Goal: Task Accomplishment & Management: Manage account settings

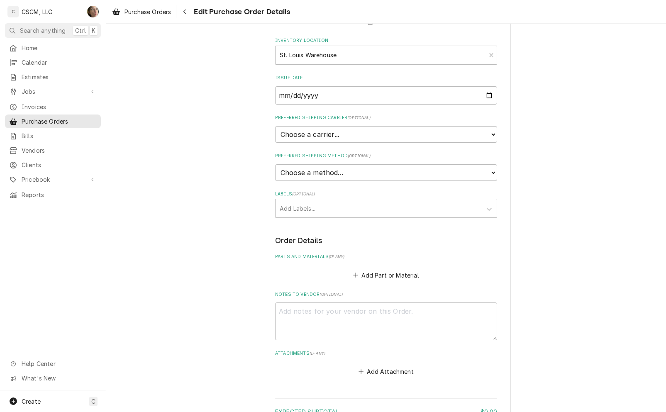
scroll to position [104, 0]
type textarea "x"
click at [32, 46] on span "Home" at bounding box center [59, 48] width 75 height 9
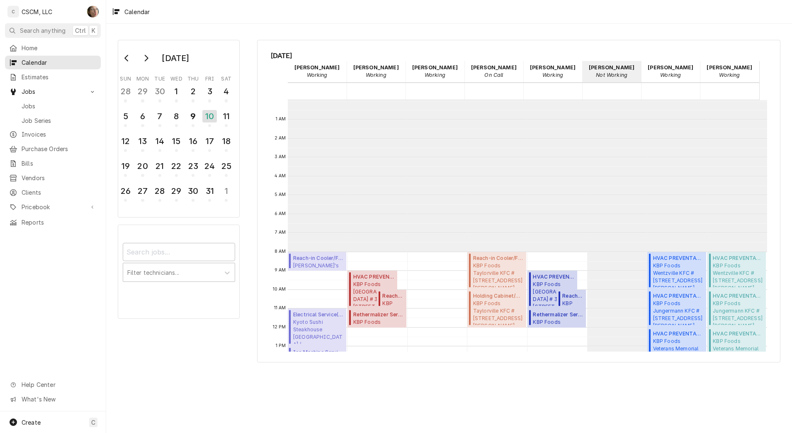
scroll to position [151, 0]
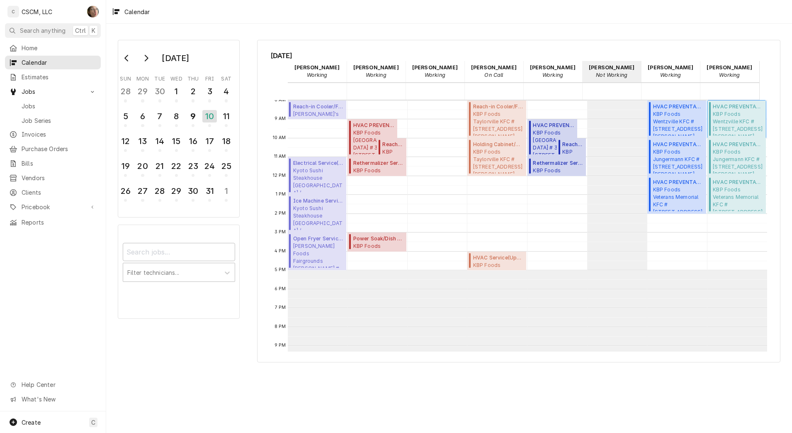
click at [733, 124] on span "KBP Foods Wentzville KFC #5845 / 718 W. Pearce Blvd, Wentzville, Missouri 63385" at bounding box center [738, 122] width 51 height 25
click at [188, 115] on div "9" at bounding box center [193, 116] width 13 height 12
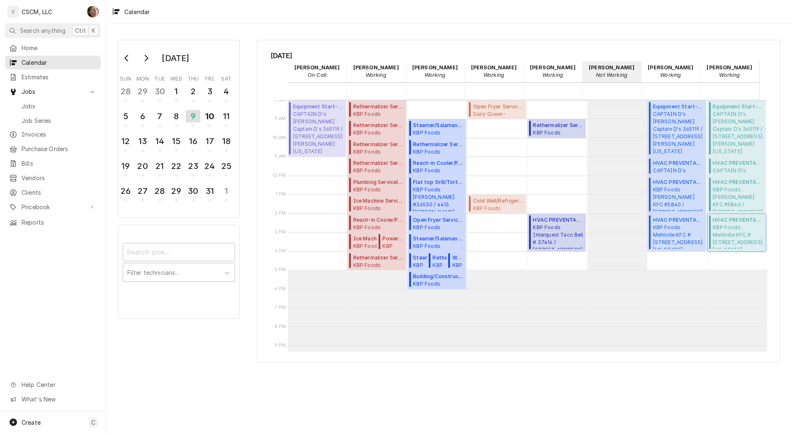
click at [726, 243] on span "KBP Foods Mehlville KFC #5841 / 4071 Union Rd, Mehlville, Missouri 63129" at bounding box center [738, 236] width 51 height 25
click at [202, 124] on button "10" at bounding box center [210, 118] width 17 height 22
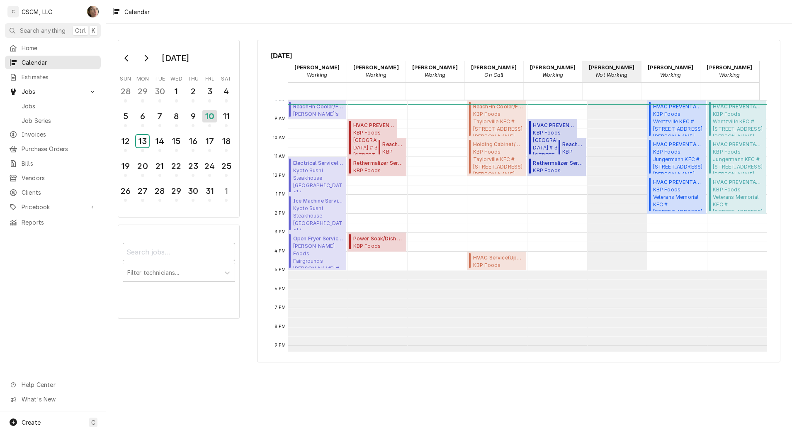
click at [142, 143] on div "13" at bounding box center [142, 141] width 13 height 12
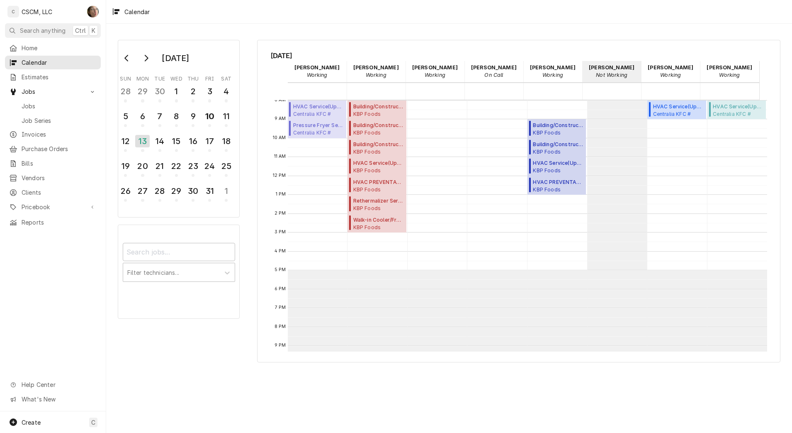
click at [56, 146] on span "Purchase Orders" at bounding box center [59, 148] width 75 height 9
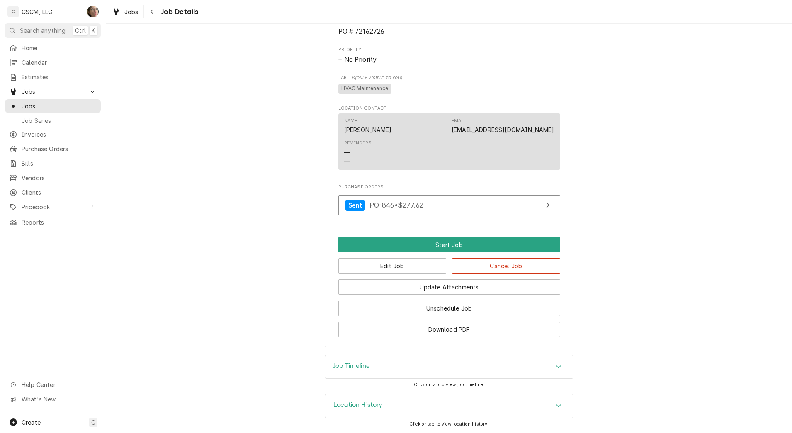
scroll to position [547, 0]
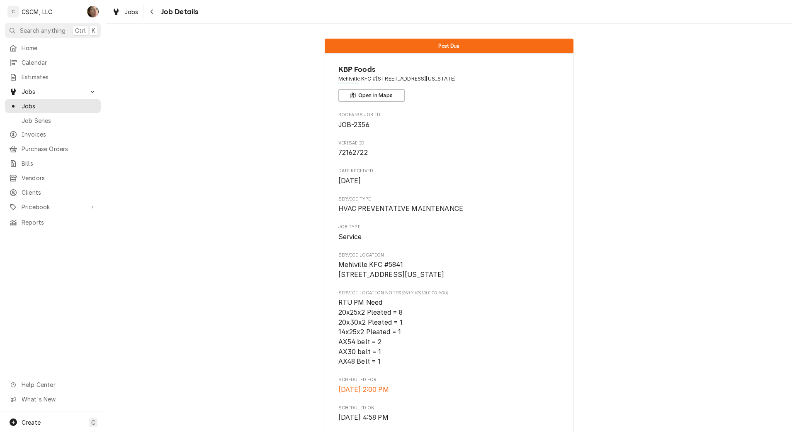
scroll to position [539, 0]
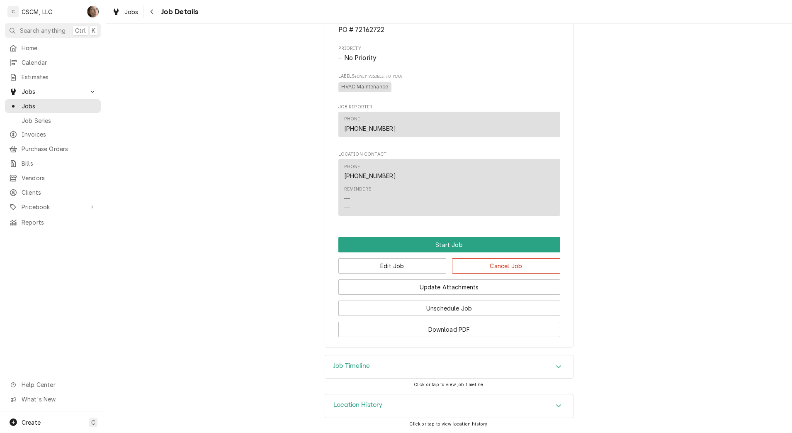
click at [543, 368] on div "Job Timeline" at bounding box center [449, 366] width 248 height 23
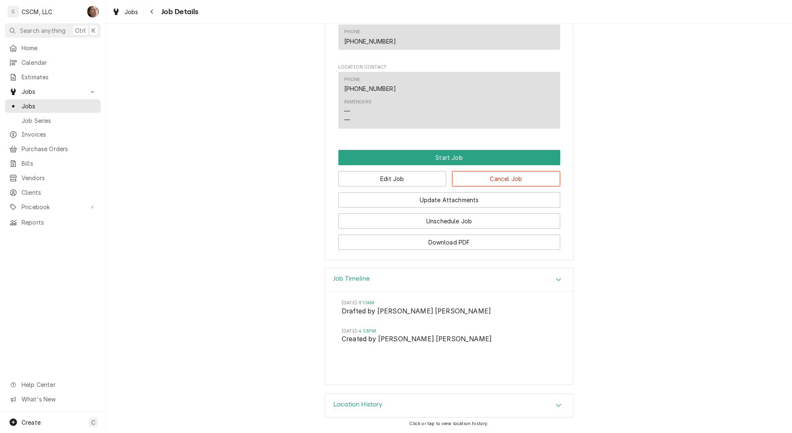
scroll to position [626, 0]
click at [381, 178] on button "Edit Job" at bounding box center [393, 178] width 108 height 15
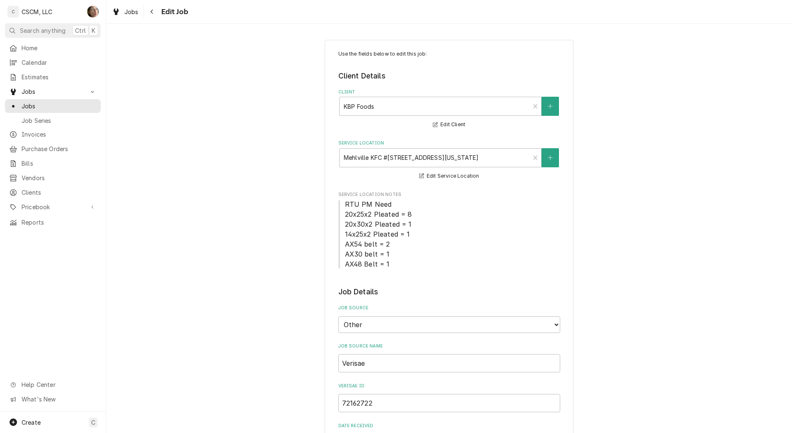
type textarea "x"
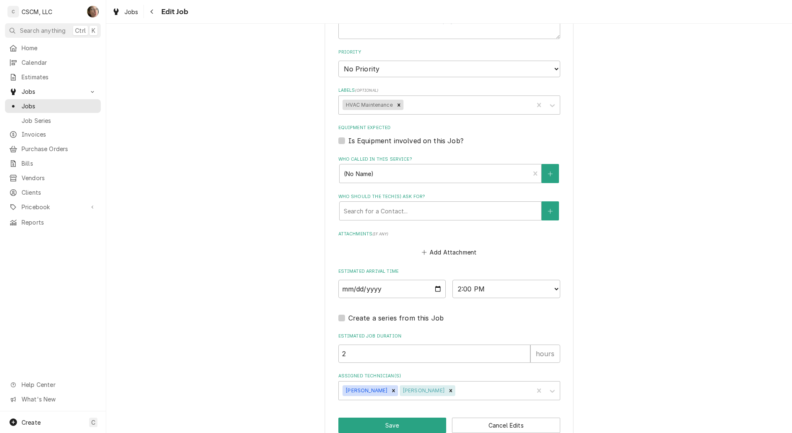
scroll to position [640, 0]
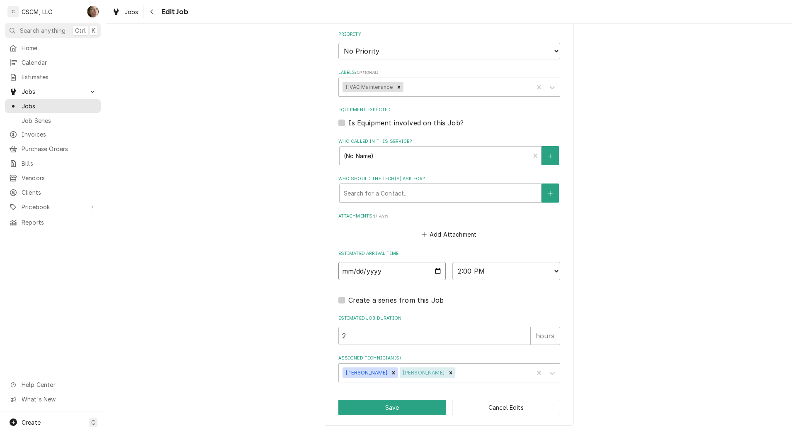
click at [432, 270] on input "2025-10-09" at bounding box center [393, 271] width 108 height 18
type input "2025-10-10"
click at [380, 411] on button "Save" at bounding box center [393, 406] width 108 height 15
type textarea "x"
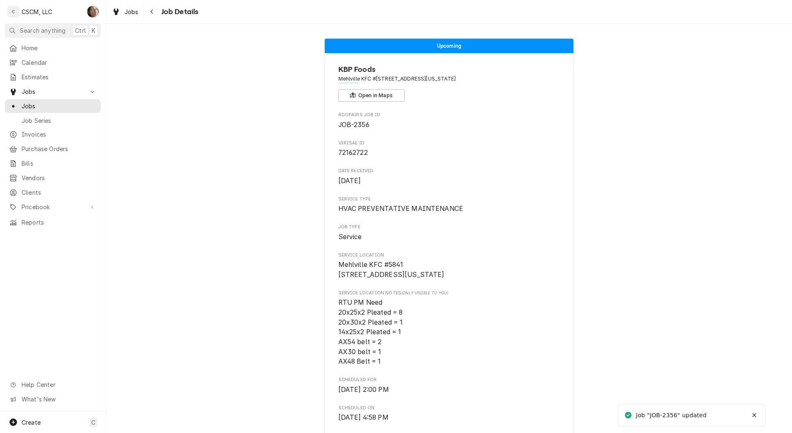
click at [155, 13] on div "Navigate back" at bounding box center [152, 11] width 8 height 8
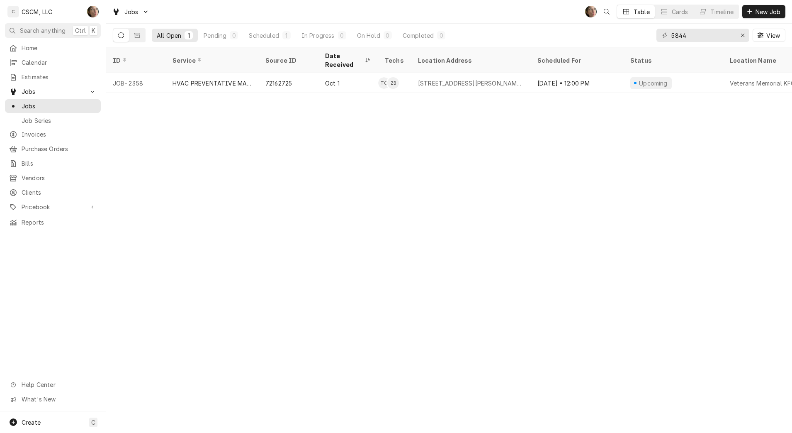
click at [25, 51] on div "Home" at bounding box center [53, 48] width 93 height 10
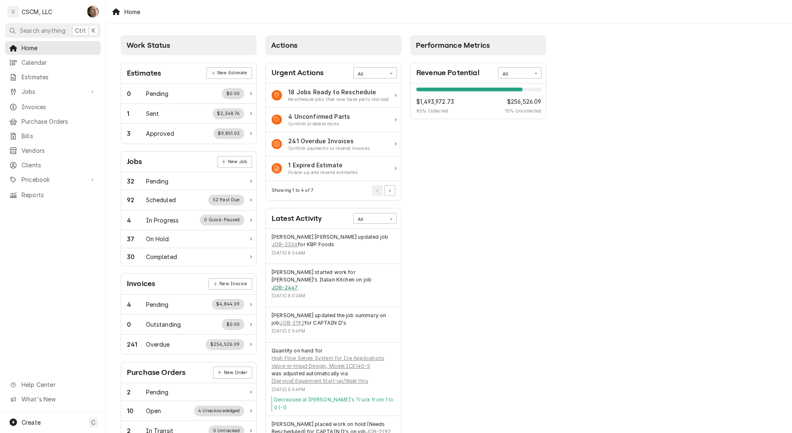
click at [298, 284] on link "JOB-2447" at bounding box center [285, 287] width 26 height 7
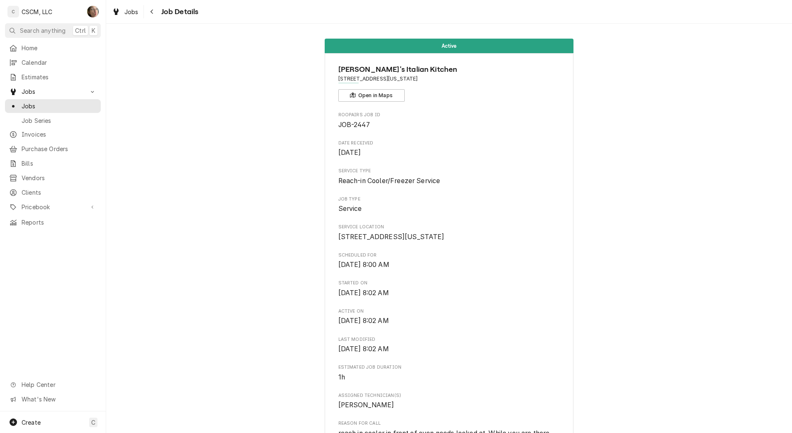
click at [156, 9] on div "Navigate back" at bounding box center [152, 11] width 8 height 8
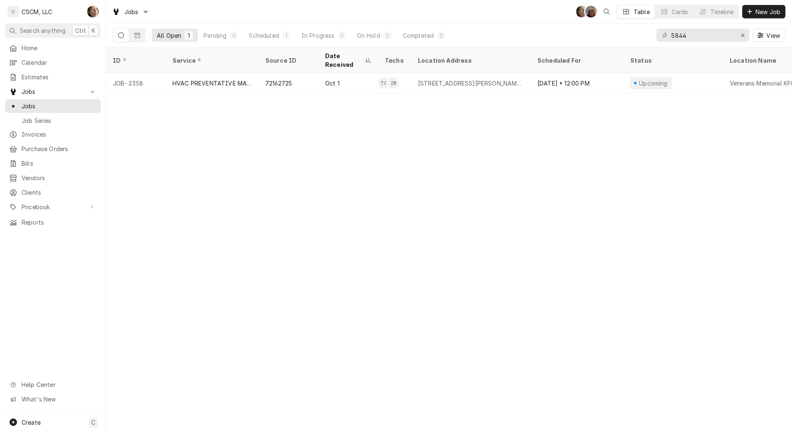
click at [752, 11] on icon "Dynamic Content Wrapper" at bounding box center [750, 12] width 5 height 6
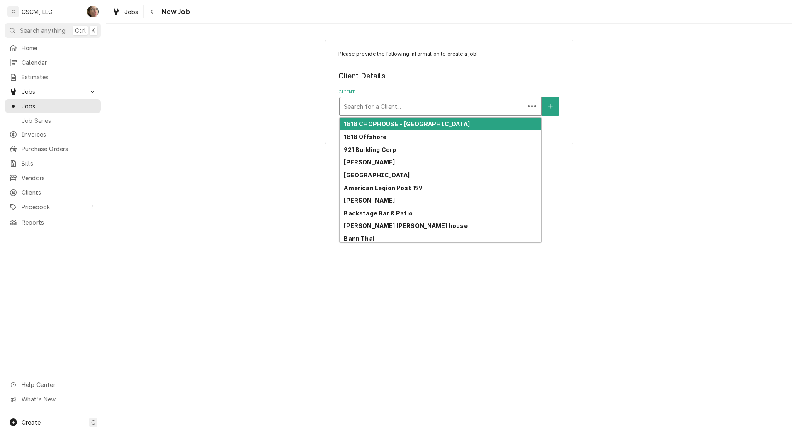
click at [356, 110] on div "Client" at bounding box center [432, 106] width 177 height 15
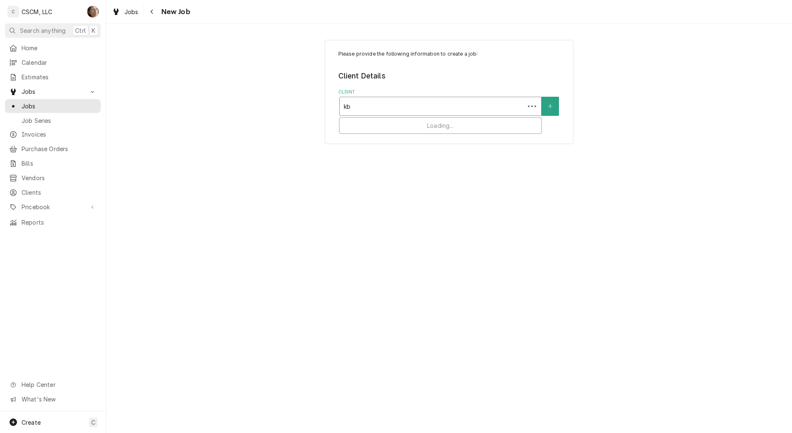
type input "kbp"
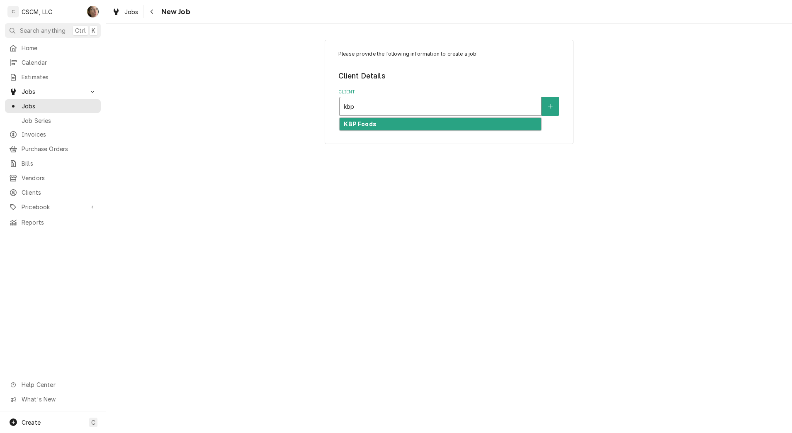
click at [363, 118] on div "KBP Foods" at bounding box center [441, 124] width 202 height 13
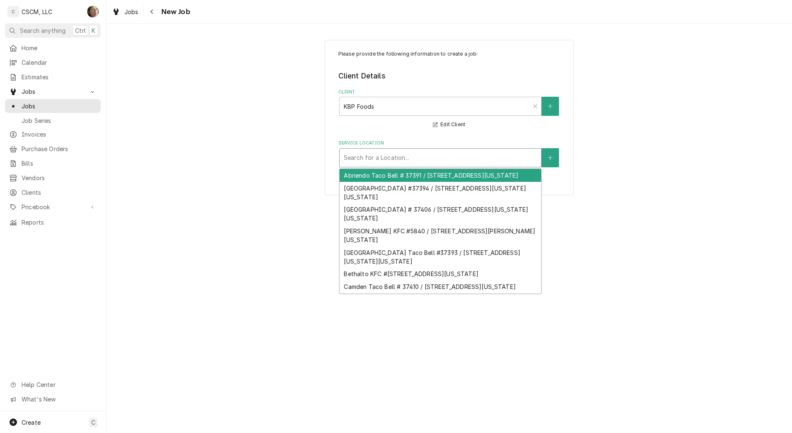
click at [342, 158] on div "Search for a Location..." at bounding box center [441, 158] width 202 height 18
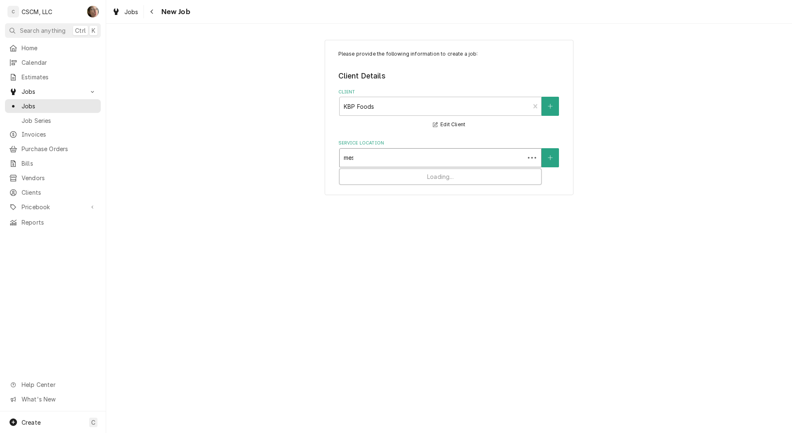
type input "mesa"
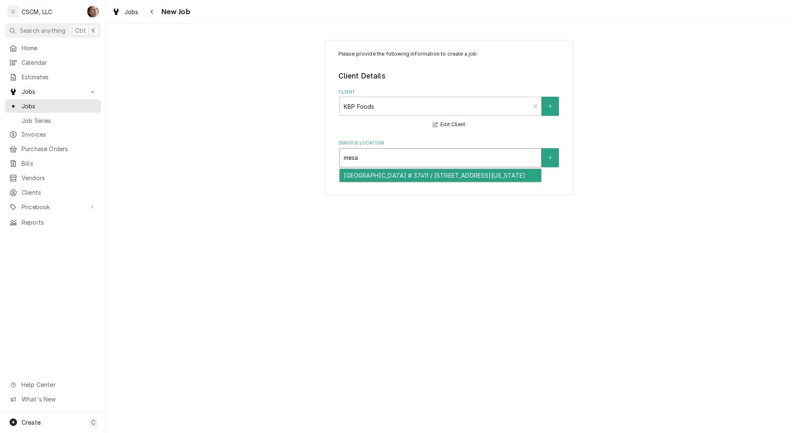
click at [356, 182] on div "Mesa Ridge Taco Bell # 37411 / 6905 Mesa Ridge Pkwy, Fountain, Colorado 80817" at bounding box center [441, 175] width 202 height 13
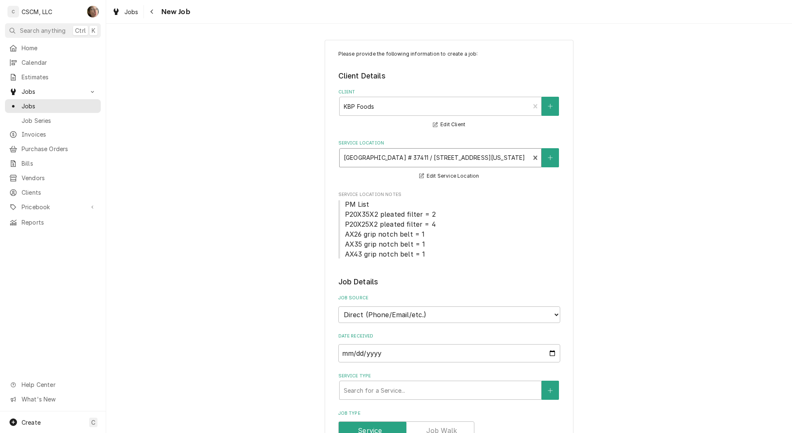
scroll to position [104, 0]
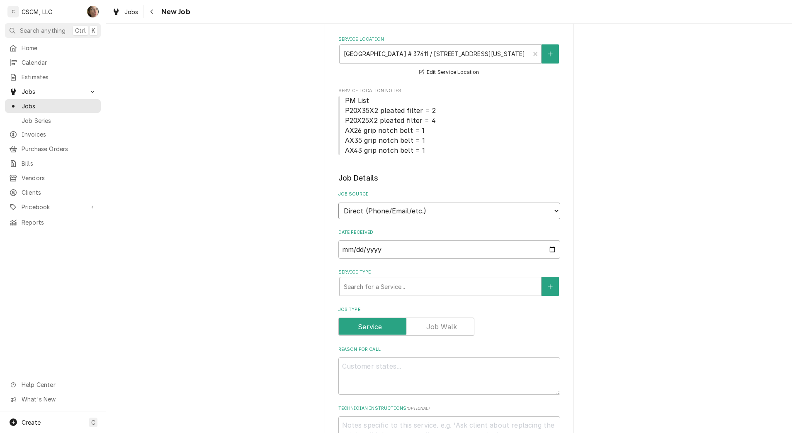
drag, startPoint x: 393, startPoint y: 202, endPoint x: 393, endPoint y: 207, distance: 4.6
click at [393, 202] on select "Direct (Phone/Email/etc.) Other" at bounding box center [450, 210] width 222 height 17
select select "100"
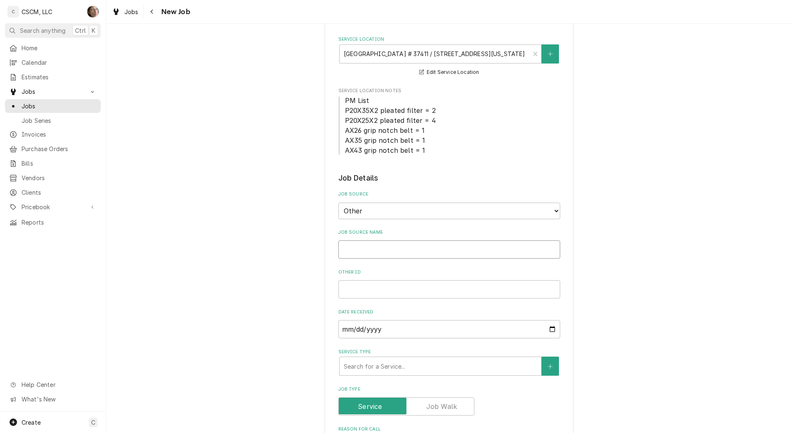
click at [356, 244] on input "Job Source Name" at bounding box center [450, 249] width 222 height 18
type textarea "x"
type input "V"
type textarea "x"
type input "Ve"
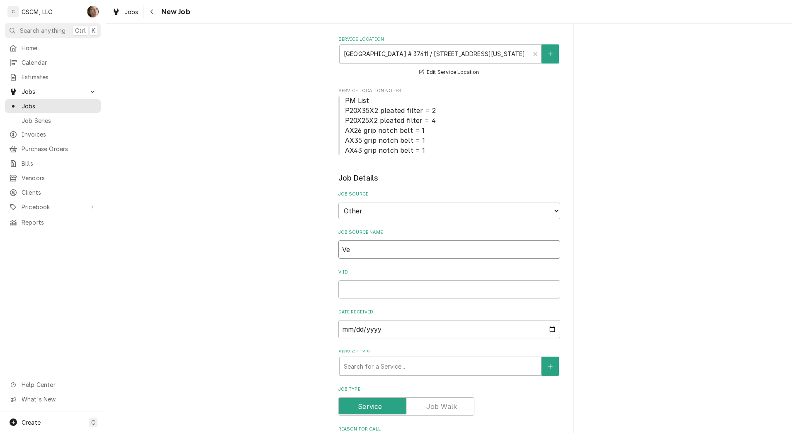
type textarea "x"
type input "Ver"
type textarea "x"
type input "Veri"
type textarea "x"
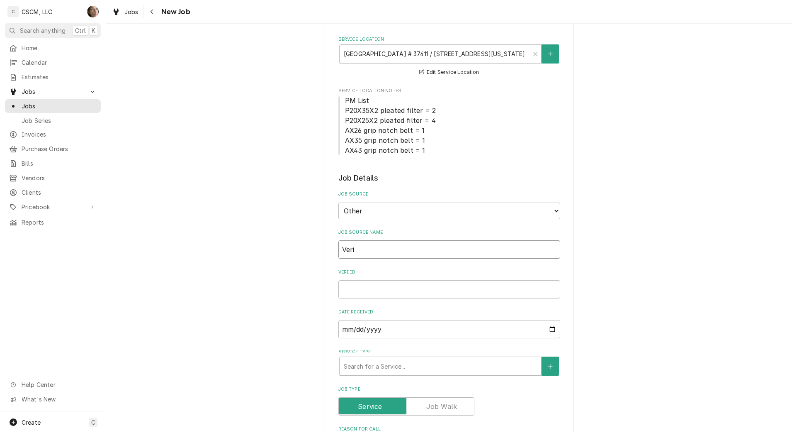
type input "Veris"
type textarea "x"
type input "Verisa"
type textarea "x"
type input "Verisae"
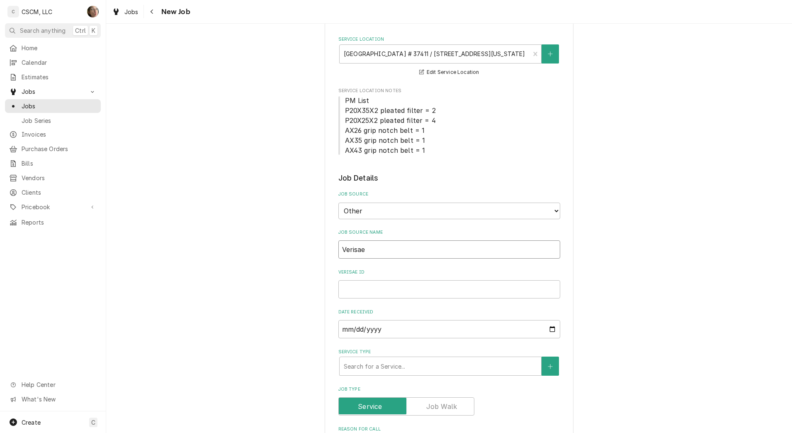
type textarea "x"
type input "Verisae"
click at [360, 286] on input "Verisae ID" at bounding box center [450, 289] width 222 height 18
paste input "72200062"
type textarea "x"
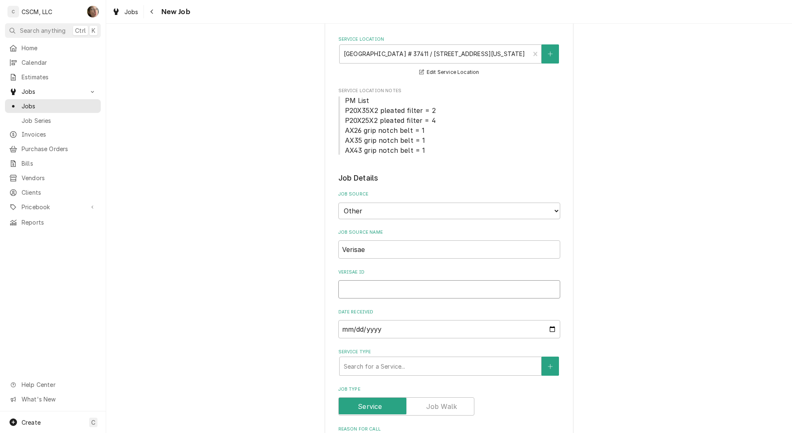
type input "72200062"
type textarea "x"
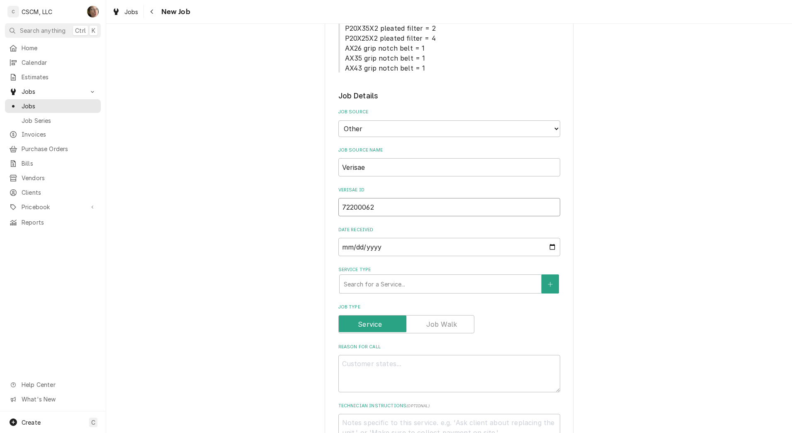
scroll to position [259, 0]
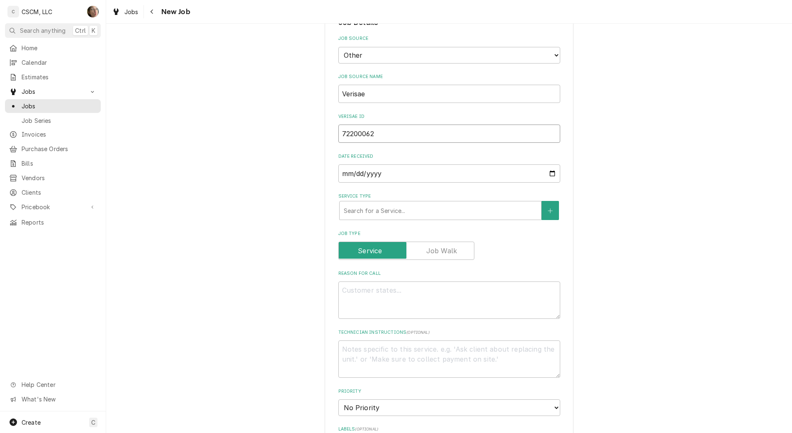
type input "72200062"
click at [373, 353] on textarea "Technician Instructions ( optional )" at bounding box center [450, 358] width 222 height 37
click at [356, 283] on textarea "Reason For Call" at bounding box center [450, 299] width 222 height 37
type textarea "x"
type textarea "N"
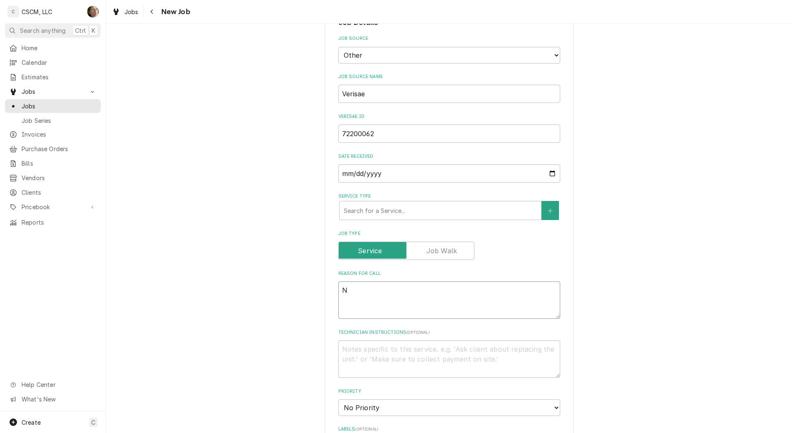
type textarea "x"
type textarea "NT"
type textarea "x"
type textarea "NTE"
type textarea "x"
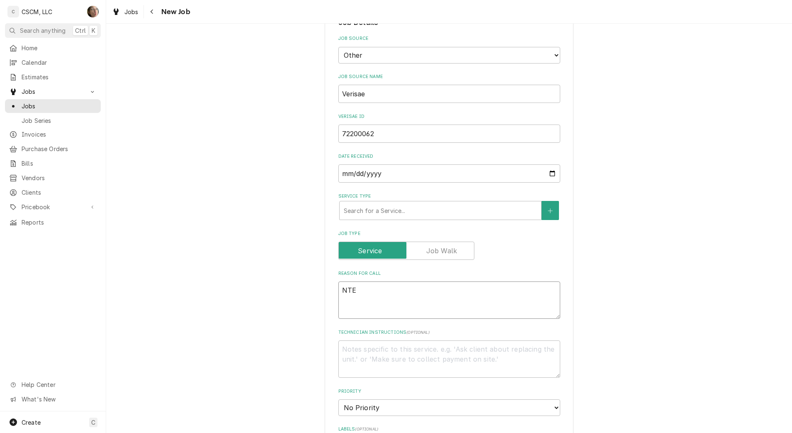
type textarea "NTE:"
type textarea "x"
type textarea "NTE:"
type textarea "x"
type textarea "NTE: $"
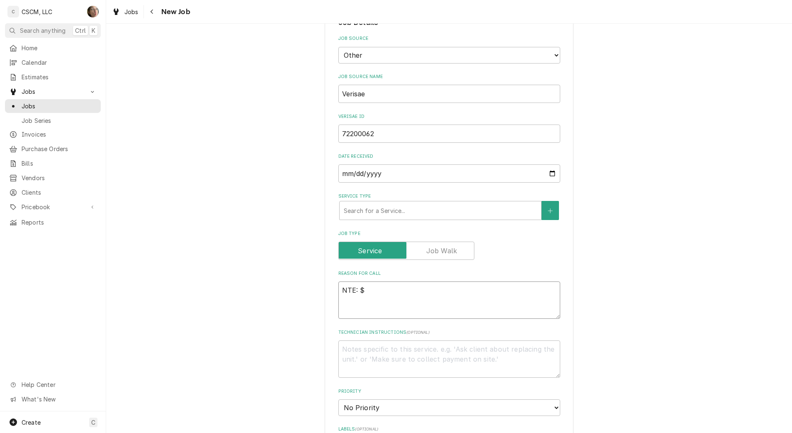
type textarea "x"
type textarea "NTE: $5"
type textarea "x"
type textarea "NTE: $50"
type textarea "x"
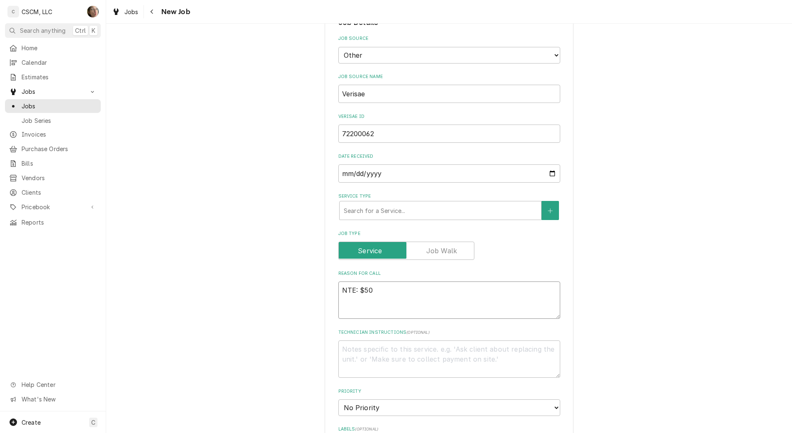
type textarea "NTE: $500"
type textarea "x"
type textarea "NTE: $500"
type textarea "x"
type textarea "NTE: $500 PO"
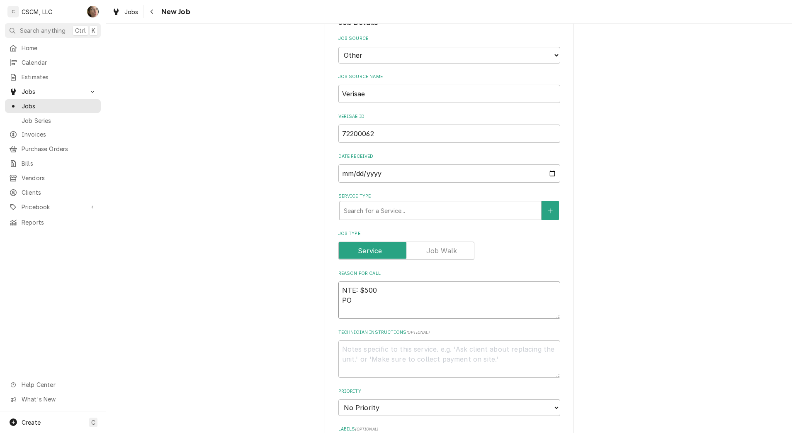
type textarea "x"
type textarea "NTE: $500 PO"
type textarea "x"
type textarea "NTE: $500 PO #"
type textarea "x"
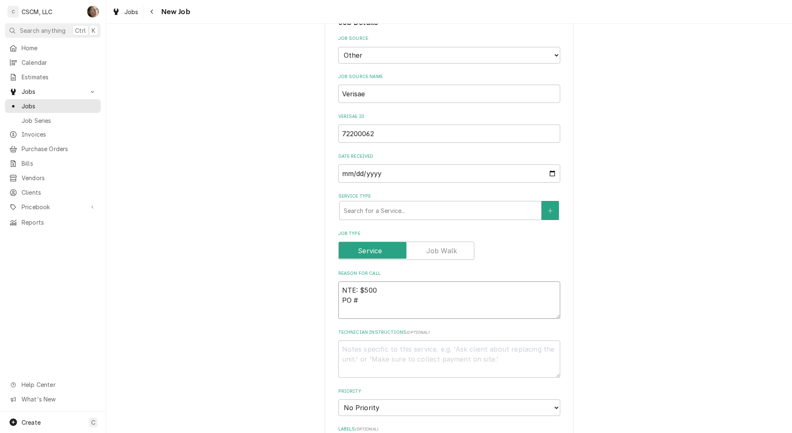
type textarea "NTE: $500 PO #"
paste textarea "72200062"
type textarea "x"
type textarea "NTE: $500 PO # 72200062"
type textarea "x"
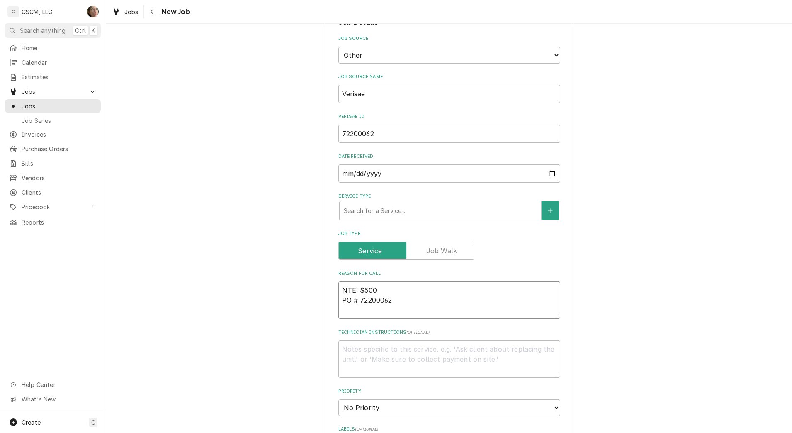
type textarea "NTE: $500 PO # 72200062"
drag, startPoint x: 338, startPoint y: 289, endPoint x: 368, endPoint y: 289, distance: 29.9
click at [339, 289] on textarea "NTE: $500 PO # 72200062" at bounding box center [450, 299] width 222 height 37
type textarea "x"
type textarea "INTE: $500 PO # 72200062"
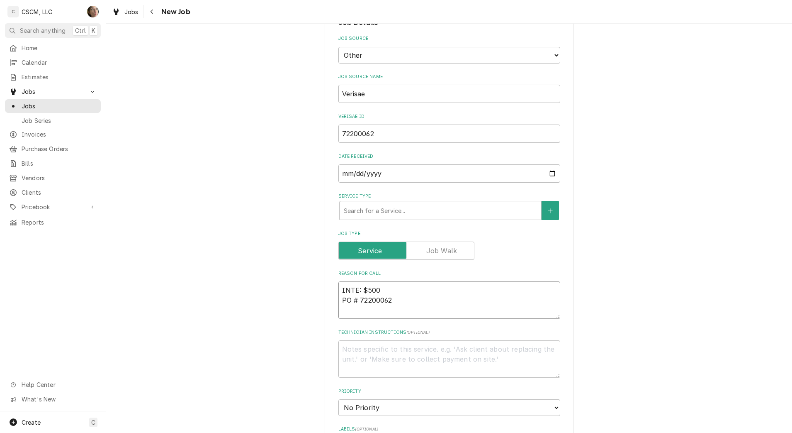
paste textarea "nstall part so oil stops leaking all over a need to get floor fixed"
type textarea "x"
type textarea "Install part so oil stops leaking all over a need to get floor fixedNTE: $500 P…"
type textarea "x"
type textarea "Install part so oil stops leaking all over a need to get floor fixed NTE: $500 …"
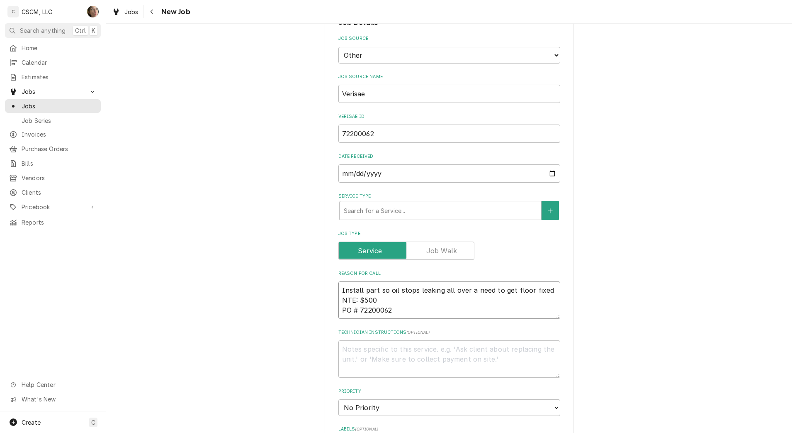
type textarea "x"
type textarea "Install part so oil stops leaking all over a need to get floor fixed NTE: $500 …"
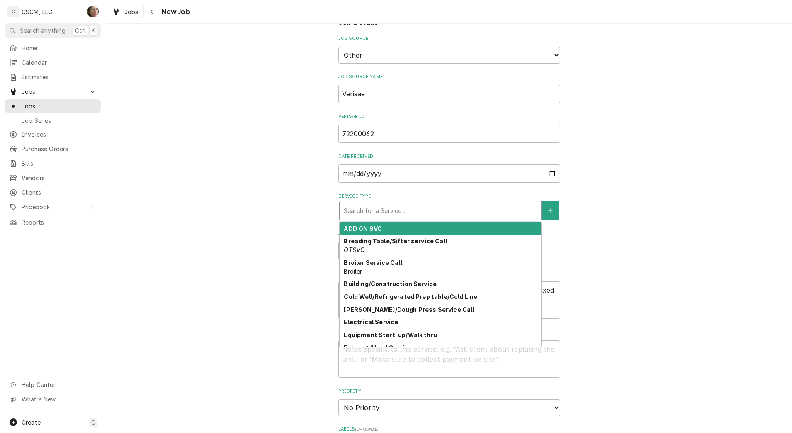
click at [363, 206] on div "Service Type" at bounding box center [440, 210] width 193 height 15
type textarea "x"
type input "O"
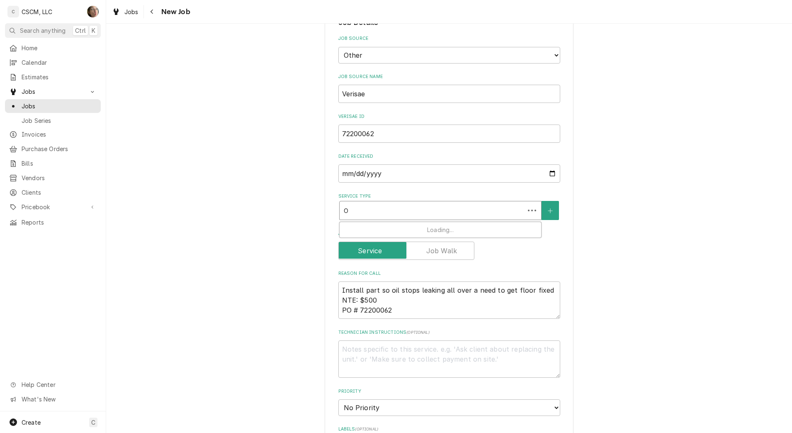
type textarea "x"
type input "OP"
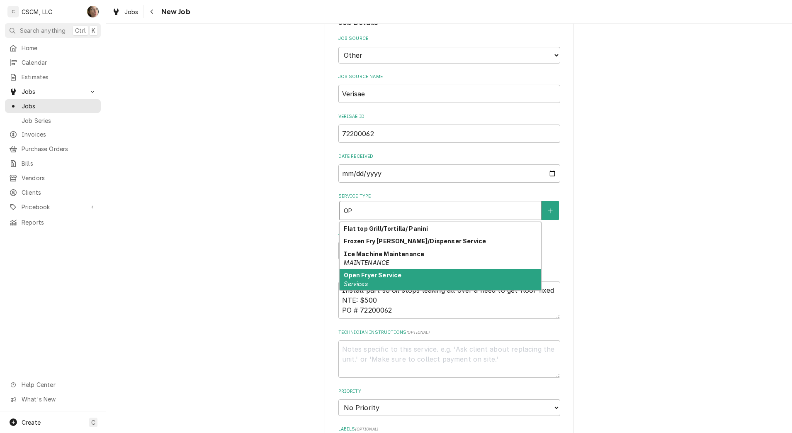
click at [387, 275] on strong "Open Fryer Service" at bounding box center [373, 274] width 58 height 7
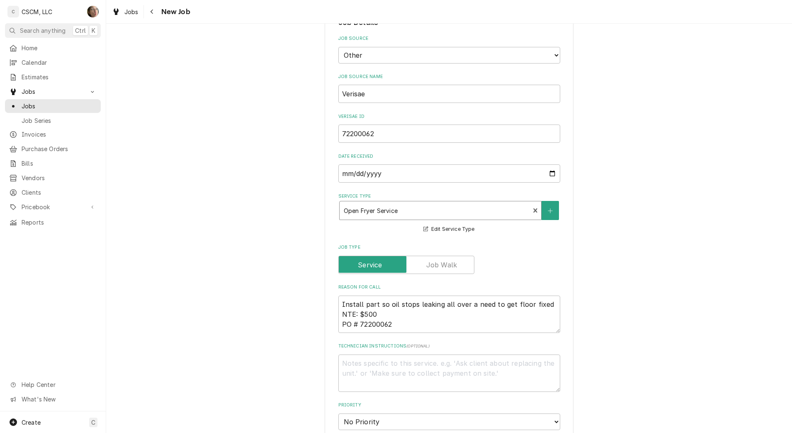
type textarea "x"
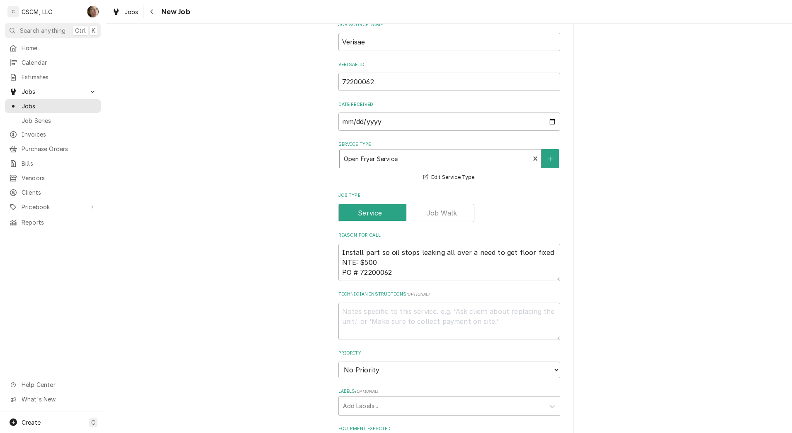
scroll to position [363, 0]
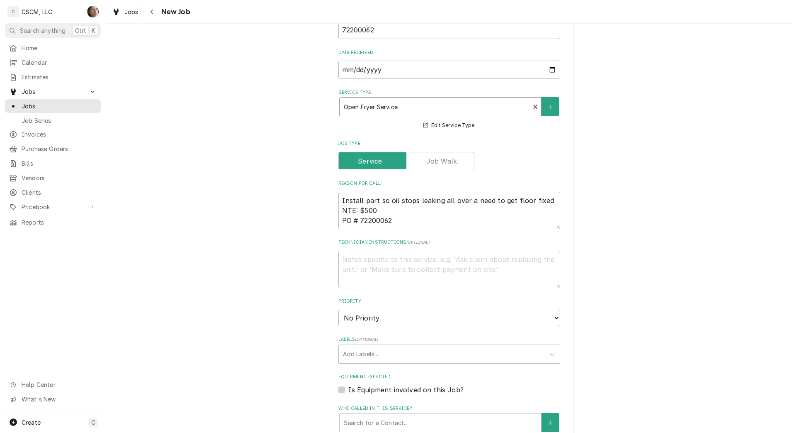
click at [375, 305] on div "Priority No Priority Urgent High Medium Low" at bounding box center [450, 312] width 222 height 28
click at [375, 323] on select "No Priority Urgent High Medium Low" at bounding box center [450, 317] width 222 height 17
select select "2"
click at [339, 309] on select "No Priority Urgent High Medium Low" at bounding box center [450, 317] width 222 height 17
type textarea "x"
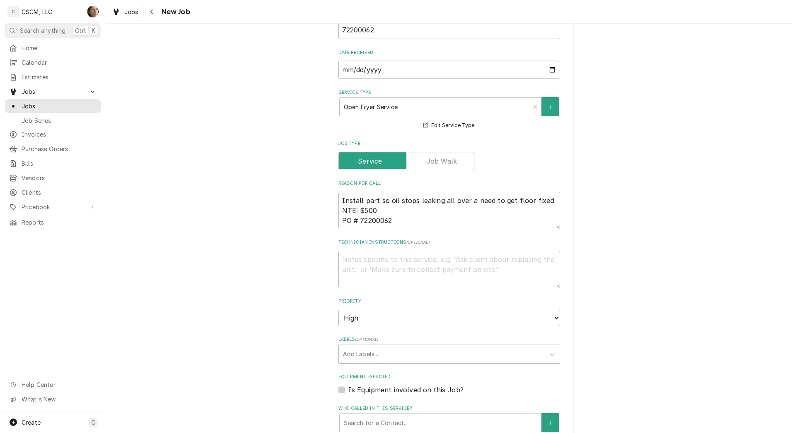
click at [370, 353] on div "Labels" at bounding box center [442, 353] width 198 height 15
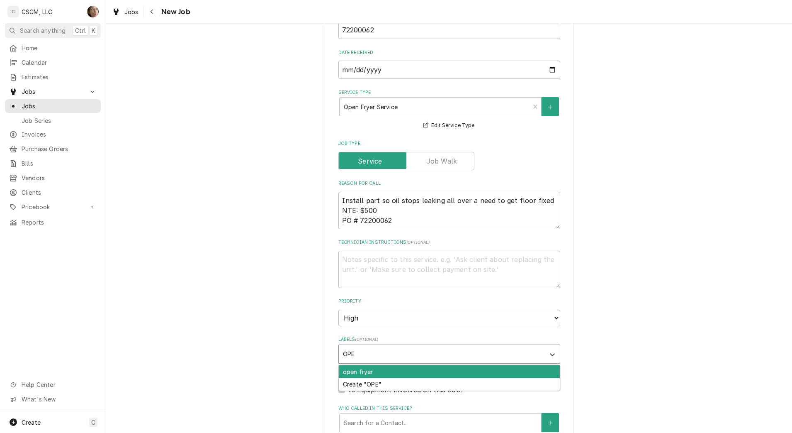
type input "OPEN"
click at [370, 366] on div "open fryer" at bounding box center [449, 371] width 221 height 13
type textarea "x"
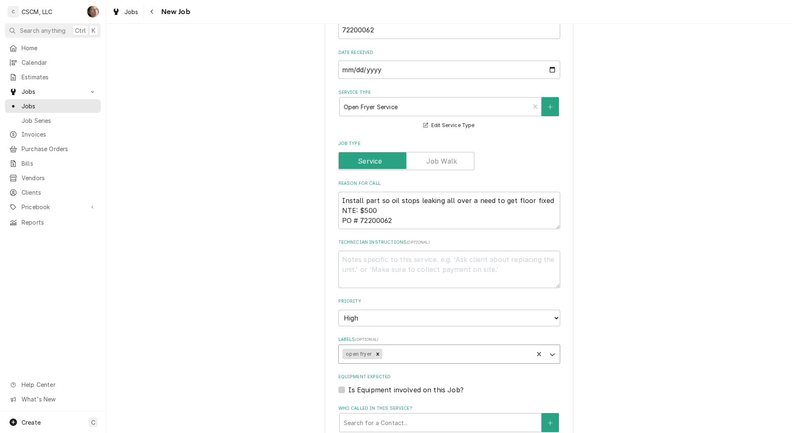
type textarea "x"
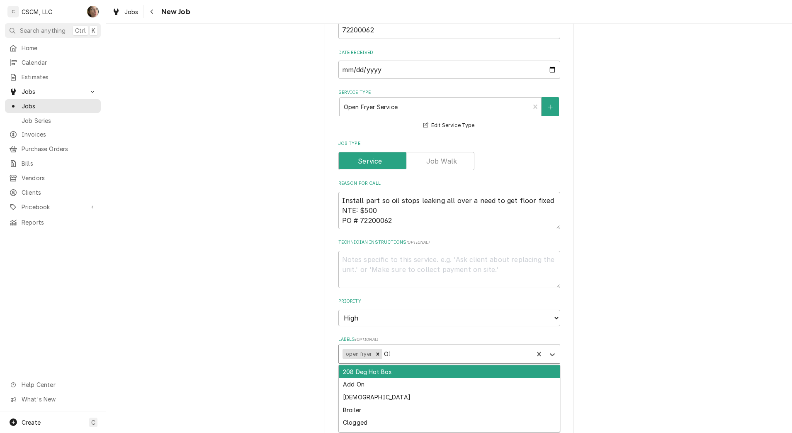
type input "OIL"
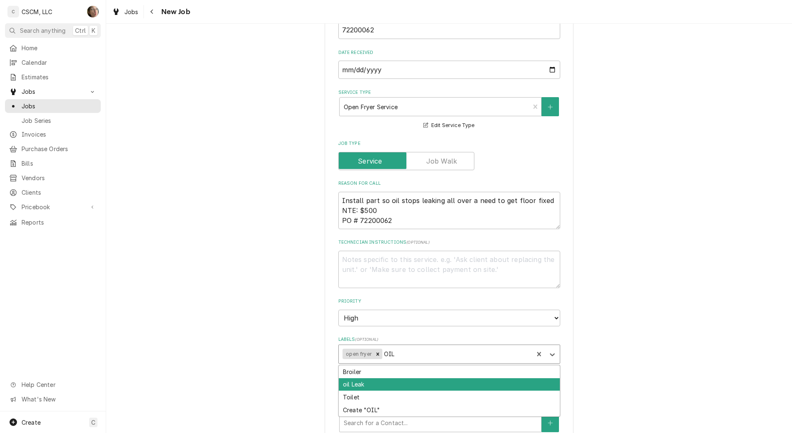
click at [351, 382] on div "oil Leak" at bounding box center [449, 384] width 221 height 13
type textarea "x"
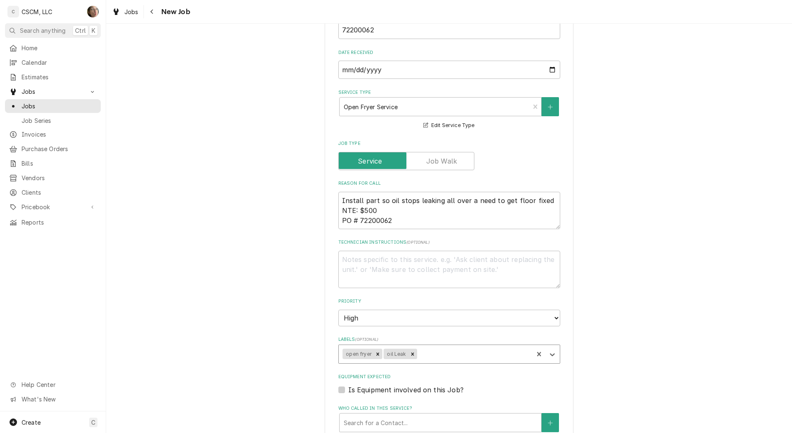
type textarea "x"
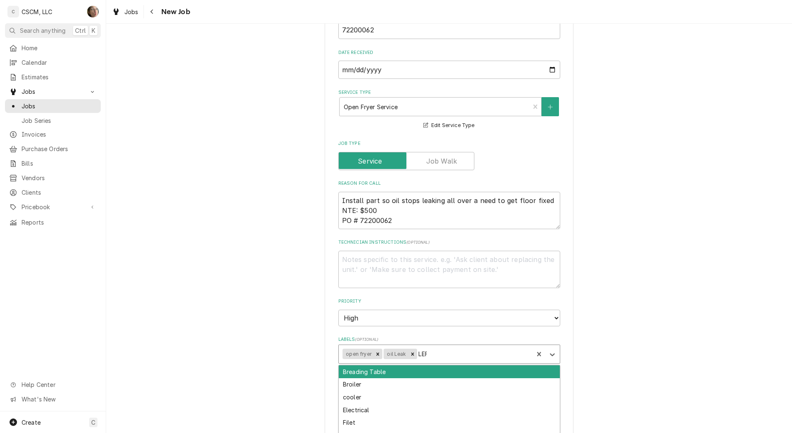
type input "LEFT"
click at [339, 368] on div "LEFT SIDE" at bounding box center [449, 371] width 221 height 13
type textarea "x"
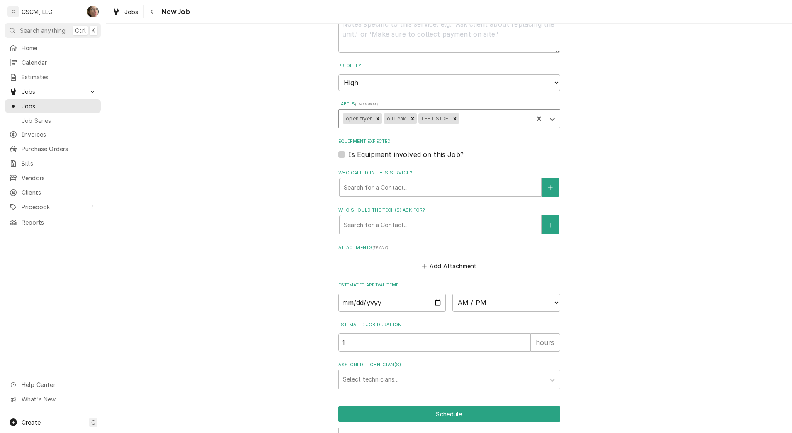
scroll to position [622, 0]
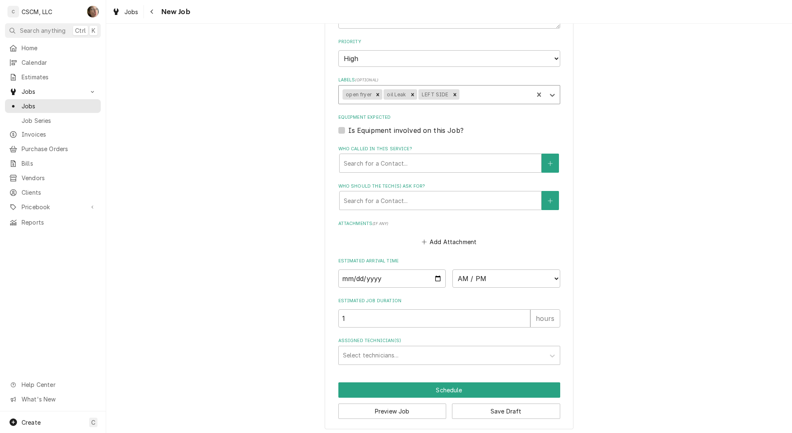
click at [387, 160] on div "Who called in this service?" at bounding box center [440, 163] width 193 height 15
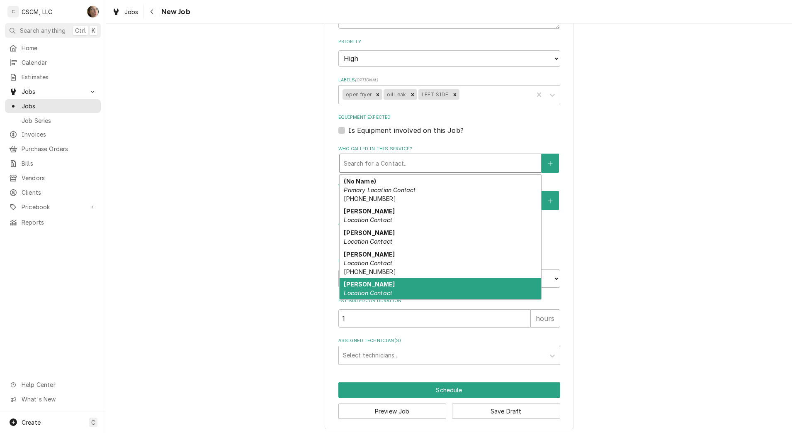
scroll to position [69, 0]
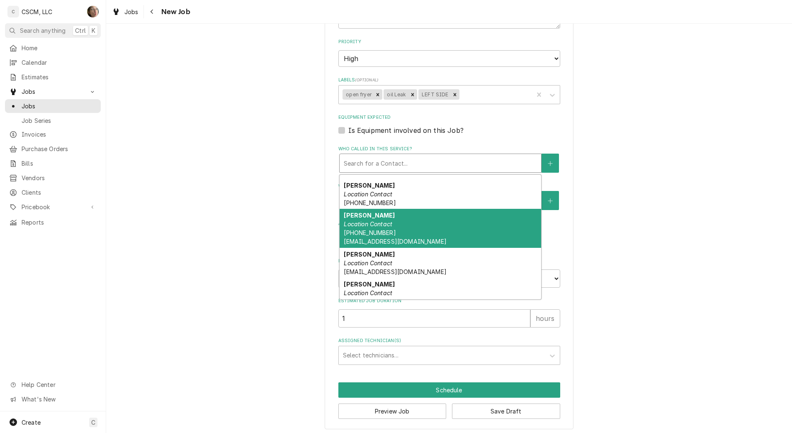
click at [379, 214] on div "Joe Schmidt Location Contact (813) 956-2726 jschmidt@kbpfoods.com" at bounding box center [441, 228] width 202 height 39
type textarea "x"
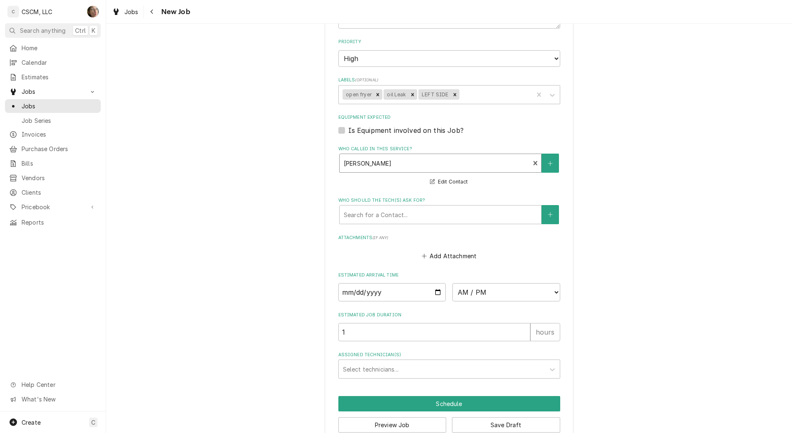
scroll to position [640, 0]
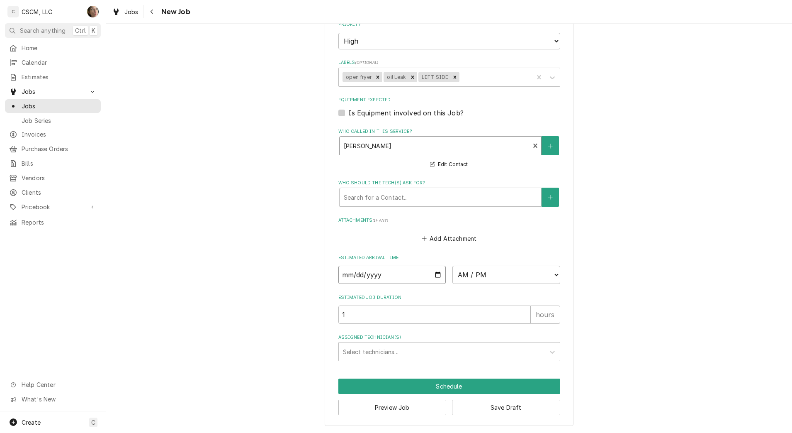
click at [369, 268] on input "Date" at bounding box center [393, 274] width 108 height 18
click at [435, 276] on input "Date" at bounding box center [393, 274] width 108 height 18
type input "[DATE]"
type textarea "x"
click at [503, 280] on select "AM / PM 6:00 AM 6:15 AM 6:30 AM 6:45 AM 7:00 AM 7:15 AM 7:30 AM 7:45 AM 8:00 AM…" at bounding box center [507, 274] width 108 height 18
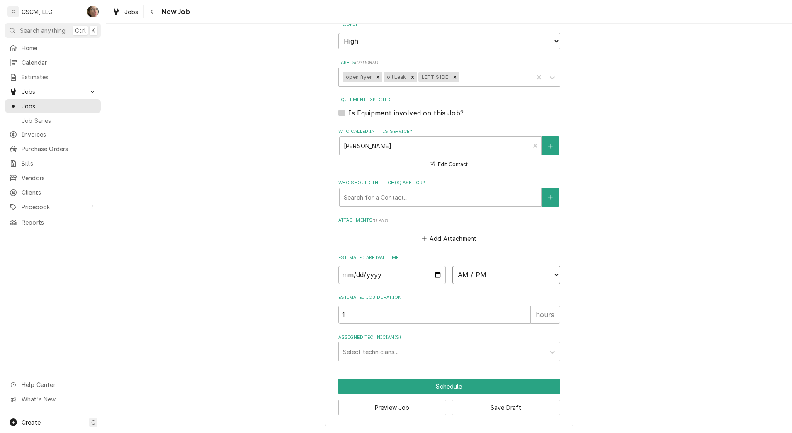
select select "12:00:00"
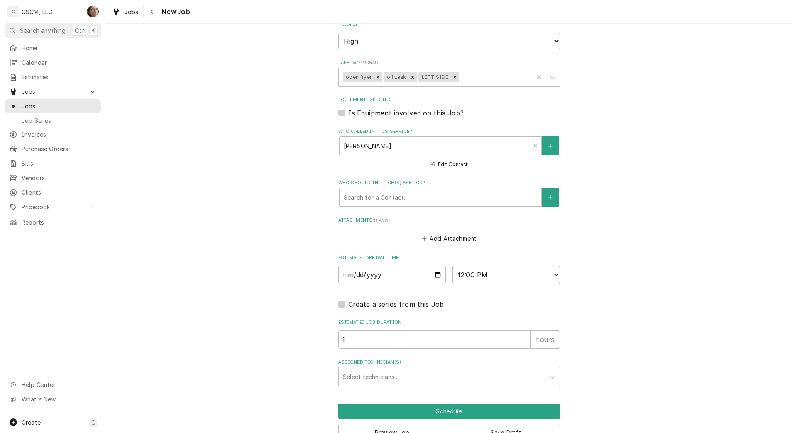
click at [355, 377] on div "Assigned Technician(s)" at bounding box center [442, 376] width 198 height 15
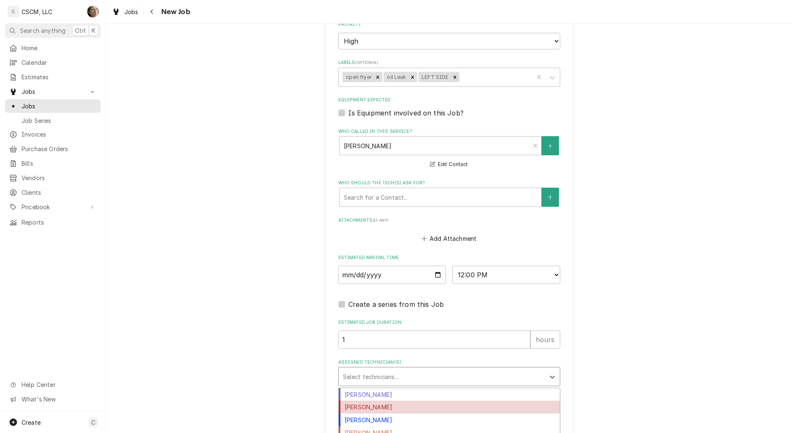
click at [349, 406] on div "Izaia Bain" at bounding box center [449, 406] width 221 height 13
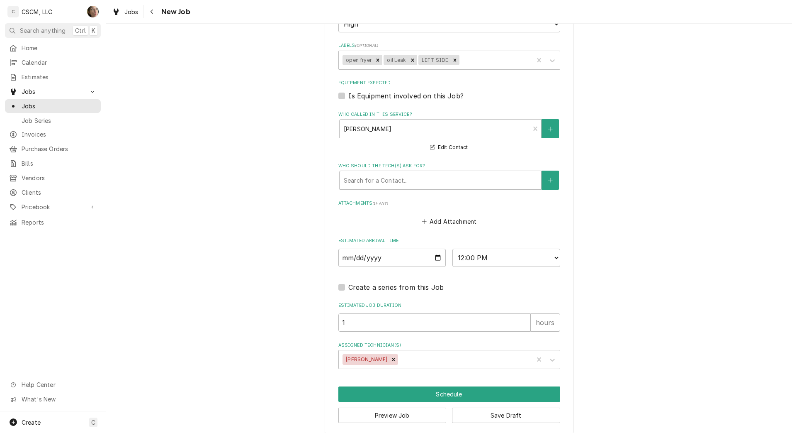
scroll to position [665, 0]
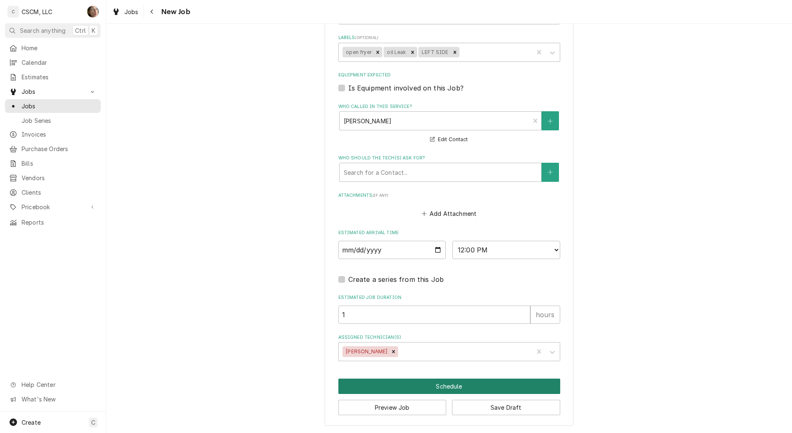
click at [370, 388] on button "Schedule" at bounding box center [450, 385] width 222 height 15
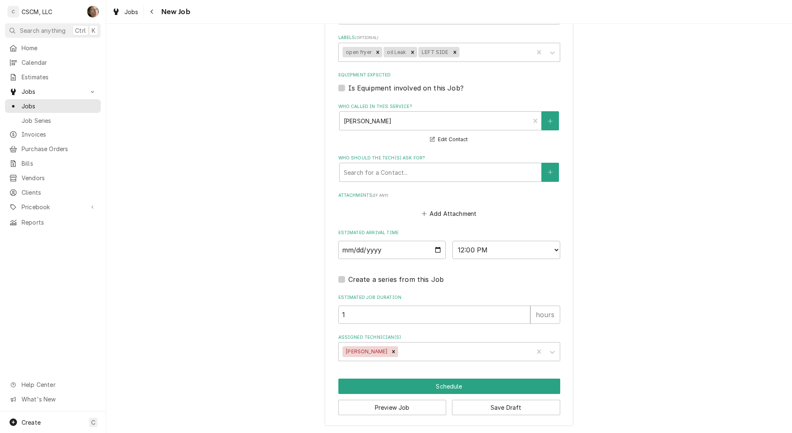
scroll to position [657, 0]
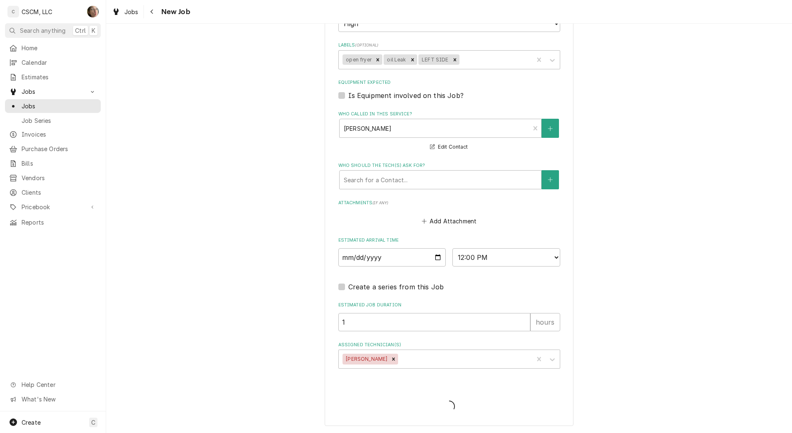
type textarea "x"
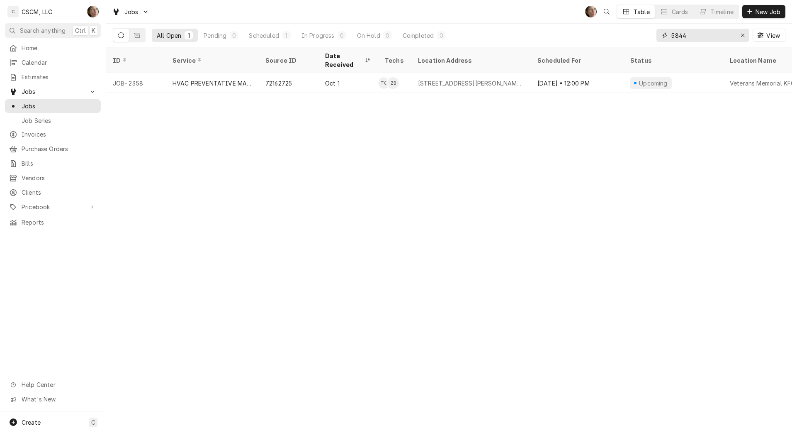
click at [739, 32] on div "Erase input" at bounding box center [743, 35] width 8 height 8
type input "2404"
click at [476, 78] on div "[STREET_ADDRESS][US_STATE][US_STATE]" at bounding box center [471, 83] width 119 height 20
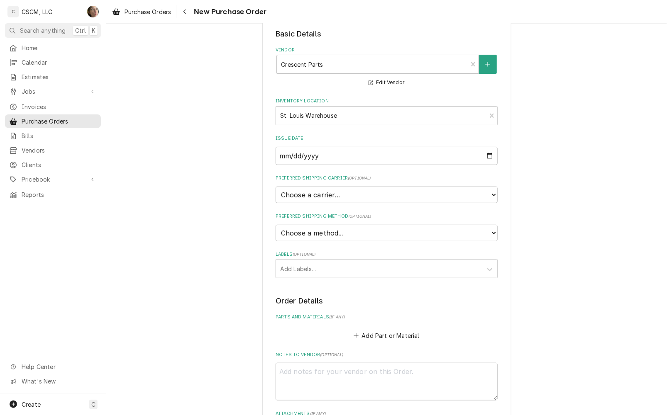
scroll to position [52, 0]
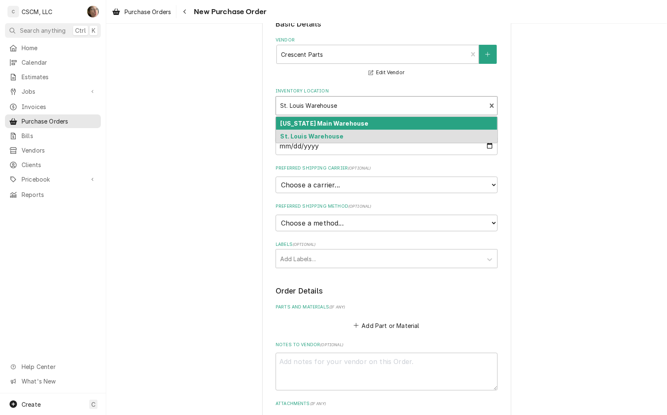
click at [337, 110] on div "Inventory Location" at bounding box center [381, 105] width 202 height 15
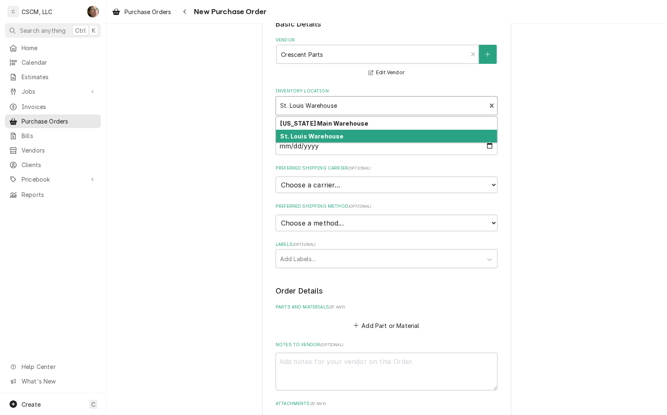
click at [322, 140] on strong "St. Louis Warehouse" at bounding box center [311, 136] width 63 height 7
type textarea "x"
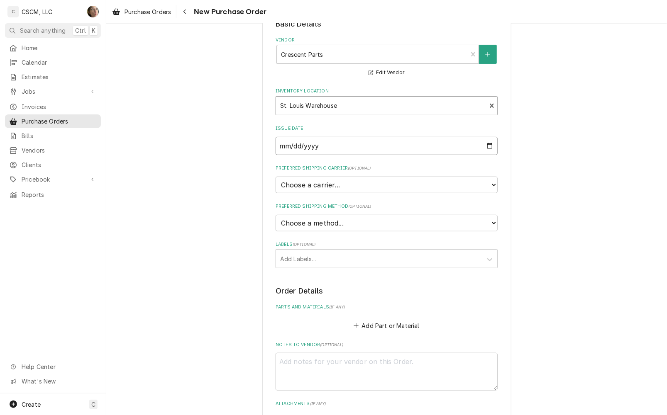
click at [487, 150] on input "2025-10-08" at bounding box center [386, 146] width 222 height 18
type input "2025-10-10"
click at [348, 190] on select "Choose a carrier... U.S. Postal Service Stamps.com FedEx UPS DHL Express DHL EC…" at bounding box center [386, 185] width 222 height 17
click at [348, 189] on select "Choose a carrier... U.S. Postal Service Stamps.com FedEx UPS DHL Express DHL EC…" at bounding box center [386, 185] width 222 height 17
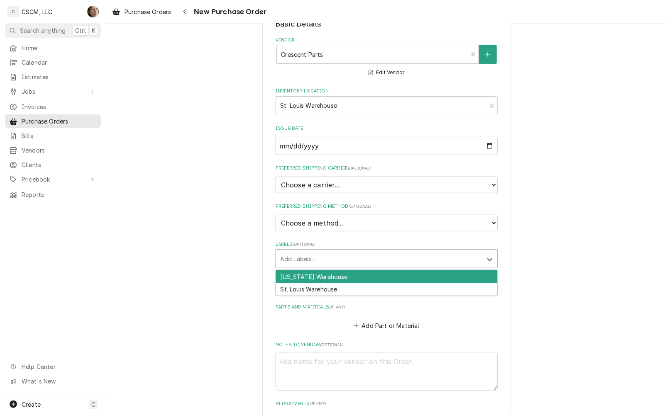
click at [325, 258] on div "Labels" at bounding box center [379, 258] width 198 height 15
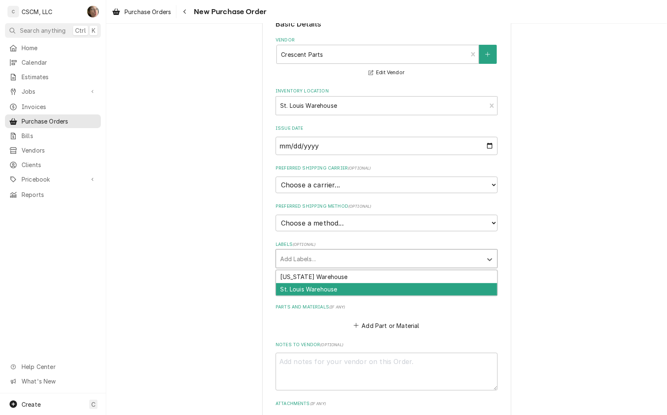
click at [320, 285] on div "St. Louis Warehouse" at bounding box center [386, 289] width 221 height 13
type textarea "x"
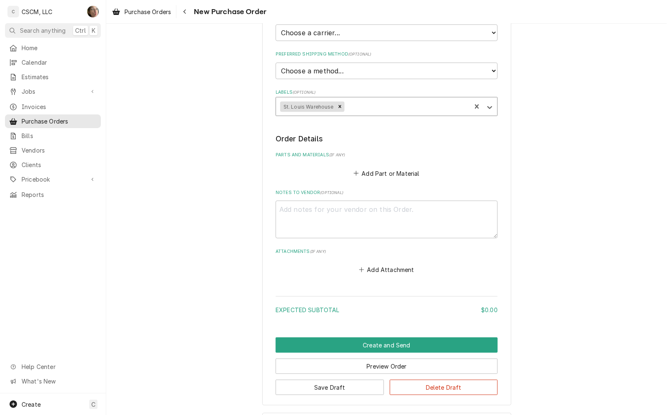
scroll to position [207, 0]
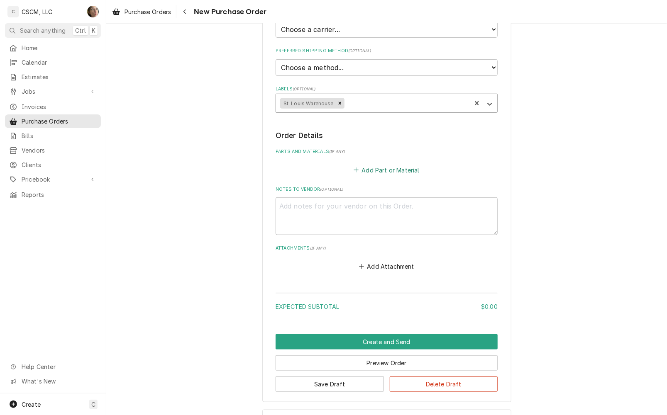
click at [365, 165] on button "Add Part or Material" at bounding box center [386, 170] width 68 height 12
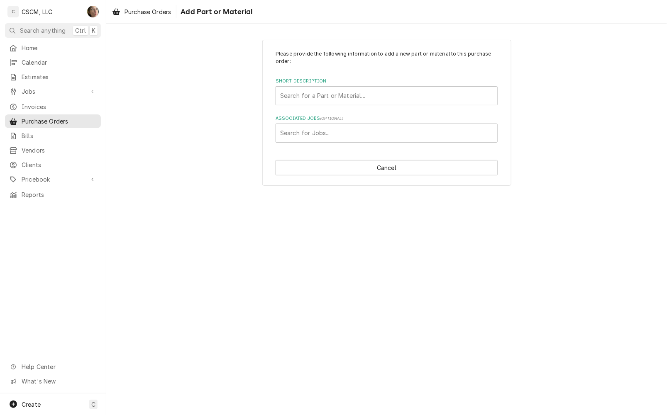
click at [351, 135] on div "Associated Jobs" at bounding box center [386, 133] width 213 height 15
type input "AX26"
drag, startPoint x: 318, startPoint y: 129, endPoint x: 203, endPoint y: 142, distance: 115.3
click at [204, 142] on div "Please provide the following information to add a new part or material to this …" at bounding box center [386, 112] width 560 height 161
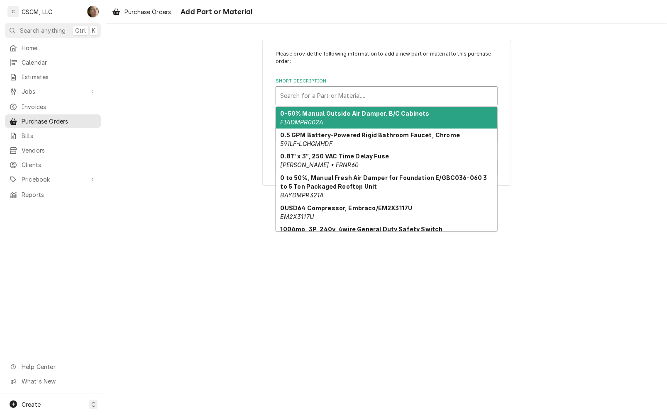
click at [319, 98] on div "Short Description" at bounding box center [386, 95] width 213 height 15
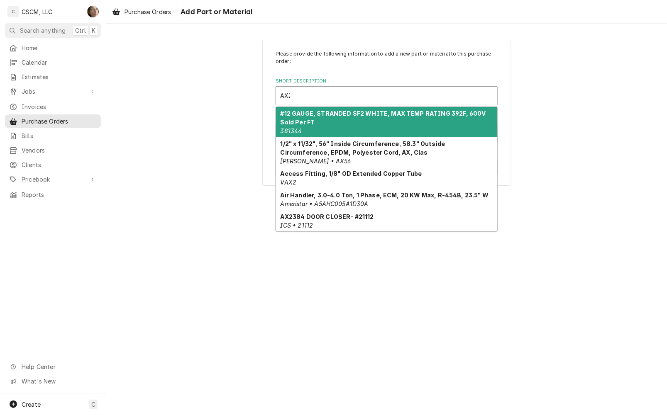
type input "AX26"
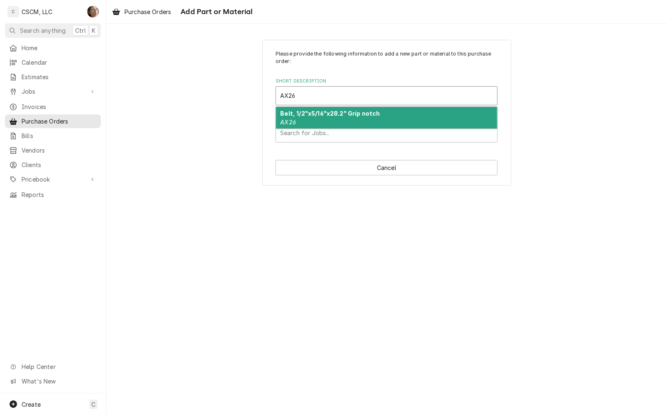
click at [321, 119] on div "Belt, 1/2"x5/16"x28.2" Grip notch AX26" at bounding box center [386, 118] width 221 height 22
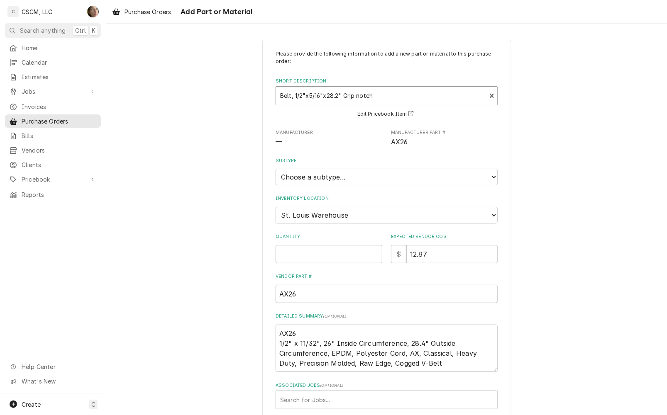
scroll to position [43, 0]
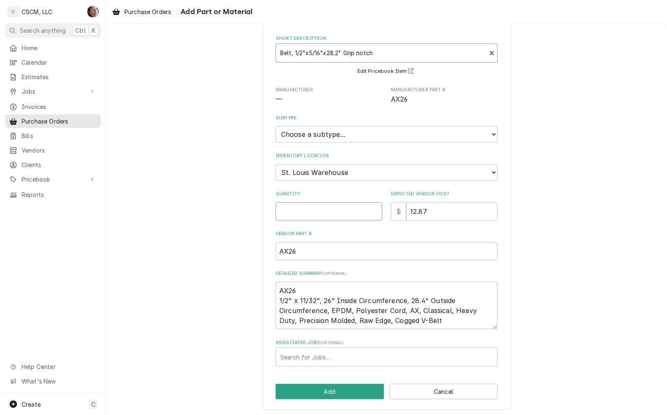
click at [347, 202] on input "Quantity" at bounding box center [328, 211] width 107 height 18
type textarea "x"
type input "1"
drag, startPoint x: 331, startPoint y: 165, endPoint x: 327, endPoint y: 171, distance: 7.3
click at [331, 165] on select "Choose a location... Chris's Truck Colorado Main Warehouse Izaia's Truck Jimmy'…" at bounding box center [386, 172] width 222 height 17
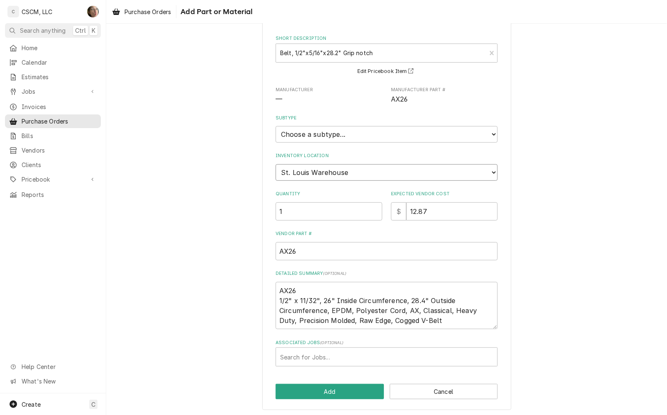
select select "2880"
click at [275, 164] on select "Choose a location... Chris's Truck Colorado Main Warehouse Izaia's Truck Jimmy'…" at bounding box center [386, 172] width 222 height 17
click at [310, 392] on button "Add" at bounding box center [329, 391] width 108 height 15
type textarea "x"
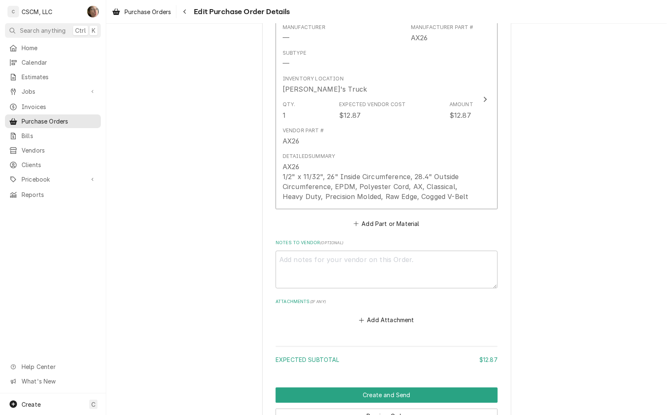
scroll to position [415, 0]
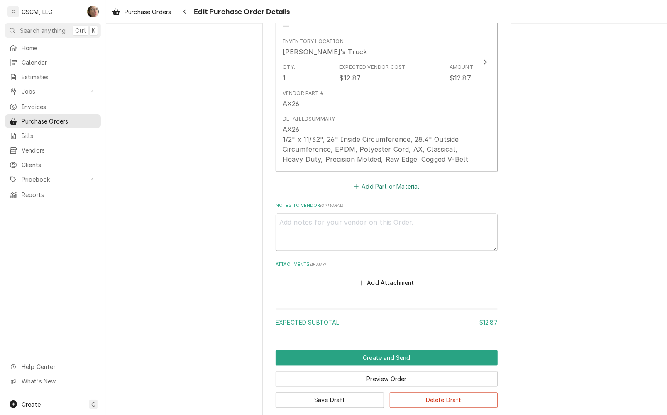
click at [403, 189] on button "Add Part or Material" at bounding box center [386, 186] width 68 height 12
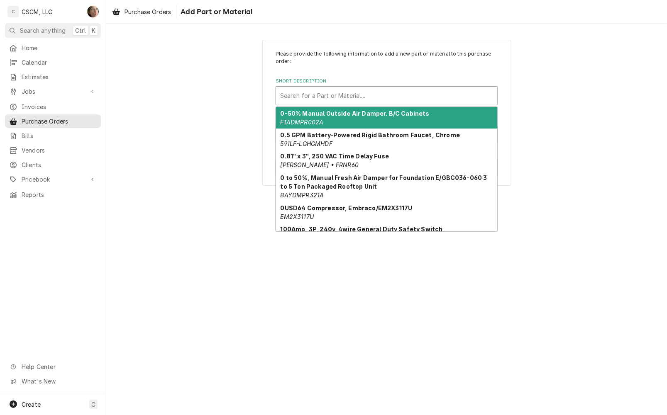
click at [320, 104] on div "Search for a Part or Material..." at bounding box center [386, 96] width 221 height 18
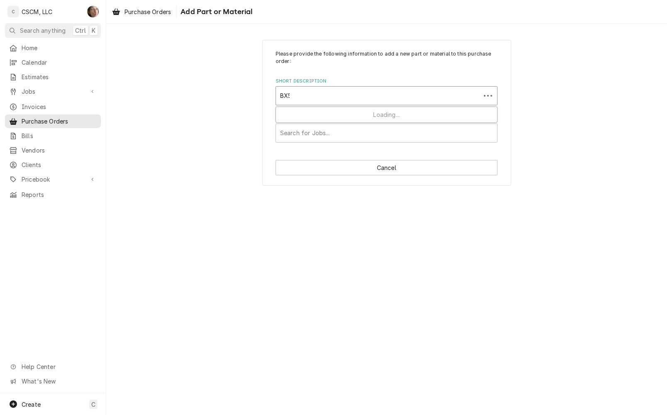
type input "BX59"
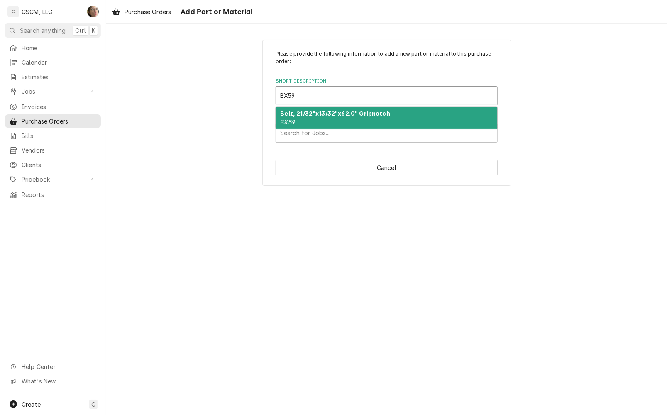
click at [319, 114] on strong "Belt, 21/32"x13/32"x62.0" Gripnotch" at bounding box center [335, 113] width 110 height 7
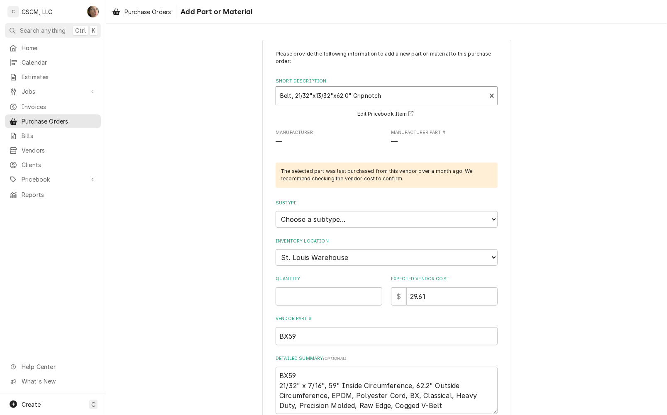
type textarea "x"
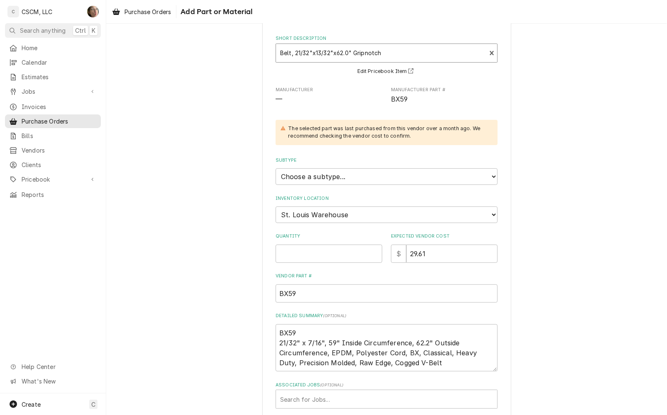
scroll to position [52, 0]
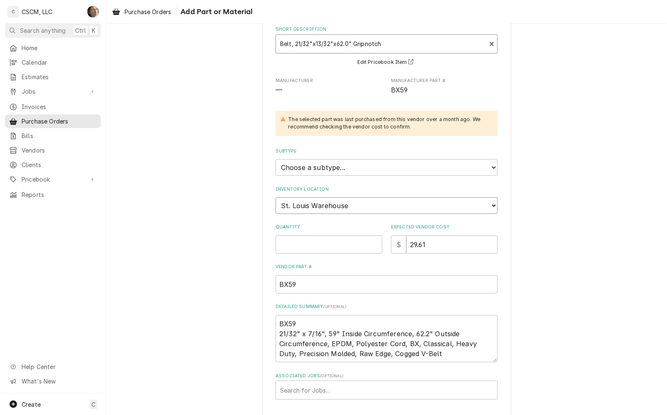
drag, startPoint x: 304, startPoint y: 206, endPoint x: 304, endPoint y: 210, distance: 4.6
click at [304, 205] on select "Choose a location... Chris's Truck Colorado Main Warehouse Izaia's Truck Jimmy'…" at bounding box center [386, 205] width 222 height 17
drag, startPoint x: 307, startPoint y: 353, endPoint x: 308, endPoint y: 339, distance: 14.1
click at [307, 353] on textarea "BX59 21/32" x 7/16", 59" Inside Circumference, 62.2" Outside Circumference, EPD…" at bounding box center [386, 339] width 222 height 48
click at [295, 205] on select "Choose a location... Chris's Truck Colorado Main Warehouse Izaia's Truck Jimmy'…" at bounding box center [386, 205] width 222 height 17
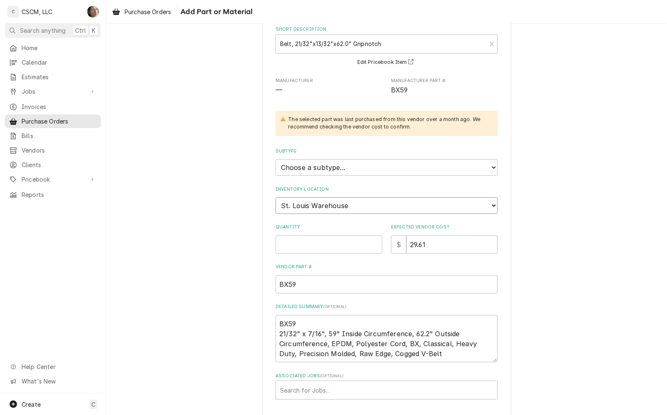
select select "2880"
click at [275, 197] on select "Choose a location... Chris's Truck Colorado Main Warehouse Izaia's Truck Jimmy'…" at bounding box center [386, 205] width 222 height 17
type textarea "x"
click at [327, 167] on select "Choose a subtype... Equipment Part Refrigerant Supply or Material Tool" at bounding box center [386, 167] width 222 height 17
select select "148"
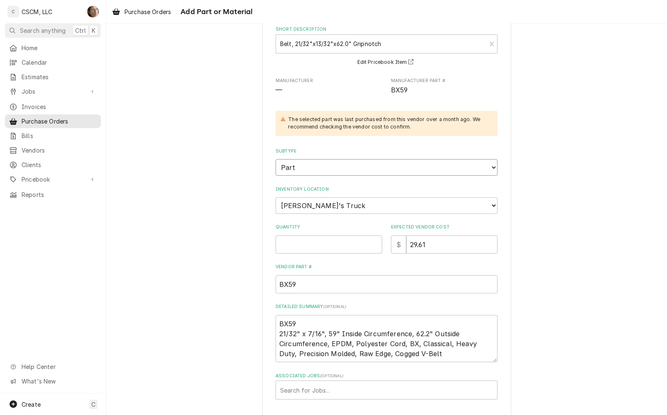
click at [275, 159] on select "Choose a subtype... Equipment Part Refrigerant Supply or Material Tool" at bounding box center [386, 167] width 222 height 17
click at [224, 264] on div "Please provide the following information to add a new part or material to this …" at bounding box center [386, 216] width 560 height 470
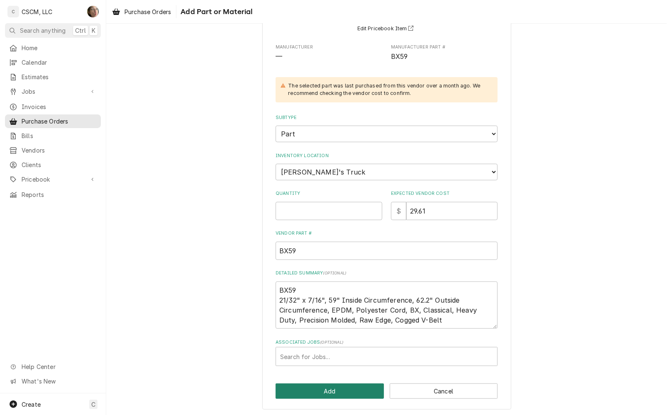
click at [329, 392] on button "Add" at bounding box center [329, 391] width 108 height 15
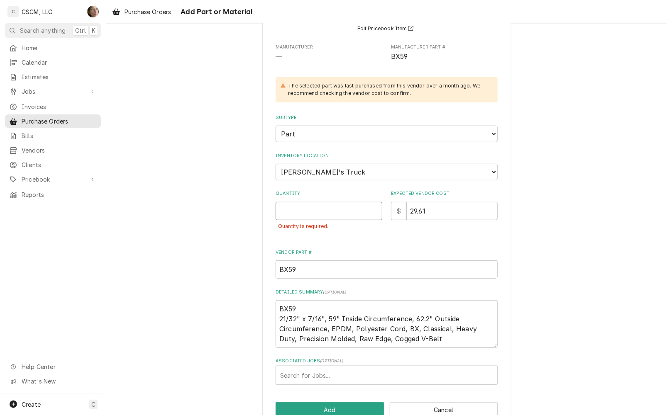
click at [302, 209] on input "Quantity" at bounding box center [328, 211] width 107 height 18
type textarea "x"
type input "2"
click at [245, 250] on div "Please provide the following information to add a new part or material to this …" at bounding box center [386, 191] width 560 height 489
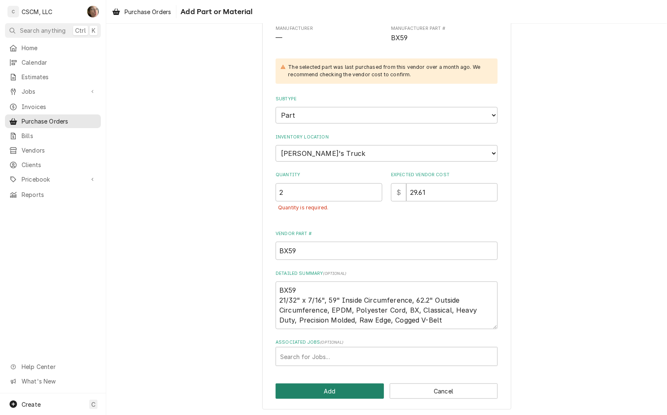
click at [360, 384] on button "Add" at bounding box center [329, 391] width 108 height 15
type textarea "x"
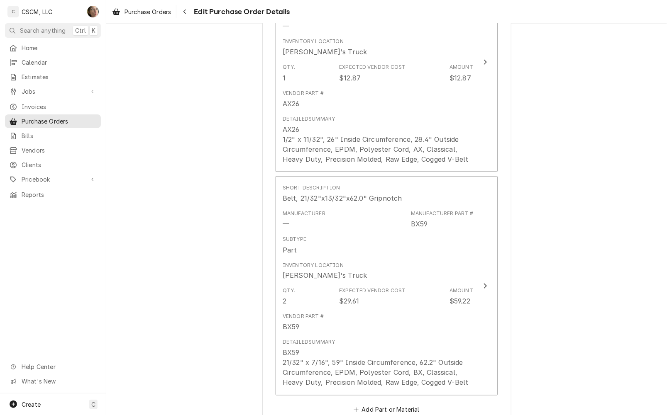
scroll to position [431, 0]
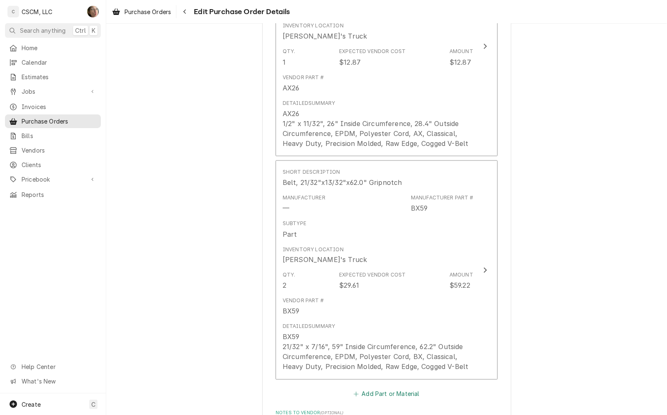
click at [402, 395] on button "Add Part or Material" at bounding box center [386, 395] width 68 height 12
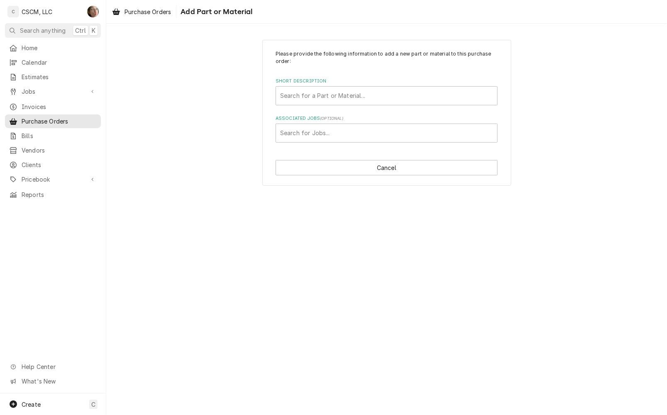
click at [296, 134] on div "Associated Jobs" at bounding box center [386, 133] width 213 height 15
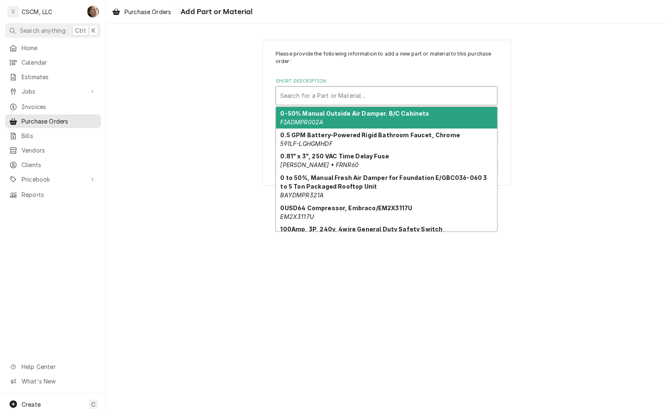
click at [295, 101] on div "Short Description" at bounding box center [386, 95] width 213 height 15
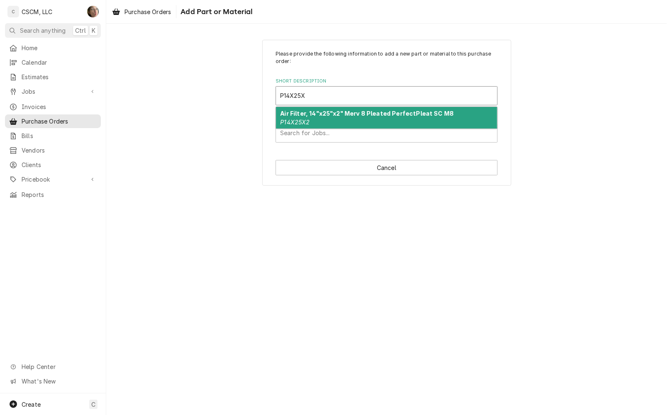
type input "P14X25X2"
click at [357, 115] on strong "Air Filter, 14"x25"x2" Merv 8 Pleated PerfectPleat SC M8" at bounding box center [366, 113] width 173 height 7
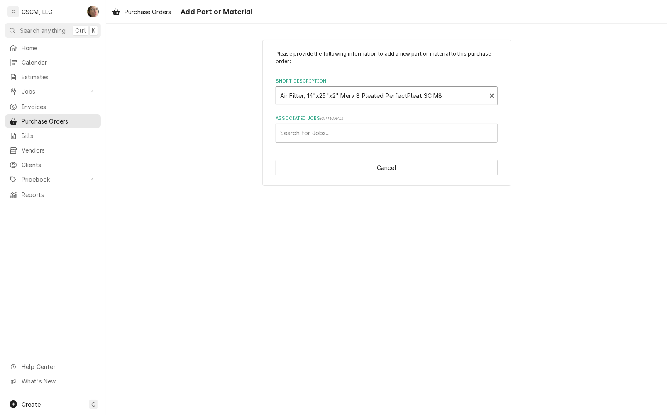
type textarea "x"
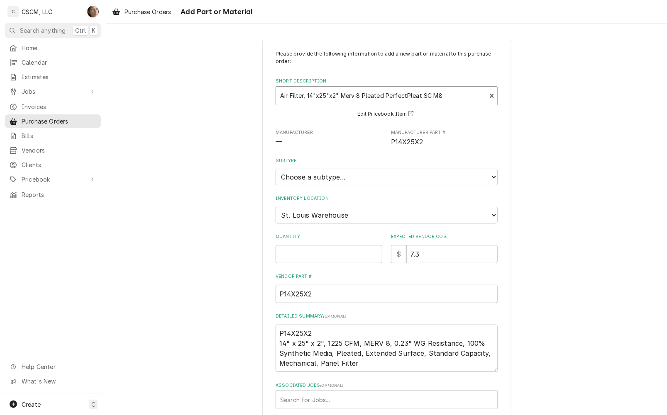
scroll to position [43, 0]
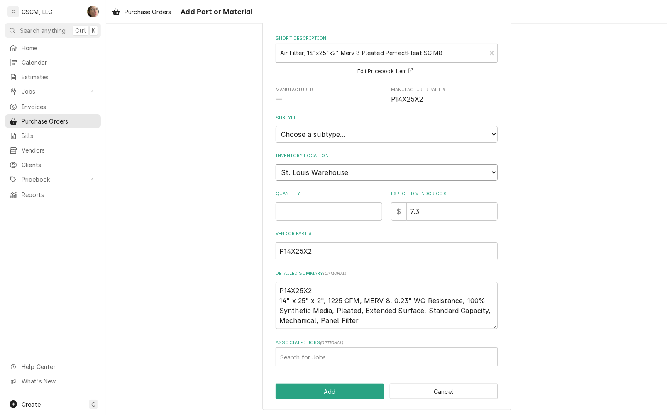
click at [335, 170] on select "Choose a location... Chris's Truck Colorado Main Warehouse Izaia's Truck Jimmy'…" at bounding box center [386, 172] width 222 height 17
select select "2880"
click at [275, 164] on select "Choose a location... Chris's Truck Colorado Main Warehouse Izaia's Truck Jimmy'…" at bounding box center [386, 172] width 222 height 17
type textarea "x"
click at [324, 140] on select "Choose a subtype... Equipment Part Refrigerant Supply or Material Tool" at bounding box center [386, 134] width 222 height 17
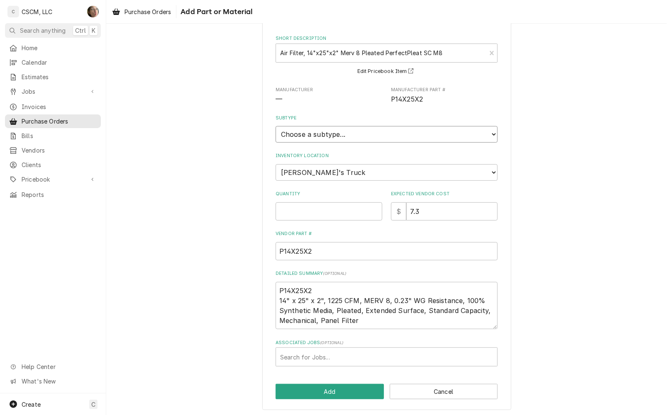
select select "148"
click at [275, 126] on select "Choose a subtype... Equipment Part Refrigerant Supply or Material Tool" at bounding box center [386, 134] width 222 height 17
click at [329, 205] on input "Quantity" at bounding box center [328, 211] width 107 height 18
type textarea "x"
type input "1"
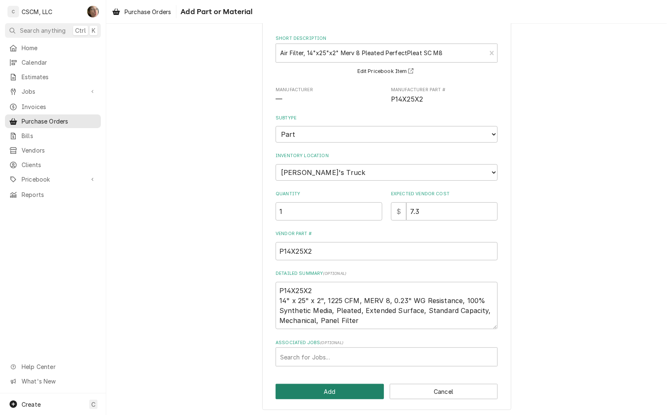
click at [314, 389] on button "Add" at bounding box center [329, 391] width 108 height 15
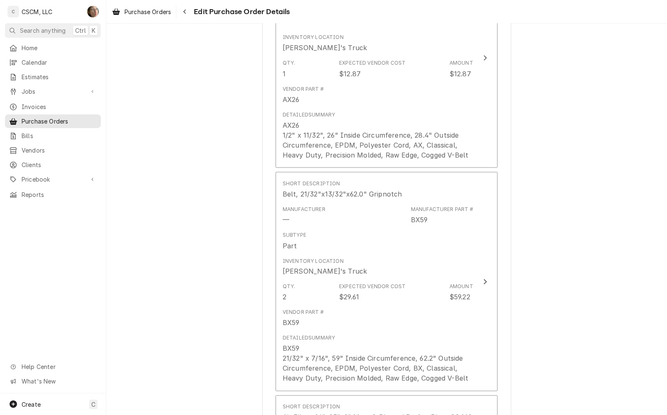
scroll to position [395, 0]
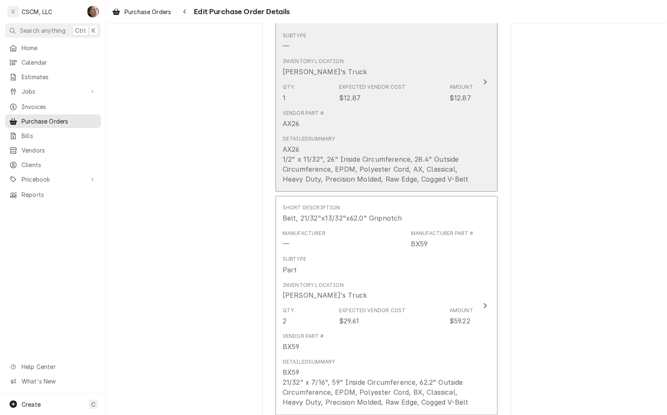
click at [387, 100] on div "Expected Vendor Cost $12.87" at bounding box center [372, 92] width 66 height 19
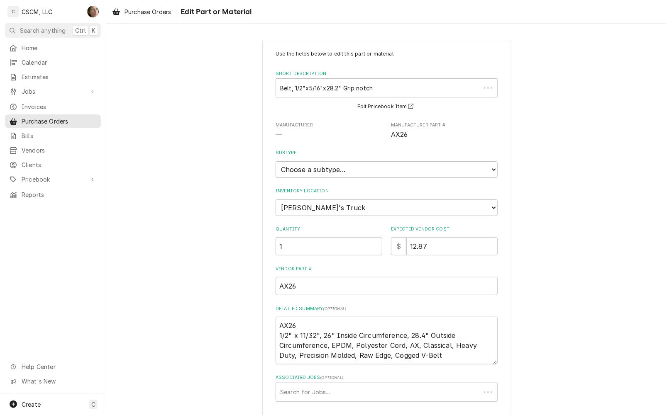
type textarea "x"
click at [331, 162] on select "Choose a subtype... Equipment Part Refrigerant Supply or Material Tool" at bounding box center [386, 169] width 222 height 17
select select "148"
click at [275, 161] on select "Choose a subtype... Equipment Part Refrigerant Supply or Material Tool" at bounding box center [386, 169] width 222 height 17
click at [225, 206] on div "Use the fields below to edit this part or material: Short Description Belt, 1/2…" at bounding box center [386, 252] width 560 height 441
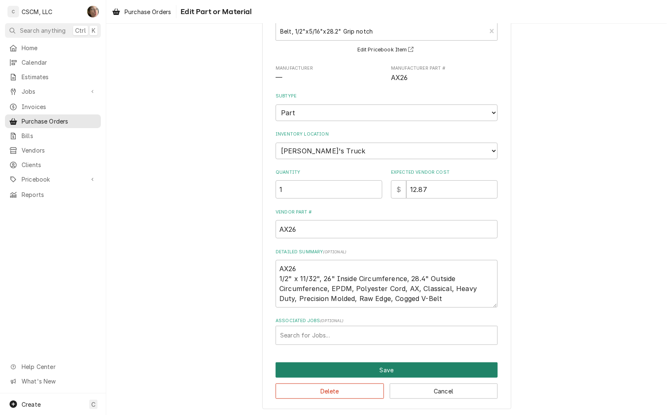
click at [292, 368] on button "Save" at bounding box center [386, 370] width 222 height 15
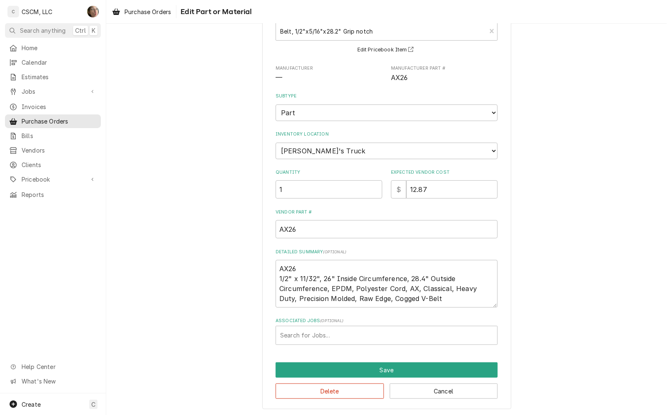
type textarea "x"
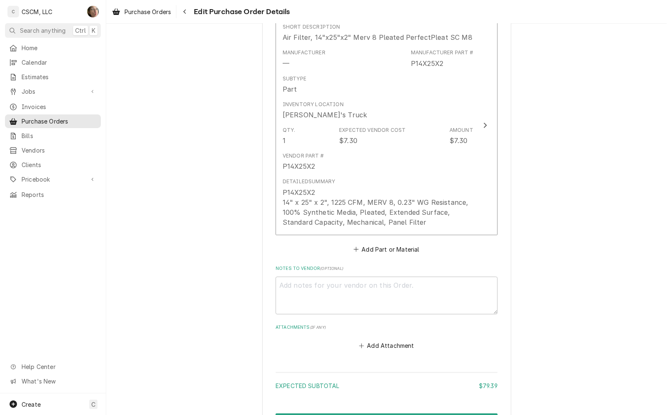
scroll to position [801, 0]
click at [387, 245] on button "Add Part or Material" at bounding box center [386, 248] width 68 height 12
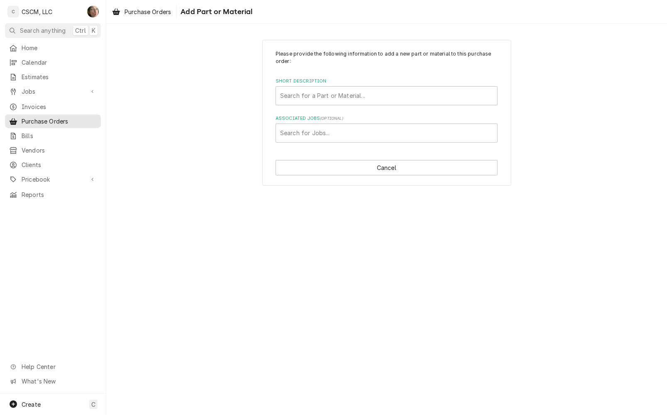
click at [311, 99] on div "Short Description" at bounding box center [386, 95] width 213 height 15
type input "P20X25X2"
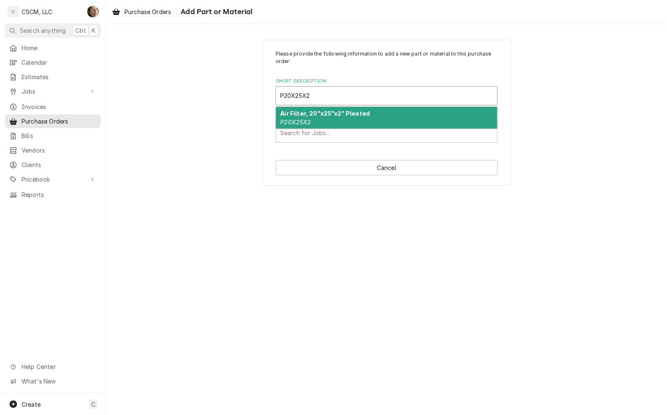
click at [370, 122] on div "Air Filter, 20"x25"x2" Pleated P20X25X2" at bounding box center [386, 118] width 221 height 22
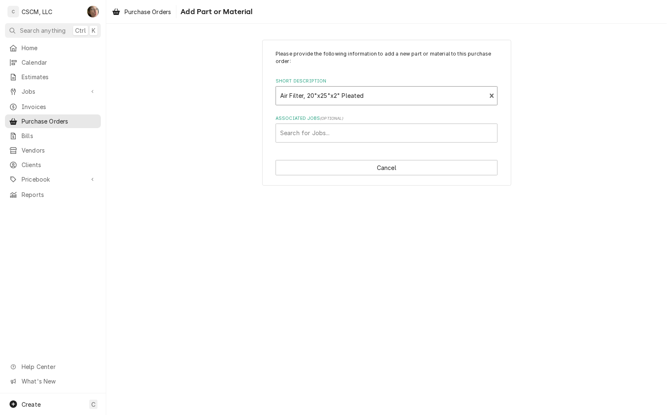
type textarea "x"
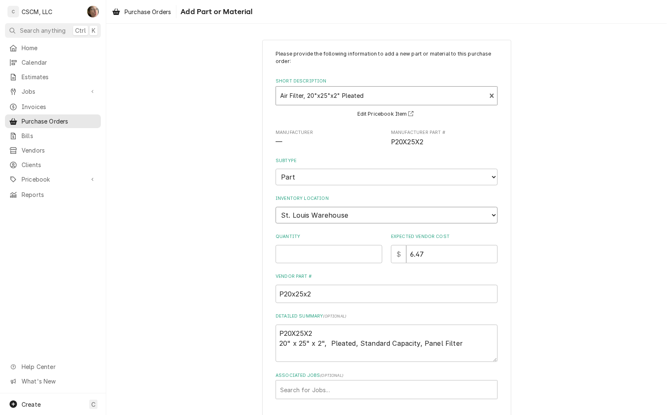
drag, startPoint x: 318, startPoint y: 212, endPoint x: 320, endPoint y: 222, distance: 10.6
click at [318, 212] on select "Choose a location... Chris's Truck Colorado Main Warehouse Izaia's Truck Jimmy'…" at bounding box center [386, 215] width 222 height 17
select select "2880"
click at [275, 207] on select "Choose a location... Chris's Truck Colorado Main Warehouse Izaia's Truck Jimmy'…" at bounding box center [386, 215] width 222 height 17
click at [303, 246] on input "Quantity" at bounding box center [328, 254] width 107 height 18
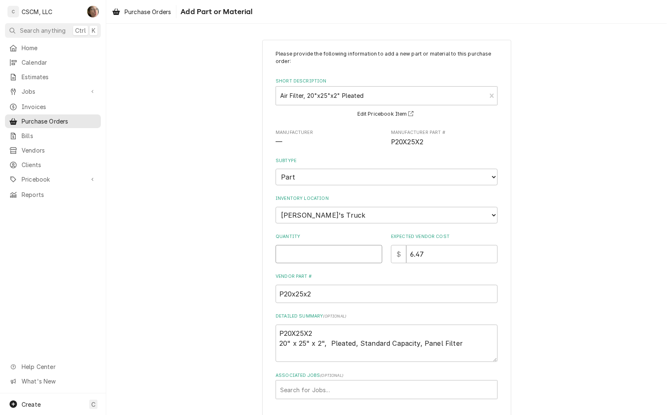
type textarea "x"
type input "1"
type textarea "x"
type input "12"
click at [527, 291] on div "Please provide the following information to add a new part or material to this …" at bounding box center [386, 241] width 560 height 418
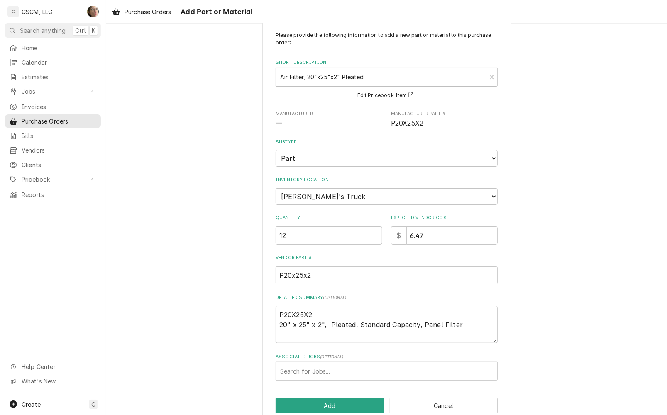
scroll to position [33, 0]
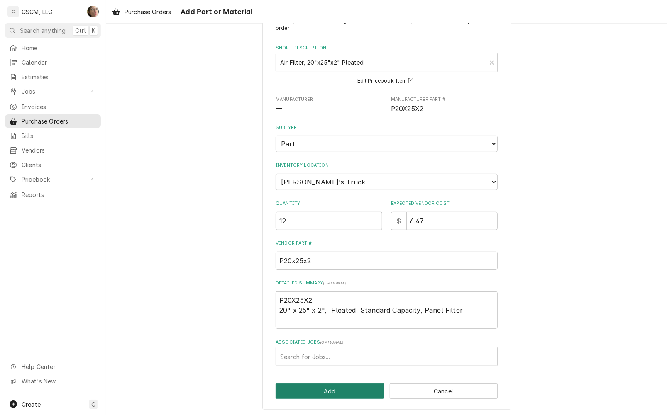
click at [294, 390] on button "Add" at bounding box center [329, 391] width 108 height 15
type textarea "x"
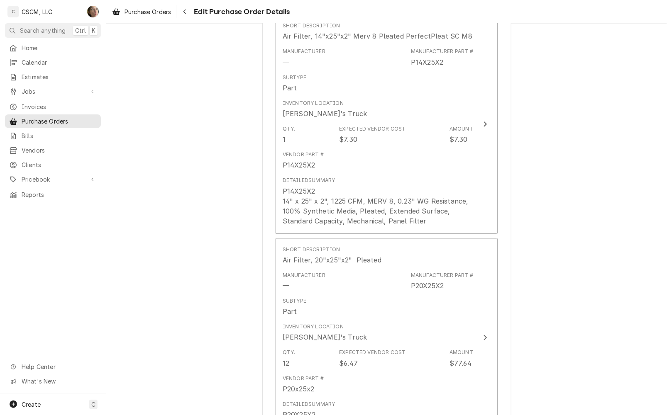
scroll to position [843, 0]
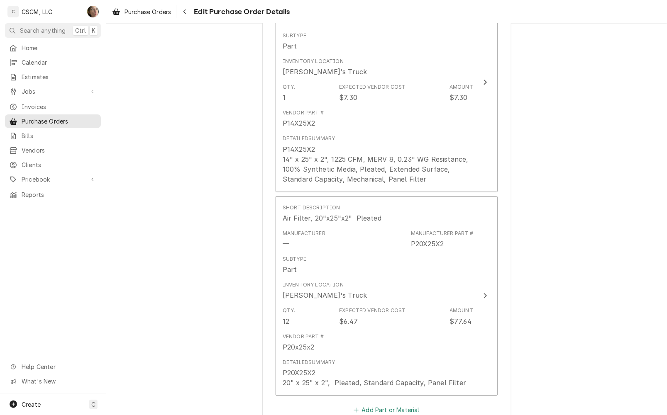
click at [378, 409] on button "Add Part or Material" at bounding box center [386, 410] width 68 height 12
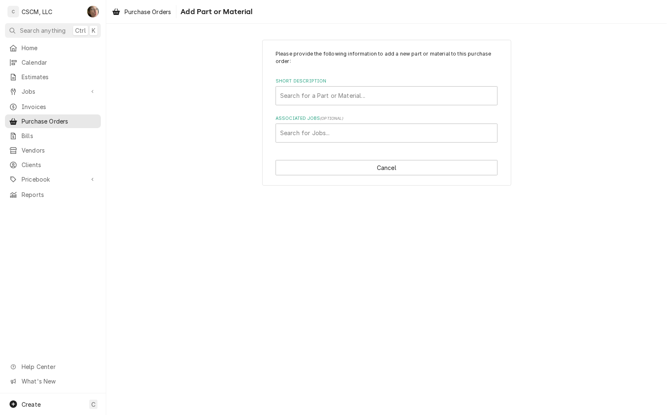
click at [339, 90] on div "Short Description" at bounding box center [386, 95] width 213 height 15
click at [323, 94] on div "Short Description" at bounding box center [386, 95] width 213 height 15
type input "P20X30X2"
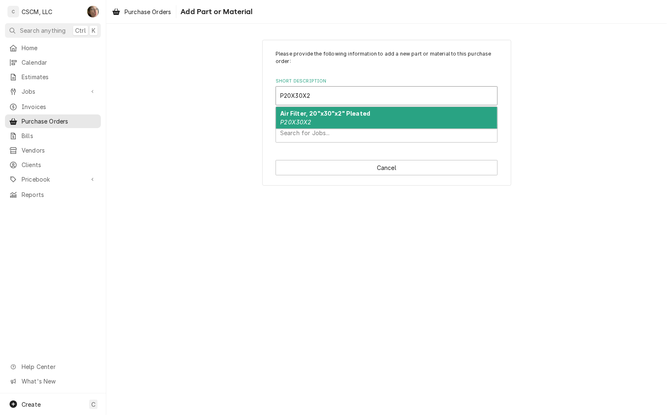
click at [318, 109] on div "Air Filter, 20"x30"x2" Pleated P20X30X2" at bounding box center [386, 118] width 221 height 22
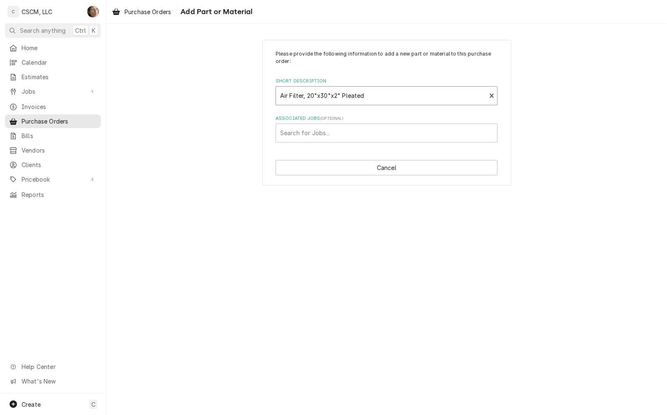
type textarea "x"
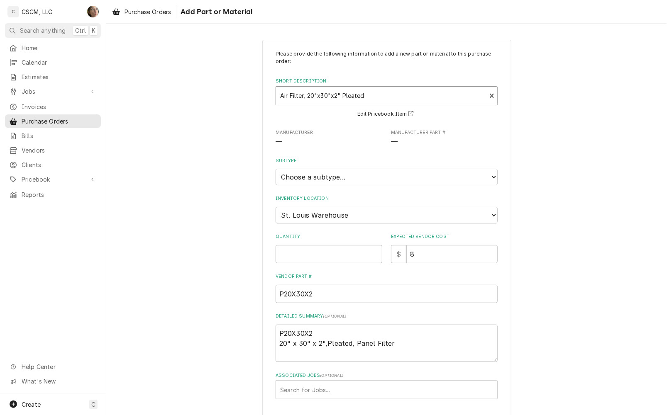
click at [318, 140] on span "—" at bounding box center [328, 142] width 107 height 10
click at [343, 184] on select "Choose a subtype... Equipment Part Refrigerant Supply or Material Tool" at bounding box center [386, 177] width 222 height 17
select select "148"
click at [275, 169] on select "Choose a subtype... Equipment Part Refrigerant Supply or Material Tool" at bounding box center [386, 177] width 222 height 17
type textarea "x"
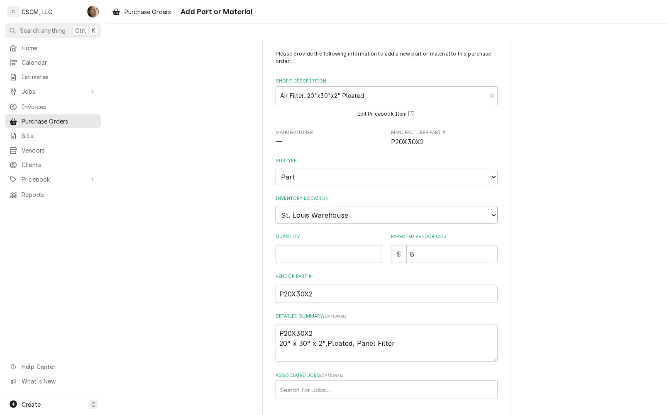
click at [330, 212] on select "Choose a location... Chris's Truck Colorado Main Warehouse Izaia's Truck Jimmy'…" at bounding box center [386, 215] width 222 height 17
select select "2880"
click at [275, 207] on select "Choose a location... Chris's Truck Colorado Main Warehouse Izaia's Truck Jimmy'…" at bounding box center [386, 215] width 222 height 17
click at [311, 256] on input "Quantity" at bounding box center [328, 254] width 107 height 18
type textarea "x"
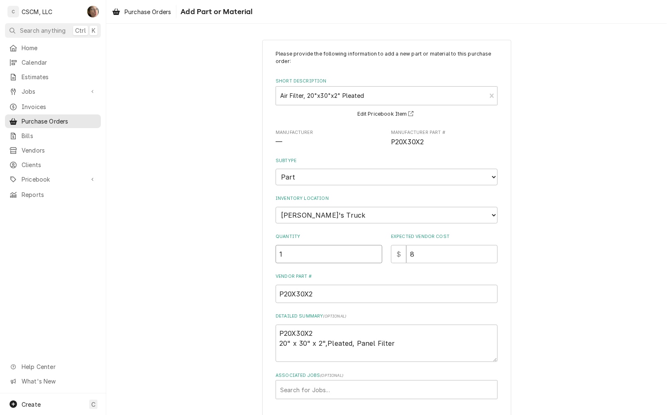
type input "1"
click at [224, 246] on div "Please provide the following information to add a new part or material to this …" at bounding box center [386, 241] width 560 height 418
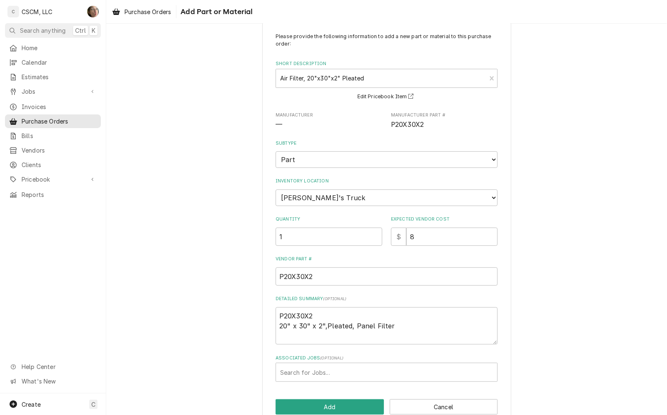
scroll to position [33, 0]
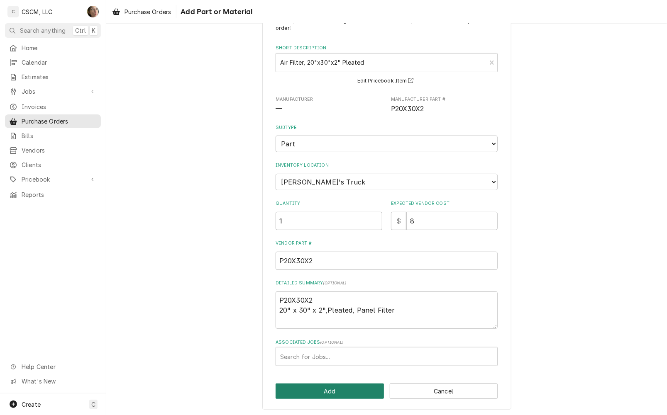
click at [351, 388] on button "Add" at bounding box center [329, 391] width 108 height 15
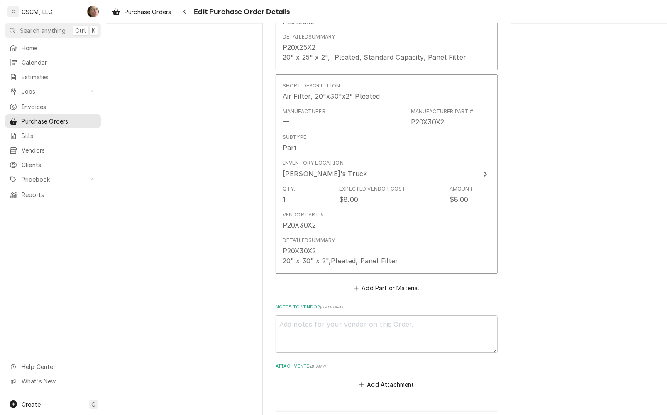
scroll to position [1169, 0]
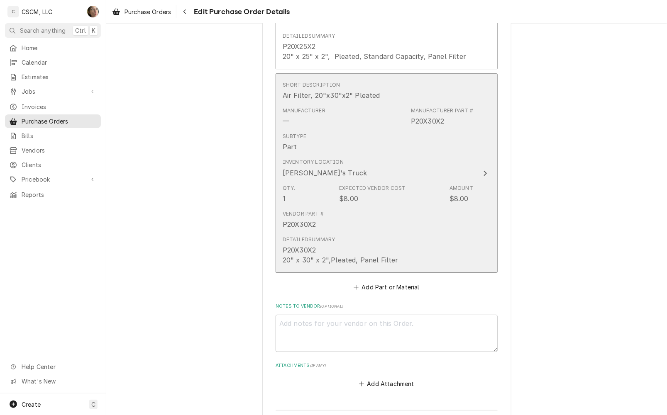
click at [387, 133] on div "Subtype Part" at bounding box center [378, 142] width 190 height 26
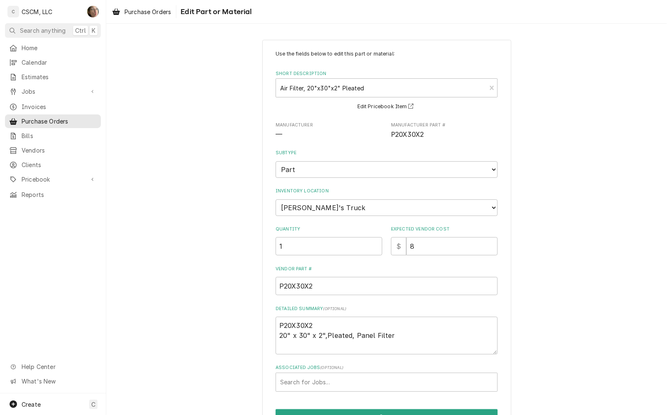
click at [149, 181] on div "Use the fields below to edit this part or material: Short Description Air Filte…" at bounding box center [386, 247] width 560 height 431
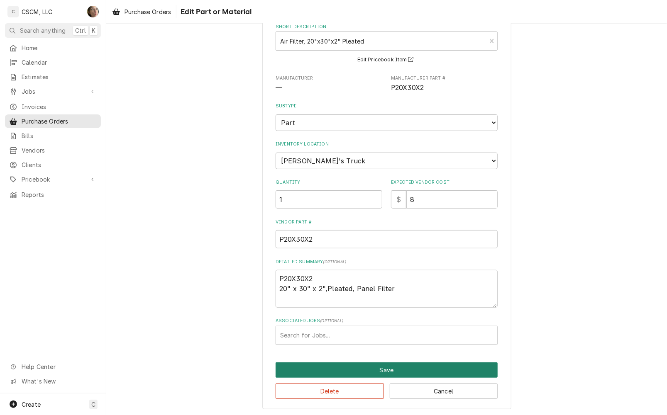
click at [345, 365] on button "Save" at bounding box center [386, 370] width 222 height 15
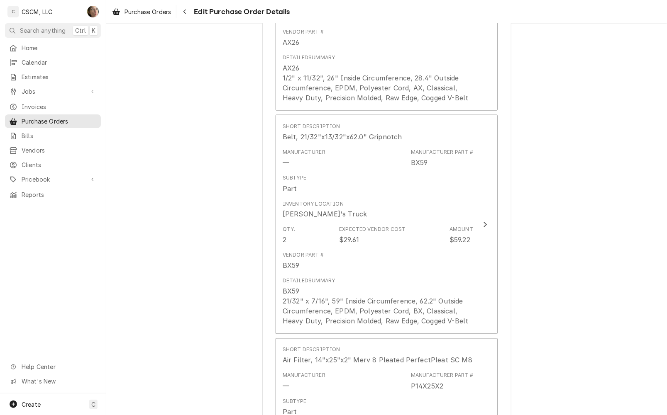
scroll to position [490, 0]
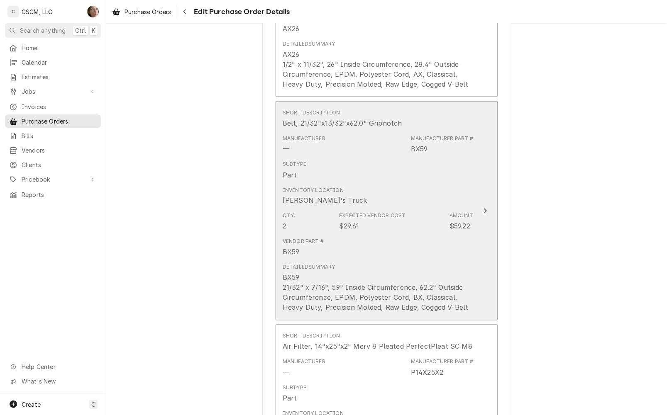
click at [457, 264] on div "Detailed Summary BX59 21/32" x 7/16", 59" Inside Circumference, 62.2" Outside C…" at bounding box center [378, 288] width 190 height 49
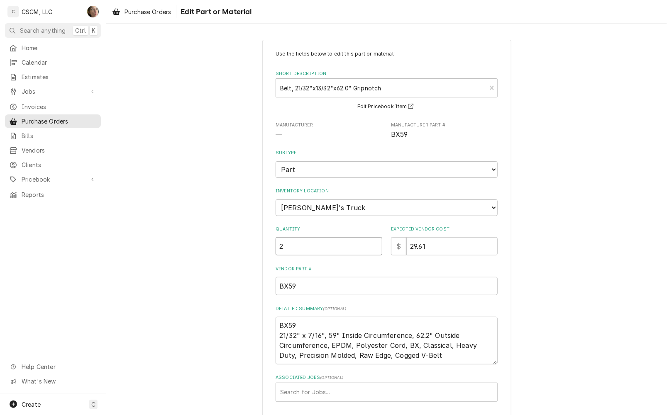
drag, startPoint x: 285, startPoint y: 246, endPoint x: 167, endPoint y: 247, distance: 117.8
click at [169, 247] on div "Use the fields below to edit this part or material: Short Description Belt, 21/…" at bounding box center [386, 252] width 560 height 441
type textarea "x"
type input "1"
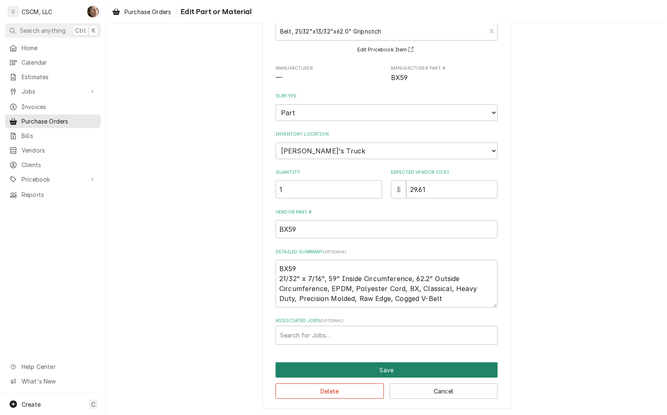
click at [360, 366] on button "Save" at bounding box center [386, 370] width 222 height 15
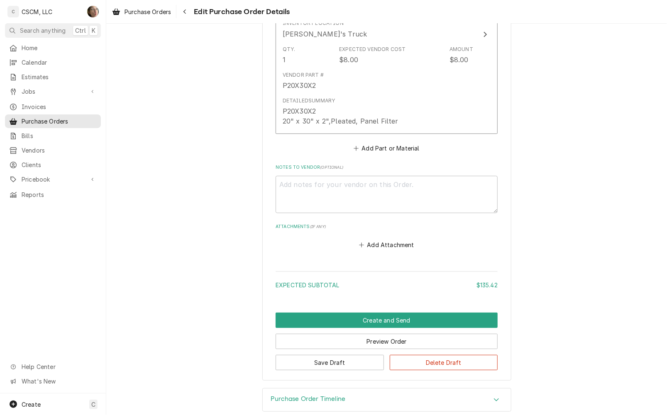
scroll to position [1320, 0]
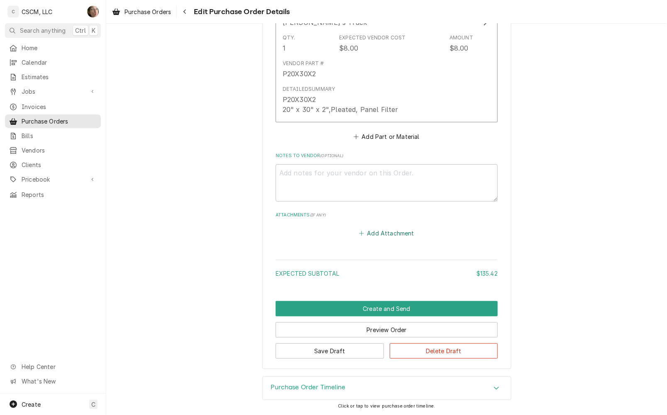
click at [393, 229] on button "Add Attachment" at bounding box center [387, 234] width 58 height 12
type textarea "x"
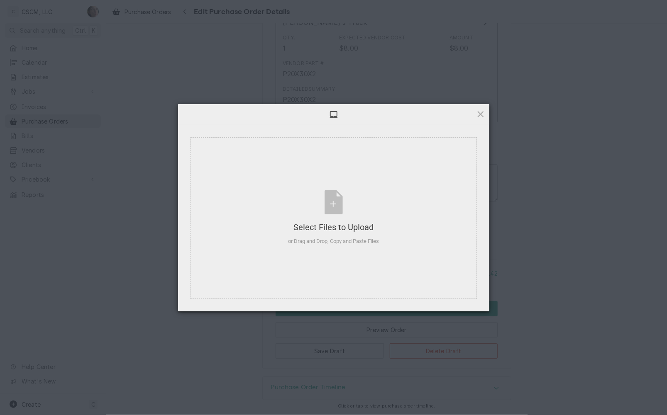
click at [478, 112] on span at bounding box center [480, 114] width 9 height 9
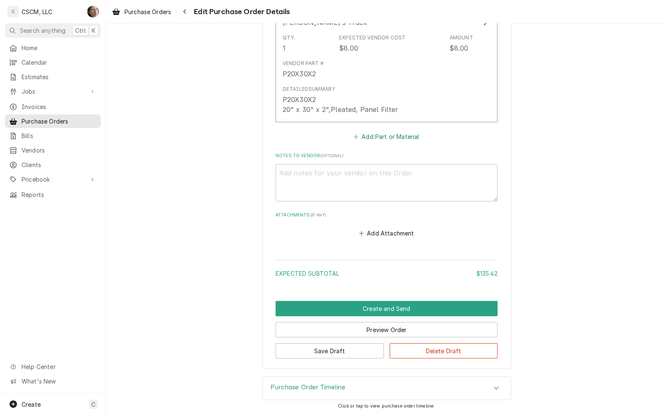
click at [374, 132] on button "Add Part or Material" at bounding box center [386, 137] width 68 height 12
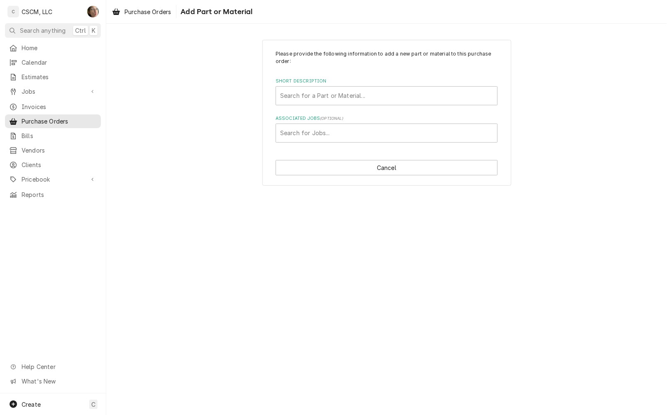
click at [294, 102] on div "Short Description" at bounding box center [386, 95] width 213 height 15
type input "P20X20X2"
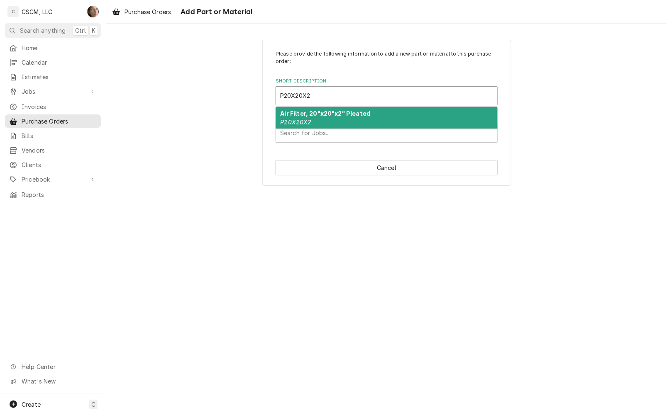
click at [305, 124] on em "P20X20X2" at bounding box center [295, 122] width 31 height 7
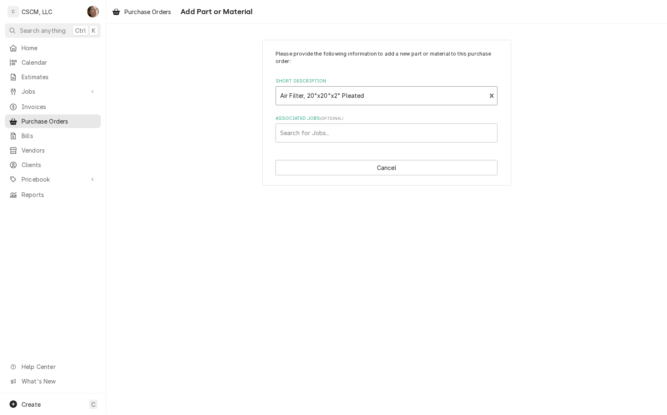
type textarea "x"
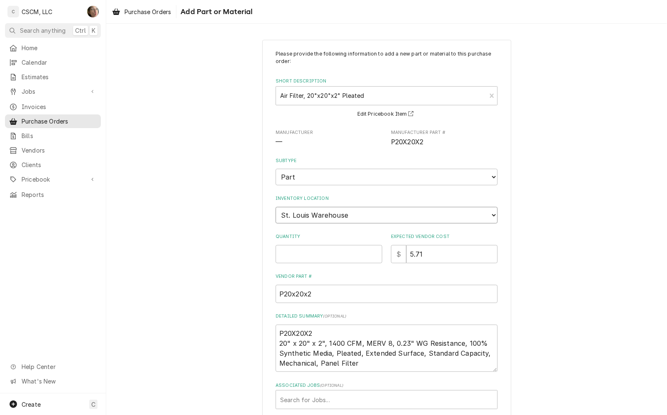
drag, startPoint x: 336, startPoint y: 217, endPoint x: 337, endPoint y: 223, distance: 5.9
click at [336, 217] on select "Choose a location... Chris's Truck Colorado Main Warehouse Izaia's Truck Jimmy'…" at bounding box center [386, 215] width 222 height 17
select select "2880"
click at [275, 207] on select "Choose a location... Chris's Truck Colorado Main Warehouse Izaia's Truck Jimmy'…" at bounding box center [386, 215] width 222 height 17
click at [343, 254] on input "Quantity" at bounding box center [328, 254] width 107 height 18
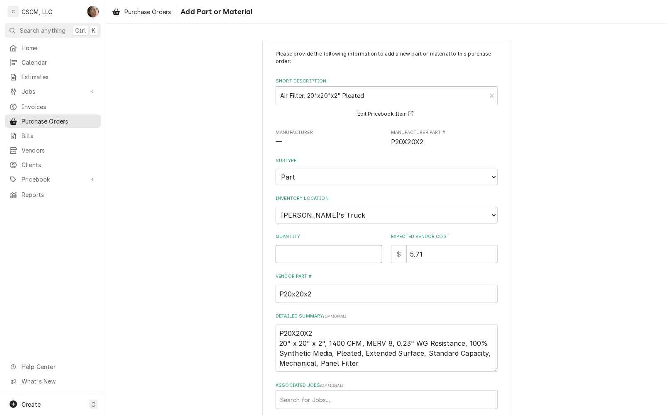
type textarea "x"
type input "4"
click at [551, 242] on div "Please provide the following information to add a new part or material to this …" at bounding box center [386, 246] width 560 height 428
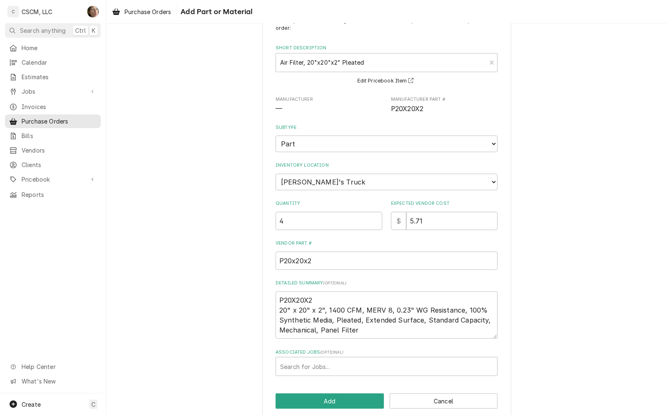
scroll to position [43, 0]
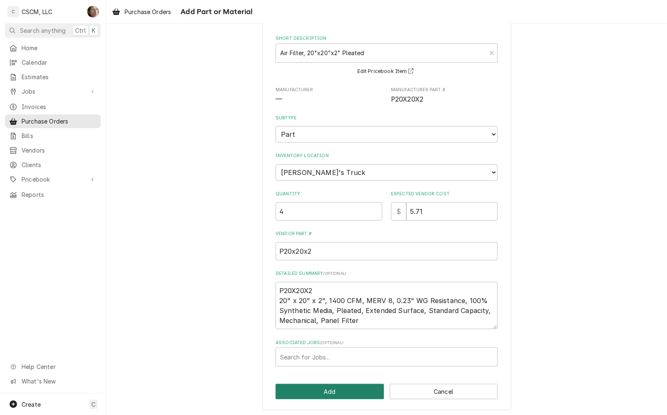
click at [333, 386] on button "Add" at bounding box center [329, 391] width 108 height 15
type textarea "x"
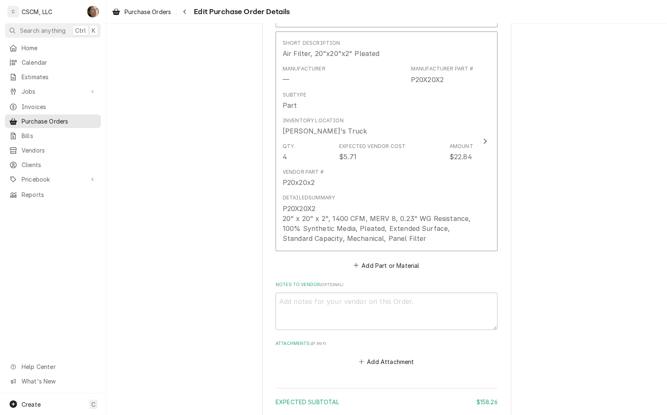
scroll to position [1504, 0]
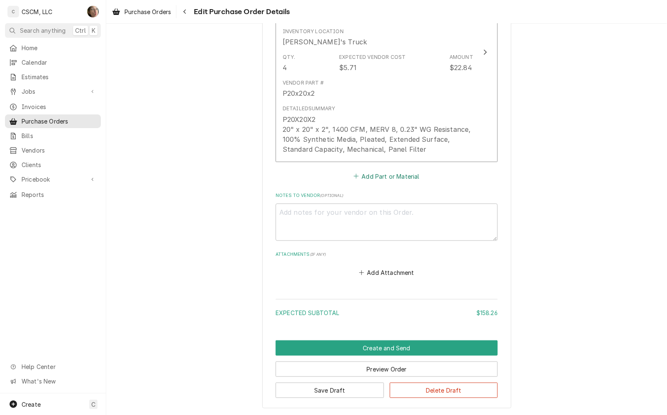
click at [367, 171] on button "Add Part or Material" at bounding box center [386, 176] width 68 height 12
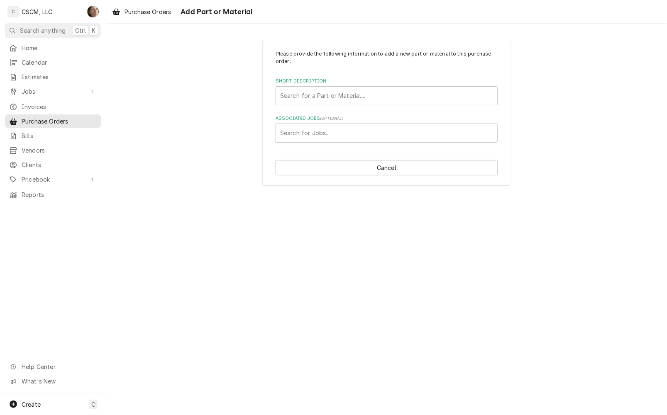
click at [320, 99] on div "Short Description" at bounding box center [386, 95] width 213 height 15
type input "AX54"
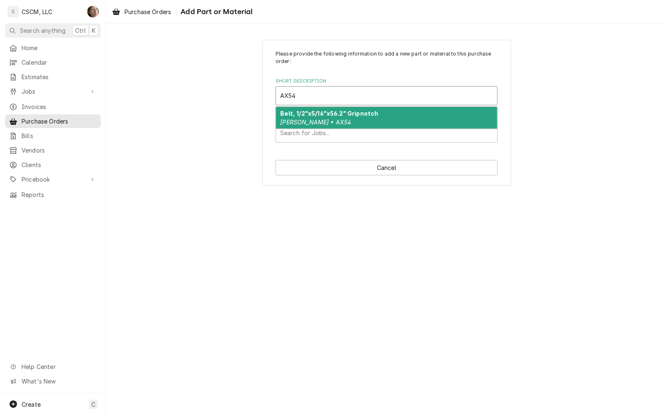
click at [307, 117] on div "Belt, 1/2"x5/16"x56.2" Gripnotch Browning • AX54" at bounding box center [386, 118] width 221 height 22
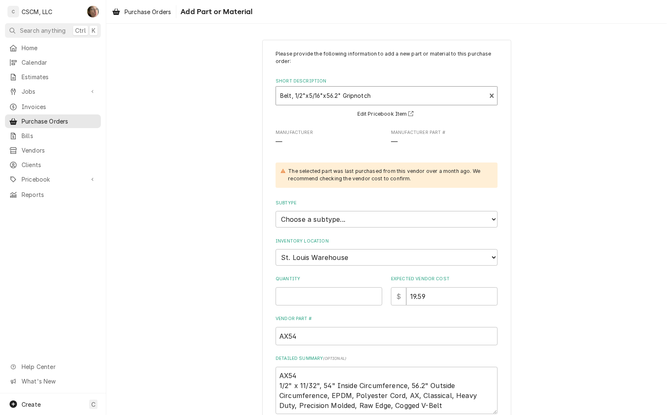
type textarea "x"
drag, startPoint x: 321, startPoint y: 223, endPoint x: 322, endPoint y: 228, distance: 5.5
click at [321, 223] on select "Choose a subtype... Equipment Part Refrigerant Supply or Material Tool" at bounding box center [386, 219] width 222 height 17
select select "148"
click at [275, 211] on select "Choose a subtype... Equipment Part Refrigerant Supply or Material Tool" at bounding box center [386, 219] width 222 height 17
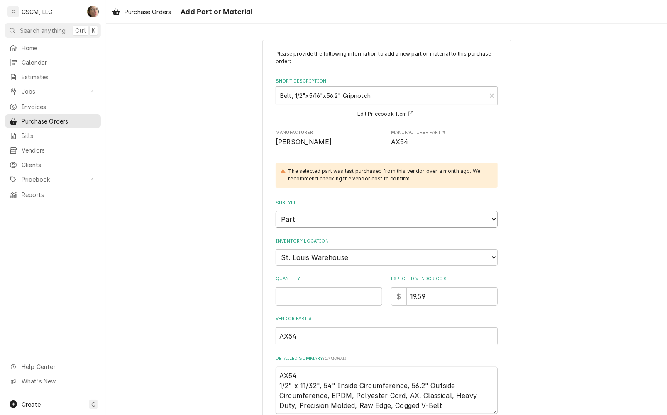
type textarea "x"
click at [307, 256] on select "Choose a location... Chris's Truck Colorado Main Warehouse Izaia's Truck Jimmy'…" at bounding box center [386, 257] width 222 height 17
select select "2880"
click at [275, 249] on select "Choose a location... Chris's Truck Colorado Main Warehouse Izaia's Truck Jimmy'…" at bounding box center [386, 257] width 222 height 17
click at [299, 301] on input "Quantity" at bounding box center [328, 296] width 107 height 18
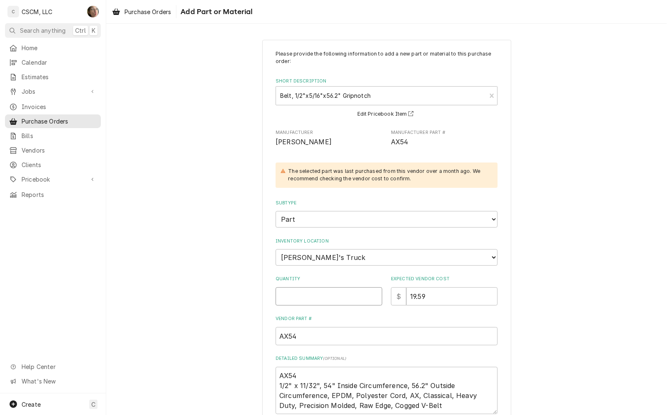
type textarea "x"
type input "1"
click at [256, 298] on div "Please provide the following information to add a new part or material to this …" at bounding box center [386, 267] width 560 height 470
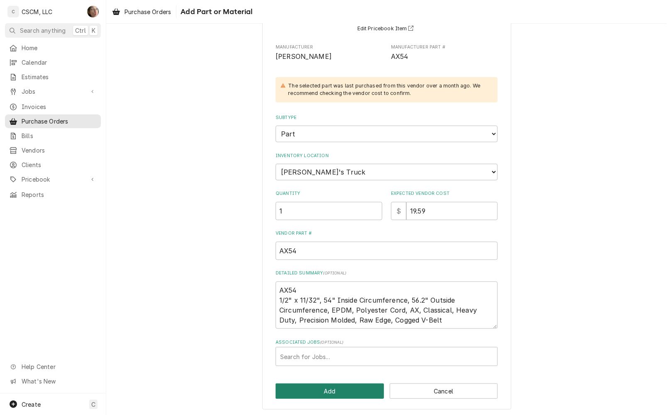
click at [304, 386] on button "Add" at bounding box center [329, 391] width 108 height 15
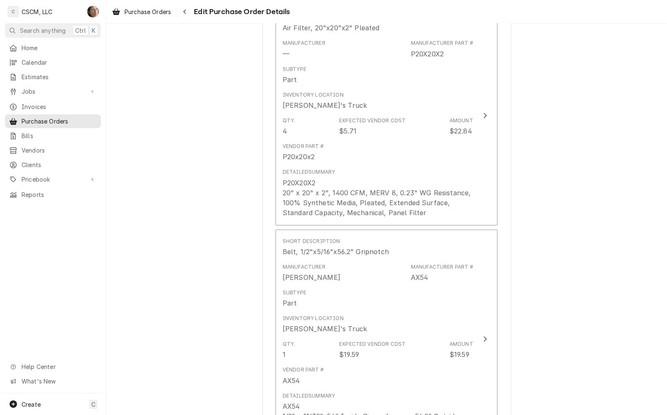
scroll to position [1441, 0]
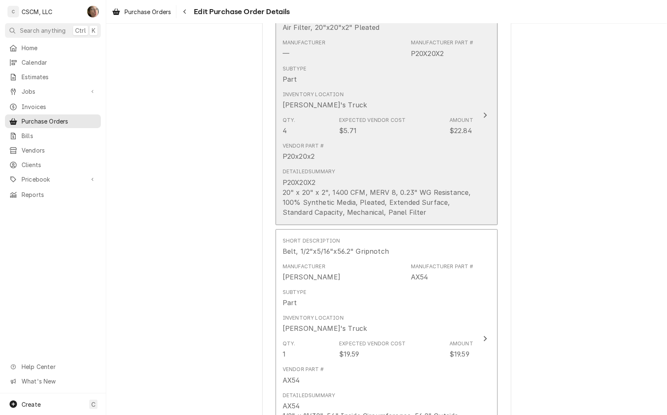
click at [438, 146] on div "Vendor Part # P20x20x2" at bounding box center [378, 152] width 190 height 26
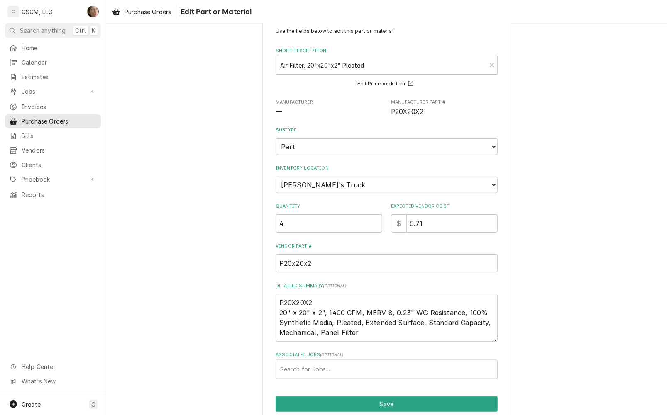
scroll to position [57, 0]
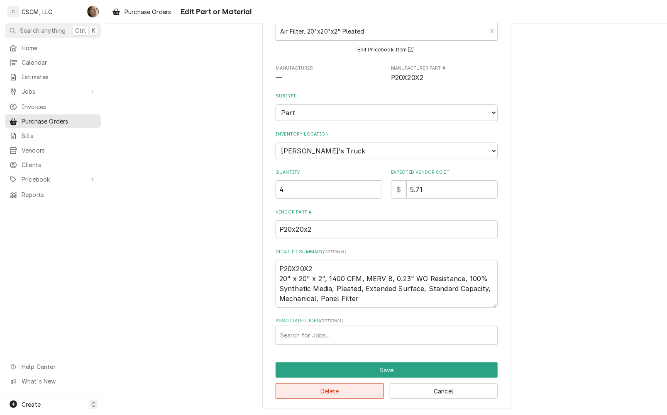
click at [362, 392] on button "Delete" at bounding box center [329, 391] width 108 height 15
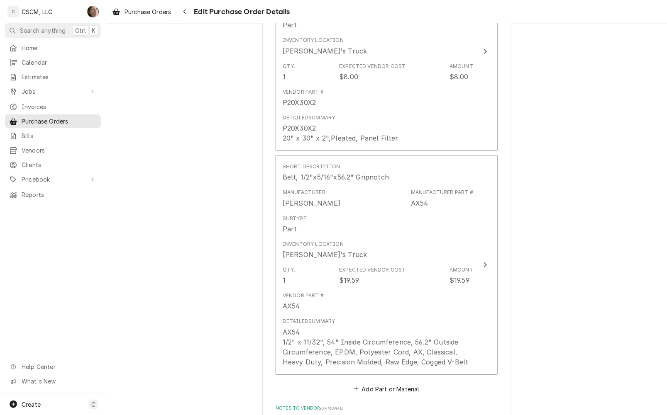
scroll to position [1282, 0]
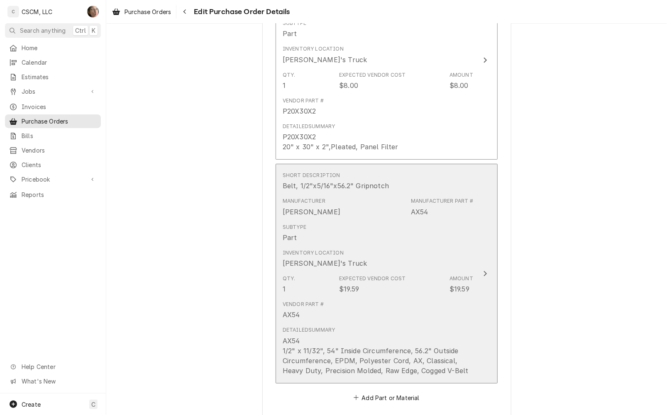
click at [441, 304] on div "Vendor Part # AX54" at bounding box center [378, 310] width 190 height 26
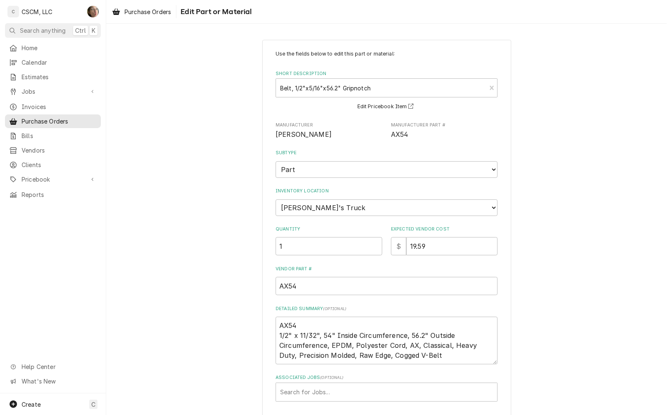
scroll to position [57, 0]
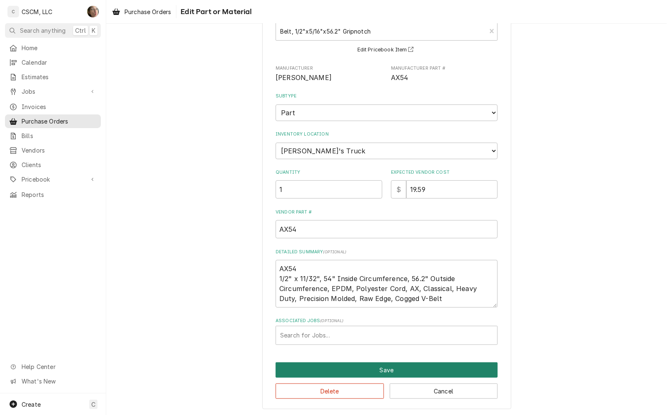
click at [351, 365] on button "Save" at bounding box center [386, 370] width 222 height 15
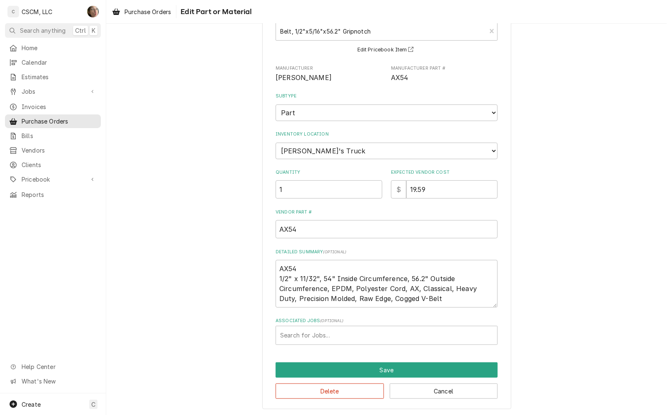
type textarea "x"
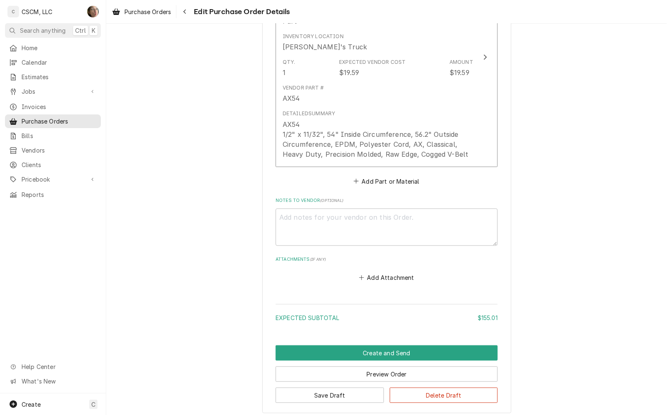
scroll to position [1504, 0]
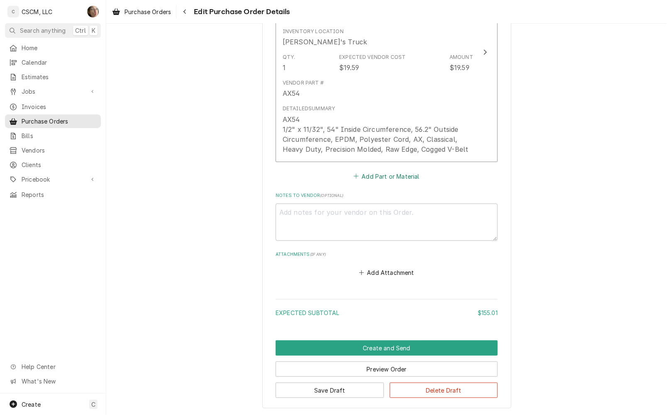
click at [389, 174] on button "Add Part or Material" at bounding box center [386, 176] width 68 height 12
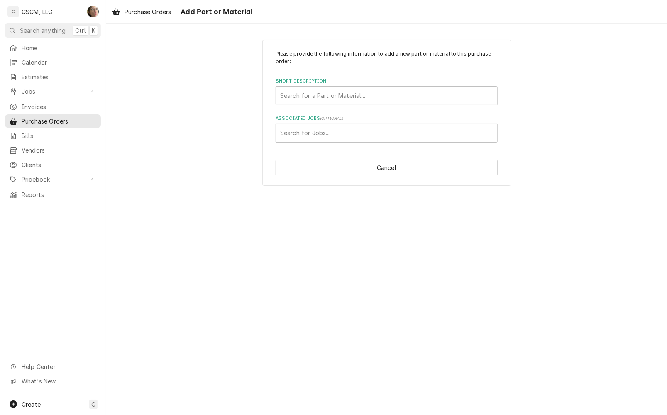
click at [321, 97] on div "Short Description" at bounding box center [386, 95] width 213 height 15
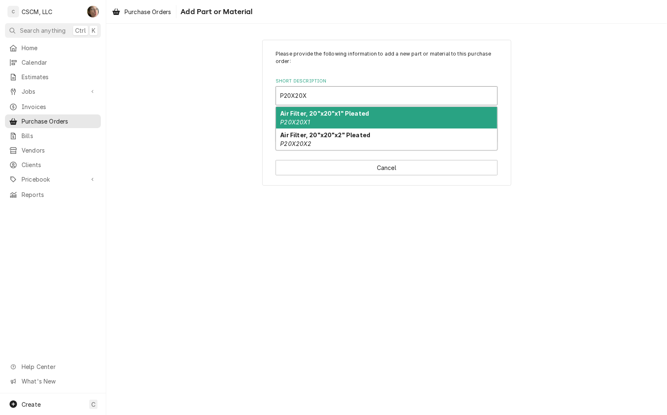
type input "P20X20X2"
click at [317, 112] on strong "Air Filter, 20"x20"x2" Pleated" at bounding box center [325, 113] width 90 height 7
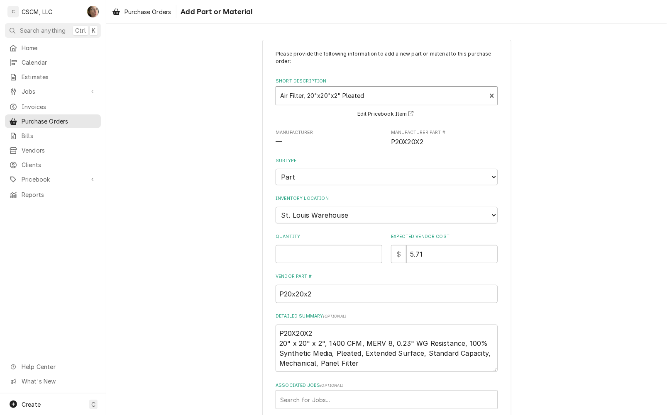
type textarea "x"
click at [296, 218] on select "Choose a location... Chris's Truck Colorado Main Warehouse Izaia's Truck Jimmy'…" at bounding box center [386, 215] width 222 height 17
select select "2880"
click at [275, 207] on select "Choose a location... Chris's Truck Colorado Main Warehouse Izaia's Truck Jimmy'…" at bounding box center [386, 215] width 222 height 17
click at [337, 256] on input "Quantity" at bounding box center [328, 254] width 107 height 18
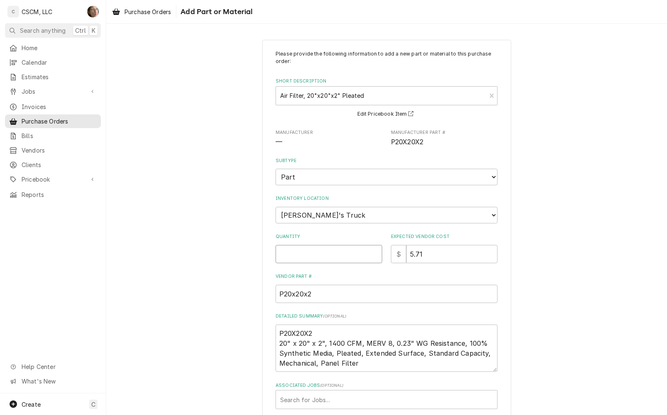
type textarea "x"
type input "4"
drag, startPoint x: 643, startPoint y: 309, endPoint x: 638, endPoint y: 309, distance: 5.0
click at [643, 309] on div "Please provide the following information to add a new part or material to this …" at bounding box center [386, 246] width 560 height 428
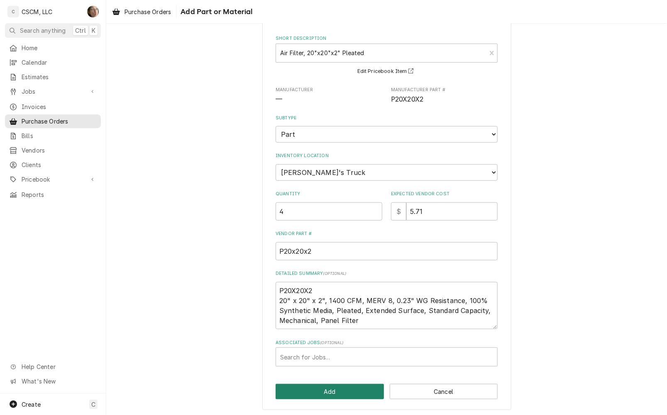
click at [351, 395] on button "Add" at bounding box center [329, 391] width 108 height 15
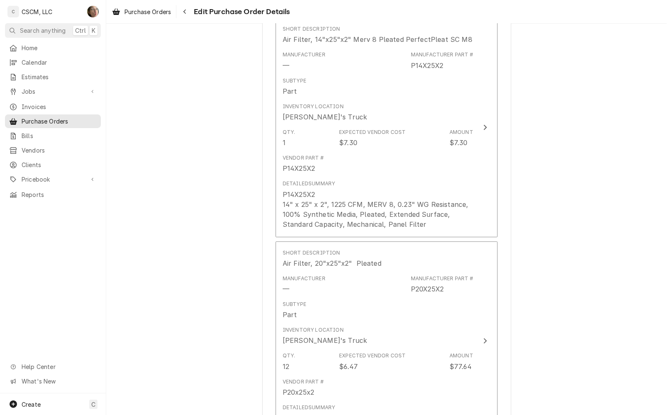
scroll to position [870, 0]
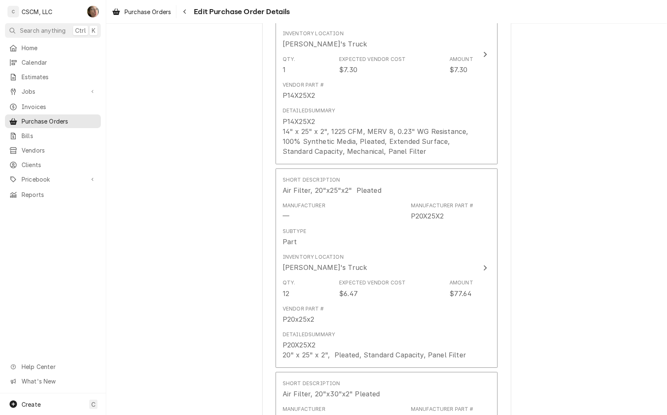
click at [229, 254] on div "Please provide the following information to create your purchase order: Basic D…" at bounding box center [386, 217] width 560 height 2111
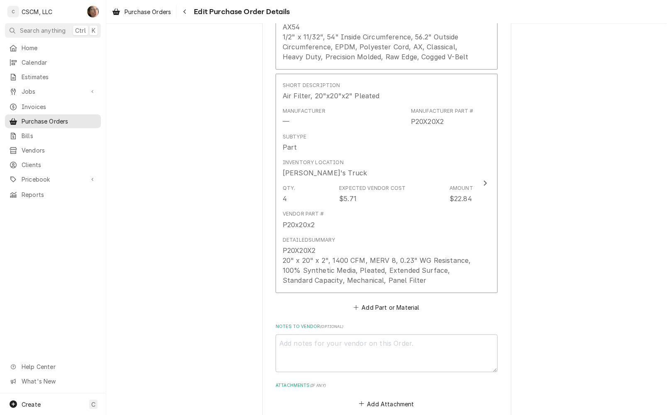
scroll to position [1767, 0]
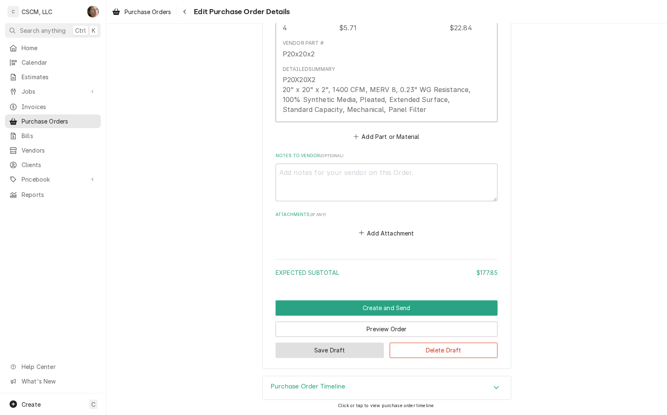
click at [347, 354] on button "Save Draft" at bounding box center [329, 350] width 108 height 15
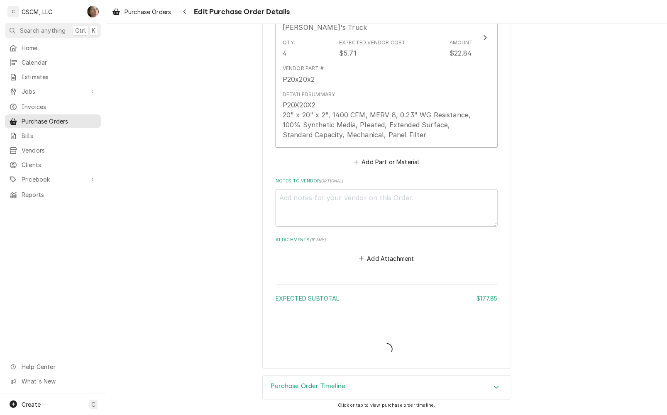
scroll to position [1741, 0]
type textarea "x"
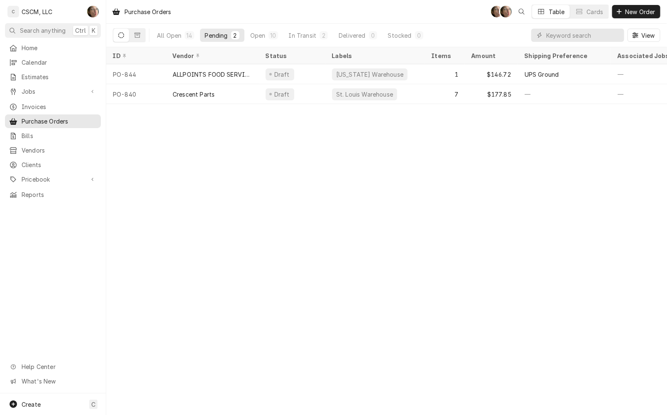
click at [315, 99] on div "Draft" at bounding box center [292, 94] width 66 height 20
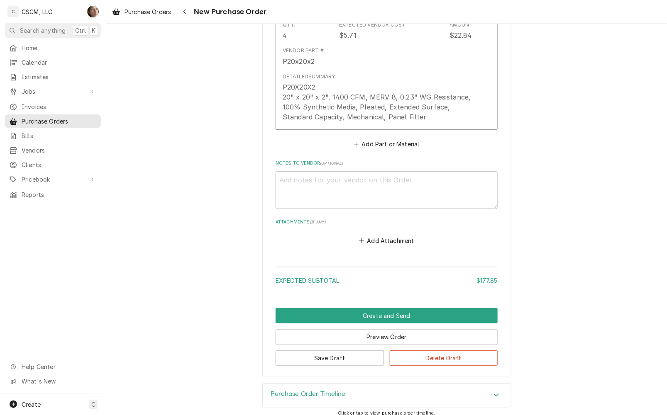
scroll to position [1763, 0]
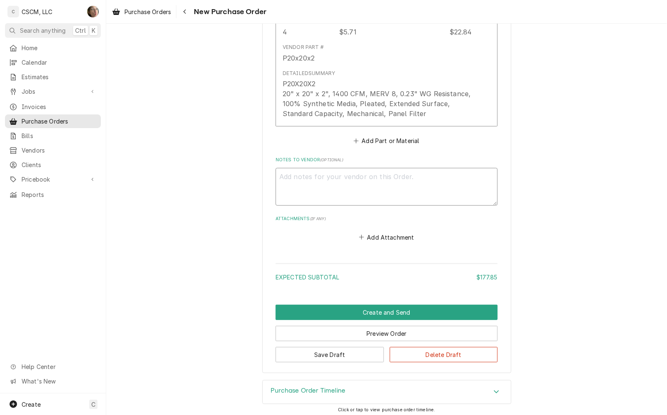
click at [312, 179] on textarea "Notes to Vendor ( optional )" at bounding box center [386, 187] width 222 height 38
type textarea "x"
type textarea "I"
type textarea "x"
type textarea "I"
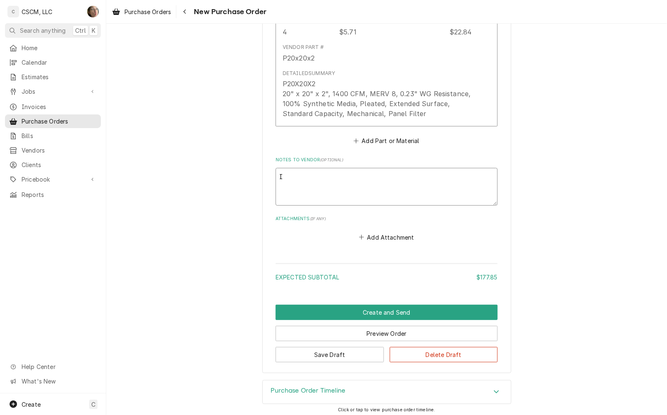
type textarea "x"
type textarea "I NE"
type textarea "x"
type textarea "I NEE"
type textarea "x"
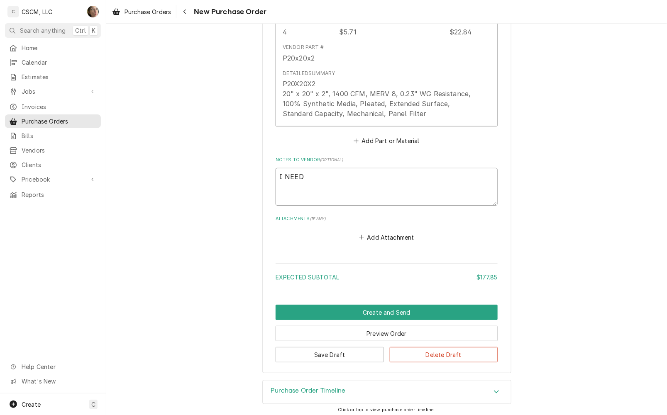
type textarea "I NEED"
type textarea "x"
type textarea "I NEED HE"
type textarea "x"
type textarea "I NEED HEL"
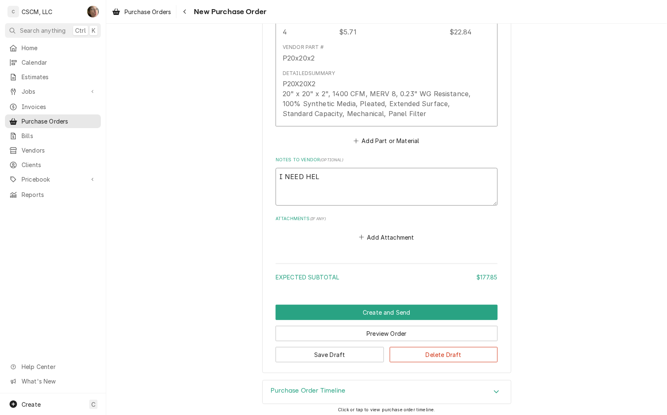
type textarea "x"
type textarea "I NEED HELP"
type textarea "x"
type textarea "I NEED HELP"
type textarea "x"
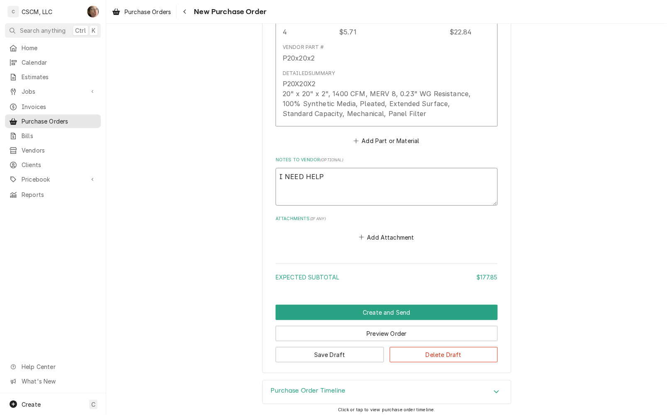
type textarea "I NEED HELP W"
type textarea "x"
type textarea "I NEED HELP WI"
type textarea "x"
type textarea "I NEED HELP WIT"
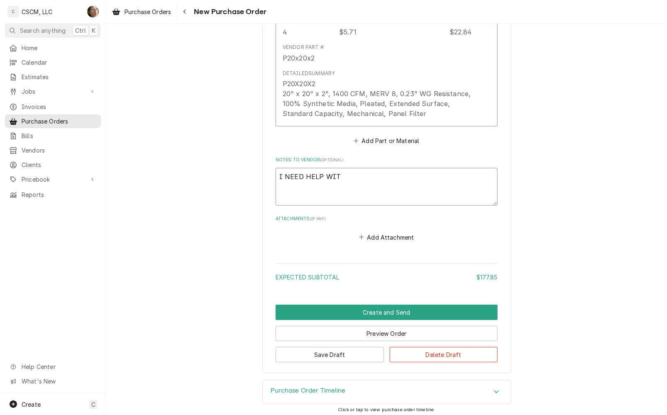
type textarea "x"
type textarea "I NEED HELP WITH"
type textarea "x"
type textarea "I NEED HELP WITH T"
type textarea "x"
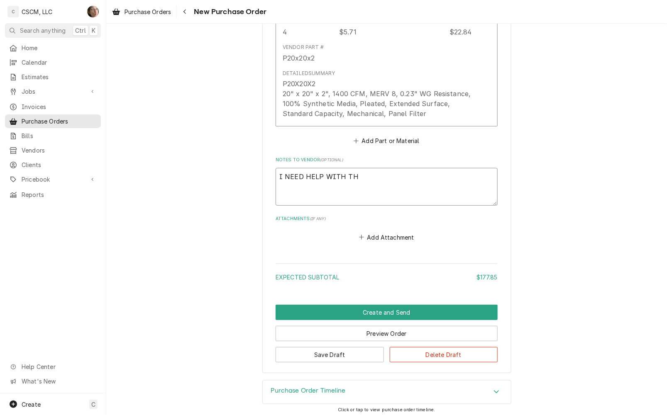
type textarea "I NEED HELP WITH [PERSON_NAME]"
type textarea "x"
type textarea "I NEED HELP WITH THIS"
type textarea "x"
type textarea "I NEED HELP WITH THIS."
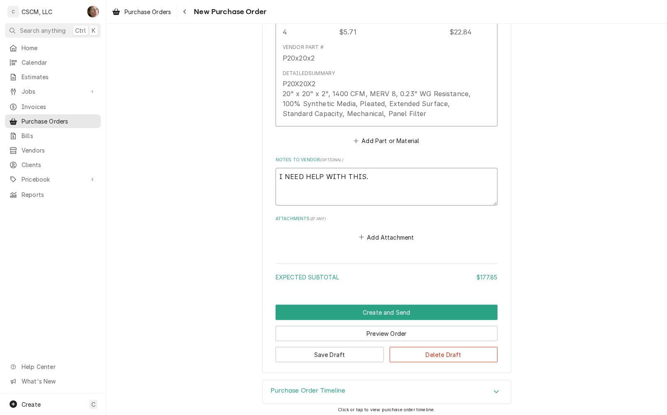
type textarea "x"
type textarea "I NEED HELP WITH THIS."
type textarea "x"
type textarea "I NEED HELP WITH THIS. P"
type textarea "x"
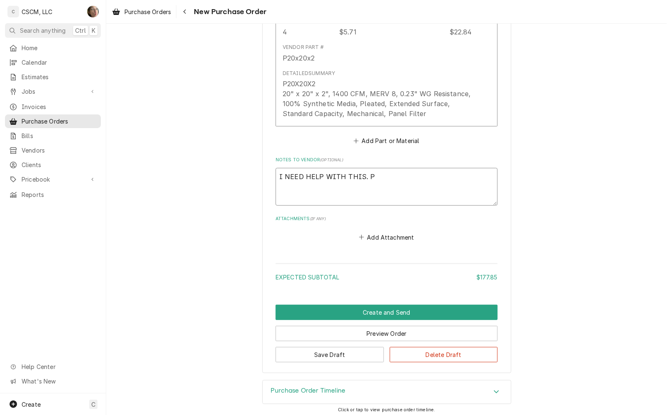
type textarea "I NEED HELP WITH THIS. PL"
type textarea "x"
type textarea "I NEED HELP WITH THIS. PLEA"
type textarea "x"
type textarea "I NEED HELP WITH THIS. PLEAS"
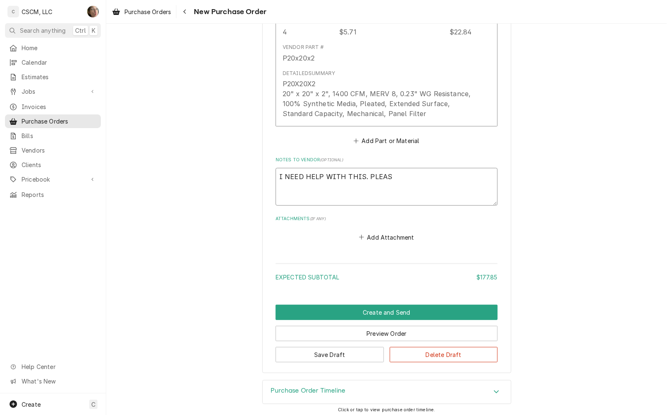
type textarea "x"
type textarea "I NEED HELP WITH THIS. PLEASE"
type textarea "x"
type textarea "I NEED HELP WITH THIS. PLEASE"
type textarea "x"
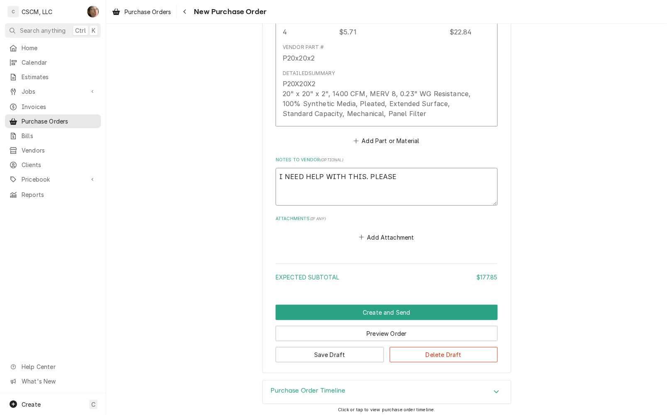
type textarea "I NEED HELP WITH THIS. PLEASE L"
type textarea "x"
type textarea "I NEED HELP WITH THIS. PLEASE LO"
type textarea "x"
type textarea "I NEED HELP WITH THIS. PLEASE LOO"
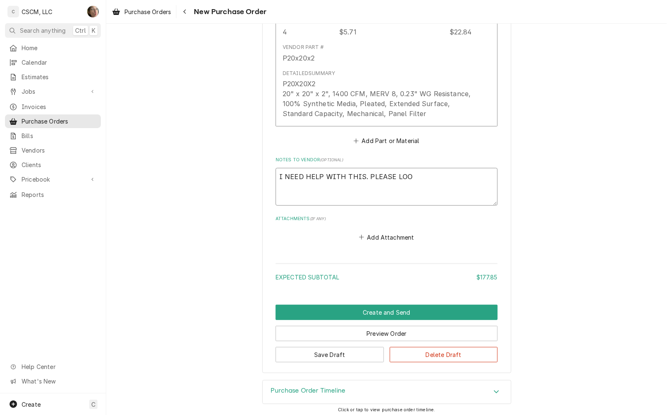
type textarea "x"
type textarea "I NEED HELP WITH THIS. PLEASE LOOK"
type textarea "x"
type textarea "I NEED HELP WITH THIS. PLEASE LOOK"
type textarea "x"
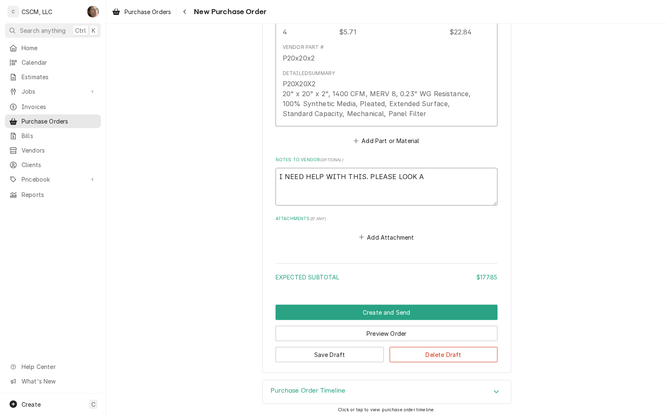
type textarea "I NEED HELP WITH THIS. PLEASE LOOK AT"
type textarea "x"
type textarea "I NEED HELP WITH THIS. PLEASE LOOK AT"
type textarea "x"
type textarea "I NEED HELP WITH THIS. PLEASE LOOK AT C"
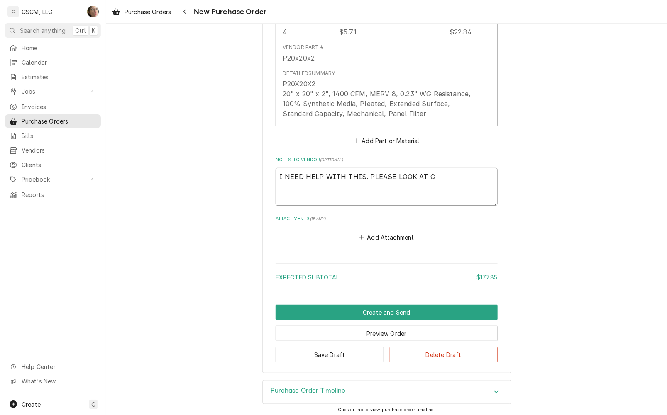
type textarea "x"
type textarea "I NEED HELP WITH THIS. PLEASE LOOK AT CR"
type textarea "x"
type textarea "I NEED HELP WITH THIS. PLEASE LOOK AT CRE"
type textarea "x"
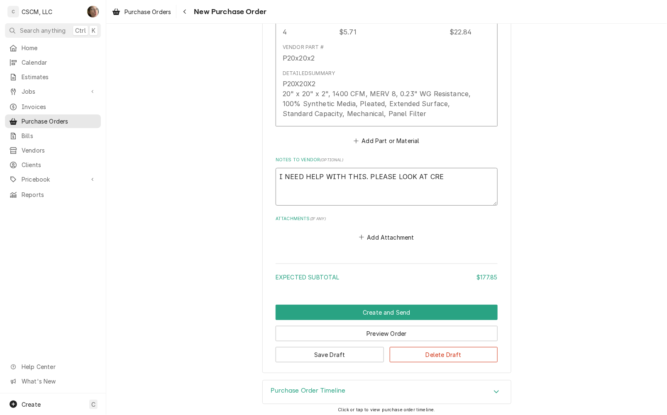
type textarea "I NEED HELP WITH THIS. PLEASE LOOK AT CRES"
type textarea "x"
type textarea "I NEED HELP WITH THIS. PLEASE LOOK AT CRESA"
type textarea "x"
type textarea "I NEED HELP WITH THIS. PLEASE LOOK AT CRESAA"
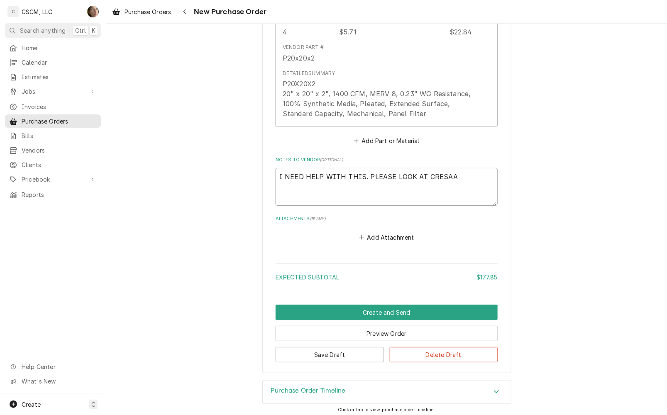
type textarea "x"
type textarea "I NEED HELP WITH THIS. PLEASE LOOK AT CRESAAN"
type textarea "x"
type textarea "I NEED HELP WITH THIS. PLEASE LOOK AT CRESAA"
type textarea "x"
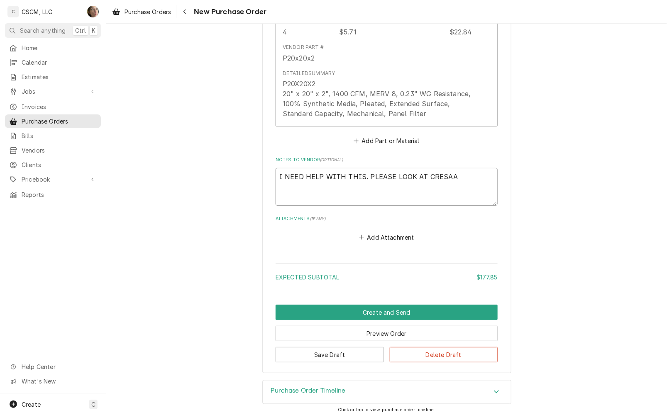
type textarea "I NEED HELP WITH THIS. PLEASE LOOK AT CRESA"
type textarea "x"
type textarea "I NEED HELP WITH THIS. PLEASE LOOK AT CRESAN"
type textarea "x"
type textarea "I NEED HELP WITH THIS. PLEASE LOOK AT CRESANT"
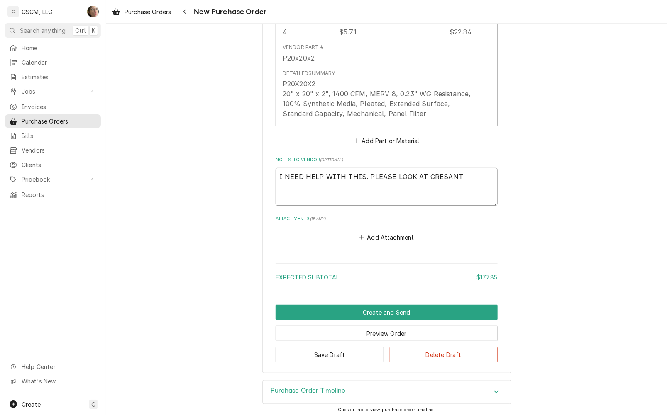
type textarea "x"
type textarea "I NEED HELP WITH THIS. PLEASE LOOK AT CRESAN"
type textarea "x"
type textarea "I NEED HELP WITH THIS. PLEASE LOOK AT CRESA"
type textarea "x"
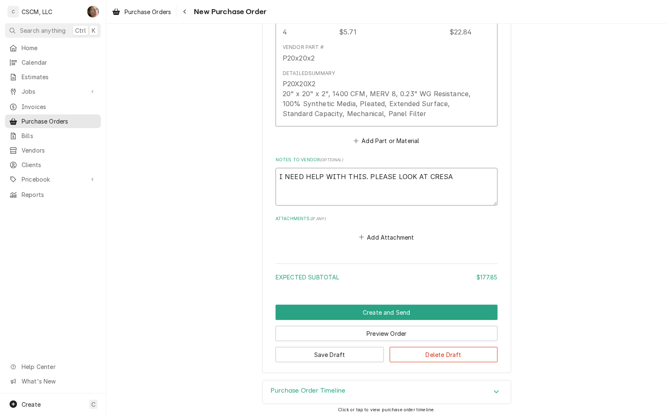
type textarea "I NEED HELP WITH THIS. PLEASE LOOK AT CRES"
type textarea "x"
type textarea "I NEED HELP WITH THIS. PLEASE LOOK AT CRESE"
type textarea "x"
type textarea "I NEED HELP WITH THIS. PLEASE LOOK AT CRESEA"
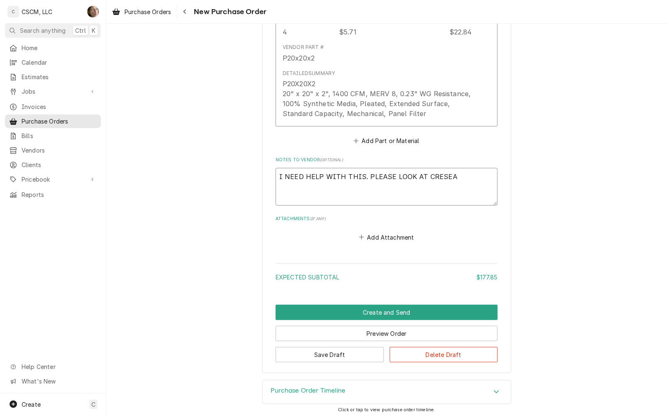
type textarea "x"
type textarea "I NEED HELP WITH THIS. PLEASE LOOK AT CRESEAN"
type textarea "x"
type textarea "I NEED HELP WITH THIS. PLEASE LOOK AT CRESEANR"
type textarea "x"
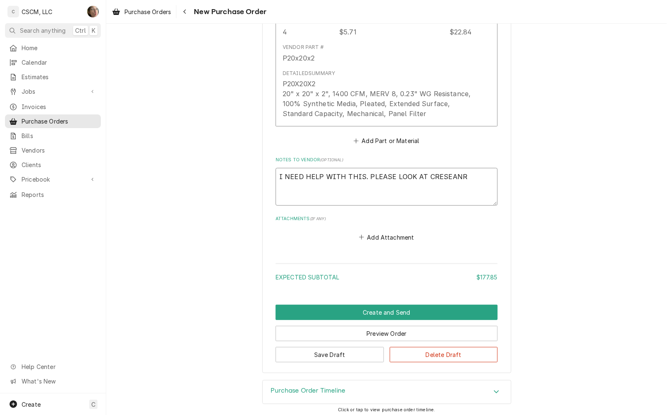
type textarea "I NEED HELP WITH THIS. PLEASE LOOK AT CRESEAN"
type textarea "x"
type textarea "I NEED HELP WITH THIS. PLEASE LOOK AT CRESEA"
type textarea "x"
type textarea "I NEED HELP WITH THIS. PLEASE LOOK AT CRESE"
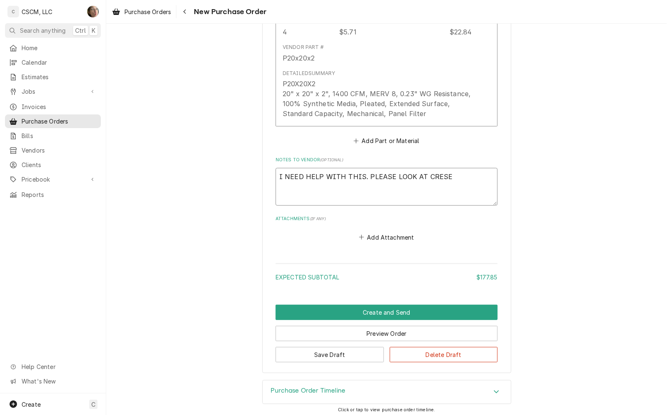
type textarea "x"
type textarea "I NEED HELP WITH THIS. PLEASE LOOK AT CRES"
type textarea "x"
type textarea "I NEED HELP WITH THIS. PLEASE LOOK AT CRESC"
type textarea "x"
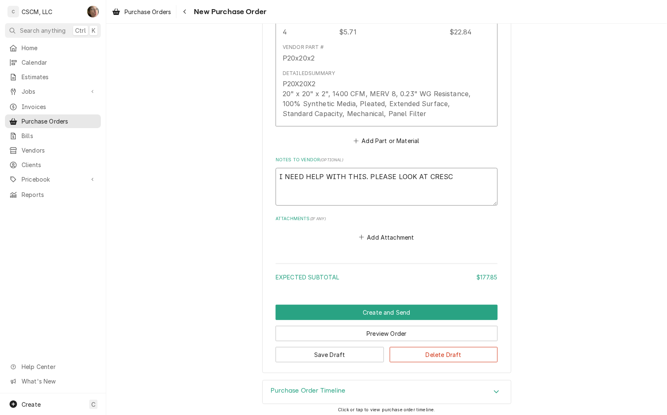
type textarea "I NEED HELP WITH THIS. PLEASE LOOK AT CRESCE"
type textarea "x"
type textarea "I NEED HELP WITH THIS. PLEASE LOOK AT CRESCEN"
type textarea "x"
type textarea "I NEED HELP WITH THIS. PLEASE LOOK AT CRESCENT"
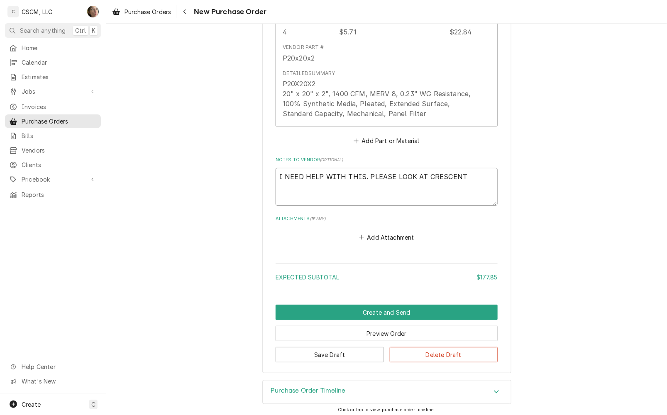
type textarea "x"
type textarea "I NEED HELP WITH THIS. PLEASE LOOK AT CRESCENT,"
type textarea "x"
type textarea "I NEED HELP WITH THIS. PLEASE LOOK AT CRESCENT,"
type textarea "x"
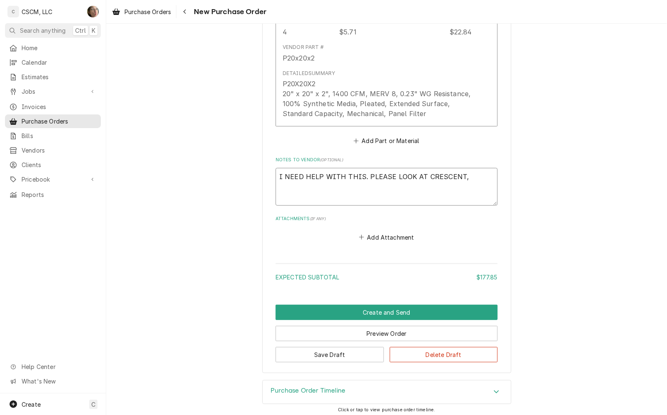
type textarea "I NEED HELP WITH THIS. PLEASE LOOK AT CRESCENT, T"
type textarea "x"
type textarea "I NEED HELP WITH THIS. PLEASE LOOK AT CRESCENT, TH"
type textarea "x"
type textarea "I NEED HELP WITH THIS. PLEASE LOOK AT CRESCENT, THE"
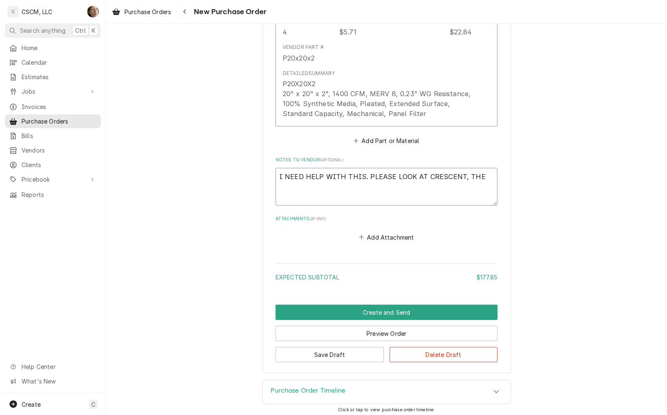
type textarea "x"
type textarea "I NEED HELP WITH THIS. PLEASE LOOK AT CRESCENT, THERE"
type textarea "x"
type textarea "I NEED HELP WITH THIS. PLEASE LOOK AT CRESCENT, THERE"
type textarea "x"
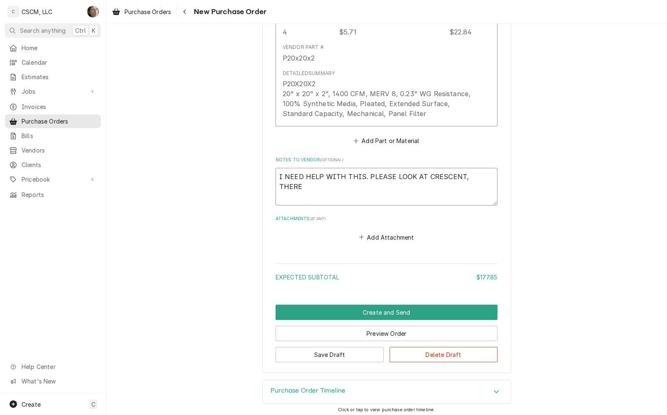
type textarea "I NEED HELP WITH THIS. PLEASE LOOK AT CRESCENT, THERE W"
type textarea "x"
type textarea "I NEED HELP WITH THIS. PLEASE LOOK AT CRESCENT, THERE WA"
type textarea "x"
type textarea "I NEED HELP WITH THIS. PLEASE LOOK AT CRESCENT, THERE WAS"
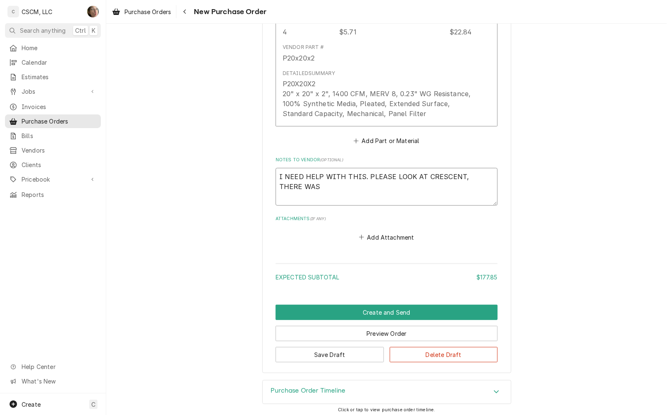
type textarea "x"
type textarea "I NEED HELP WITH THIS. PLEASE LOOK AT CRESCENT, THERE WAS"
type textarea "x"
type textarea "I NEED HELP WITH THIS. PLEASE LOOK AT CRESCENT, THERE WAS A"
type textarea "x"
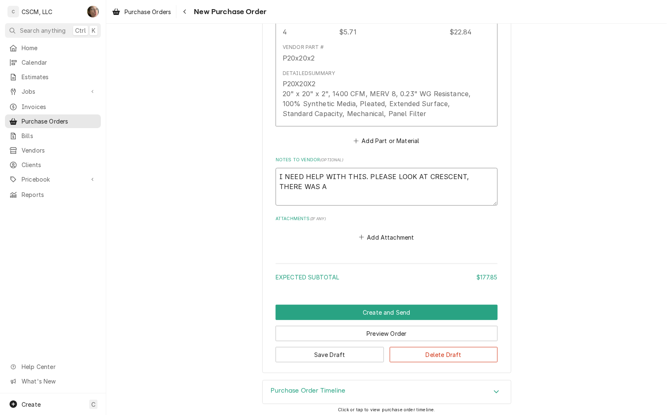
type textarea "I NEED HELP WITH THIS. PLEASE LOOK AT CRESCENT, THERE WAS A"
type textarea "x"
type textarea "I NEED HELP WITH THIS. PLEASE LOOK AT CRESCENT, THERE WAS"
type textarea "x"
type textarea "I NEED HELP WITH THIS. PLEASE LOOK AT CRESCENT, THERE WAS O"
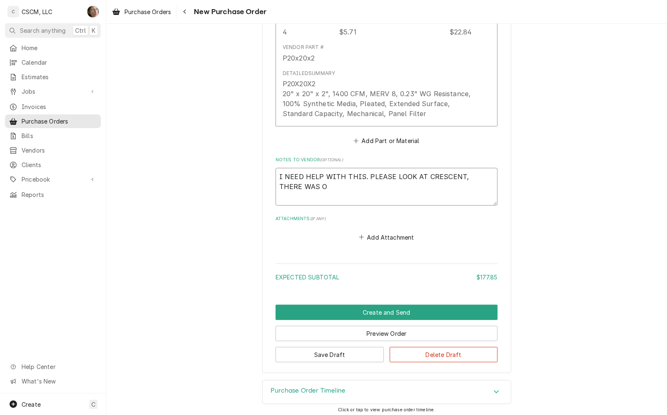
type textarea "x"
type textarea "I NEED HELP WITH THIS. PLEASE LOOK AT CRESCENT, THERE WAS ON"
type textarea "x"
type textarea "I NEED HELP WITH THIS. PLEASE LOOK AT CRESCENT, THERE WAS ONE"
type textarea "x"
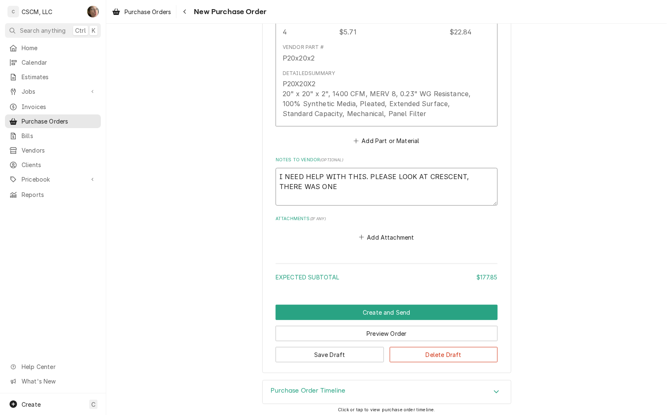
type textarea "I NEED HELP WITH THIS. PLEASE LOOK AT CRESCENT, THERE WAS ONE B"
type textarea "x"
type textarea "I NEED HELP WITH THIS. PLEASE LOOK AT CRESCENT, THERE WAS ONE BE"
type textarea "x"
type textarea "I NEED HELP WITH THIS. PLEASE LOOK AT CRESCENT, THERE WAS ONE BEET"
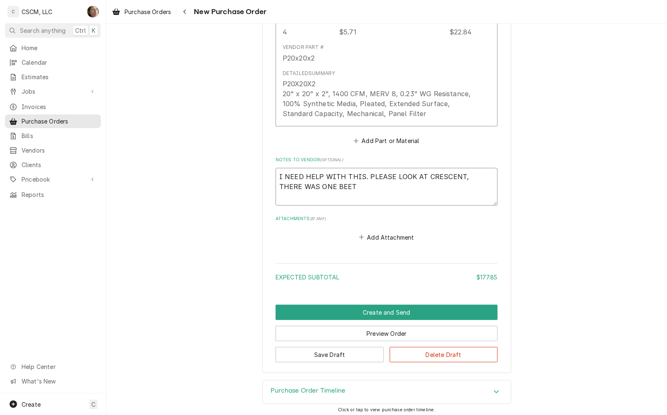
type textarea "x"
type textarea "I NEED HELP WITH THIS. PLEASE LOOK AT CRESCENT, THERE WAS ONE BEETL"
type textarea "x"
type textarea "I NEED HELP WITH THIS. PLEASE LOOK AT CRESCENT, THERE WAS ONE BEET"
type textarea "x"
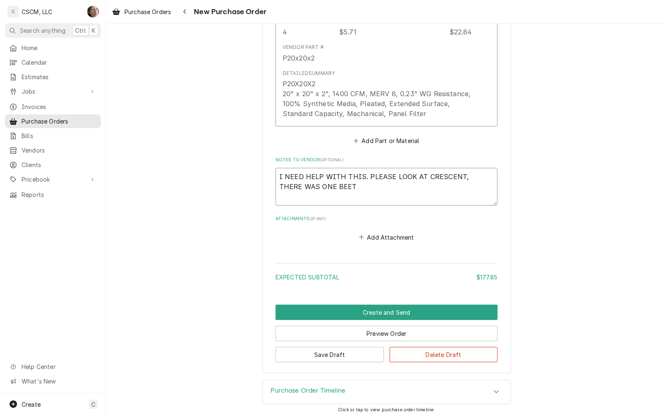
type textarea "I NEED HELP WITH THIS. PLEASE LOOK AT CRESCENT, THERE WAS ONE BEE"
type textarea "x"
type textarea "I NEED HELP WITH THIS. PLEASE LOOK AT CRESCENT, THERE WAS ONE BE"
type textarea "x"
type textarea "I NEED HELP WITH THIS. PLEASE LOOK AT CRESCENT, THERE WAS ONE BELT"
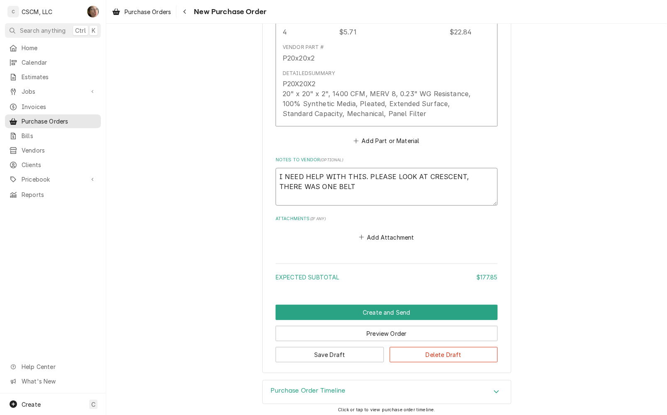
type textarea "x"
type textarea "I NEED HELP WITH THIS. PLEASE LOOK AT CRESCENT, THERE WAS ONE BELT T"
type textarea "x"
type textarea "I NEED HELP WITH THIS. PLEASE LOOK AT CRESCENT, THERE WAS ONE BELT TH"
type textarea "x"
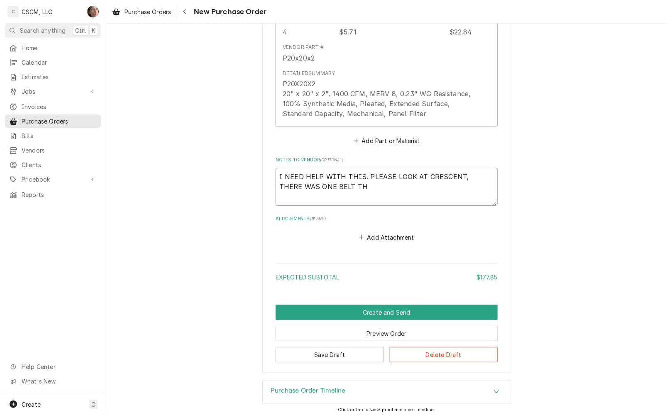
type textarea "I NEED HELP WITH THIS. PLEASE LOOK AT CRESCENT, THERE WAS ONE BELT THA"
type textarea "x"
type textarea "I NEED HELP WITH THIS. PLEASE LOOK AT CRESCENT, THERE WAS ONE BELT THAT"
type textarea "x"
type textarea "I NEED HELP WITH THIS. PLEASE LOOK AT CRESCENT, THERE WAS ONE BELT THAT"
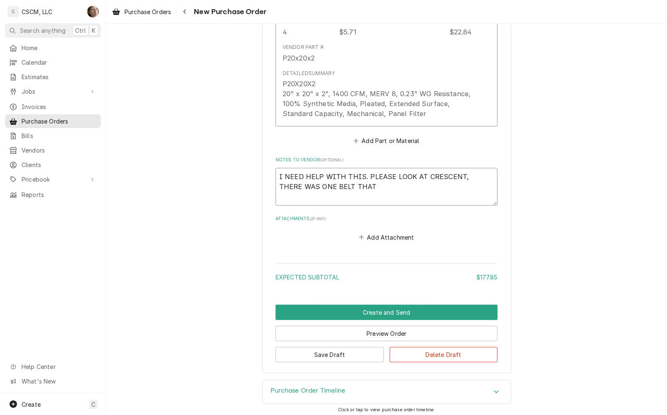
type textarea "x"
type textarea "I NEED HELP WITH THIS. PLEASE LOOK AT CRESCENT, THERE WAS ONE BELT THAT W"
type textarea "x"
type textarea "I NEED HELP WITH THIS. PLEASE LOOK AT CRESCENT, THERE WAS ONE BELT THAT WA"
type textarea "x"
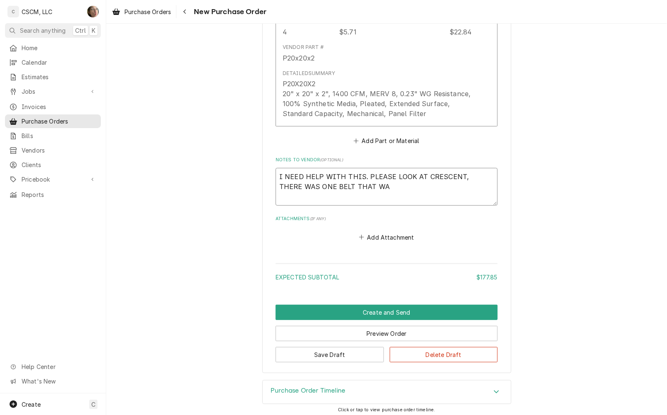
type textarea "I NEED HELP WITH THIS. PLEASE LOOK AT CRESCENT, THERE WAS ONE BELT THAT WAS"
type textarea "x"
type textarea "I NEED HELP WITH THIS. PLEASE LOOK AT CRESCENT, THERE WAS ONE BELT THAT WAS"
type textarea "x"
type textarea "I NEED HELP WITH THIS. PLEASE LOOK AT CRESCENT, THERE WAS ONE BELT THAT WAS N"
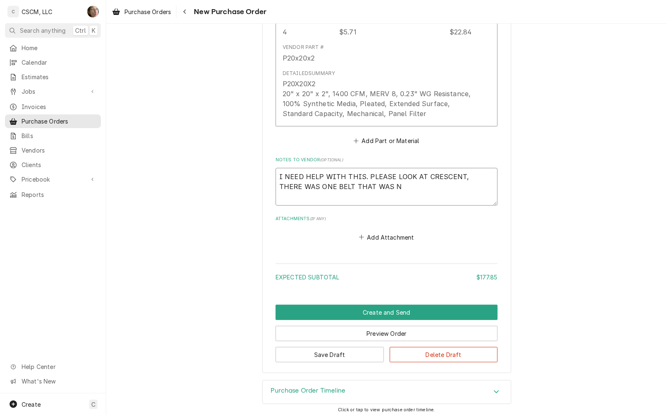
type textarea "x"
type textarea "I NEED HELP WITH THIS. PLEASE LOOK AT CRESCENT, THERE WAS ONE BELT THAT WAS NO"
type textarea "x"
type textarea "I NEED HELP WITH THIS. PLEASE LOOK AT CRESCENT, THERE WAS ONE BELT THAT WAS NOT"
type textarea "x"
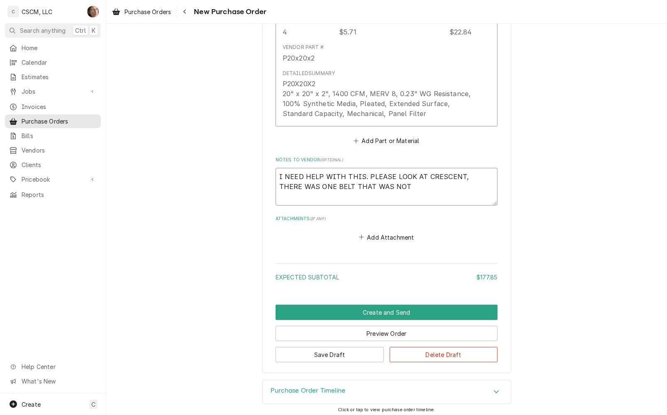
type textarea "I NEED HELP WITH THIS. PLEASE LOOK AT CRESCENT, THERE WAS ONE BELT THAT WAS NOT"
type textarea "x"
type textarea "I NEED HELP WITH THIS. PLEASE LOOK AT CRESCENT, THERE WAS ONE BELT THAT WAS NOT…"
type textarea "x"
type textarea "I NEED HELP WITH THIS. PLEASE LOOK AT CRESCENT, THERE WAS ONE BELT THAT WAS NOT…"
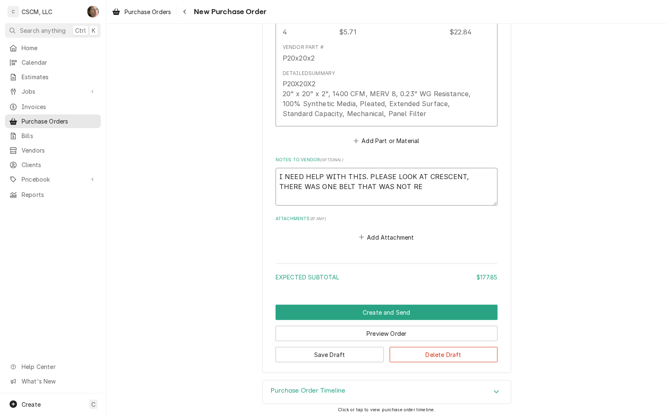
type textarea "x"
type textarea "I NEED HELP WITH THIS. PLEASE LOOK AT CRESCENT, THERE WAS ONE BELT THAT WAS NOT…"
type textarea "x"
type textarea "I NEED HELP WITH THIS. PLEASE LOOK AT CRESCENT, THERE WAS ONE BELT THAT WAS NOT…"
type textarea "x"
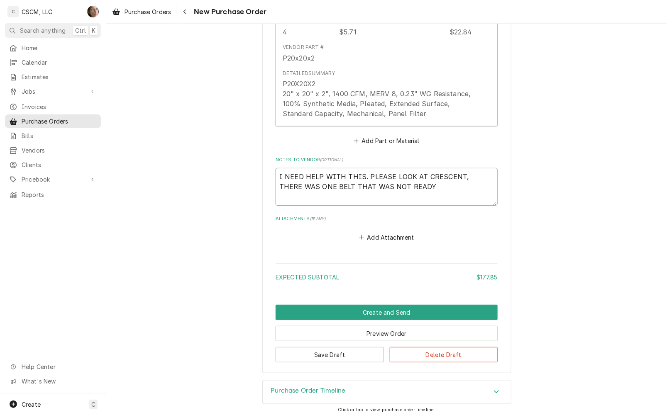
type textarea "I NEED HELP WITH THIS. PLEASE LOOK AT CRESCENT, THERE WAS ONE BELT THAT WAS NOT…"
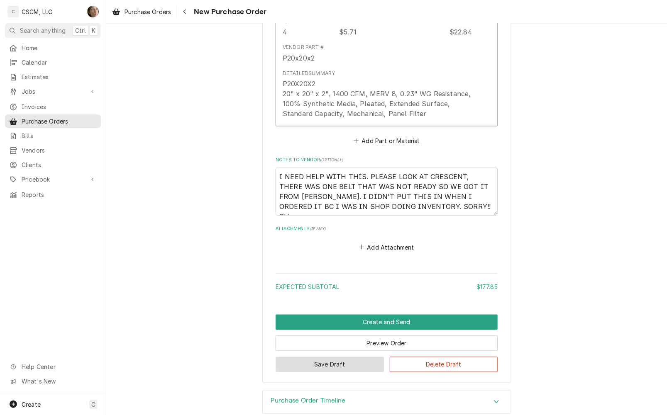
click at [315, 369] on button "Save Draft" at bounding box center [329, 364] width 108 height 15
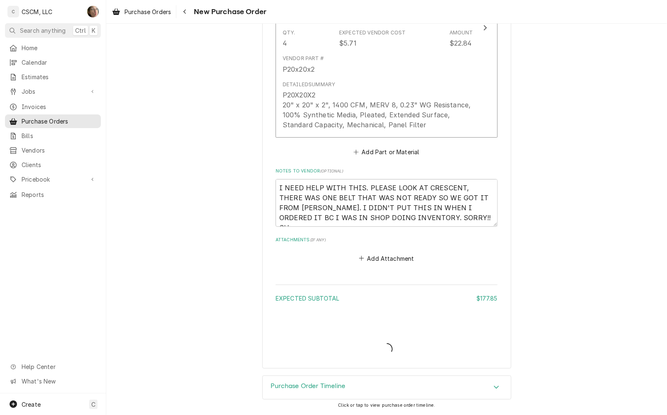
scroll to position [1751, 0]
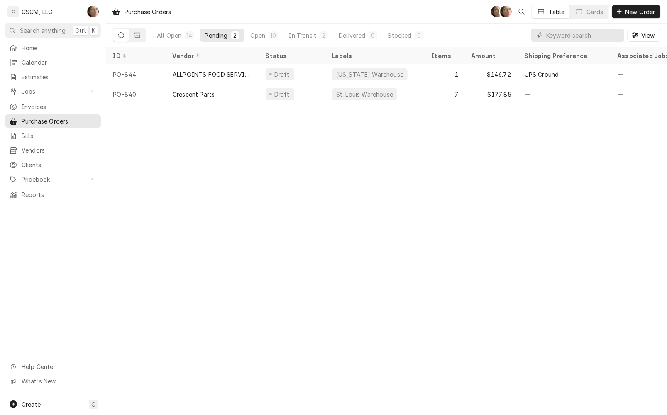
click at [30, 44] on span "Home" at bounding box center [59, 48] width 75 height 9
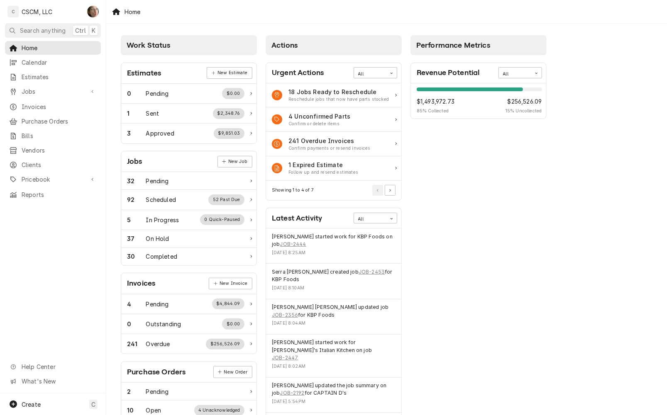
drag, startPoint x: 232, startPoint y: 9, endPoint x: 217, endPoint y: 17, distance: 17.8
click at [232, 9] on div "Home" at bounding box center [386, 11] width 560 height 23
click at [47, 86] on div "Jobs" at bounding box center [53, 91] width 93 height 10
click at [48, 103] on span "Jobs" at bounding box center [59, 106] width 75 height 9
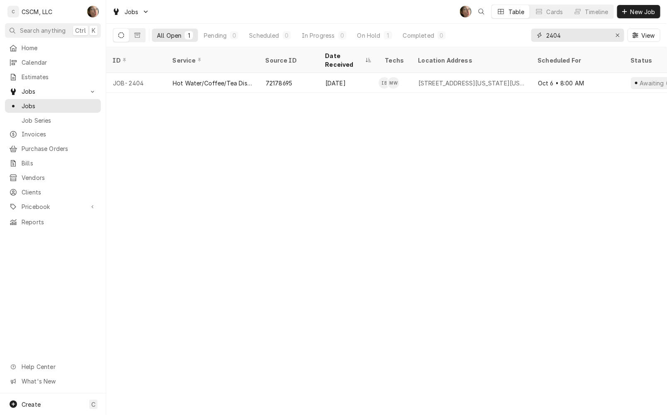
click at [617, 36] on icon "Erase input" at bounding box center [617, 35] width 3 height 3
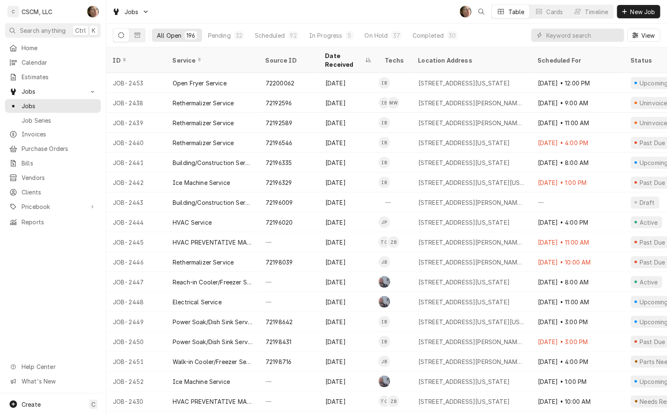
click at [140, 37] on icon "Dynamic Content Wrapper" at bounding box center [137, 35] width 6 height 6
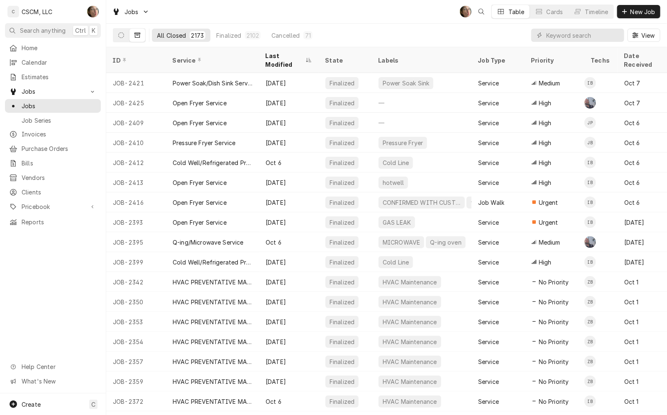
click at [283, 56] on div "Last Modified" at bounding box center [284, 59] width 38 height 17
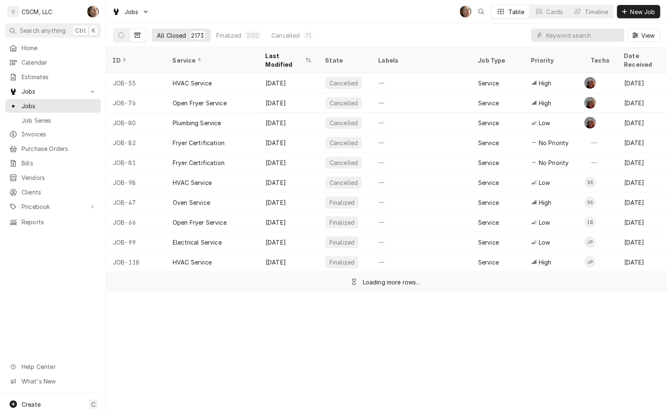
click at [281, 54] on div "Last Modified" at bounding box center [284, 59] width 38 height 17
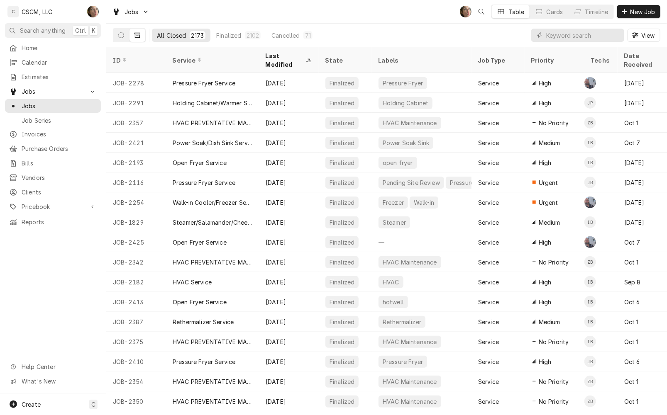
drag, startPoint x: 310, startPoint y: 358, endPoint x: 310, endPoint y: 363, distance: 5.8
click at [310, 363] on tbody "JOB-2278 Pressure Fryer Service Oct 9 Finalized Pressure Fryer Service High CL …" at bounding box center [386, 244] width 560 height 342
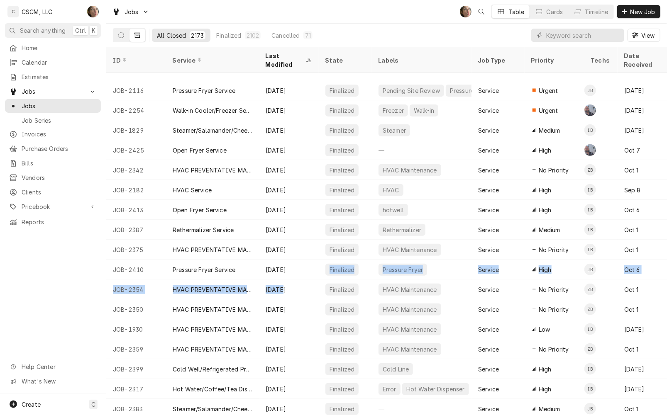
scroll to position [125, 0]
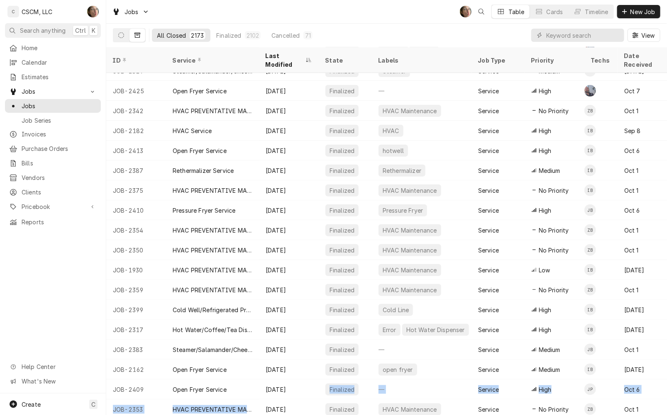
drag, startPoint x: 288, startPoint y: 402, endPoint x: 247, endPoint y: 398, distance: 41.2
click at [247, 264] on tbody "JOB-2254 Walk-in Cooler/Freezer Service Call Oct 9 Finalized Freezer Walk-in Se…" at bounding box center [386, 93] width 560 height 342
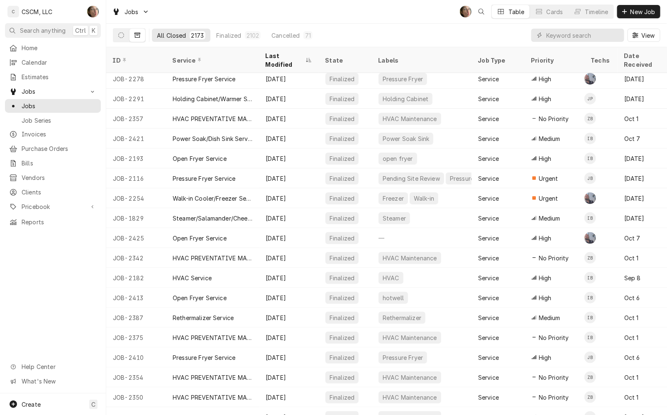
scroll to position [0, 0]
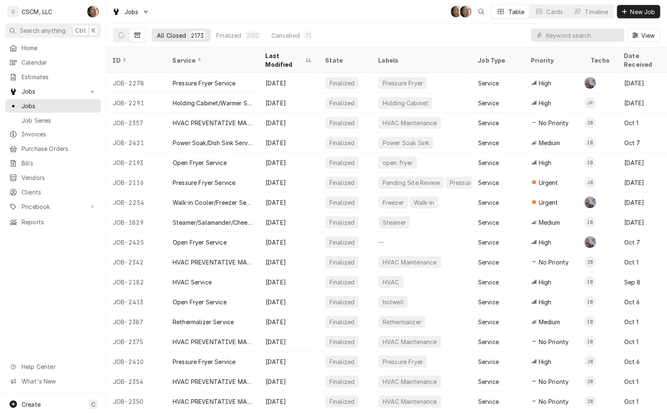
click at [268, 20] on div "Jobs SH SH Table Cards Timeline New Job" at bounding box center [386, 11] width 560 height 23
click at [62, 46] on span "Home" at bounding box center [59, 48] width 75 height 9
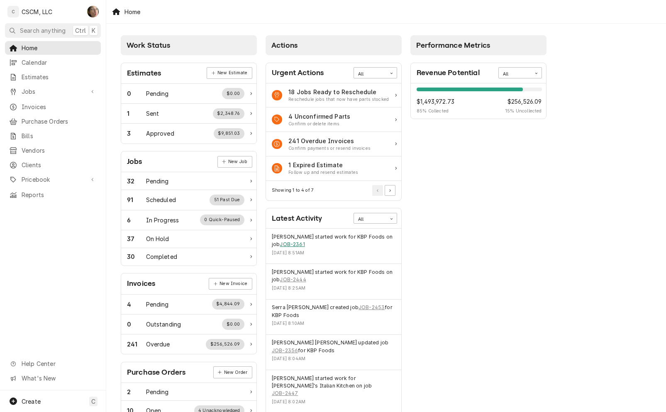
click at [285, 245] on link "JOB-2361" at bounding box center [292, 244] width 25 height 7
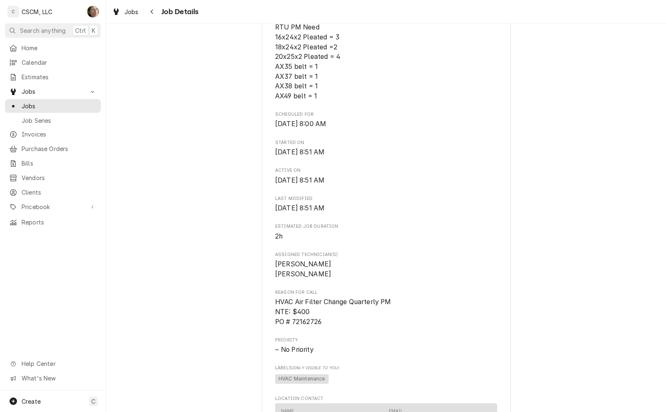
scroll to position [311, 0]
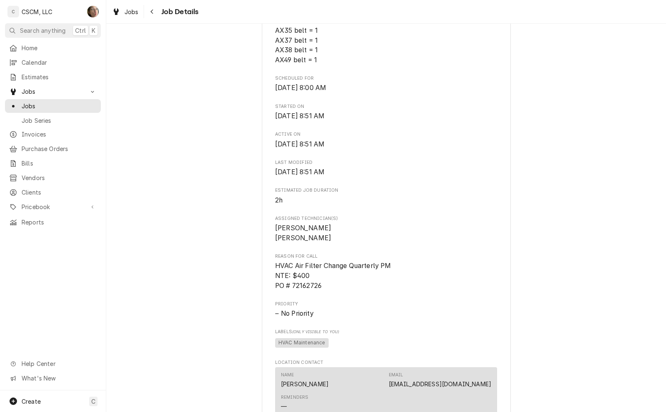
click at [151, 9] on icon "Navigate back" at bounding box center [152, 12] width 4 height 6
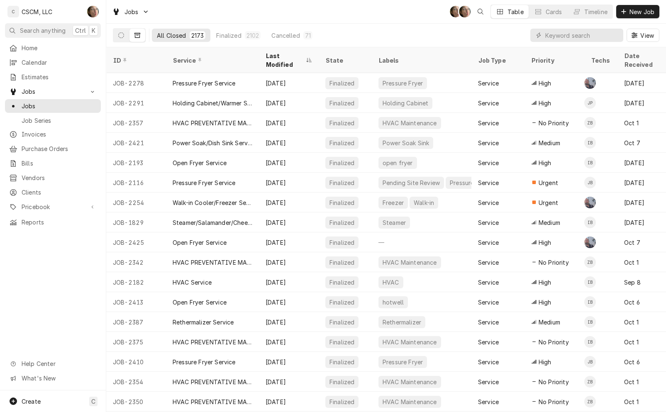
click at [398, 34] on div "All Closed 2173 Finalized 2102 Cancelled 71 View" at bounding box center [386, 35] width 546 height 23
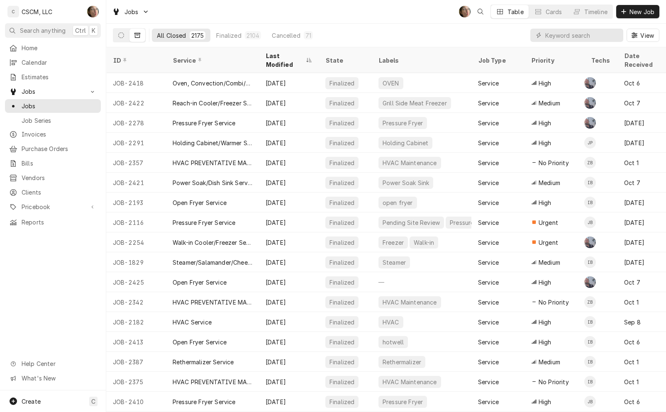
click at [41, 202] on span "Pricebook" at bounding box center [53, 206] width 63 height 9
click at [33, 273] on span "Reports" at bounding box center [59, 277] width 75 height 9
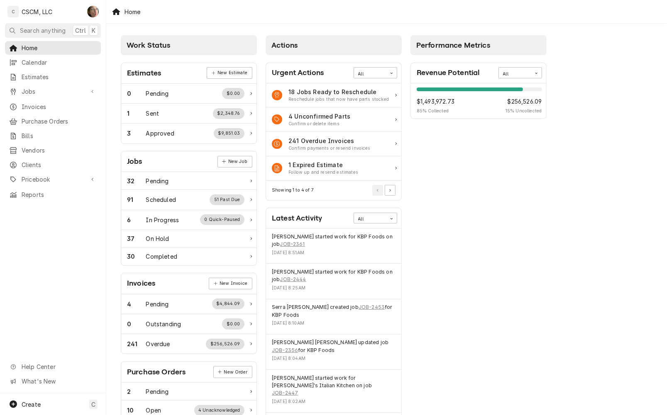
click at [287, 249] on div "[PERSON_NAME] started work for KBP Foods on job JOB-2361 [DATE] 8:51AM" at bounding box center [334, 246] width 124 height 26
click at [287, 242] on link "JOB-2361" at bounding box center [292, 244] width 25 height 7
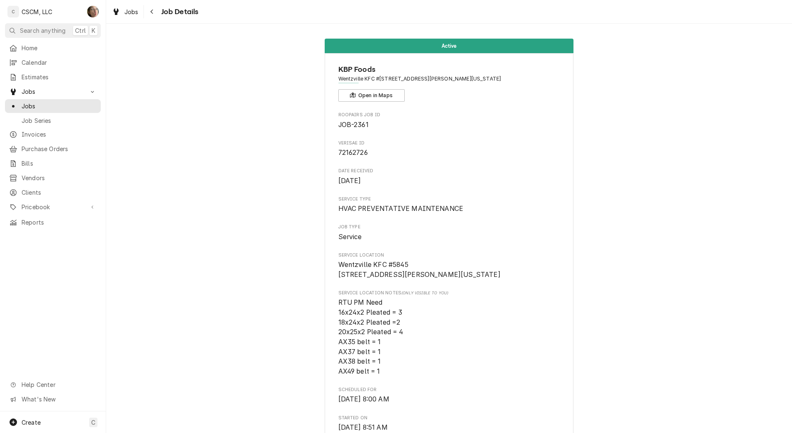
click at [47, 64] on span "Calendar" at bounding box center [59, 62] width 75 height 9
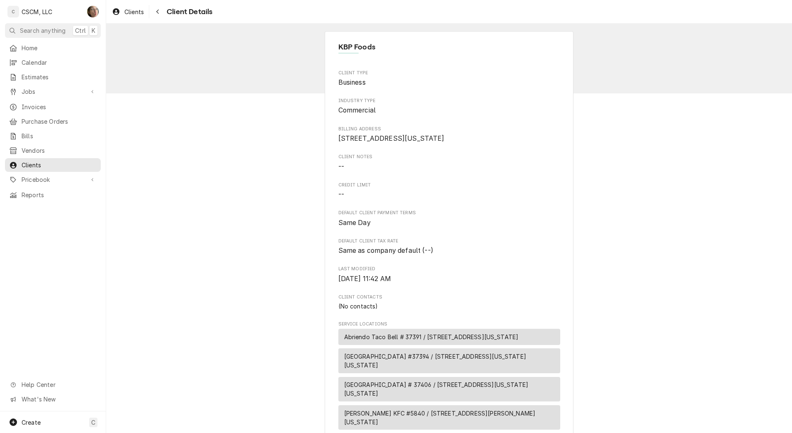
scroll to position [259, 0]
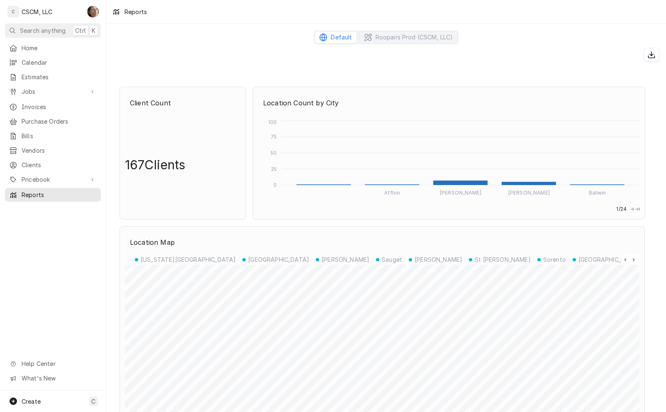
click at [56, 88] on span "Jobs" at bounding box center [53, 91] width 63 height 9
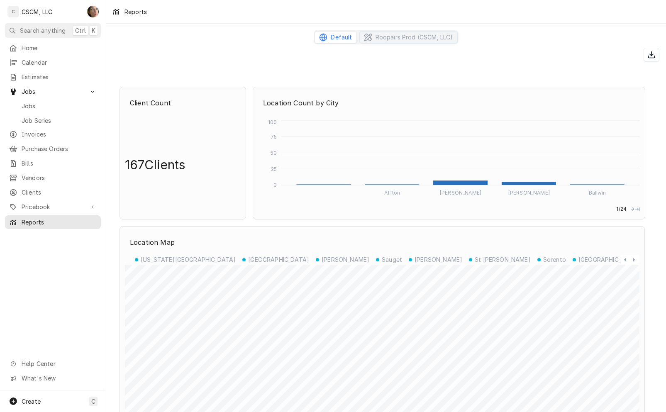
click at [53, 101] on div "Jobs" at bounding box center [53, 106] width 93 height 10
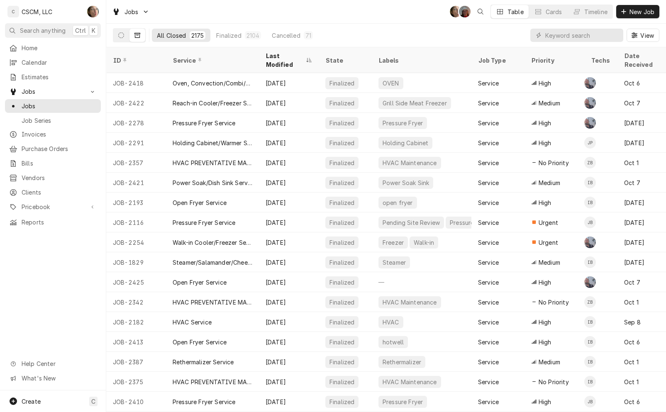
click at [200, 158] on div "HVAC PREVENTATIVE MAINTENANCE" at bounding box center [213, 162] width 80 height 9
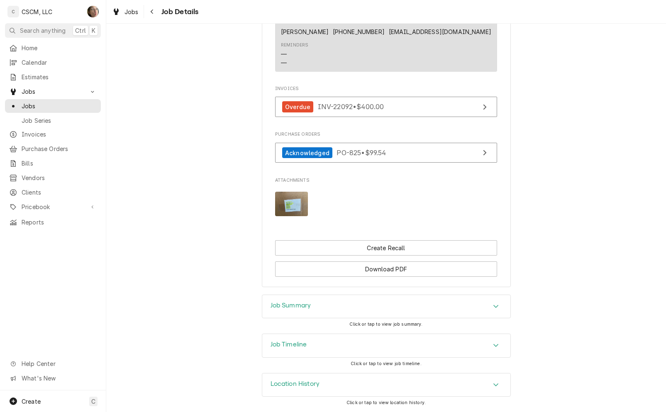
scroll to position [270, 0]
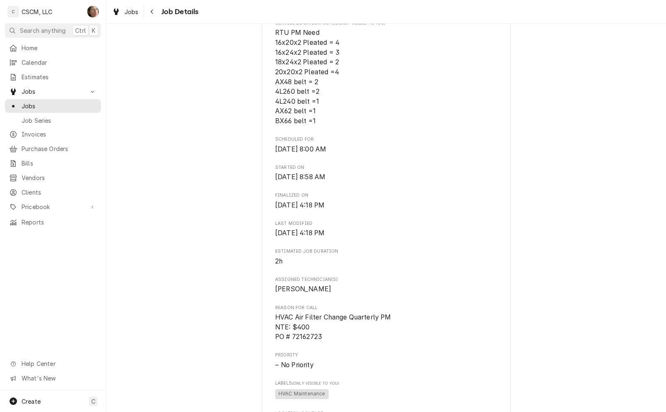
click at [149, 18] on button "Navigate back" at bounding box center [152, 11] width 13 height 13
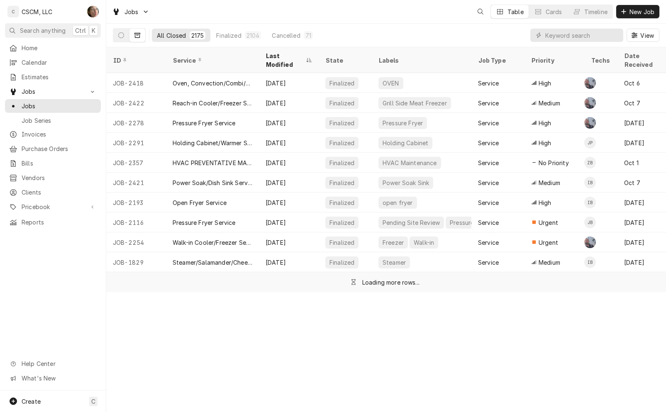
click at [122, 40] on button "Dynamic Content Wrapper" at bounding box center [121, 35] width 16 height 13
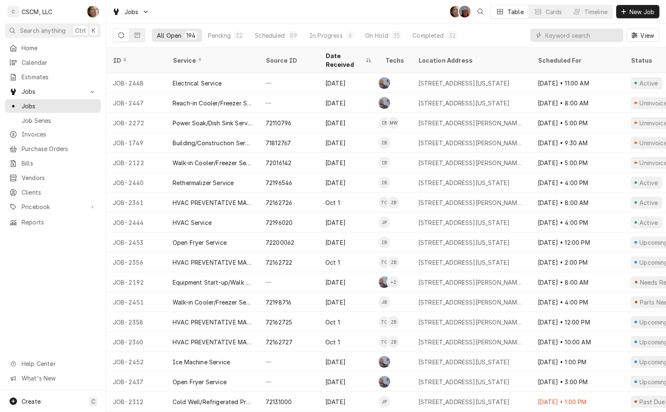
click at [220, 198] on div "HVAC PREVENTATIVE MAINTENANCE" at bounding box center [213, 202] width 80 height 9
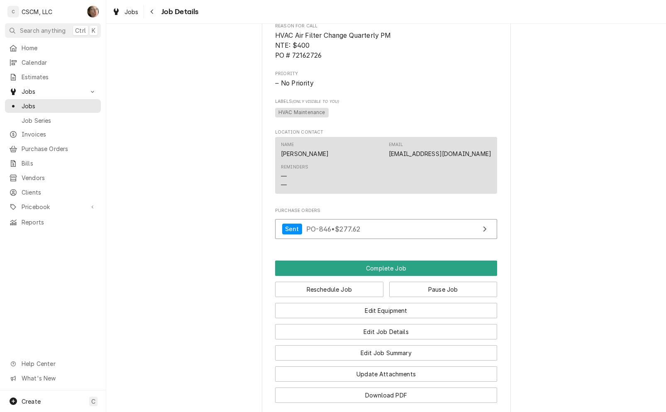
scroll to position [679, 0]
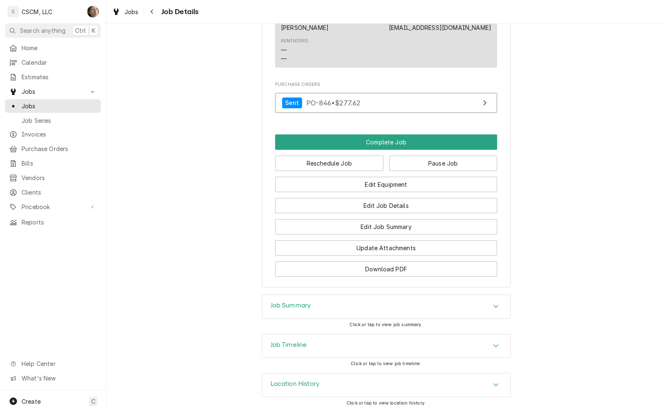
click at [154, 7] on button "Navigate back" at bounding box center [152, 11] width 13 height 13
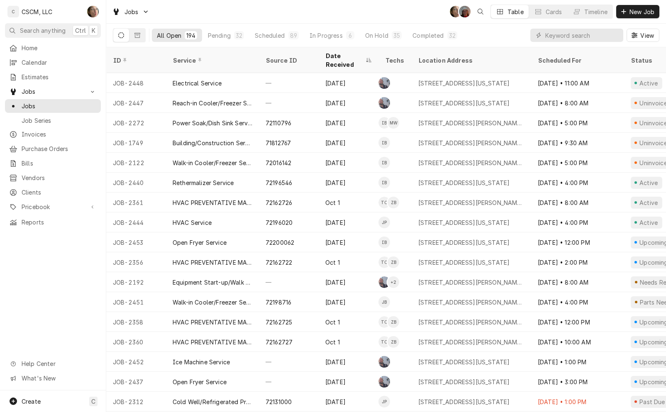
click at [297, 332] on div "72162727" at bounding box center [289, 342] width 60 height 20
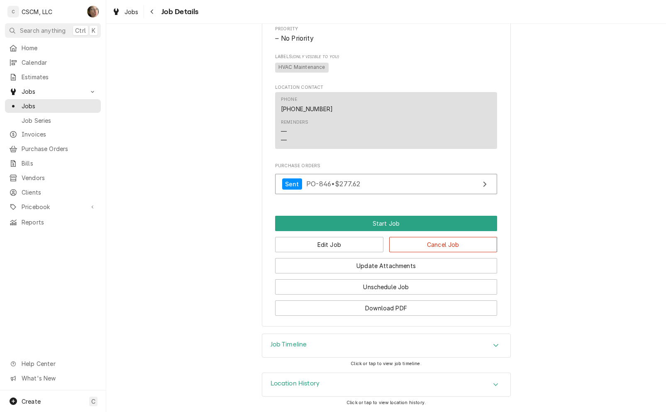
scroll to position [569, 0]
click at [297, 248] on button "Edit Job" at bounding box center [329, 244] width 108 height 15
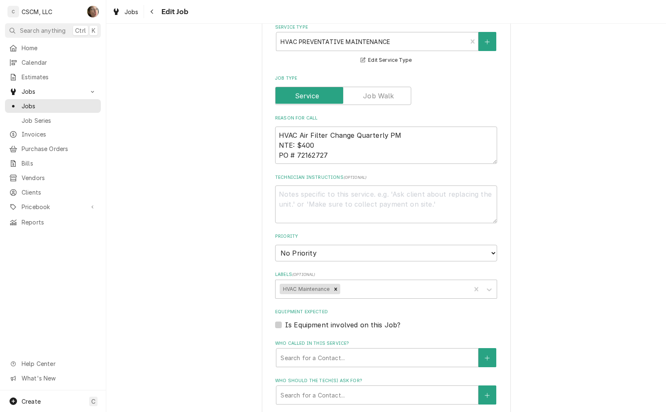
scroll to position [669, 0]
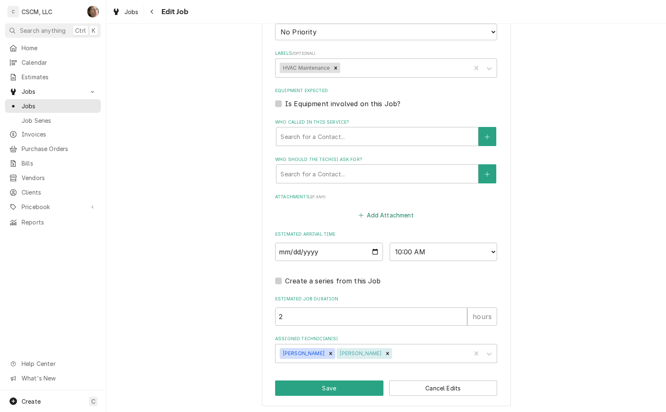
click at [386, 216] on button "Add Attachment" at bounding box center [386, 215] width 58 height 12
type textarea "x"
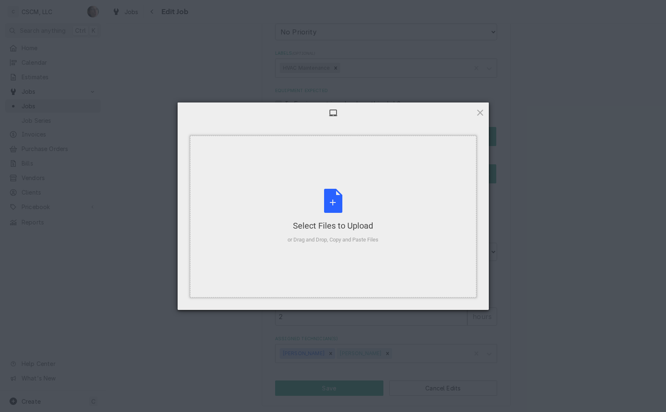
click at [318, 217] on div "Select Files to Upload or Drag and Drop, Copy and Paste Files" at bounding box center [332, 216] width 91 height 55
click at [482, 108] on span at bounding box center [479, 112] width 9 height 9
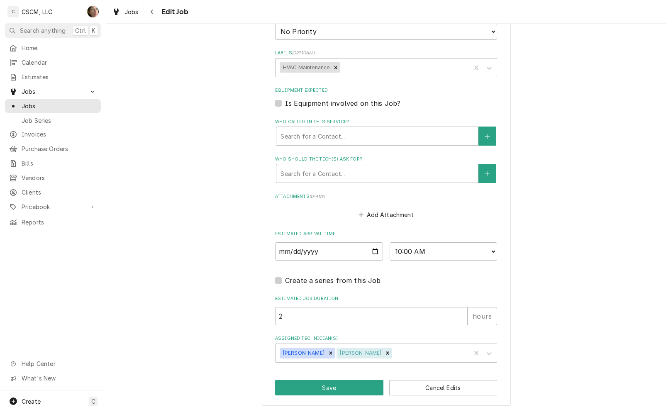
type textarea "x"
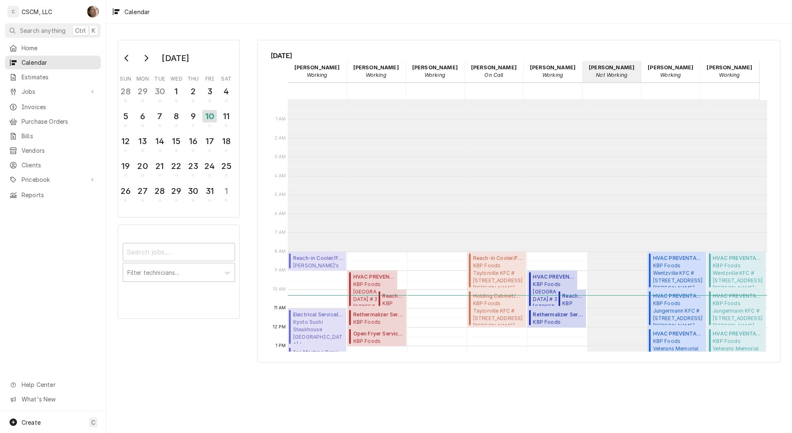
scroll to position [151, 0]
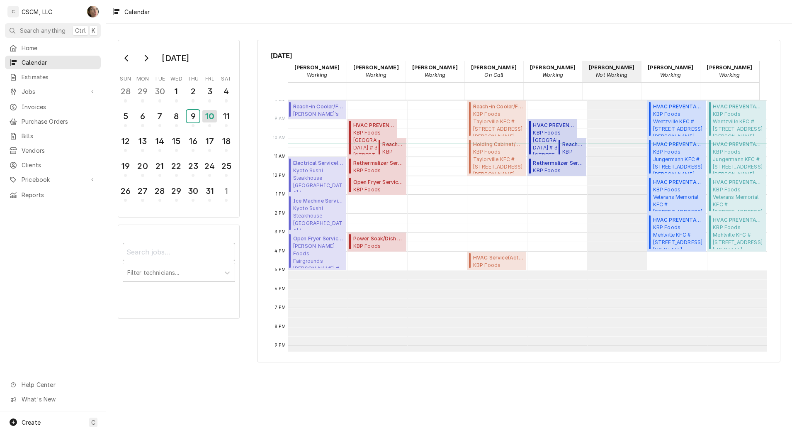
click at [199, 120] on div "9" at bounding box center [193, 116] width 13 height 12
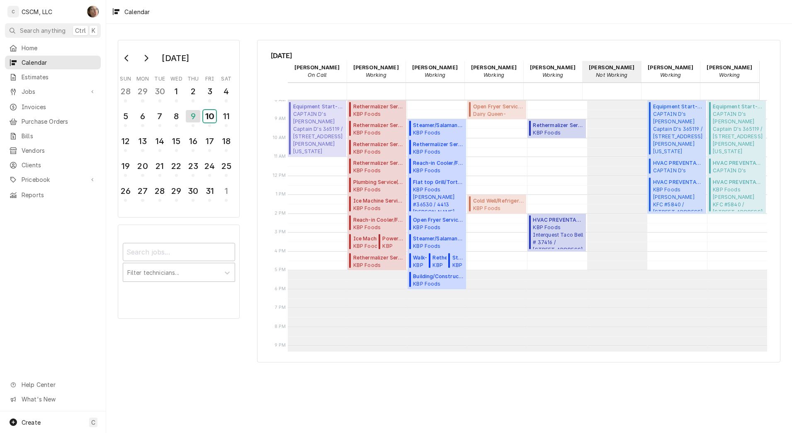
click at [210, 115] on div "10" at bounding box center [209, 116] width 13 height 12
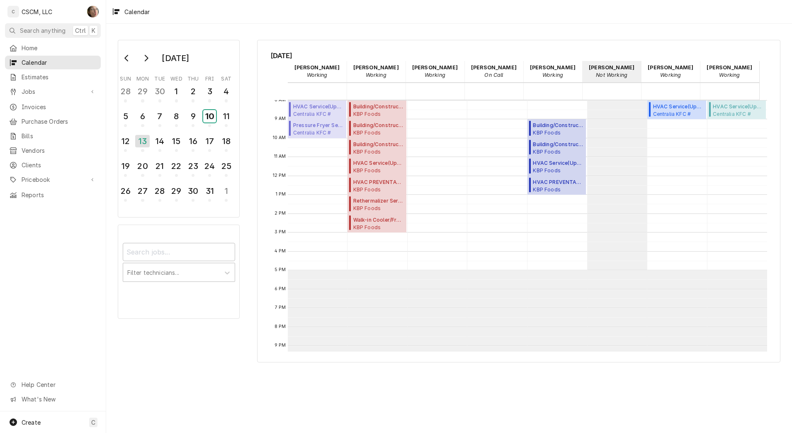
click at [211, 114] on div "10" at bounding box center [209, 116] width 13 height 12
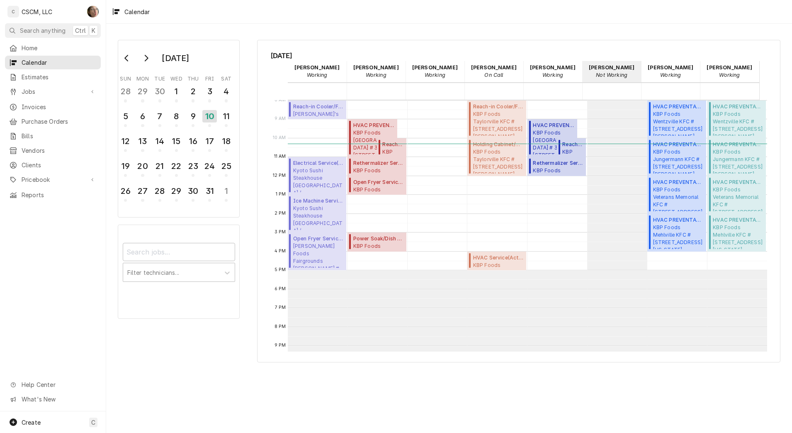
click at [75, 96] on div "Jobs Jobs Job Series" at bounding box center [53, 92] width 96 height 15
click at [76, 90] on span "Jobs" at bounding box center [53, 91] width 63 height 9
click at [74, 105] on span "Jobs" at bounding box center [59, 106] width 75 height 9
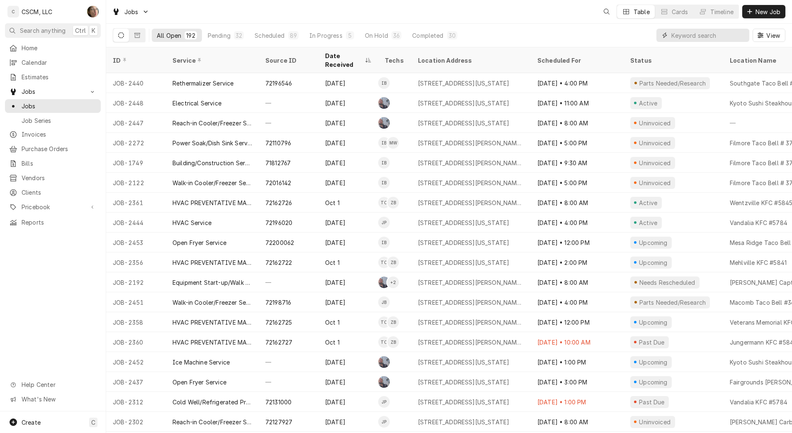
click at [712, 36] on input "Dynamic Content Wrapper" at bounding box center [709, 35] width 74 height 13
type input "s"
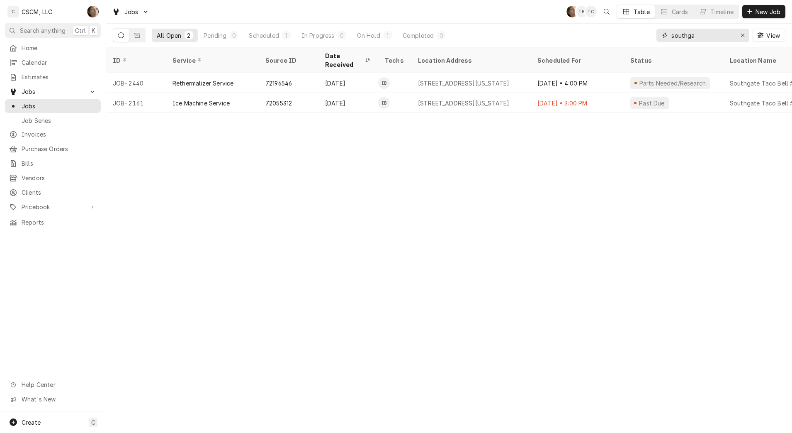
type input "southga"
click at [61, 58] on span "Calendar" at bounding box center [59, 62] width 75 height 9
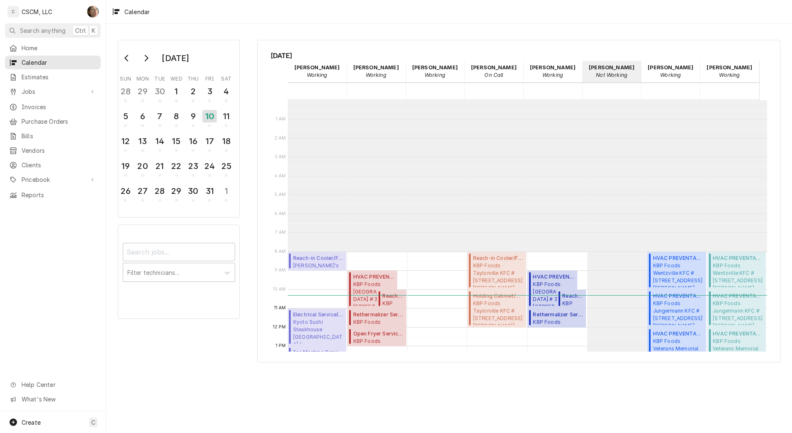
scroll to position [151, 0]
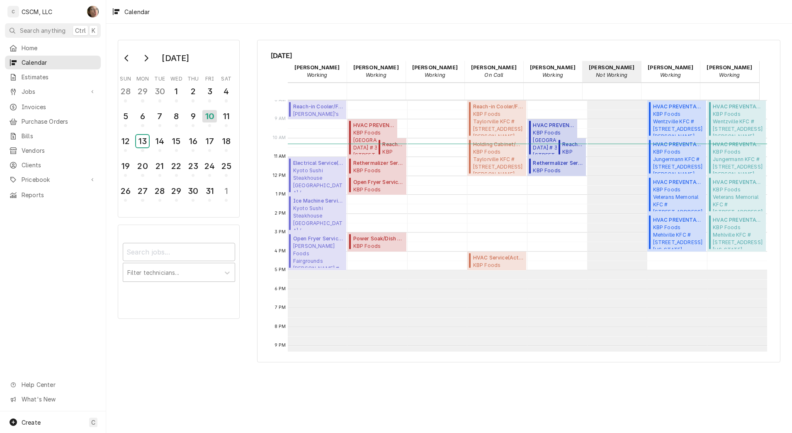
click at [144, 142] on div "13" at bounding box center [142, 141] width 13 height 12
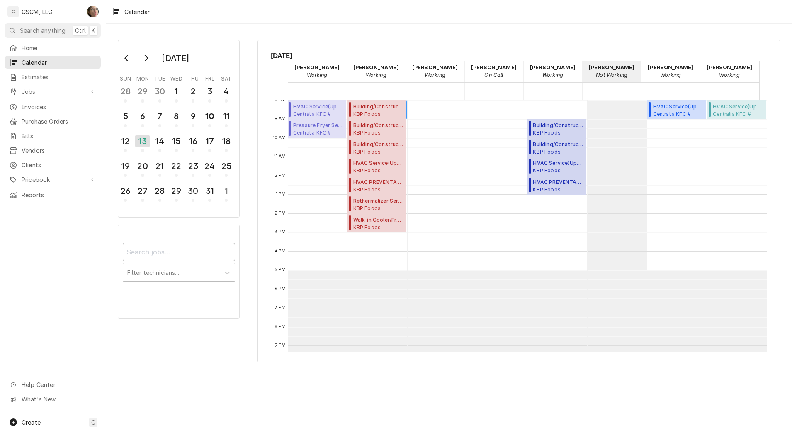
click at [392, 113] on span "KBP Foods Santa Fe Taco Bell # 37409 / 703 N Santa Fe Ave, Pueblo, Colorado 810…" at bounding box center [378, 113] width 51 height 7
click at [370, 132] on span "KBP Foods Santa Fe Taco Bell # 37409 / 703 N Santa Fe Ave, Pueblo, Colorado 810…" at bounding box center [378, 132] width 51 height 7
click at [379, 146] on span "Building/Construction Service ( Upcoming )" at bounding box center [378, 144] width 51 height 7
click at [363, 167] on span "KBP Foods Santa Fe Taco Bell # 37409 / 703 N Santa Fe Ave, Pueblo, Colorado 810…" at bounding box center [378, 170] width 51 height 7
click at [362, 180] on span "HVAC PREVENTATIVE MAINTENANCE ( Upcoming )" at bounding box center [378, 181] width 51 height 7
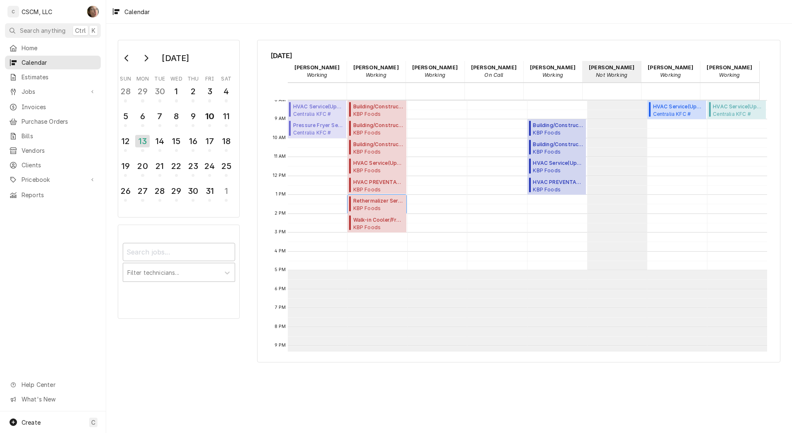
click at [369, 206] on span "KBP Foods Santa Fe Taco Bell # 37409 / 703 N Santa Fe Ave, Pueblo, Colorado 810…" at bounding box center [378, 208] width 51 height 7
click at [363, 218] on span "Walk-in Cooler/Freezer Service Call ( Upcoming )" at bounding box center [378, 219] width 51 height 7
click at [209, 120] on div "10" at bounding box center [209, 116] width 13 height 12
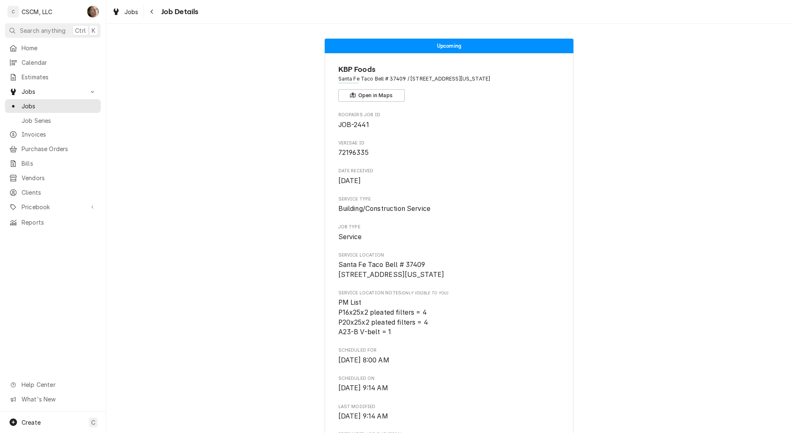
scroll to position [500, 0]
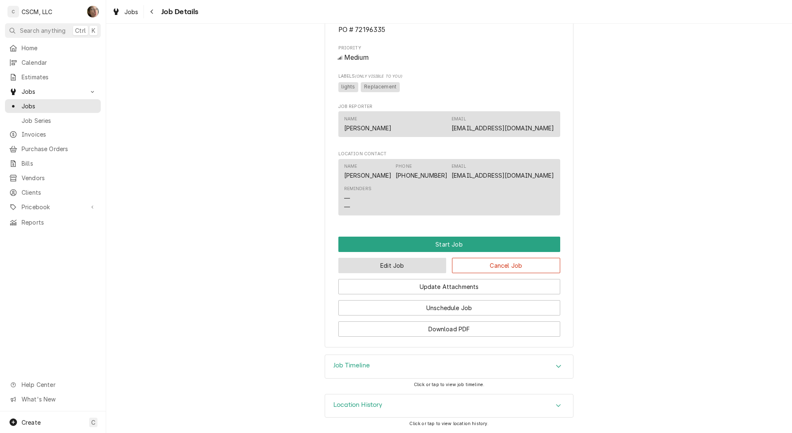
click at [394, 269] on button "Edit Job" at bounding box center [393, 265] width 108 height 15
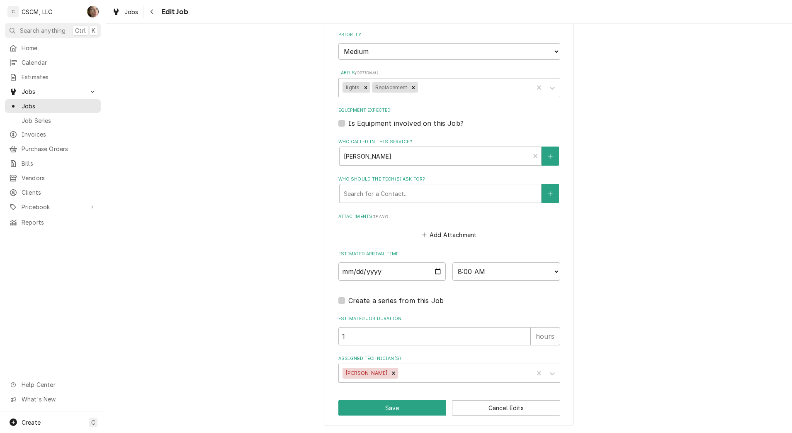
scroll to position [610, 0]
click at [432, 272] on input "[DATE]" at bounding box center [393, 271] width 108 height 18
type textarea "x"
type input "[DATE]"
type textarea "x"
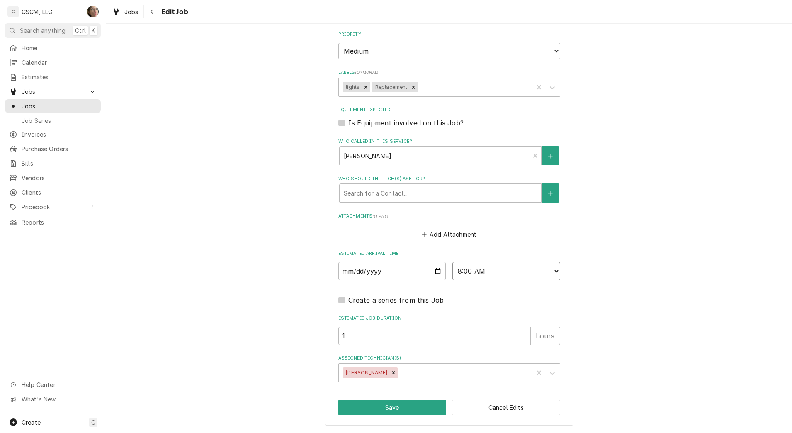
click at [489, 268] on select "AM / PM 6:00 AM 6:15 AM 6:30 AM 6:45 AM 7:00 AM 7:15 AM 7:30 AM 7:45 AM 8:00 AM…" at bounding box center [507, 271] width 108 height 18
select select "11:00:00"
click at [453, 262] on select "AM / PM 6:00 AM 6:15 AM 6:30 AM 6:45 AM 7:00 AM 7:15 AM 7:30 AM 7:45 AM 8:00 AM…" at bounding box center [507, 271] width 108 height 18
click at [382, 405] on button "Save" at bounding box center [393, 406] width 108 height 15
type textarea "x"
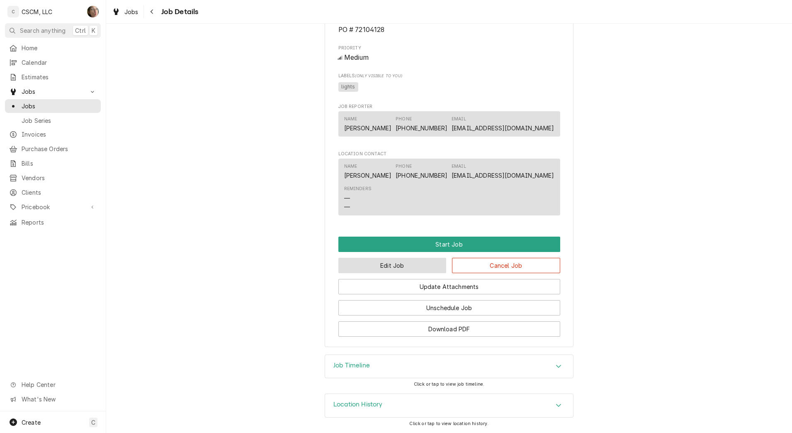
click at [371, 270] on button "Edit Job" at bounding box center [393, 265] width 108 height 15
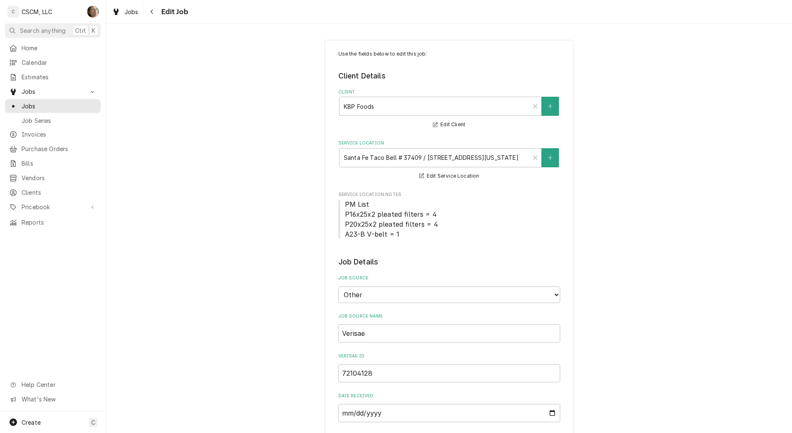
type textarea "x"
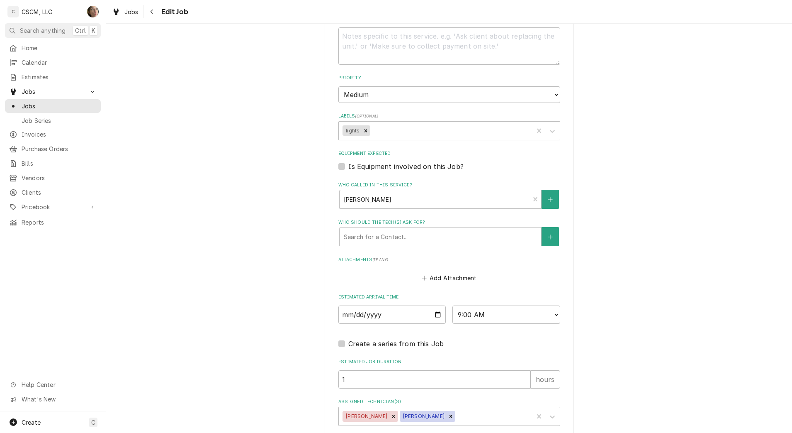
scroll to position [610, 0]
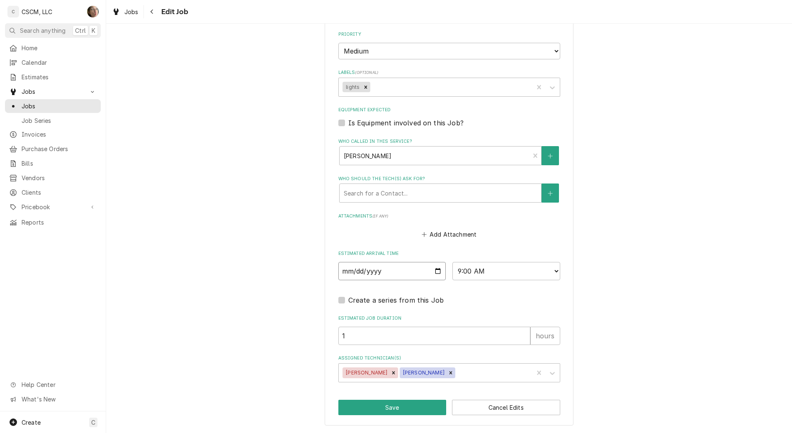
click at [433, 273] on input "2025-10-13" at bounding box center [393, 271] width 108 height 18
type input "2025-10-10"
type textarea "x"
click at [483, 273] on select "AM / PM 6:00 AM 6:15 AM 6:30 AM 6:45 AM 7:00 AM 7:15 AM 7:30 AM 7:45 AM 8:00 AM…" at bounding box center [507, 271] width 108 height 18
click at [490, 268] on select "AM / PM 6:00 AM 6:15 AM 6:30 AM 6:45 AM 7:00 AM 7:15 AM 7:30 AM 7:45 AM 8:00 AM…" at bounding box center [507, 271] width 108 height 18
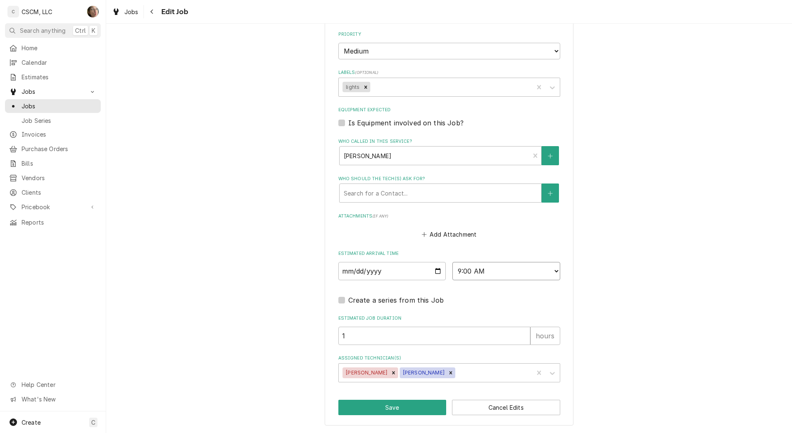
select select "12:00:00"
click at [453, 262] on select "AM / PM 6:00 AM 6:15 AM 6:30 AM 6:45 AM 7:00 AM 7:15 AM 7:30 AM 7:45 AM 8:00 AM…" at bounding box center [507, 271] width 108 height 18
click at [365, 409] on button "Save" at bounding box center [393, 406] width 108 height 15
type textarea "x"
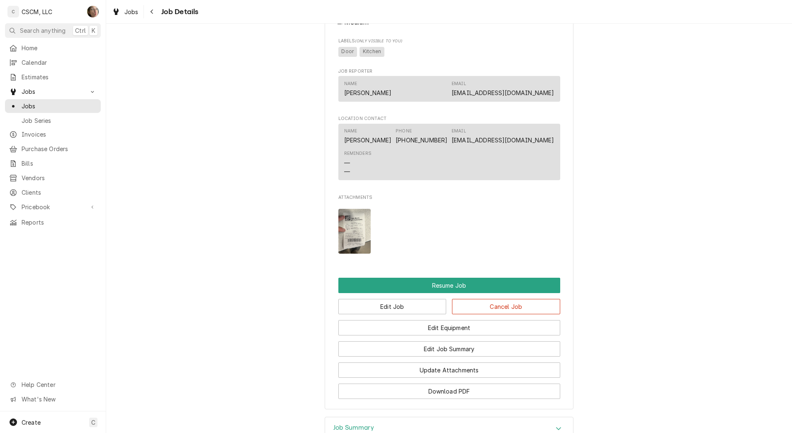
scroll to position [787, 0]
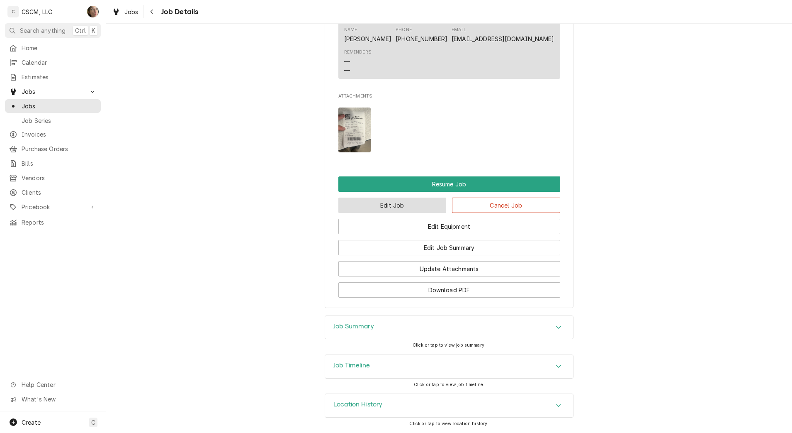
click at [392, 211] on button "Edit Job" at bounding box center [393, 204] width 108 height 15
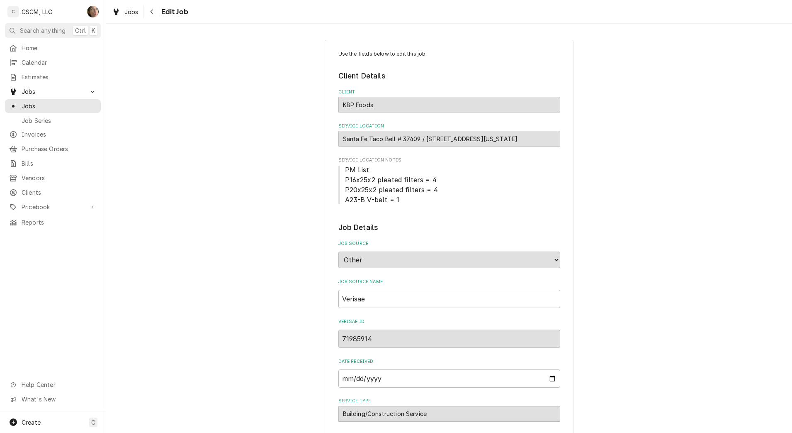
type textarea "x"
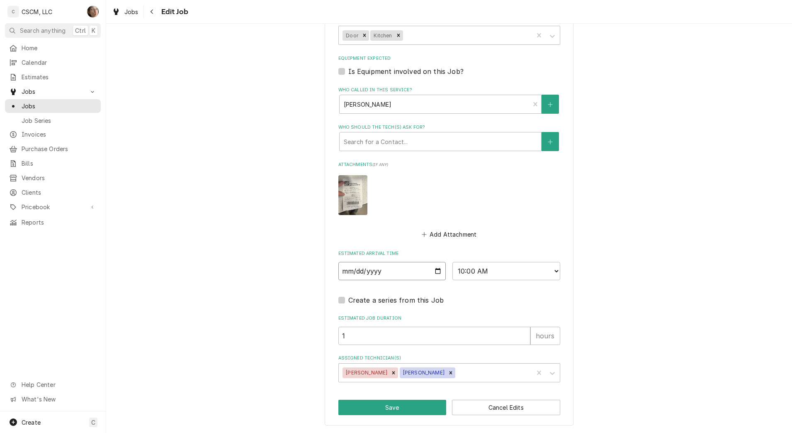
click at [434, 270] on input "[DATE]" at bounding box center [393, 271] width 108 height 18
type input "[DATE]"
type textarea "x"
click at [472, 278] on select "AM / PM 6:00 AM 6:15 AM 6:30 AM 6:45 AM 7:00 AM 7:15 AM 7:30 AM 7:45 AM 8:00 AM…" at bounding box center [507, 271] width 108 height 18
select select "13:00:00"
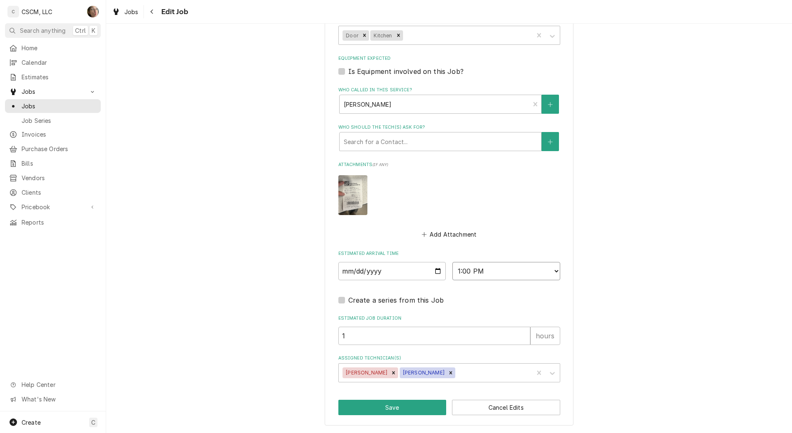
click at [453, 262] on select "AM / PM 6:00 AM 6:15 AM 6:30 AM 6:45 AM 7:00 AM 7:15 AM 7:30 AM 7:45 AM 8:00 AM…" at bounding box center [507, 271] width 108 height 18
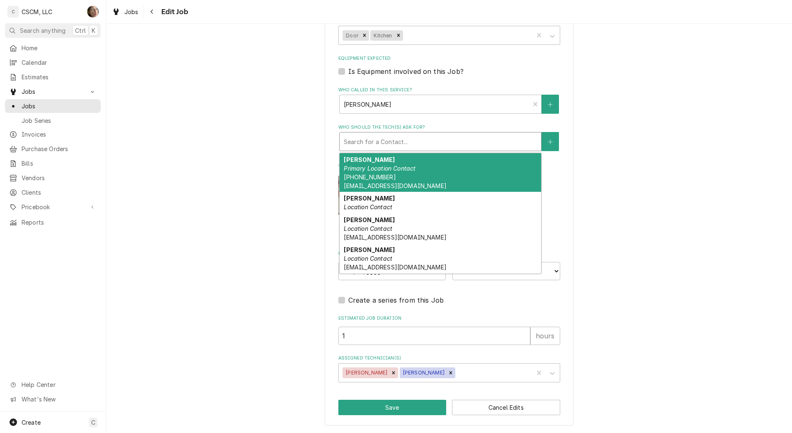
click at [489, 144] on div "Who should the tech(s) ask for?" at bounding box center [440, 141] width 193 height 15
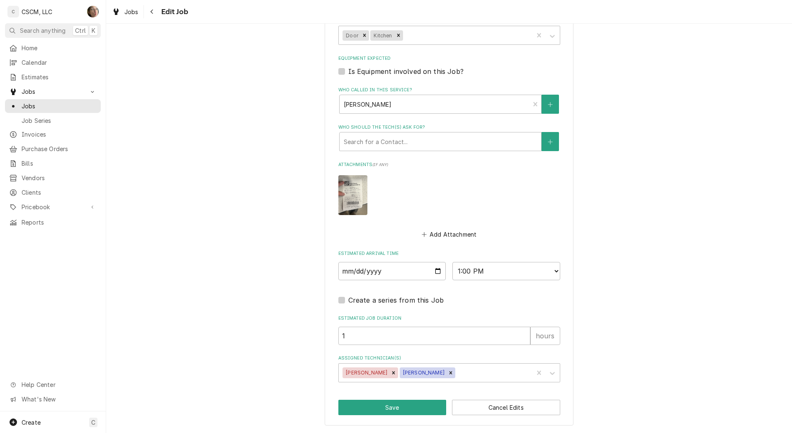
click at [371, 405] on button "Save" at bounding box center [393, 406] width 108 height 15
type textarea "x"
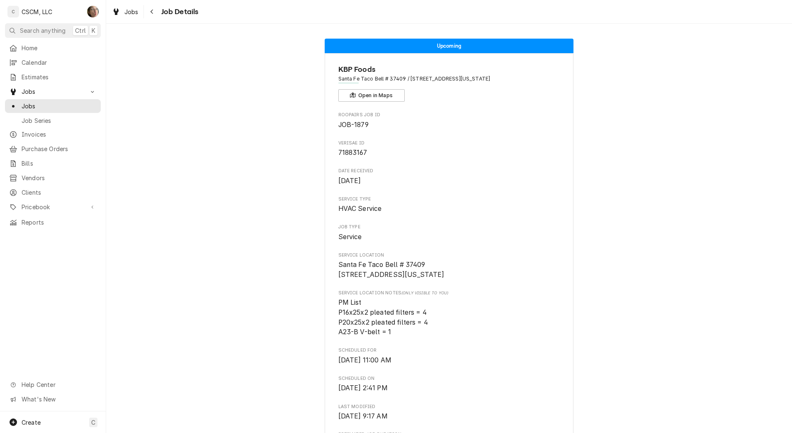
scroll to position [479, 0]
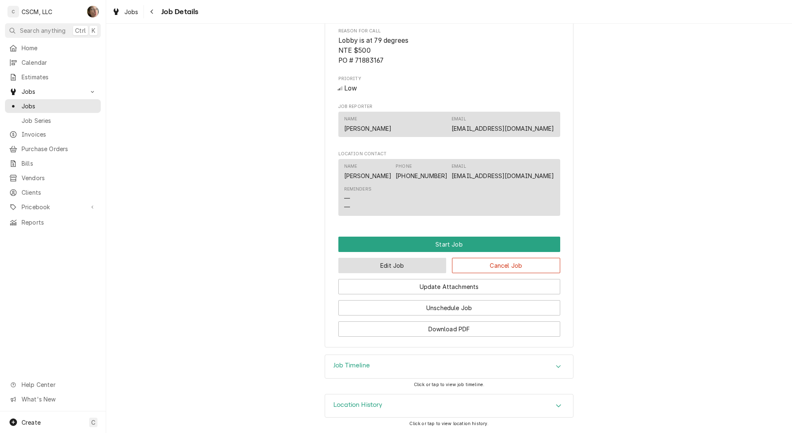
click at [390, 269] on button "Edit Job" at bounding box center [393, 265] width 108 height 15
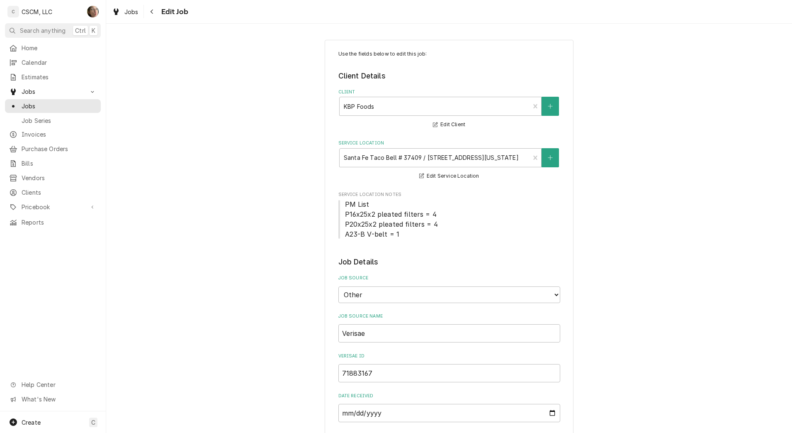
type textarea "x"
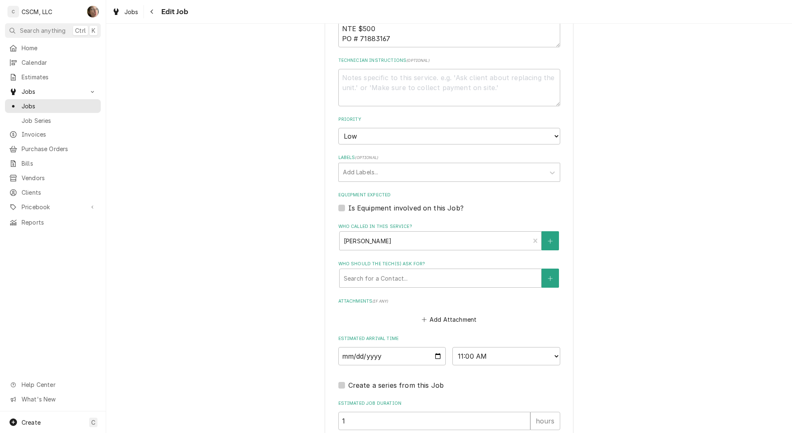
scroll to position [559, 0]
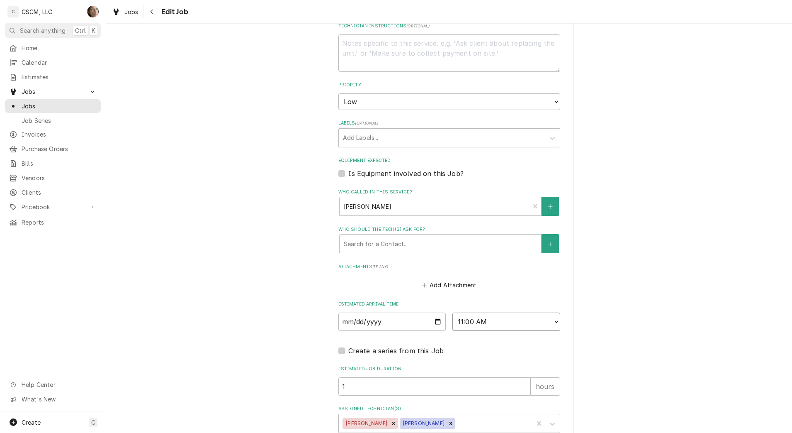
click at [504, 325] on select "AM / PM 6:00 AM 6:15 AM 6:30 AM 6:45 AM 7:00 AM 7:15 AM 7:30 AM 7:45 AM 8:00 AM…" at bounding box center [507, 321] width 108 height 18
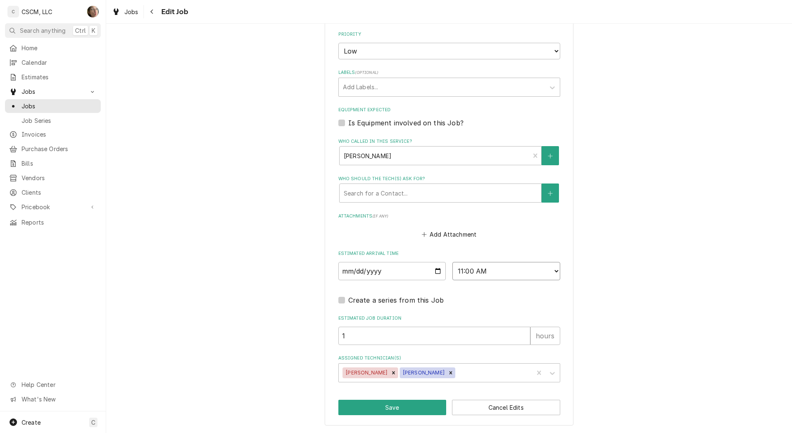
click at [512, 273] on select "AM / PM 6:00 AM 6:15 AM 6:30 AM 6:45 AM 7:00 AM 7:15 AM 7:30 AM 7:45 AM 8:00 AM…" at bounding box center [507, 271] width 108 height 18
select select "13:00:00"
click at [453, 262] on select "AM / PM 6:00 AM 6:15 AM 6:30 AM 6:45 AM 7:00 AM 7:15 AM 7:30 AM 7:45 AM 8:00 AM…" at bounding box center [507, 271] width 108 height 18
click at [432, 268] on input "2025-10-13" at bounding box center [393, 271] width 108 height 18
type textarea "x"
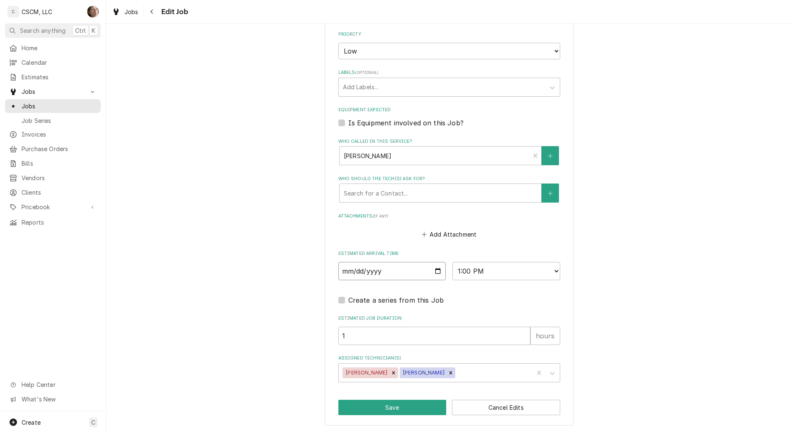
type input "2025-10-10"
click at [400, 409] on button "Save" at bounding box center [393, 406] width 108 height 15
type textarea "x"
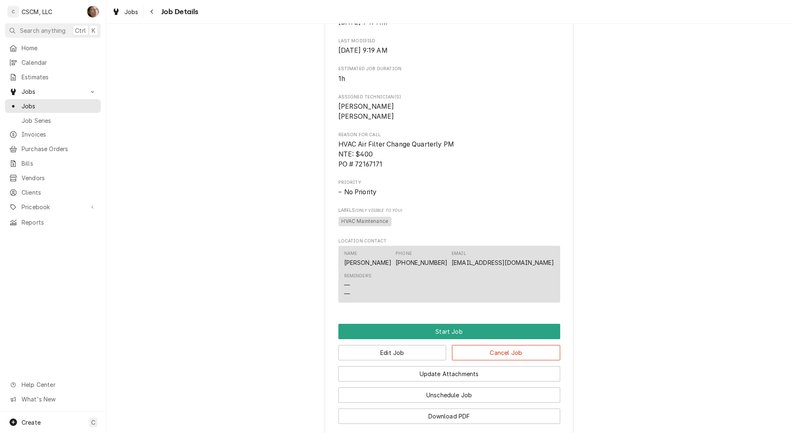
scroll to position [462, 0]
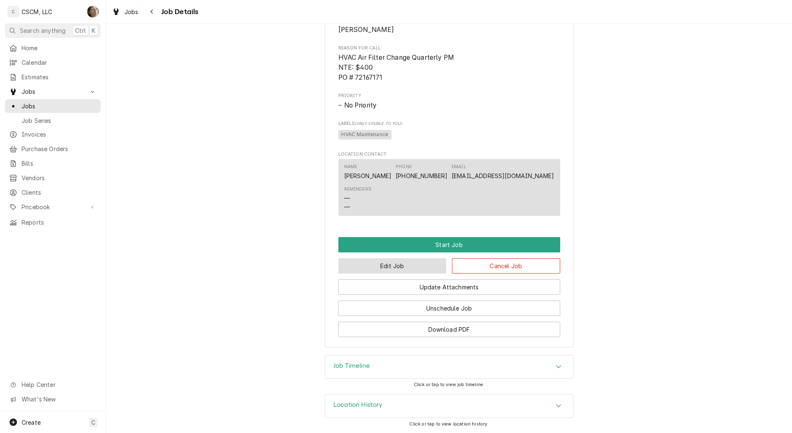
click at [378, 270] on button "Edit Job" at bounding box center [393, 265] width 108 height 15
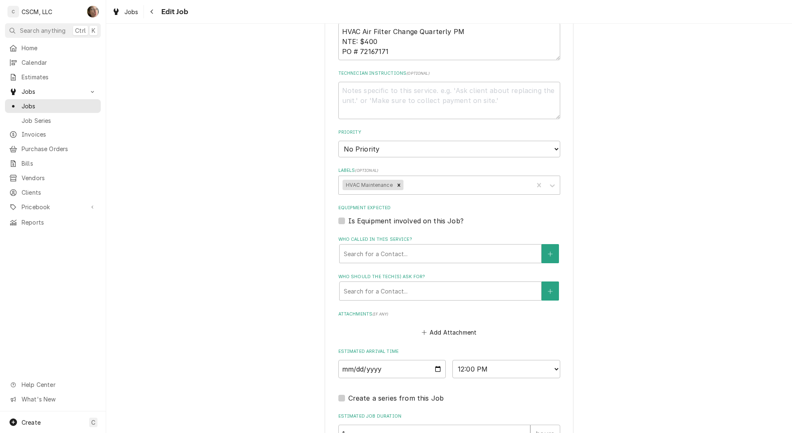
scroll to position [610, 0]
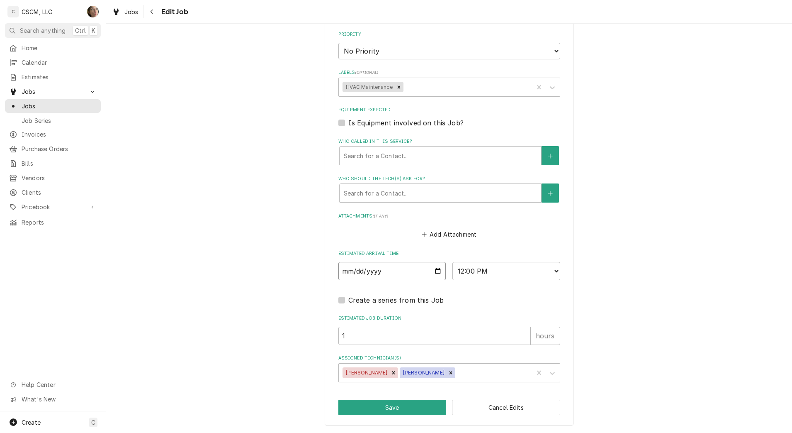
click at [431, 267] on input "2025-10-13" at bounding box center [393, 271] width 108 height 18
type textarea "x"
type input "2025-10-10"
type textarea "x"
click at [493, 268] on select "AM / PM 6:00 AM 6:15 AM 6:30 AM 6:45 AM 7:00 AM 7:15 AM 7:30 AM 7:45 AM 8:00 AM…" at bounding box center [507, 271] width 108 height 18
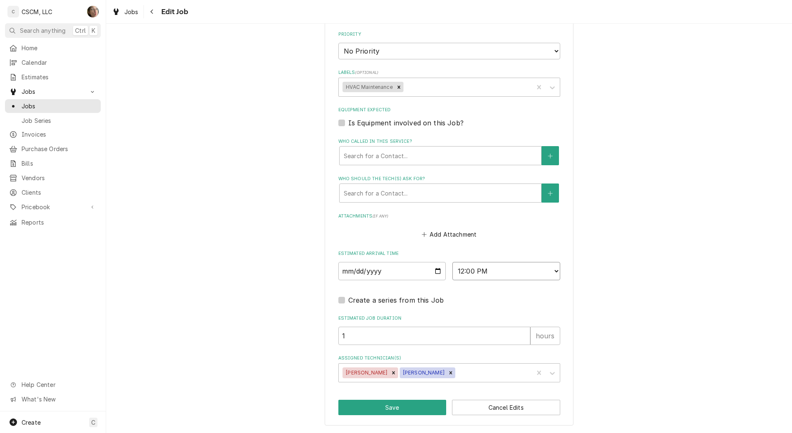
click at [494, 266] on select "AM / PM 6:00 AM 6:15 AM 6:30 AM 6:45 AM 7:00 AM 7:15 AM 7:30 AM 7:45 AM 8:00 AM…" at bounding box center [507, 271] width 108 height 18
click at [500, 263] on select "AM / PM 6:00 AM 6:15 AM 6:30 AM 6:45 AM 7:00 AM 7:15 AM 7:30 AM 7:45 AM 8:00 AM…" at bounding box center [507, 271] width 108 height 18
select select "14:00:00"
click at [453, 262] on select "AM / PM 6:00 AM 6:15 AM 6:30 AM 6:45 AM 7:00 AM 7:15 AM 7:30 AM 7:45 AM 8:00 AM…" at bounding box center [507, 271] width 108 height 18
click at [398, 407] on button "Save" at bounding box center [393, 406] width 108 height 15
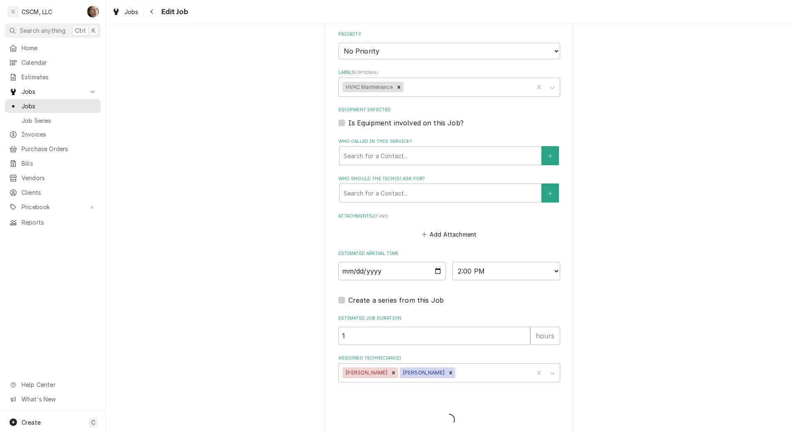
type textarea "x"
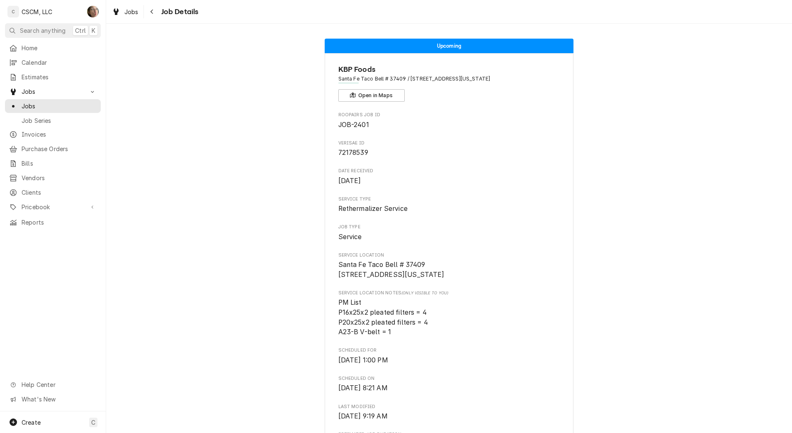
scroll to position [469, 0]
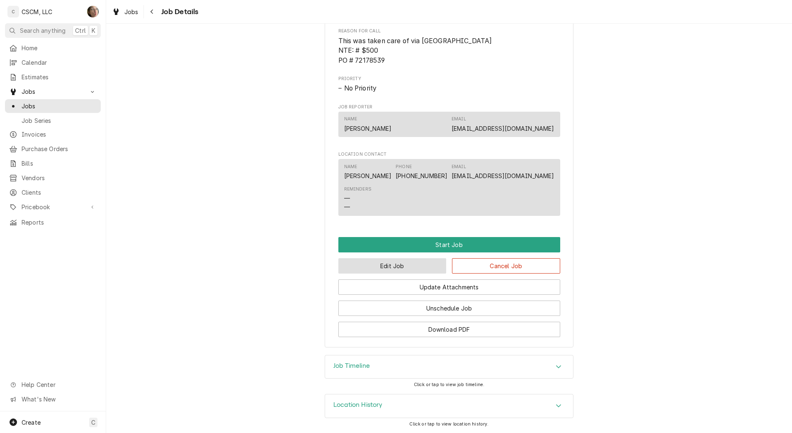
click at [377, 263] on button "Edit Job" at bounding box center [393, 265] width 108 height 15
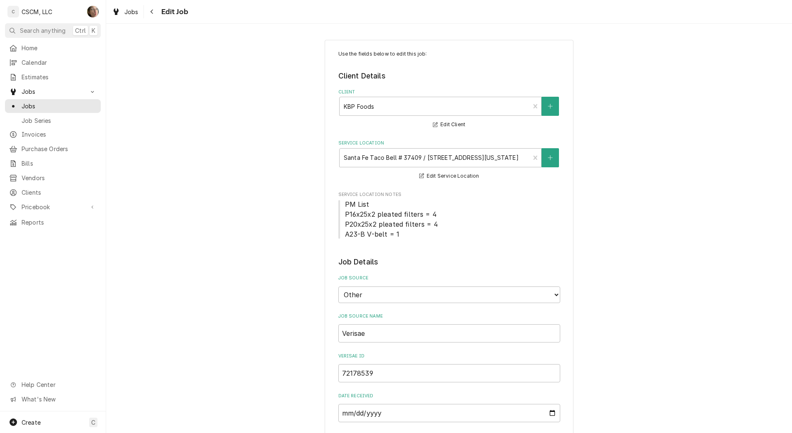
type textarea "x"
click at [377, 263] on legend "Job Details" at bounding box center [450, 261] width 222 height 11
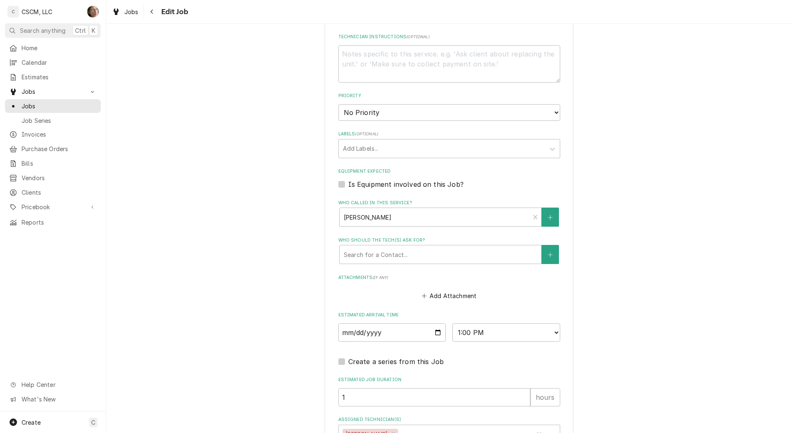
scroll to position [610, 0]
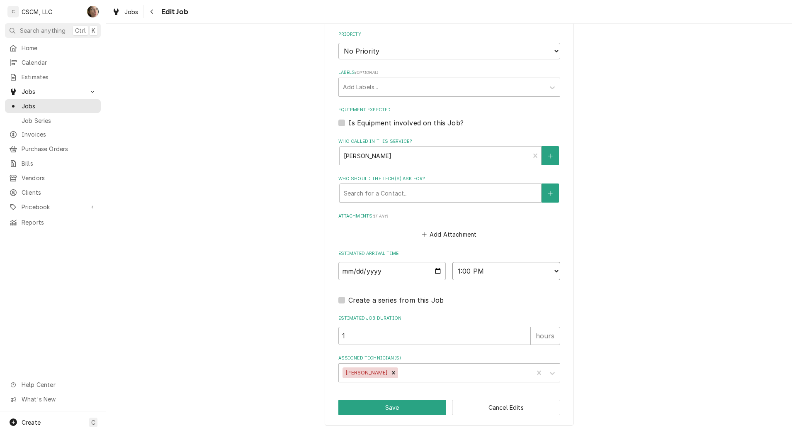
click at [485, 267] on select "AM / PM 6:00 AM 6:15 AM 6:30 AM 6:45 AM 7:00 AM 7:15 AM 7:30 AM 7:45 AM 8:00 AM…" at bounding box center [507, 271] width 108 height 18
select select "15:00:00"
click at [453, 262] on select "AM / PM 6:00 AM 6:15 AM 6:30 AM 6:45 AM 7:00 AM 7:15 AM 7:30 AM 7:45 AM 8:00 AM…" at bounding box center [507, 271] width 108 height 18
type textarea "x"
click at [438, 268] on input "2025-10-13" at bounding box center [393, 271] width 108 height 18
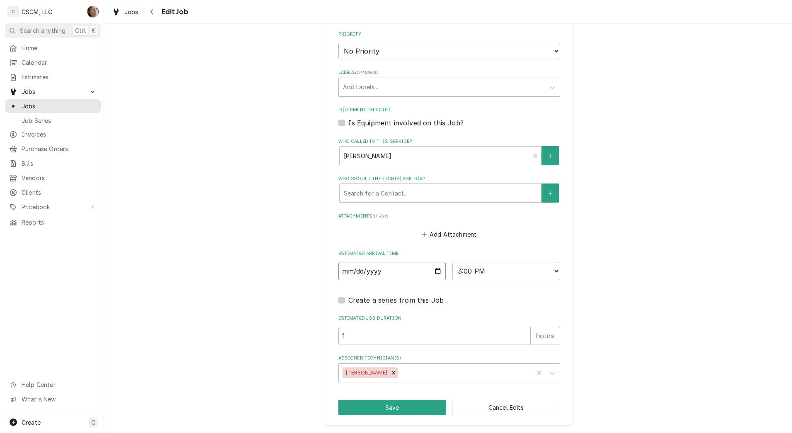
type input "2025-10-10"
click at [400, 410] on button "Save" at bounding box center [393, 406] width 108 height 15
type textarea "x"
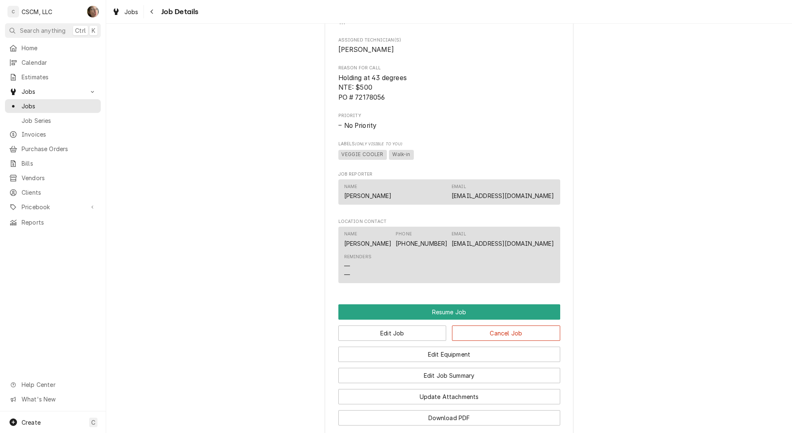
scroll to position [616, 0]
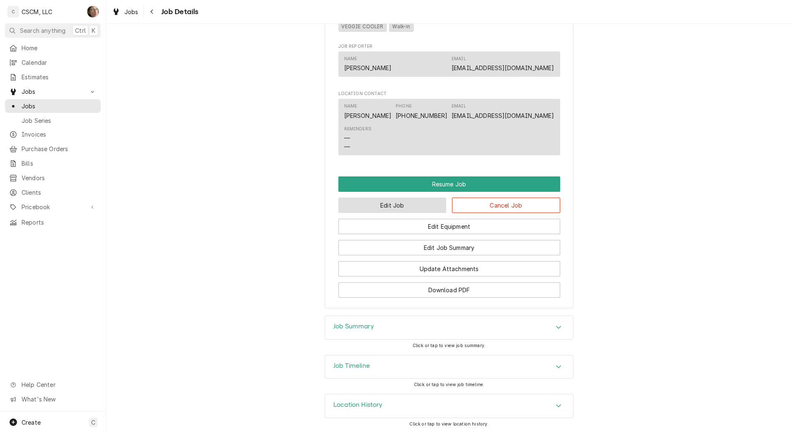
click at [415, 198] on button "Edit Job" at bounding box center [393, 204] width 108 height 15
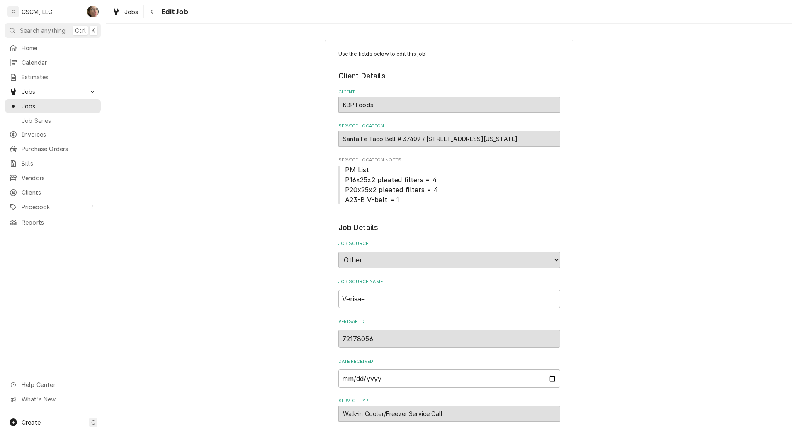
type textarea "x"
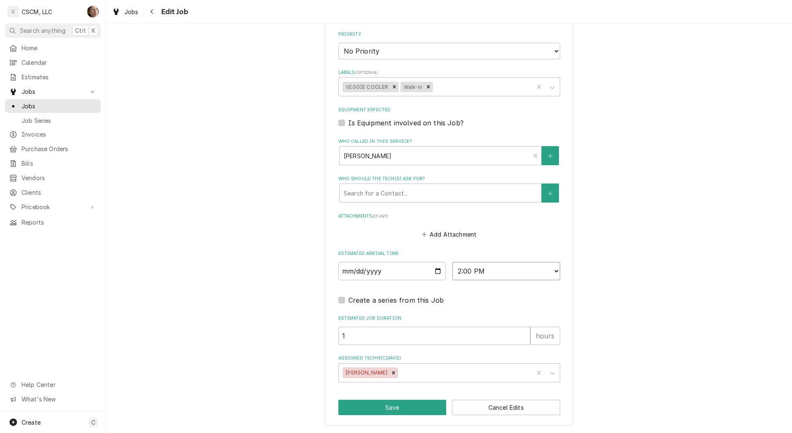
click at [474, 264] on select "AM / PM 6:00 AM 6:15 AM 6:30 AM 6:45 AM 7:00 AM 7:15 AM 7:30 AM 7:45 AM 8:00 AM…" at bounding box center [507, 271] width 108 height 18
select select "16:00:00"
click at [453, 262] on select "AM / PM 6:00 AM 6:15 AM 6:30 AM 6:45 AM 7:00 AM 7:15 AM 7:30 AM 7:45 AM 8:00 AM…" at bounding box center [507, 271] width 108 height 18
type textarea "x"
click at [432, 271] on input "2025-10-13" at bounding box center [393, 271] width 108 height 18
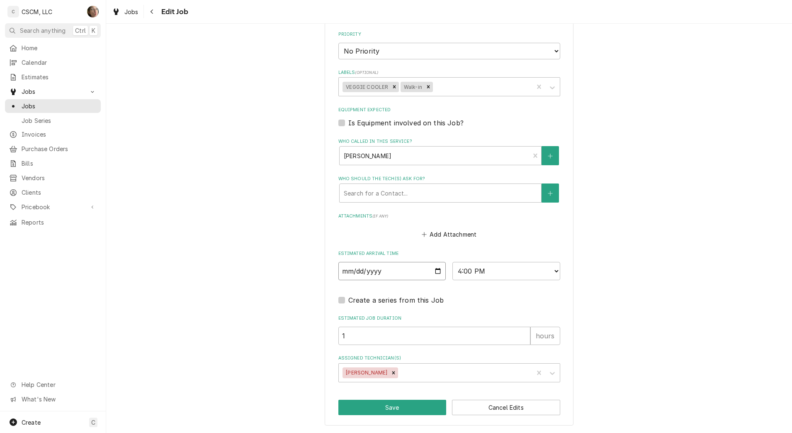
type input "2025-10-10"
click at [391, 407] on button "Save" at bounding box center [393, 406] width 108 height 15
type textarea "x"
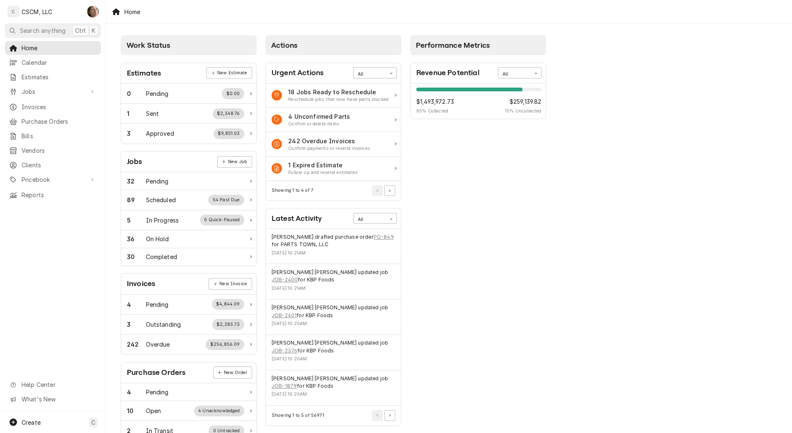
click at [54, 175] on span "Pricebook" at bounding box center [53, 179] width 63 height 9
click at [52, 204] on span "Parts & Materials" at bounding box center [59, 208] width 75 height 9
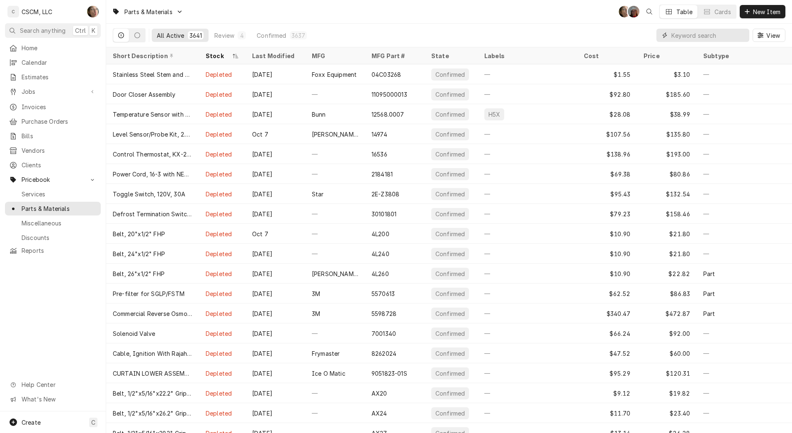
click at [688, 34] on input "Dynamic Content Wrapper" at bounding box center [709, 35] width 74 height 13
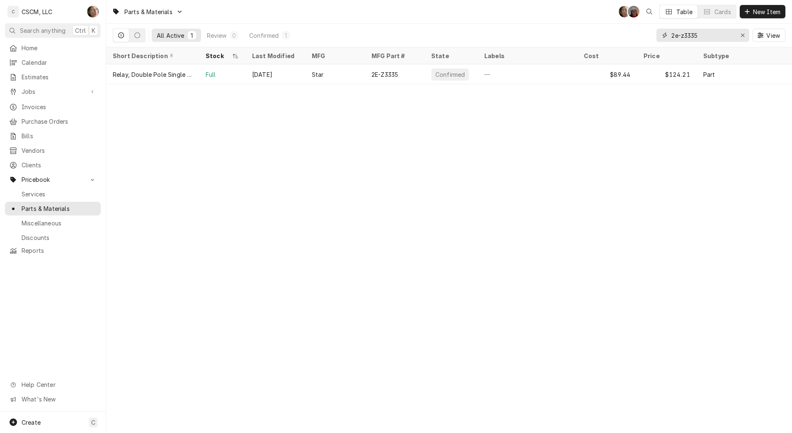
type input "2e-z3335"
click at [592, 74] on div "$89.44" at bounding box center [607, 74] width 60 height 20
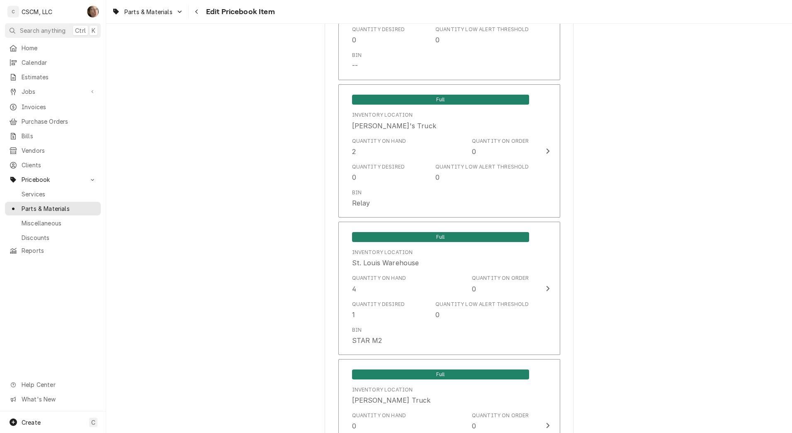
scroll to position [1588, 0]
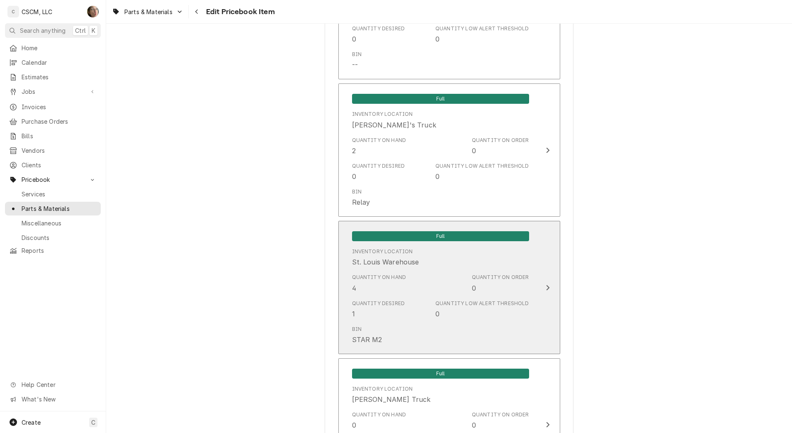
click at [518, 308] on div "Quantity Low Alert Threshold 0" at bounding box center [482, 309] width 93 height 19
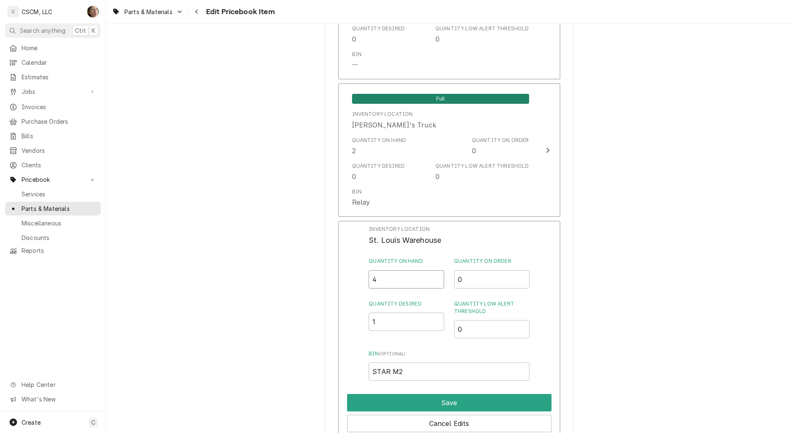
click at [388, 284] on input "4" at bounding box center [406, 279] width 75 height 18
type input "3"
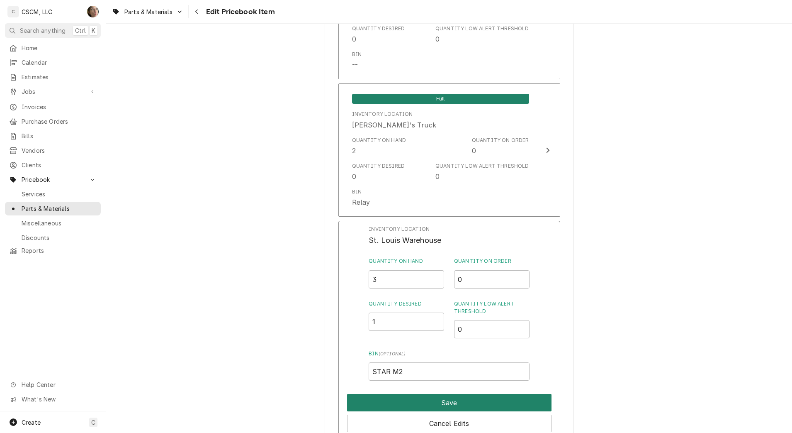
click at [394, 400] on button "Save" at bounding box center [449, 402] width 205 height 17
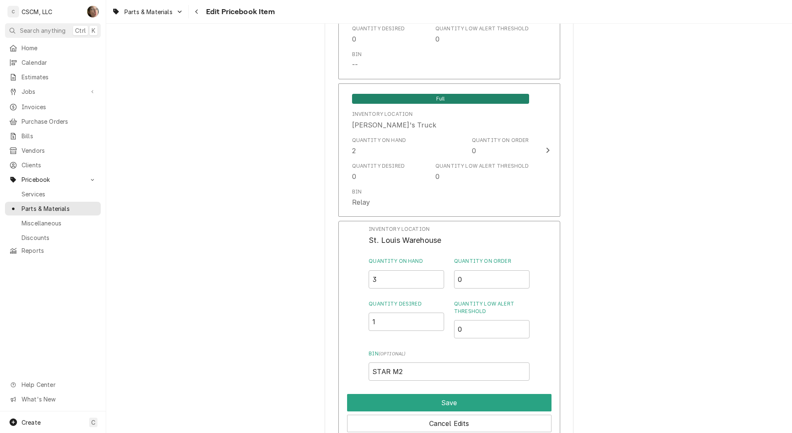
type textarea "x"
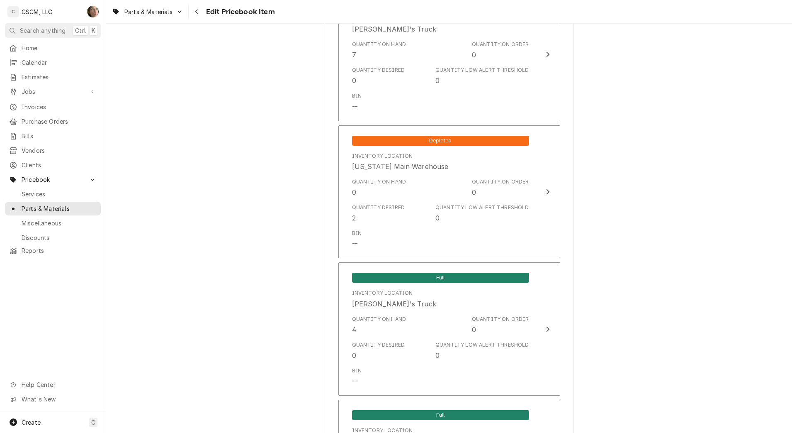
scroll to position [860, 0]
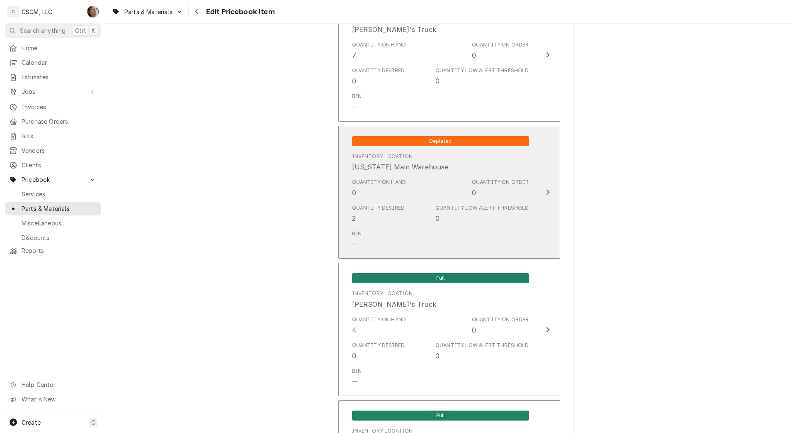
click at [407, 237] on div "Bin --" at bounding box center [440, 239] width 177 height 26
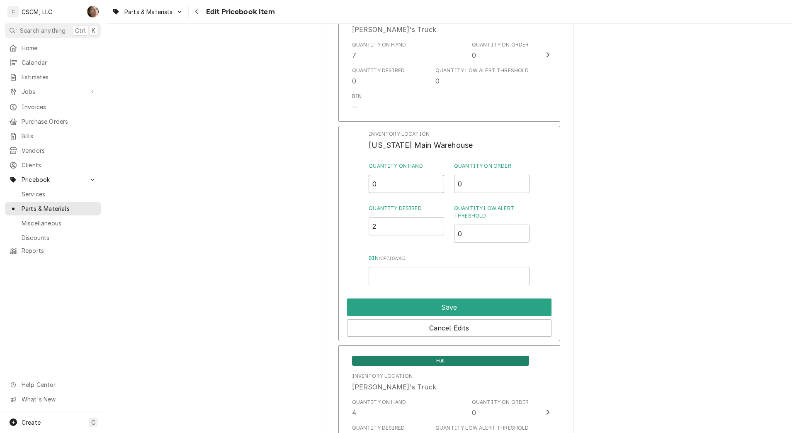
click at [387, 181] on input "0" at bounding box center [406, 184] width 75 height 18
type input "2"
click at [404, 309] on button "Save" at bounding box center [449, 306] width 205 height 17
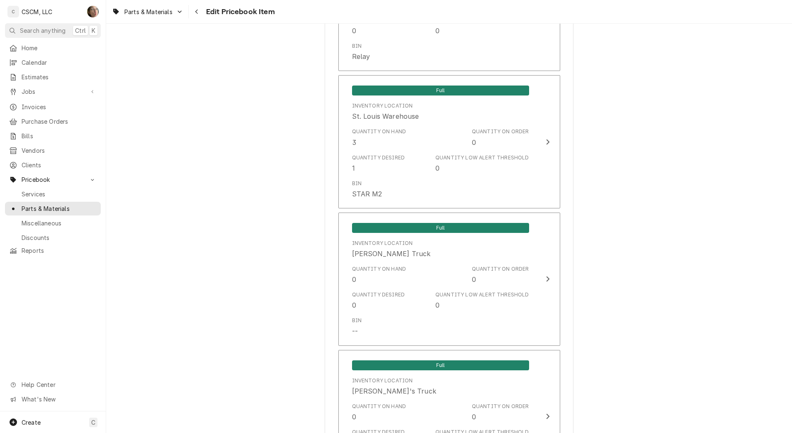
scroll to position [1966, 0]
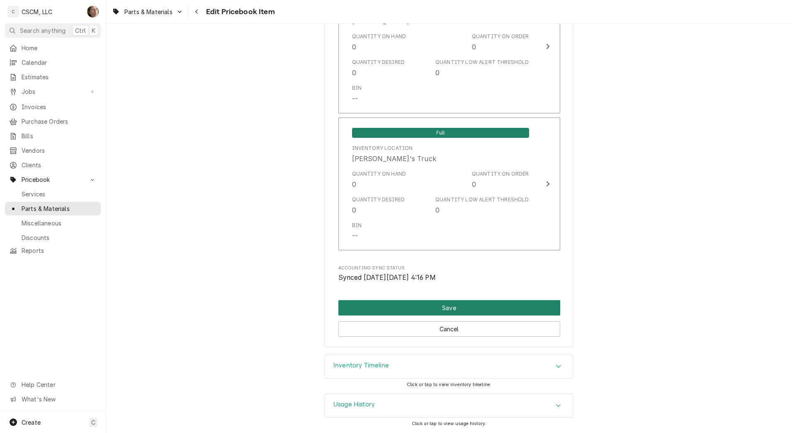
click at [439, 304] on button "Save" at bounding box center [450, 307] width 222 height 15
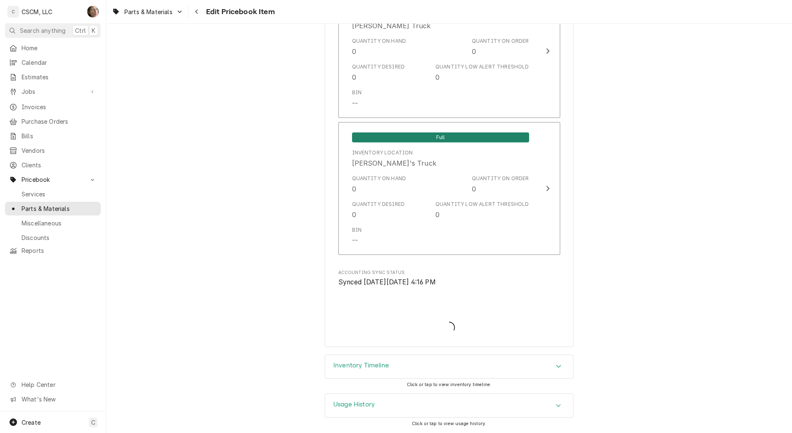
type textarea "x"
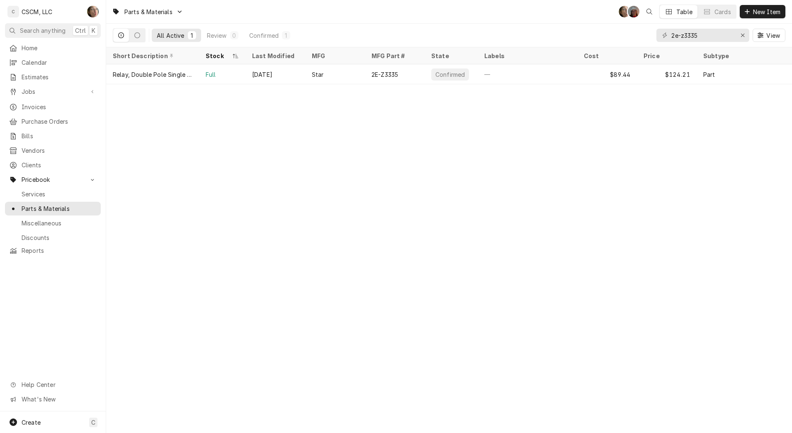
click at [582, 412] on div "Parts & Materials SH DV Table Cards New Item All Active 1 Review 0 Confirmed 1 …" at bounding box center [449, 216] width 686 height 433
click at [385, 341] on div "Parts & Materials SH DV Table Cards New Item All Active 1 Review 0 Confirmed 1 …" at bounding box center [449, 216] width 686 height 433
click at [708, 268] on div "Parts & Materials SH Table Cards New Item All Active 1 Review 0 Confirmed 1 2e-…" at bounding box center [449, 216] width 686 height 433
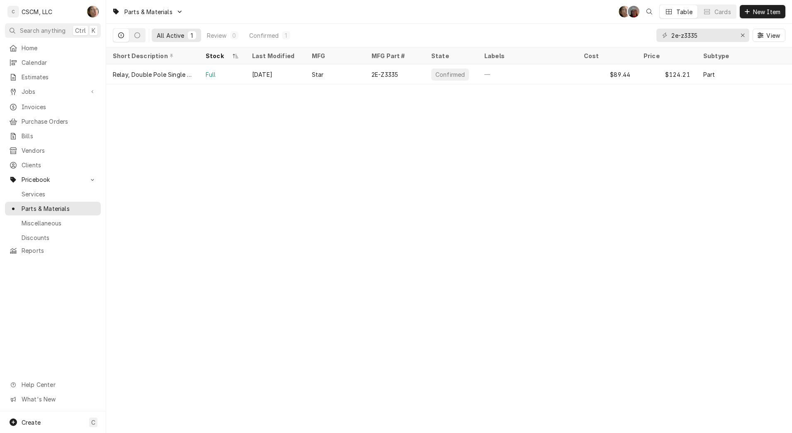
click at [490, 147] on div "Parts & Materials SH DV Table Cards New Item All Active 1 Review 0 Confirmed 1 …" at bounding box center [449, 216] width 686 height 433
click at [741, 35] on icon "Erase input" at bounding box center [743, 35] width 5 height 6
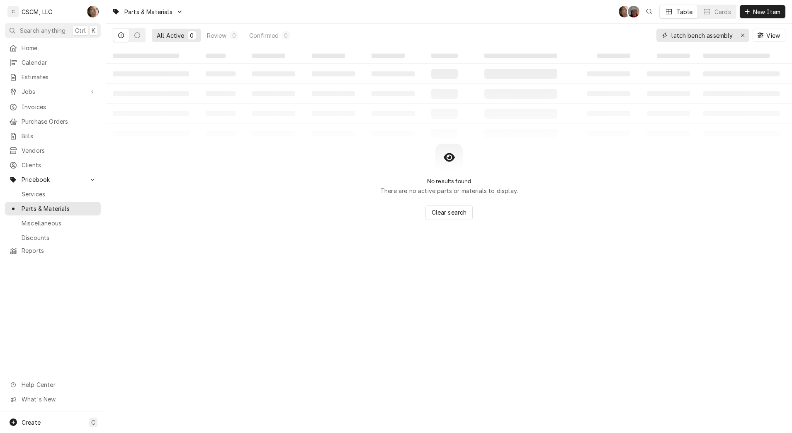
type input "latch bench assembly"
click at [555, 158] on div "No results found There are no active parts or materials to display. Clear search" at bounding box center [449, 182] width 686 height 76
click at [736, 33] on button "Erase input" at bounding box center [742, 35] width 13 height 13
type input "c"
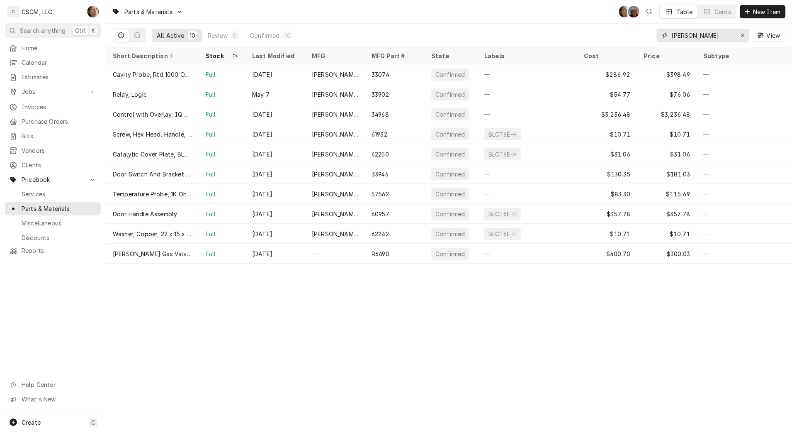
type input "blodgett"
click at [748, 37] on button "Erase input" at bounding box center [742, 35] width 13 height 13
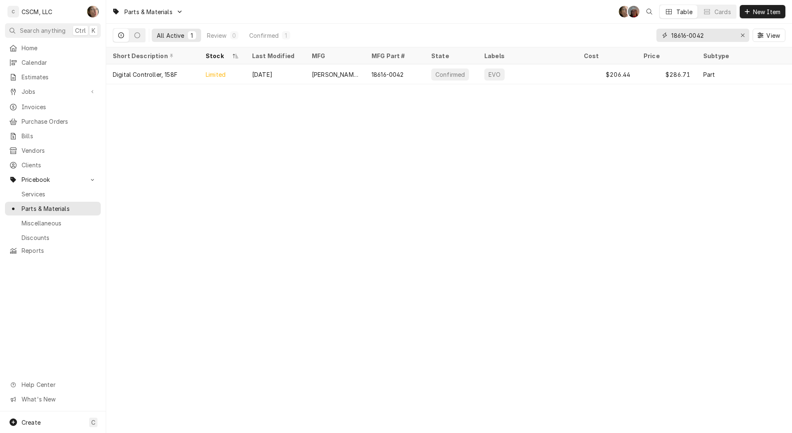
type input "18616-0042"
click at [535, 74] on div "EVO" at bounding box center [528, 74] width 100 height 20
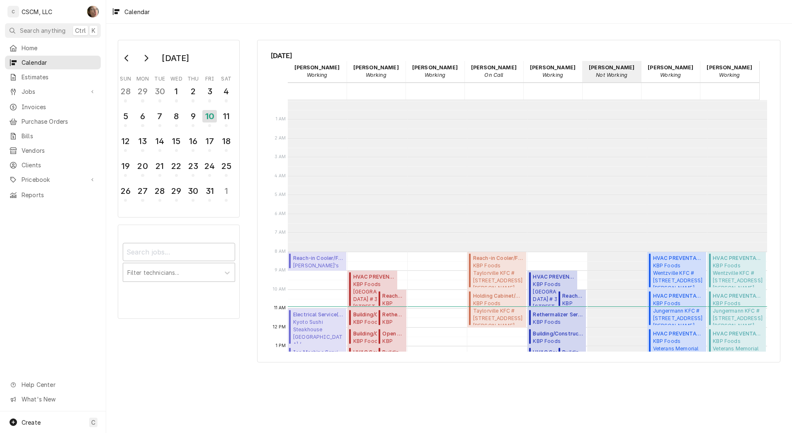
scroll to position [151, 0]
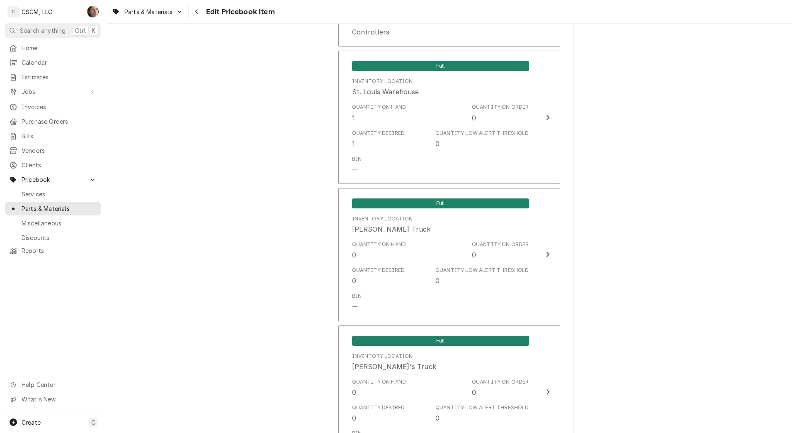
scroll to position [1758, 0]
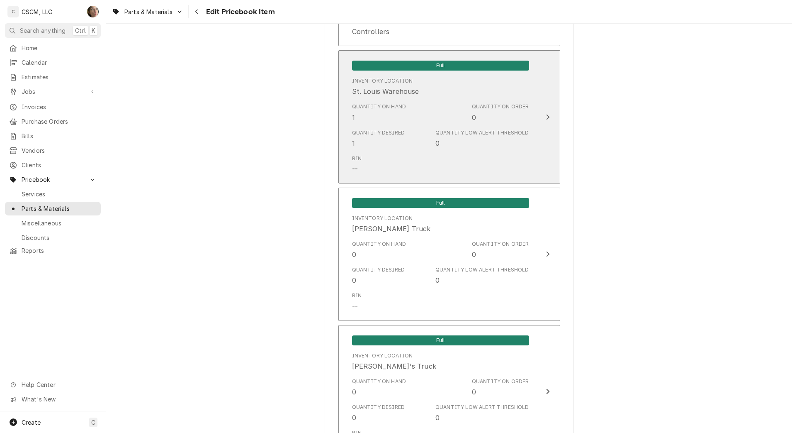
click at [487, 126] on div "Quantity Desired 1 Quantity Low Alert Threshold 0" at bounding box center [440, 139] width 177 height 26
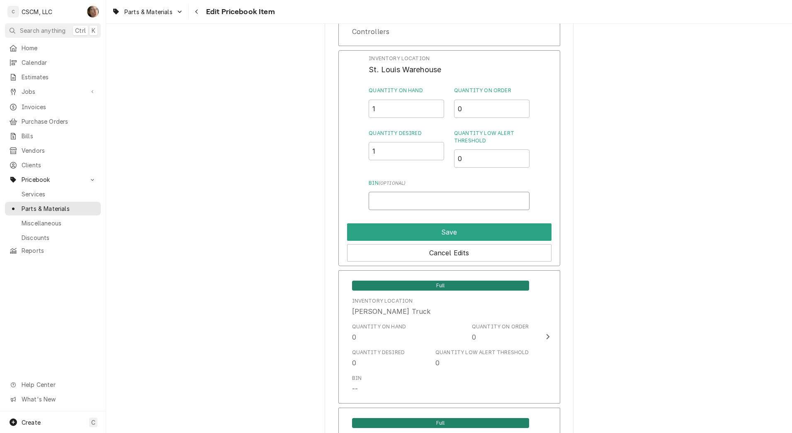
click at [405, 192] on input "Bin ( optional )" at bounding box center [449, 201] width 161 height 18
type input "m"
type input "M2 CAR"
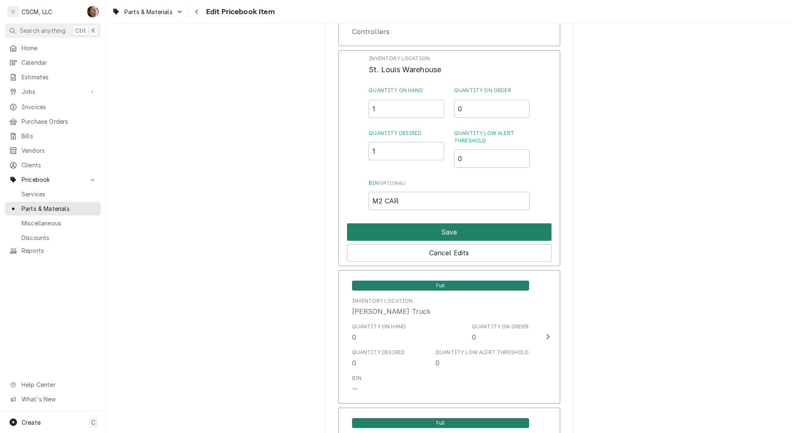
click at [484, 233] on button "Save" at bounding box center [449, 231] width 205 height 17
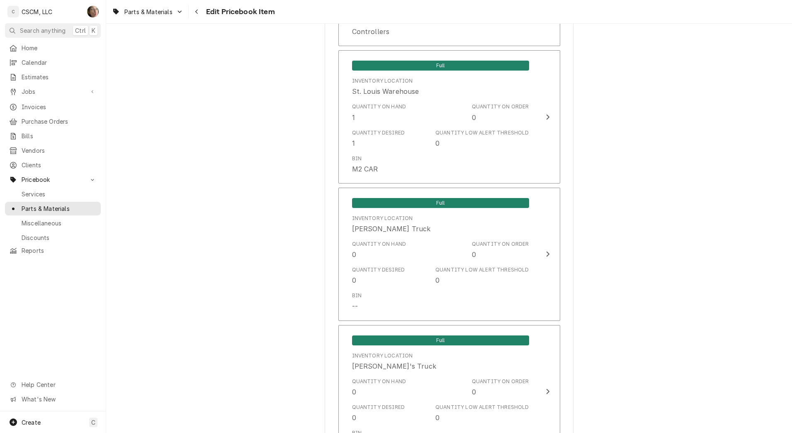
scroll to position [1966, 0]
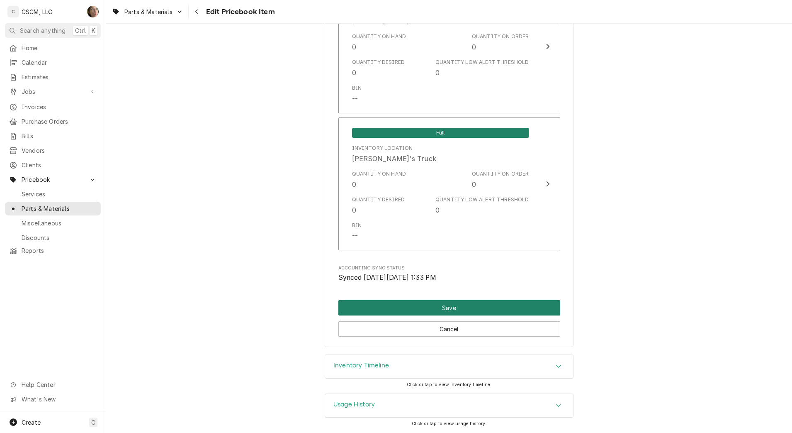
click at [471, 312] on button "Save" at bounding box center [450, 307] width 222 height 15
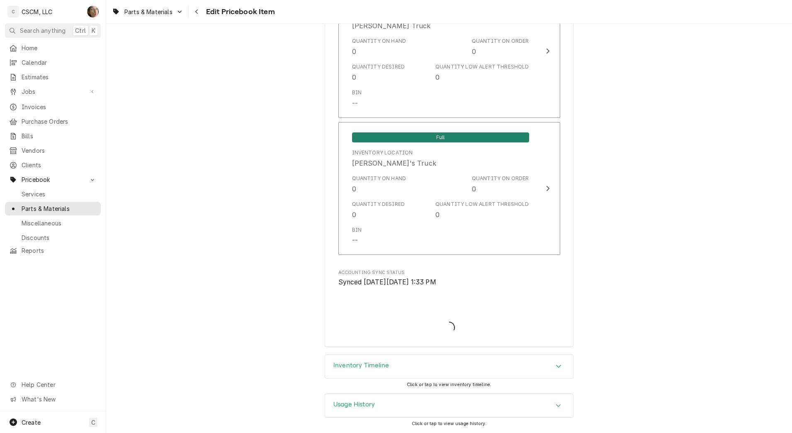
type textarea "x"
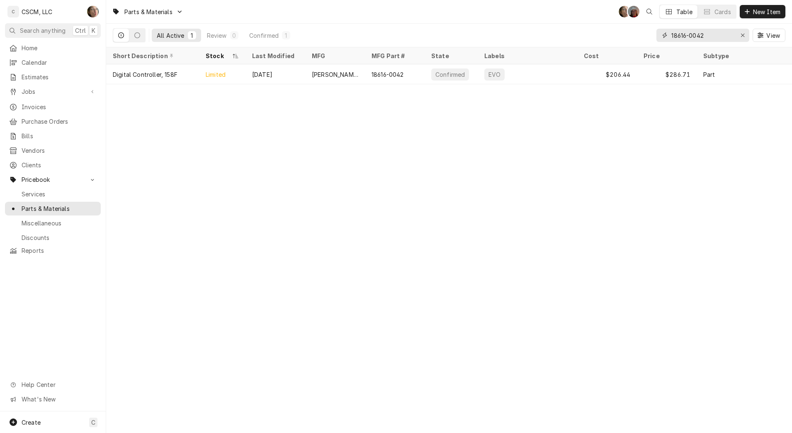
click at [745, 34] on icon "Erase input" at bounding box center [743, 35] width 5 height 6
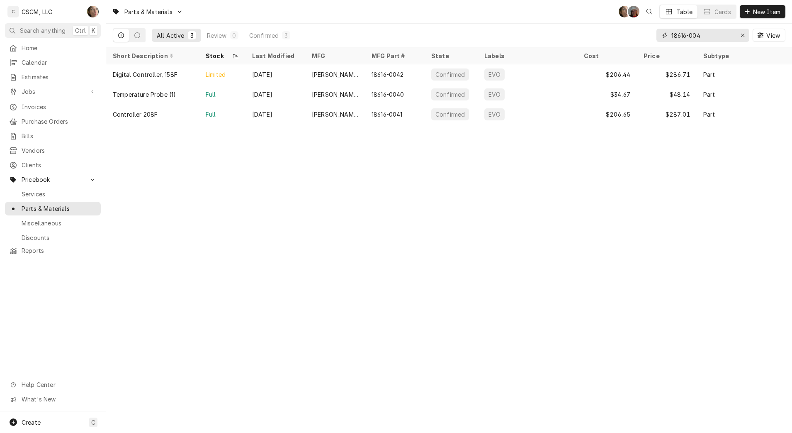
type input "18616-004"
click at [304, 96] on div "Sep 29" at bounding box center [276, 94] width 60 height 20
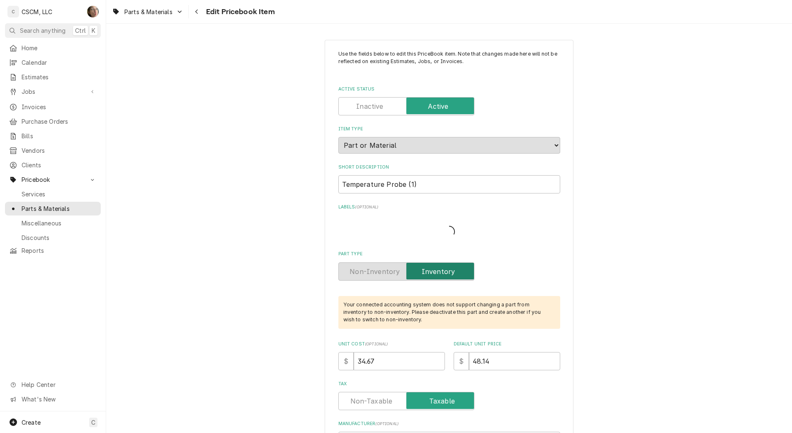
type textarea "x"
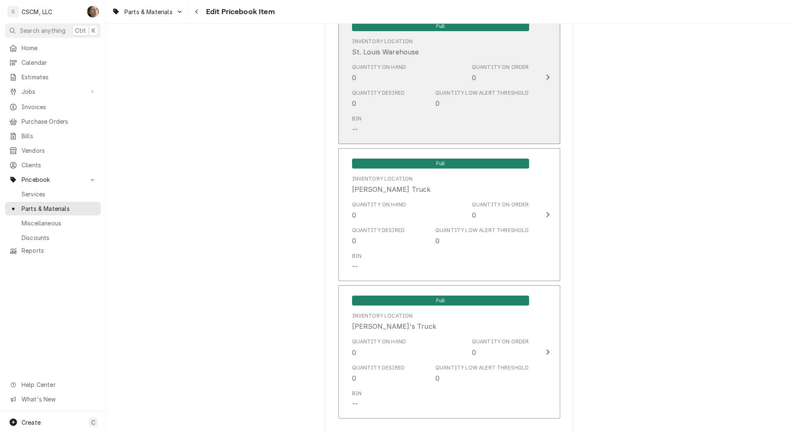
click at [395, 114] on div "Bin --" at bounding box center [440, 125] width 177 height 26
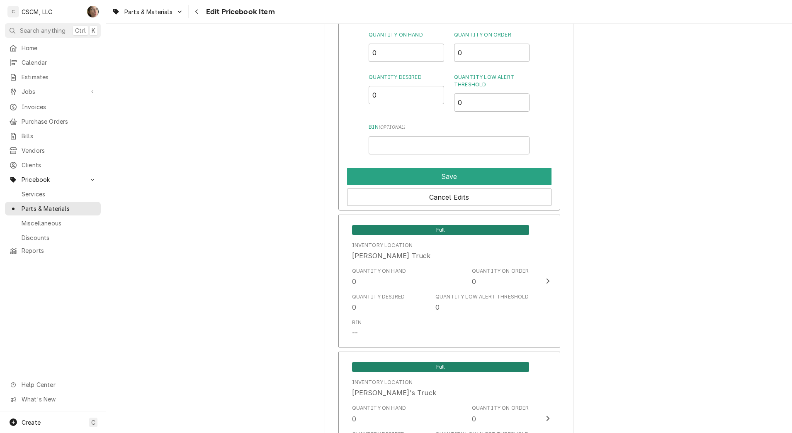
scroll to position [1746, 0]
click at [382, 59] on input "0" at bounding box center [406, 53] width 75 height 18
type input "1"
type input "M2 CAR"
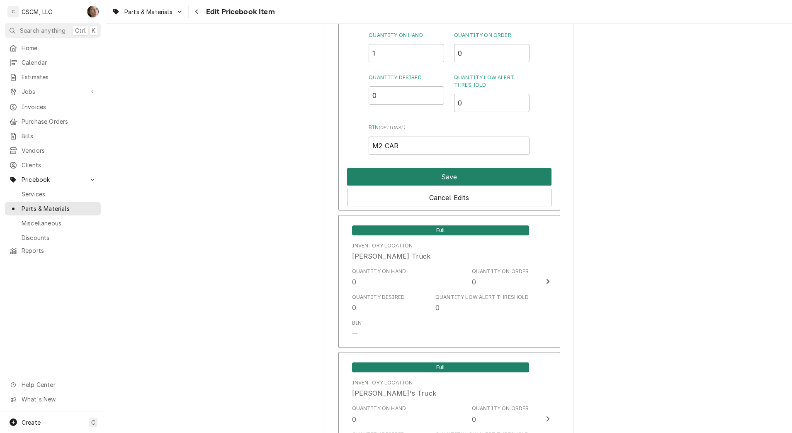
click at [399, 183] on button "Save" at bounding box center [449, 176] width 205 height 17
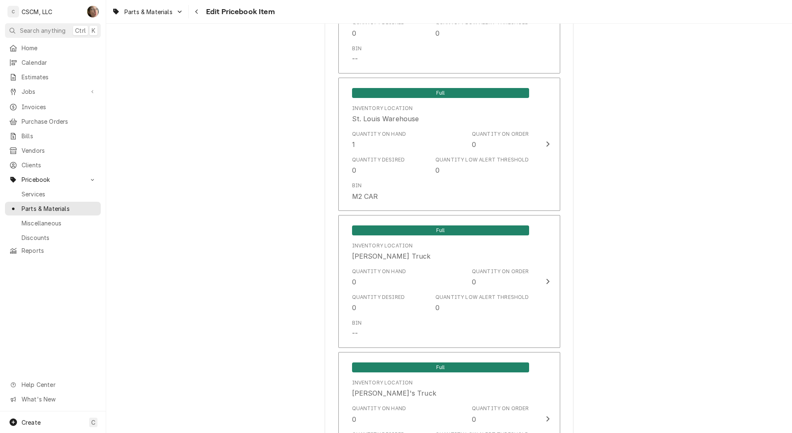
scroll to position [1897, 0]
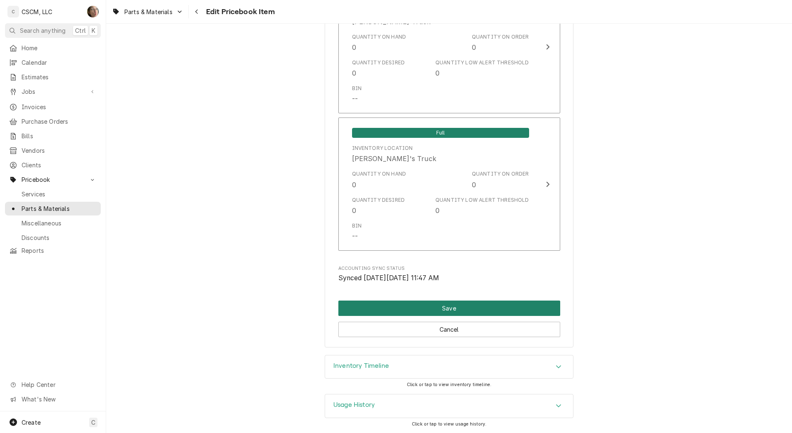
click at [433, 310] on button "Save" at bounding box center [450, 307] width 222 height 15
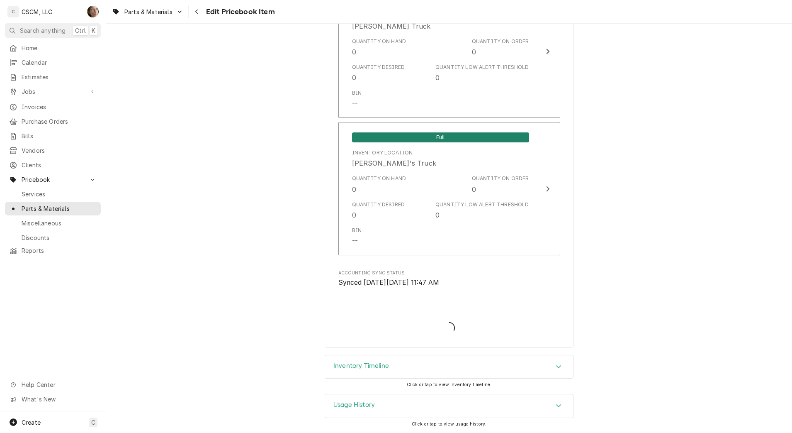
scroll to position [1893, 0]
type textarea "x"
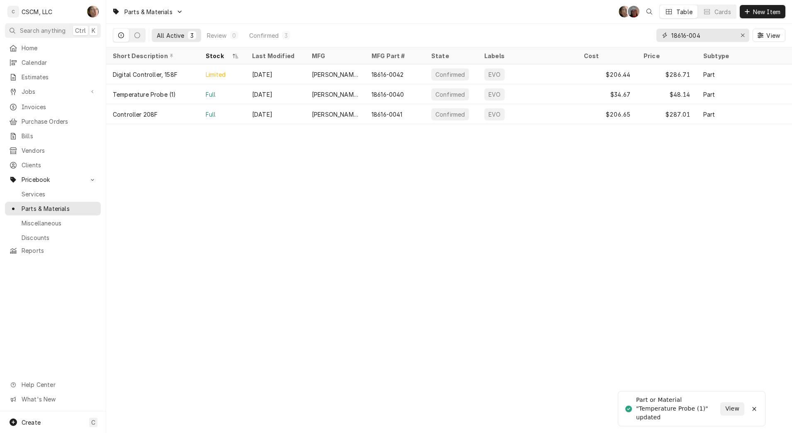
click at [718, 35] on input "18616-004" at bounding box center [703, 35] width 62 height 13
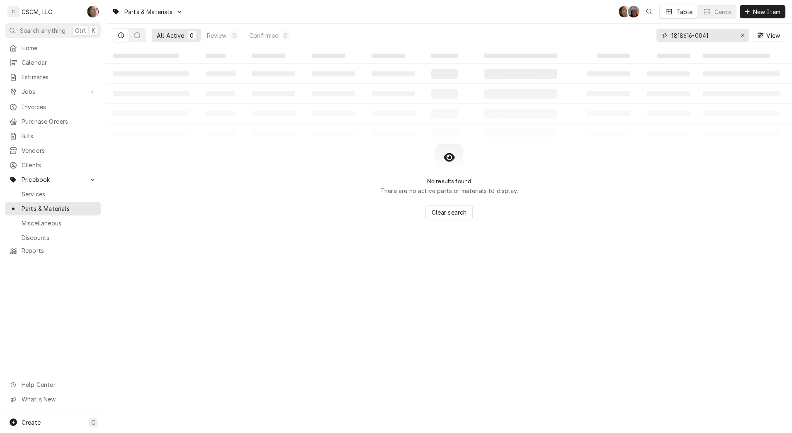
click at [699, 31] on input "1818616-0041" at bounding box center [703, 35] width 62 height 13
drag, startPoint x: 716, startPoint y: 32, endPoint x: 638, endPoint y: 33, distance: 77.6
click at [638, 33] on div "All Active 0 Review 0 Confirmed 0 18186160041 View" at bounding box center [449, 35] width 673 height 23
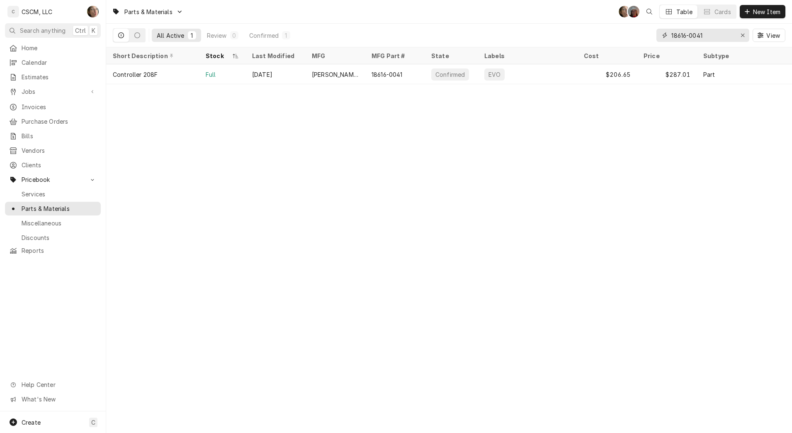
type input "18616-0041"
click at [414, 81] on div "18616-0041" at bounding box center [395, 74] width 60 height 20
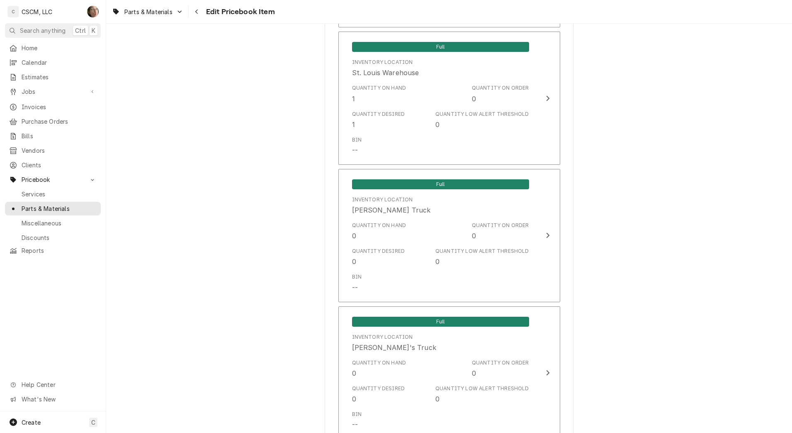
scroll to position [1778, 0]
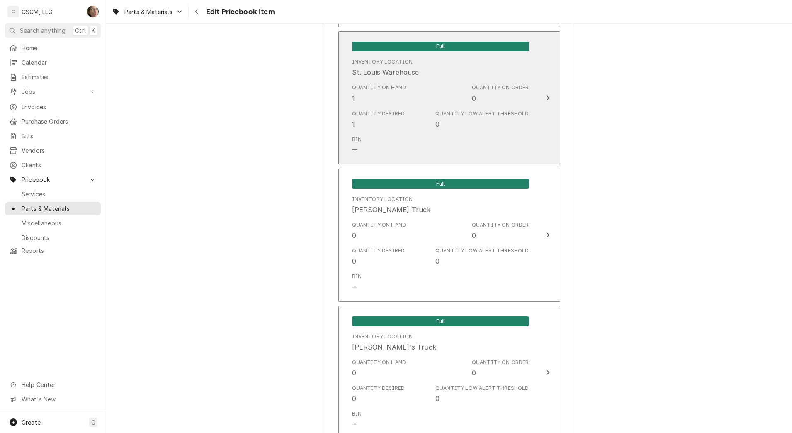
click at [395, 154] on div "Bin --" at bounding box center [440, 145] width 177 height 26
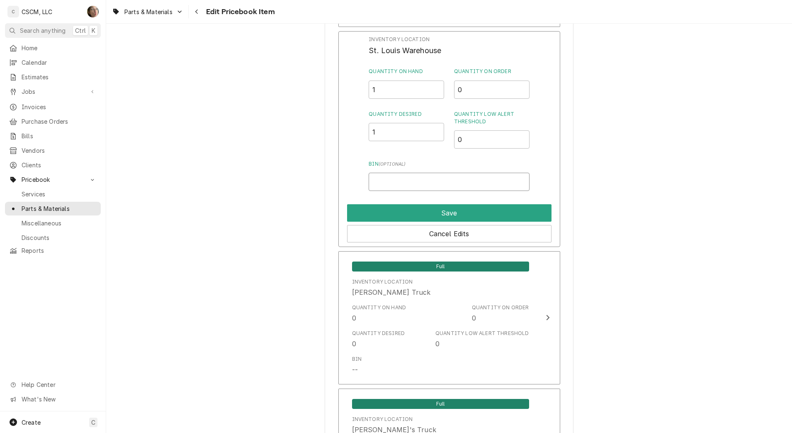
click at [388, 184] on input "Bin ( optional )" at bounding box center [449, 182] width 161 height 18
type input "M2 CAR"
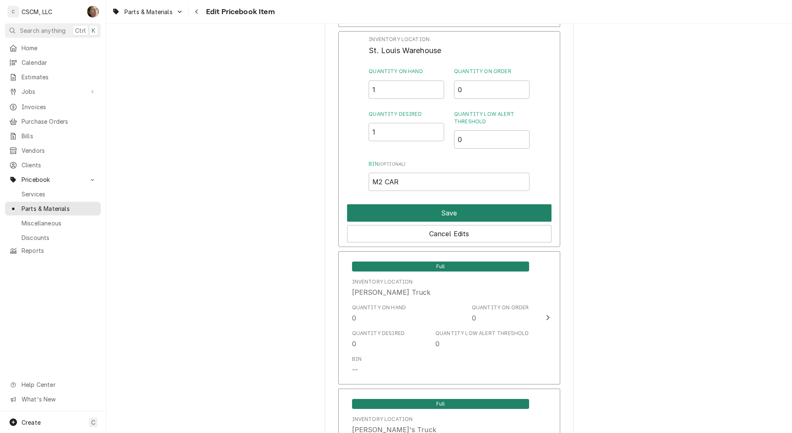
click at [408, 211] on button "Save" at bounding box center [449, 212] width 205 height 17
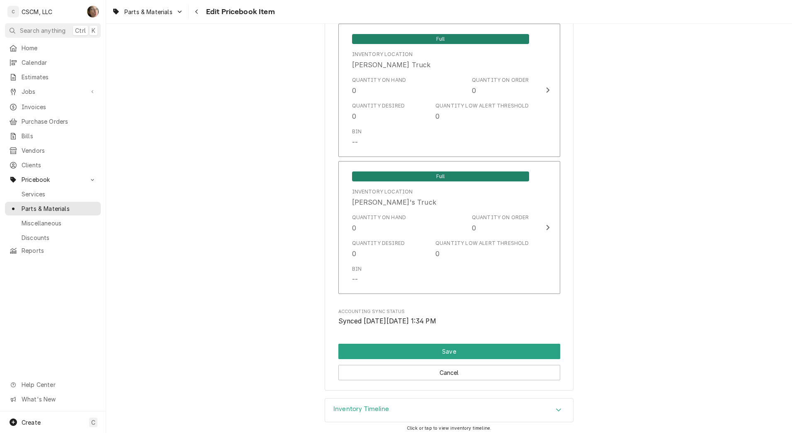
scroll to position [1966, 0]
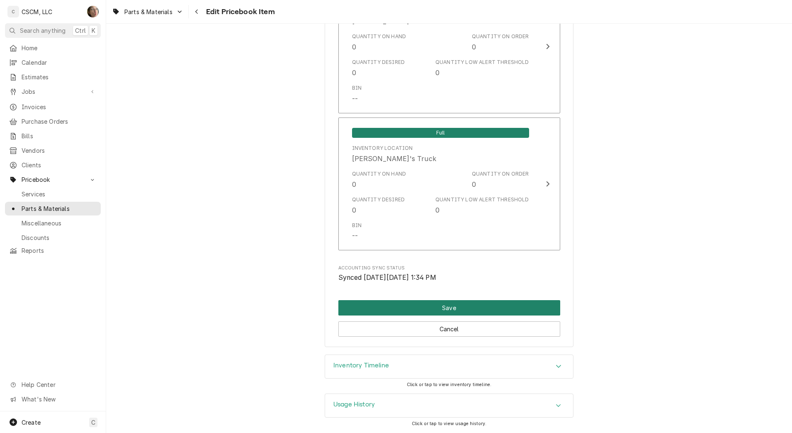
click at [341, 302] on button "Save" at bounding box center [450, 307] width 222 height 15
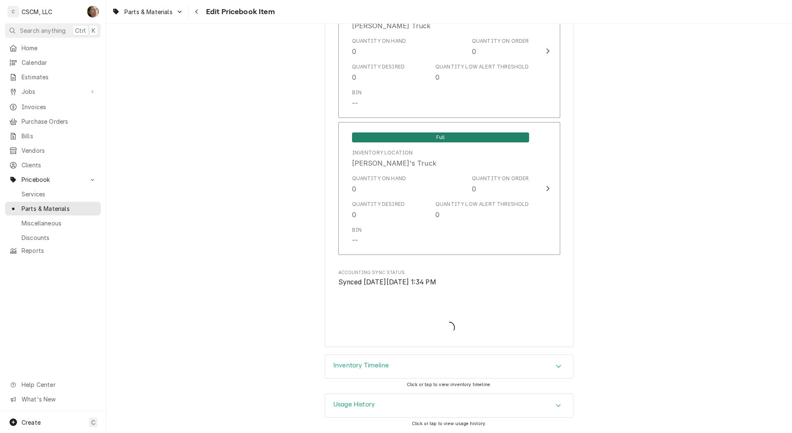
type textarea "x"
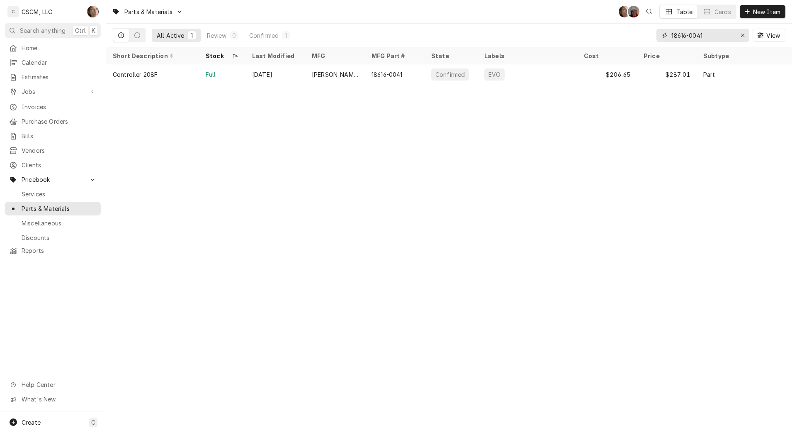
click at [746, 33] on div "Erase input" at bounding box center [743, 35] width 8 height 8
type input "8260981"
click at [315, 82] on tr "Ignitor and Gasket Kit, Natural Gas Full Oct 8 Frymaster 8260981 Confirmed — $1…" at bounding box center [471, 74] width 730 height 20
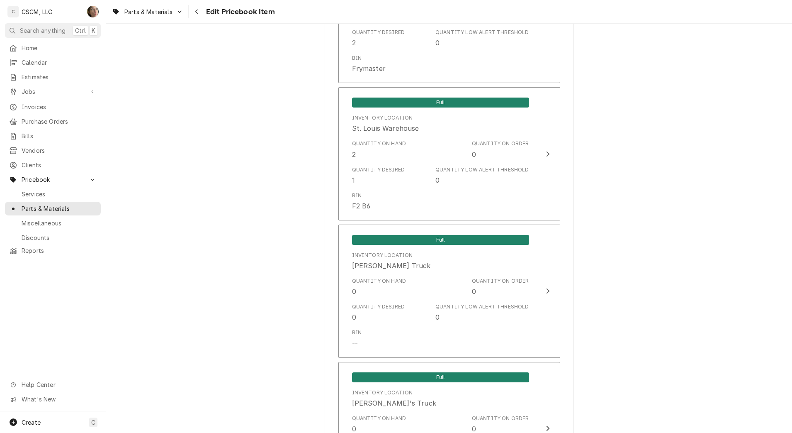
scroll to position [1966, 0]
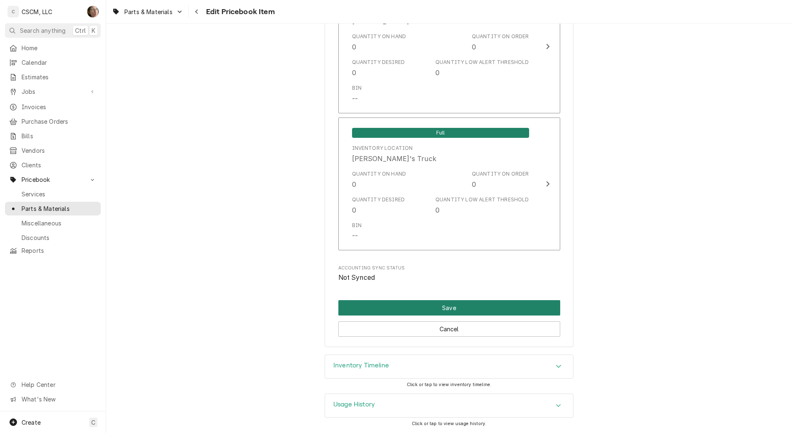
click at [425, 313] on button "Save" at bounding box center [450, 307] width 222 height 15
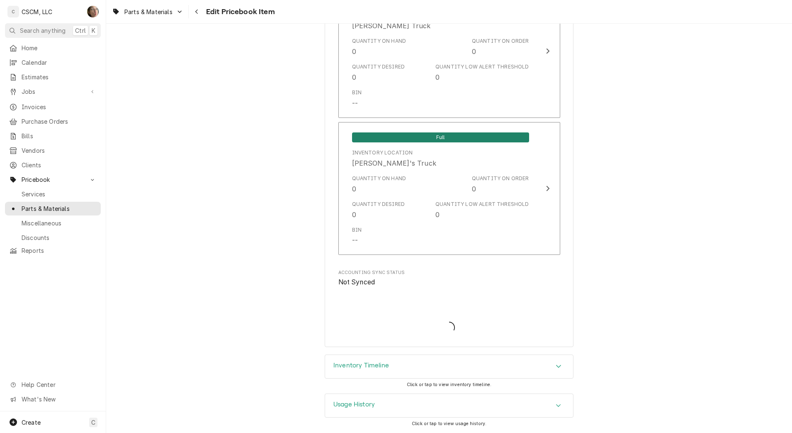
type textarea "x"
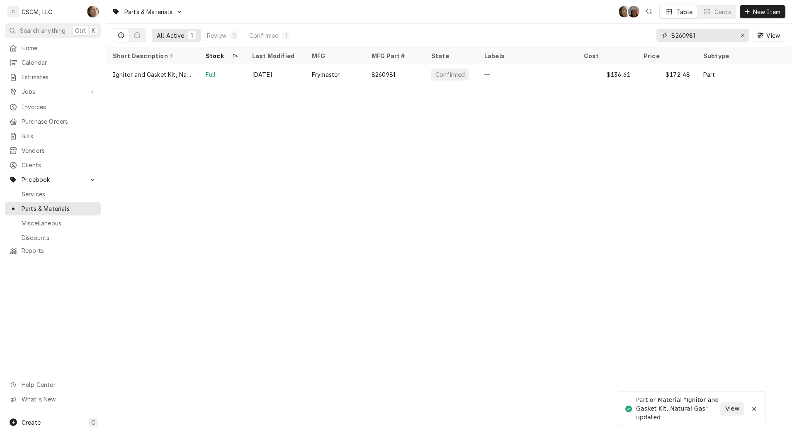
click at [741, 35] on icon "Erase input" at bounding box center [743, 35] width 5 height 6
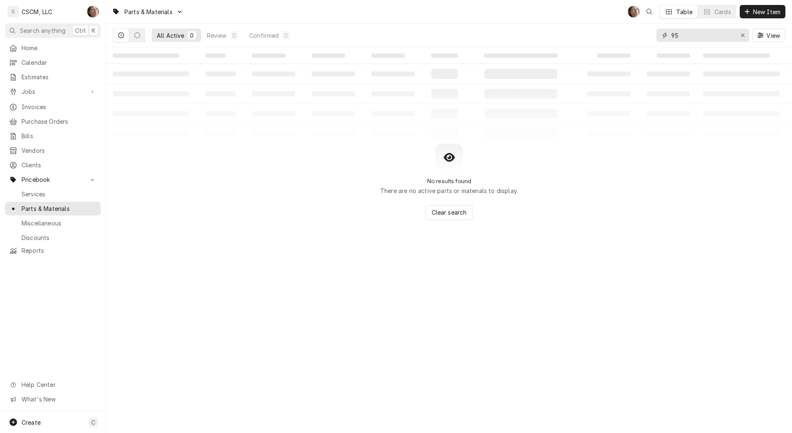
type input "9"
drag, startPoint x: 699, startPoint y: 35, endPoint x: 651, endPoint y: 39, distance: 47.9
click at [651, 39] on div "All Active 0 Review 0 Confirmed 0 R9598 View" at bounding box center [449, 35] width 673 height 23
type input "R9598"
click at [770, 10] on span "New Item" at bounding box center [767, 11] width 31 height 9
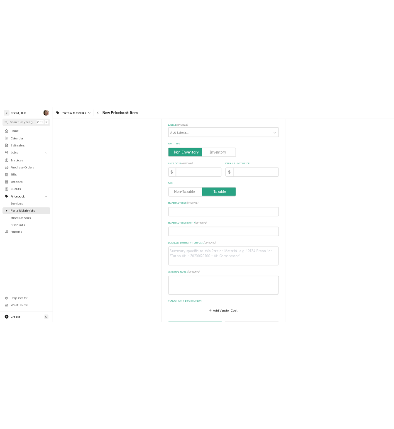
scroll to position [233, 0]
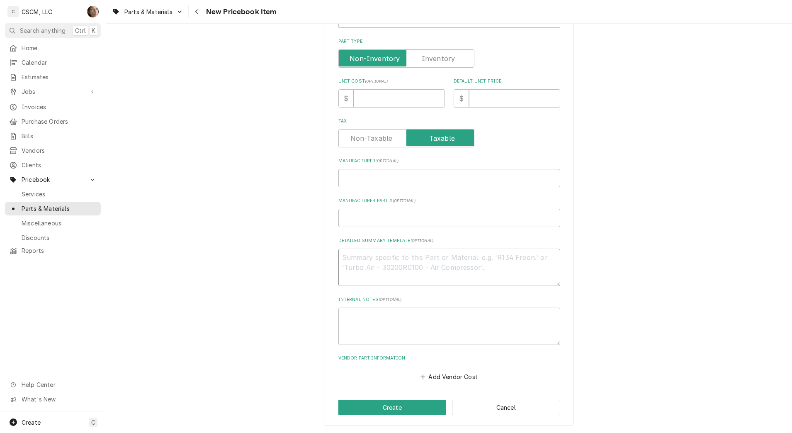
click at [395, 270] on textarea "Detailed Summary Template ( optional )" at bounding box center [450, 266] width 222 height 37
paste textarea "[PERSON_NAME] R9598 Pilot Burner Upgrade Kit, Pilot/Ignitor/Sensor/Wire/Bracket…"
type textarea "x"
type textarea "Blodgett R9598 Pilot Burner Upgrade Kit, Pilot/Ignitor/Sensor/Wire/Bracket, Nat…"
drag, startPoint x: 369, startPoint y: 257, endPoint x: 296, endPoint y: 252, distance: 72.8
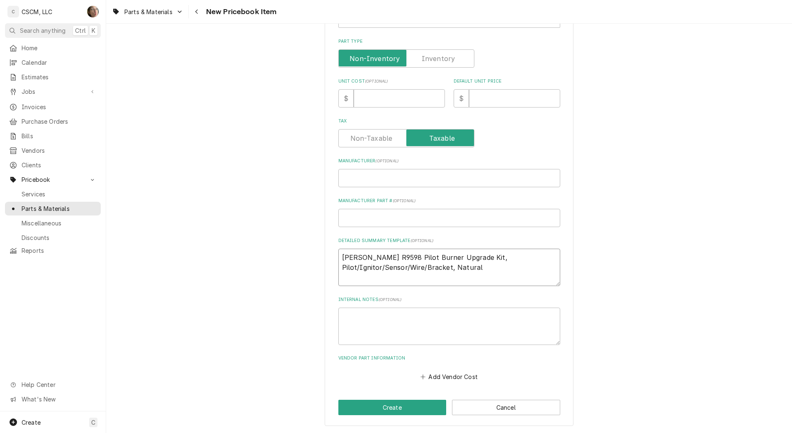
click at [296, 252] on div "Please provide the following information to create a PriceBook item. Active Sta…" at bounding box center [449, 115] width 686 height 633
type textarea "x"
type textarea "R9598 Pilot Burner Upgrade Kit, Pilot/Ignitor/Sensor/Wire/Bracket, Natural"
click at [358, 179] on input "Manufacturer ( optional )" at bounding box center [450, 178] width 222 height 18
paste input "[PERSON_NAME]"
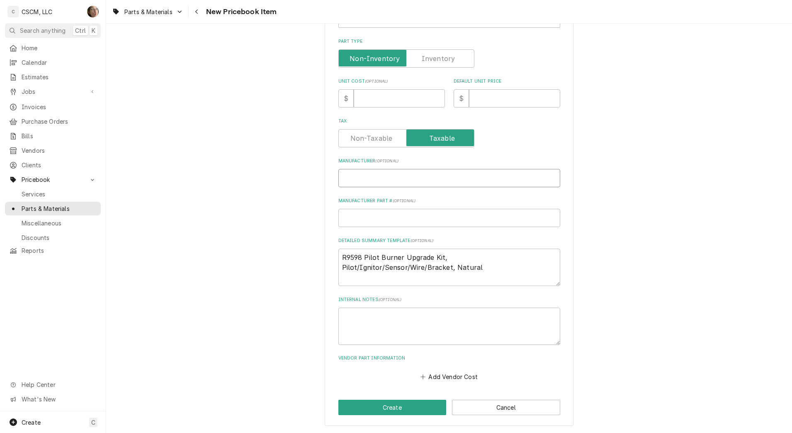
type textarea "x"
type input "Blodgett"
drag, startPoint x: 363, startPoint y: 256, endPoint x: 317, endPoint y: 253, distance: 46.1
click at [317, 253] on div "Please provide the following information to create a PriceBook item. Active Sta…" at bounding box center [449, 115] width 686 height 633
click at [378, 263] on textarea "R9598 Pilot Burner Upgrade Kit, Pilot/Ignitor/Sensor/Wire/Bracket, Natural" at bounding box center [450, 266] width 222 height 37
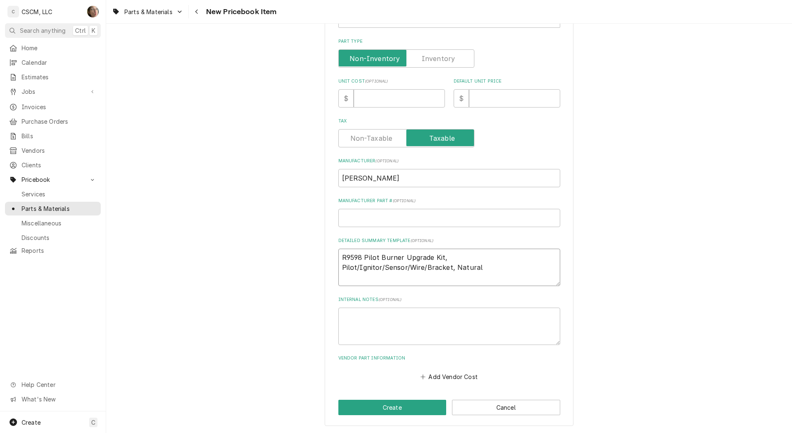
drag, startPoint x: 361, startPoint y: 258, endPoint x: 314, endPoint y: 252, distance: 47.8
click at [314, 252] on div "Please provide the following information to create a PriceBook item. Active Sta…" at bounding box center [449, 115] width 686 height 633
type textarea "x"
type textarea "Pilot Burner Upgrade Kit, Pilot/Ignitor/Sensor/Wire/Bracket, Natural"
click at [349, 220] on input "Manufacturer Part # ( optional )" at bounding box center [450, 218] width 222 height 18
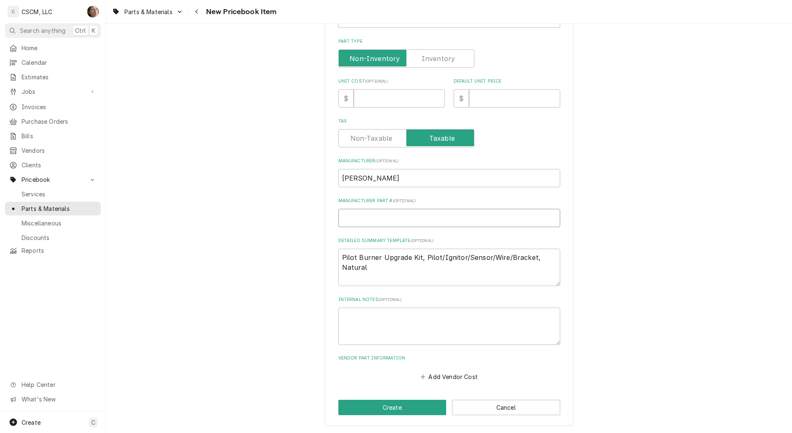
paste input "R9598"
type textarea "x"
type input "R9598"
click at [429, 55] on label "Part Type" at bounding box center [407, 58] width 136 height 18
click at [429, 55] on input "Part Type" at bounding box center [406, 58] width 129 height 18
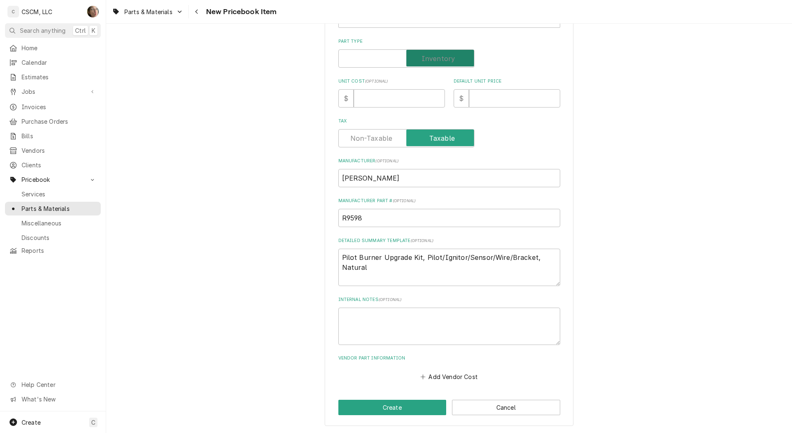
checkbox input "true"
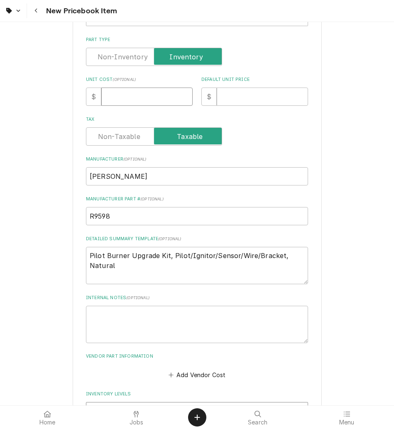
click at [150, 96] on input "Unit Cost ( optional )" at bounding box center [146, 97] width 91 height 18
type textarea "x"
type input "1"
type textarea "x"
type input "180"
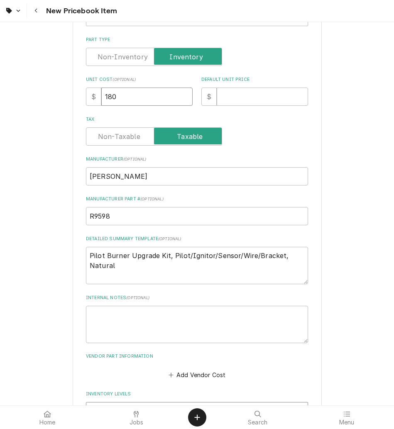
type textarea "x"
type input "180.4"
type textarea "x"
type input "180.48"
click at [249, 94] on input "Default Unit Price" at bounding box center [262, 97] width 91 height 18
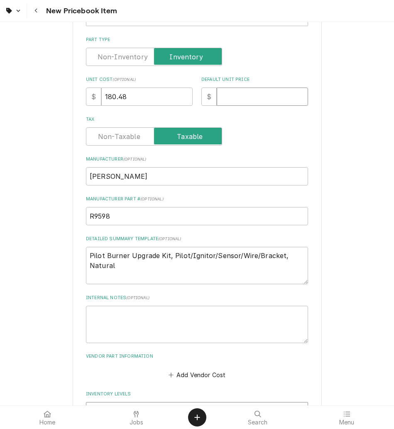
type textarea "x"
type input "2"
type textarea "x"
type input "25"
type textarea "x"
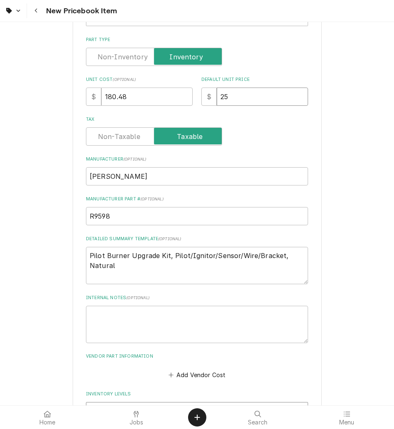
type input "250"
type textarea "x"
type input "250.6"
type textarea "x"
type input "250.66"
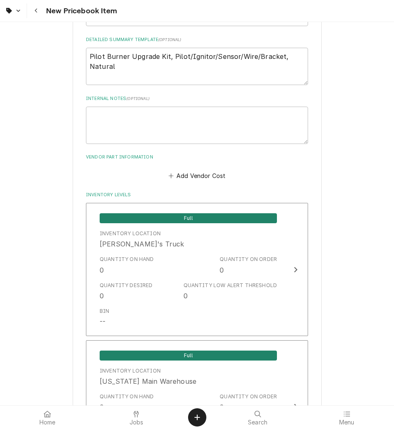
scroll to position [433, 0]
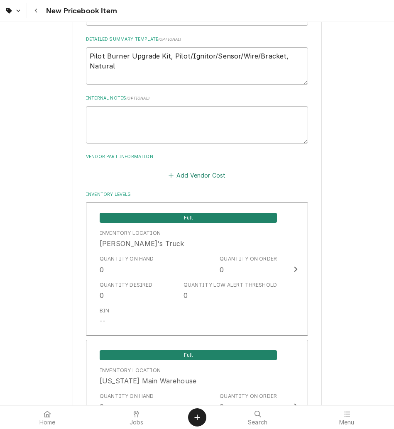
click at [197, 170] on button "Add Vendor Cost" at bounding box center [197, 175] width 60 height 12
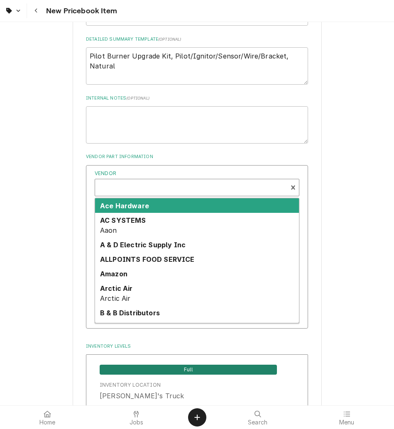
type textarea "x"
click at [129, 185] on div "T" at bounding box center [191, 188] width 184 height 20
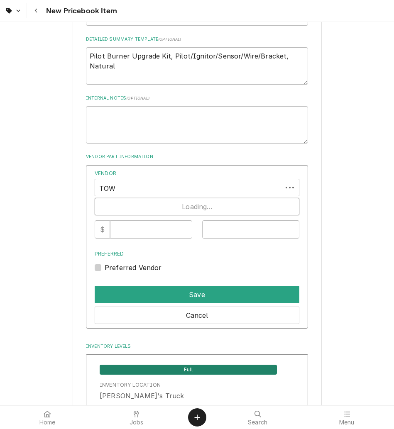
type input "TOWN"
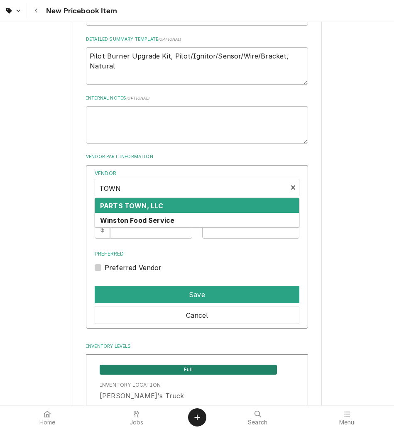
click at [136, 205] on strong "PARTS TOWN, LLC" at bounding box center [131, 206] width 63 height 8
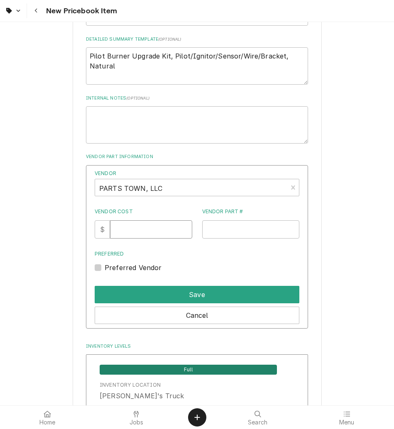
click at [159, 225] on input "Vendor Cost" at bounding box center [151, 229] width 82 height 18
type input "180.48"
click at [256, 235] on input "Vendor Part #" at bounding box center [250, 229] width 97 height 18
paste input "BLR9598"
click at [211, 230] on input "BLR9598" at bounding box center [250, 229] width 97 height 18
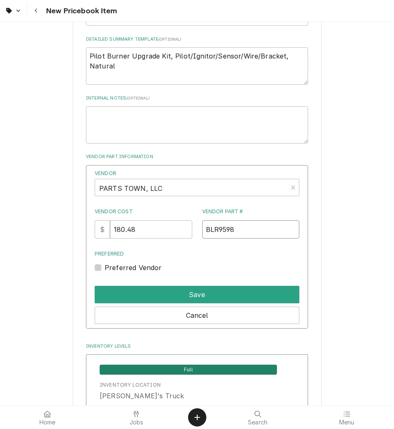
type input "BLR9598"
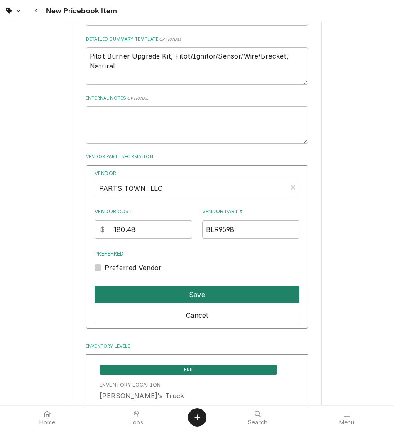
click at [151, 297] on button "Save" at bounding box center [197, 294] width 205 height 17
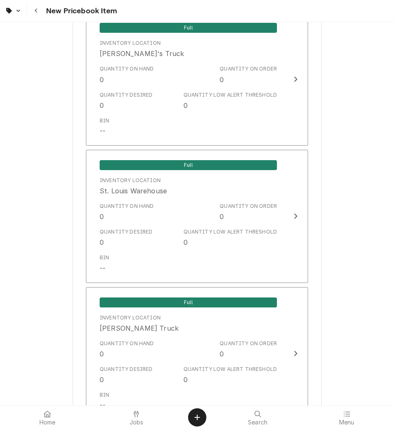
scroll to position [1721, 0]
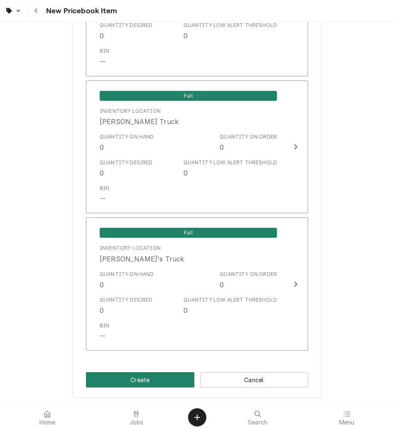
click at [162, 378] on button "Create" at bounding box center [140, 379] width 108 height 15
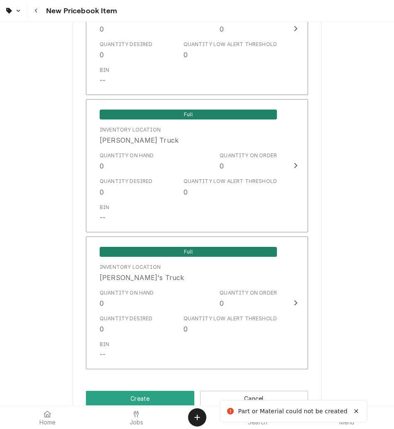
scroll to position [132, 0]
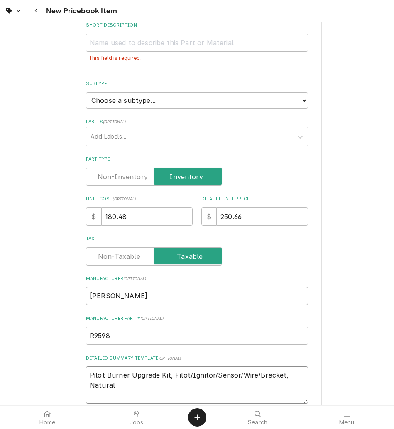
drag, startPoint x: 118, startPoint y: 388, endPoint x: 68, endPoint y: 368, distance: 54.2
click at [136, 48] on input "Short Description" at bounding box center [197, 43] width 222 height 18
paste input "Pilot Burner Upgrade Kit, Pilot/Ignitor/Sensor/Wire/Bracket, Natural"
type textarea "x"
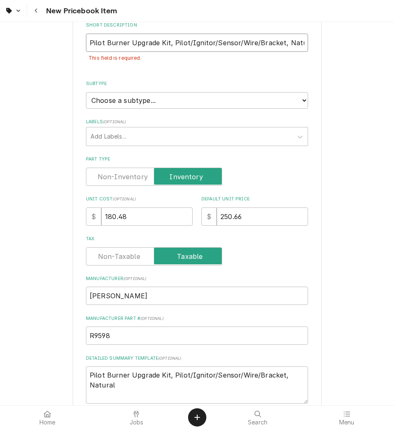
scroll to position [0, 1]
type input "Pilot Burner Upgrade Kit, Pilot/Ignitor/Sensor/Wire/Bracket, Natural"
click at [86, 376] on textarea "Pilot Burner Upgrade Kit, Pilot/Ignitor/Sensor/Wire/Bracket, Natural" at bounding box center [197, 384] width 222 height 37
drag, startPoint x: 99, startPoint y: 329, endPoint x: 50, endPoint y: 326, distance: 48.6
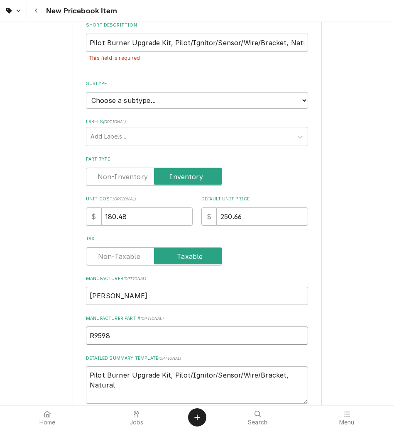
click at [87, 373] on textarea "Pilot Burner Upgrade Kit, Pilot/Ignitor/Sensor/Wire/Bracket, Natural" at bounding box center [197, 384] width 222 height 37
paste textarea "R9598"
type textarea "x"
type textarea "R9598 Pilot Burner Upgrade Kit, Pilot/Ignitor/Sensor/Wire/Bracket, Natural"
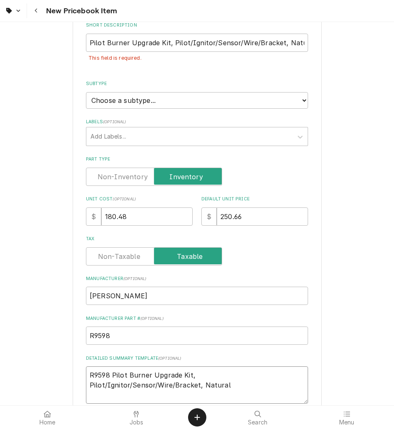
type textarea "x"
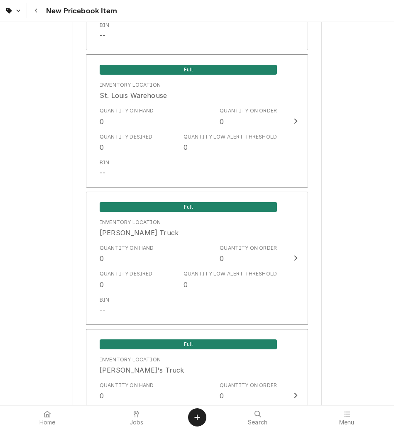
scroll to position [1628, 0]
type textarea "R9598 Pilot Burner Upgrade Kit, Pilot/Ignitor/Sensor/Wire/Bracket, Natural"
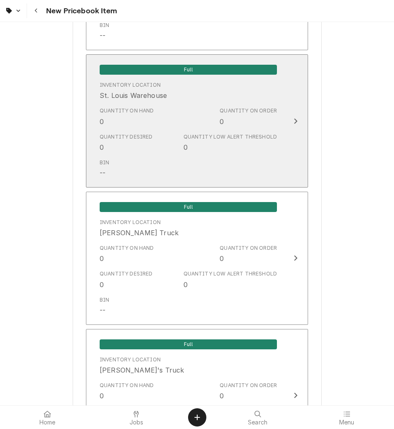
click at [250, 156] on div "Bin --" at bounding box center [188, 169] width 177 height 26
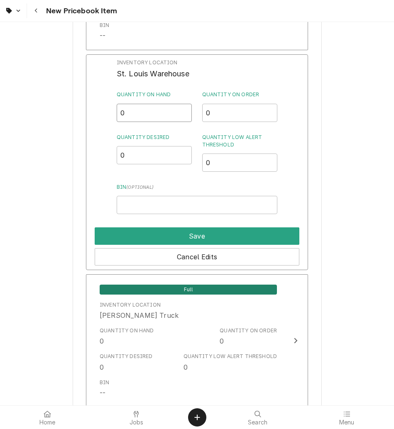
click at [156, 117] on input "0" at bounding box center [154, 113] width 75 height 18
type input "1"
click at [143, 208] on input "Bin ( optional )" at bounding box center [197, 205] width 161 height 18
click at [239, 202] on input "M3 [PERSON_NAME]" at bounding box center [197, 205] width 161 height 18
type input "M3 [PERSON_NAME]"
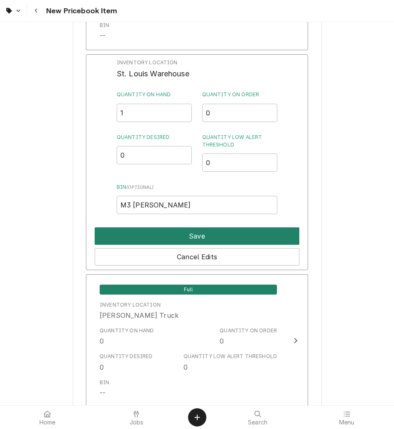
click at [237, 233] on button "Save" at bounding box center [197, 235] width 205 height 17
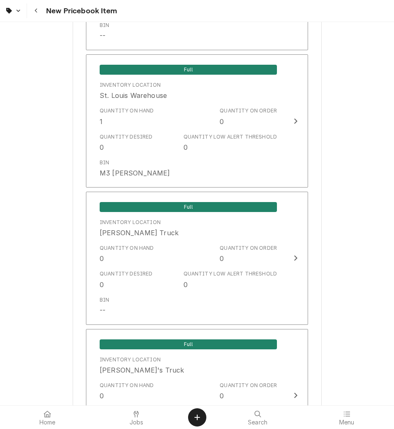
scroll to position [1739, 0]
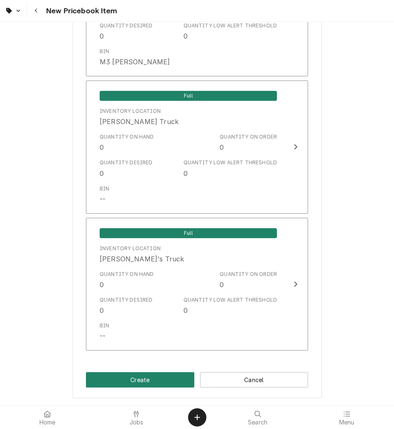
click at [148, 375] on button "Create" at bounding box center [140, 379] width 108 height 15
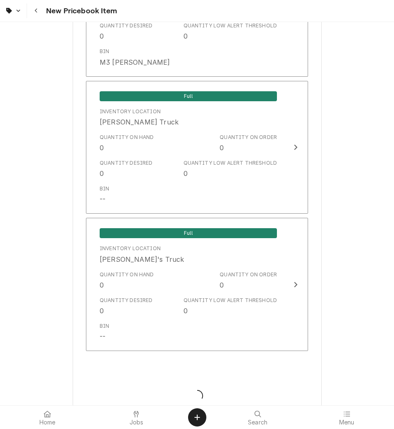
type textarea "x"
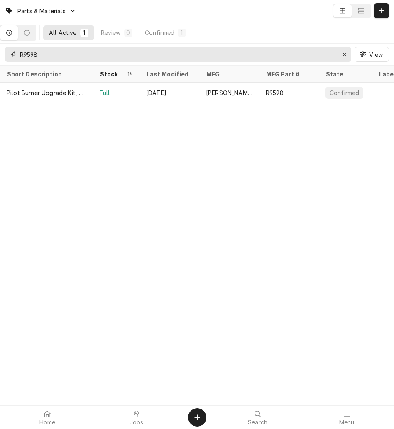
click at [339, 54] on button "Erase input" at bounding box center [344, 54] width 13 height 13
paste input "1757998"
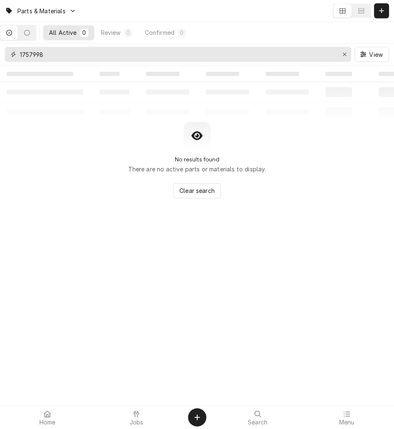
type input "1757998"
click at [346, 55] on icon "Erase input" at bounding box center [344, 54] width 5 height 6
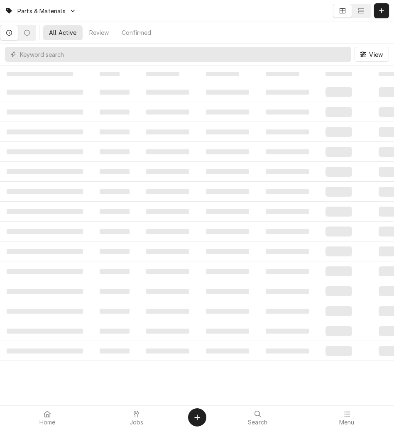
click at [383, 11] on icon "Dynamic Content Wrapper" at bounding box center [381, 11] width 5 height 6
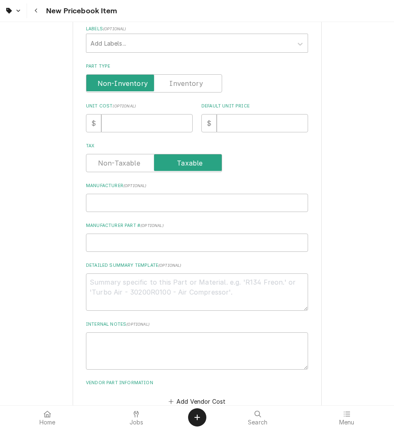
scroll to position [214, 0]
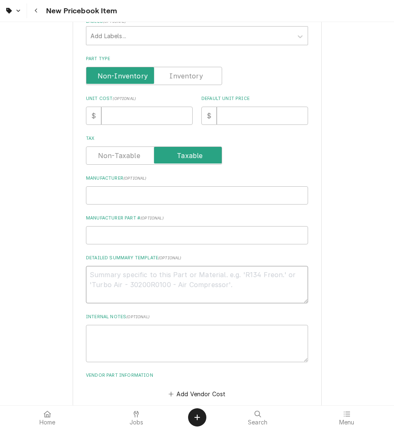
click at [97, 285] on textarea "Detailed Summary Template ( optional )" at bounding box center [197, 284] width 222 height 37
paste textarea "Garland CK1757998 Latch Bench Assembly with Roller"
type textarea "x"
type textarea "Garland CK1757998 Latch Bench Assembly with Roller"
drag, startPoint x: 112, startPoint y: 276, endPoint x: 35, endPoint y: 272, distance: 77.7
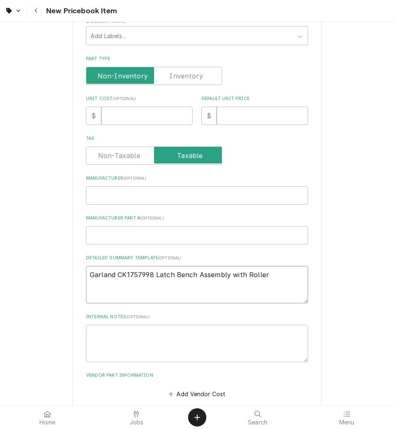
click at [35, 272] on div "Please provide the following information to create a PriceBook item. Active Sta…" at bounding box center [197, 133] width 394 height 633
type textarea "x"
type textarea "CK1757998 Latch Bench Assembly with Roller"
click at [108, 202] on input "Manufacturer ( optional )" at bounding box center [197, 195] width 222 height 18
paste input "Garland"
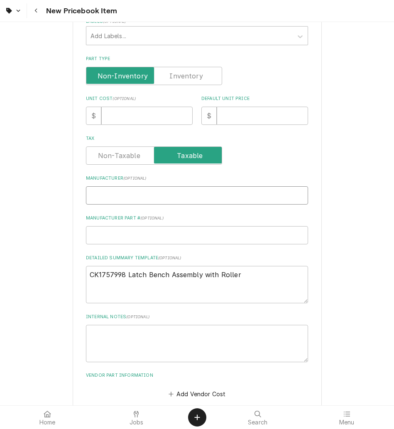
type textarea "x"
type input "Garland"
drag, startPoint x: 121, startPoint y: 275, endPoint x: 48, endPoint y: 270, distance: 73.1
click at [48, 270] on div "Please provide the following information to create a PriceBook item. Active Sta…" at bounding box center [197, 133] width 394 height 633
click at [112, 232] on input "Manufacturer Part # ( optional )" at bounding box center [197, 235] width 222 height 18
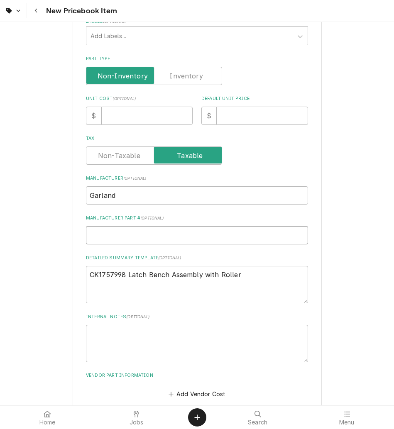
paste input "CK1757998"
type textarea "x"
type input "CK1757998"
drag, startPoint x: 245, startPoint y: 273, endPoint x: 121, endPoint y: 273, distance: 124.0
click at [121, 273] on textarea "CK1757998 Latch Bench Assembly with Roller" at bounding box center [197, 284] width 222 height 37
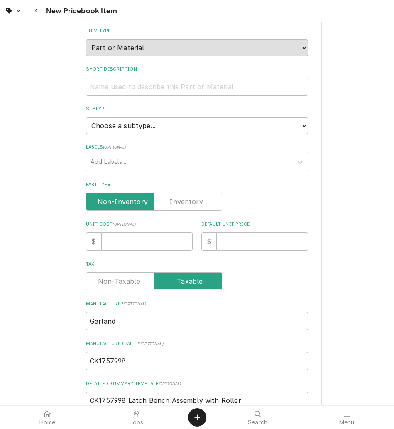
scroll to position [88, 0]
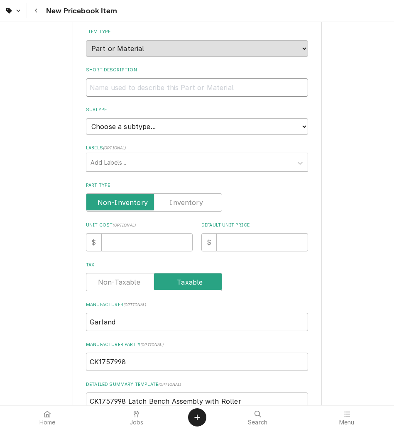
click at [97, 86] on input "Short Description" at bounding box center [197, 87] width 222 height 18
paste input "Latch Bench Assembly with Roller"
type textarea "x"
type input "Latch Bench Assembly with Roller"
click at [86, 87] on input "Latch Bench Assembly with Roller" at bounding box center [197, 87] width 222 height 18
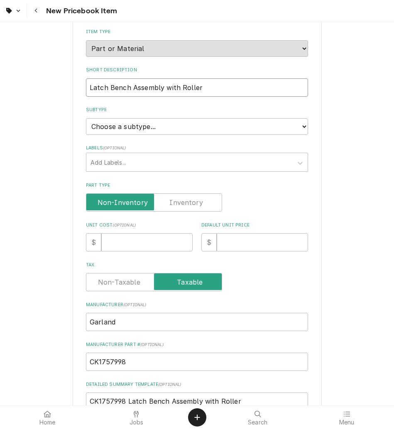
type textarea "x"
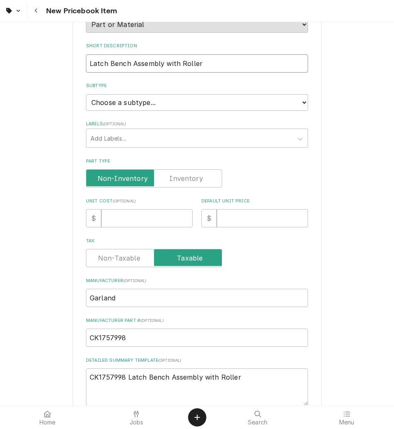
type input "Latch Bench Assembly with Roller"
click at [179, 178] on label "Part Type" at bounding box center [154, 178] width 136 height 18
click at [179, 178] on input "Part Type" at bounding box center [154, 178] width 129 height 18
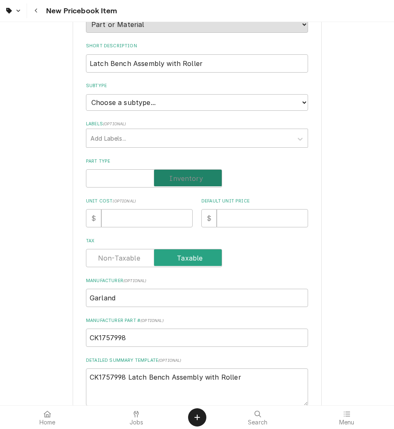
checkbox input "true"
click at [163, 222] on input "Unit Cost ( optional )" at bounding box center [146, 218] width 91 height 18
type textarea "x"
type input "2"
type textarea "x"
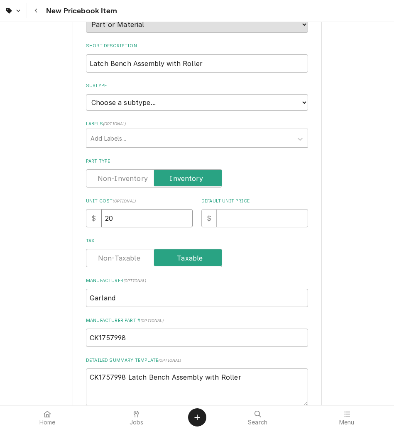
type input "201"
type textarea "x"
type input "201.6"
type textarea "x"
type input "201.63"
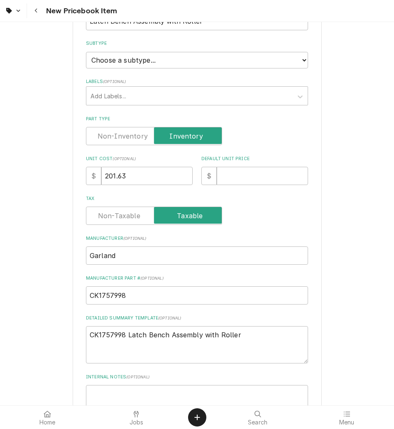
scroll to position [155, 0]
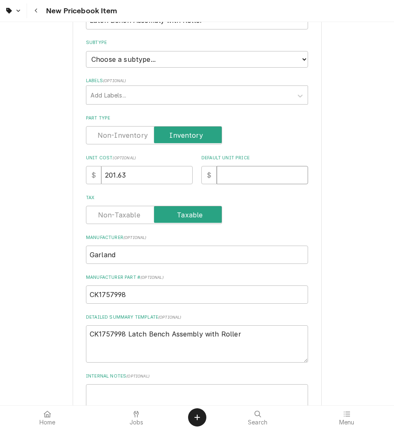
click at [248, 174] on input "Default Unit Price" at bounding box center [262, 175] width 91 height 18
type textarea "x"
type input "2"
type textarea "x"
type input "25"
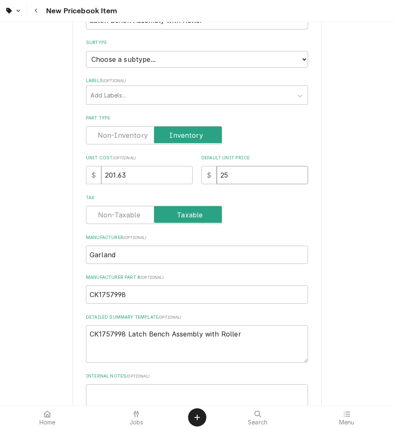
type textarea "x"
type input "254"
type textarea "x"
type input "254.5"
type textarea "x"
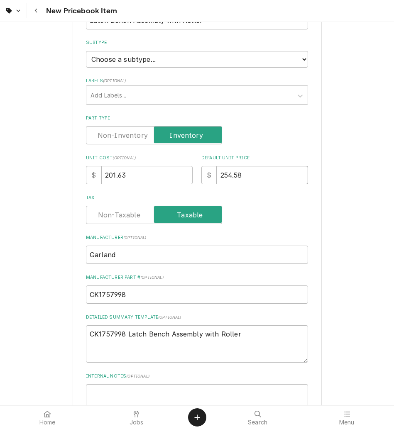
type input "254.58"
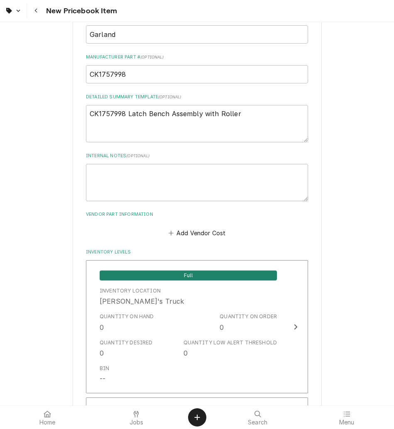
scroll to position [378, 0]
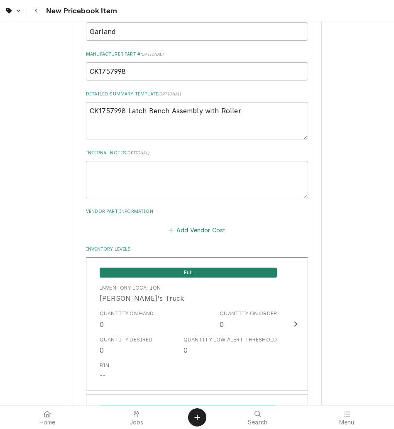
click at [181, 225] on button "Add Vendor Cost" at bounding box center [197, 230] width 60 height 12
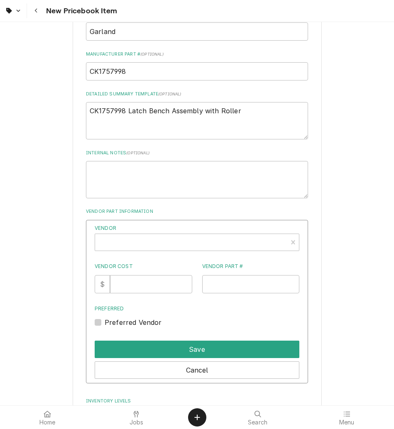
type textarea "x"
click at [174, 243] on div "Vendor" at bounding box center [191, 243] width 184 height 20
type input "town"
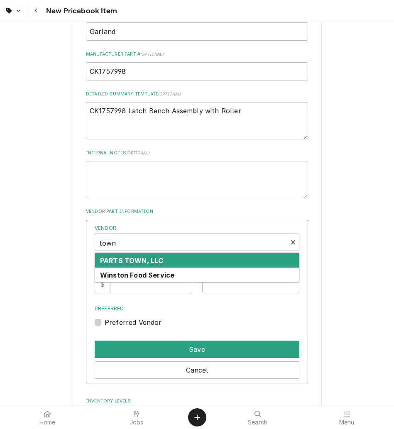
click at [168, 256] on div "PARTS TOWN, LLC" at bounding box center [197, 260] width 204 height 15
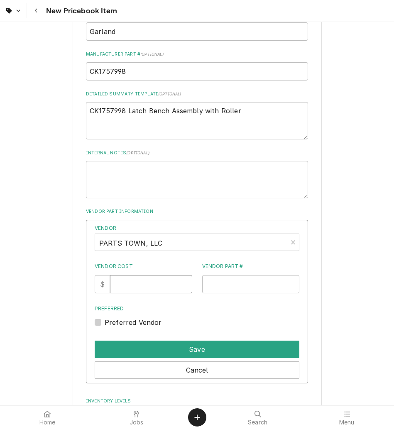
click at [157, 288] on input "Vendor Cost" at bounding box center [151, 284] width 82 height 18
type input "201.63"
click at [224, 292] on input "Vendor Part #" at bounding box center [250, 284] width 97 height 18
paste input "GLCK1757998"
click at [209, 285] on input "GLCK1757998" at bounding box center [250, 284] width 97 height 18
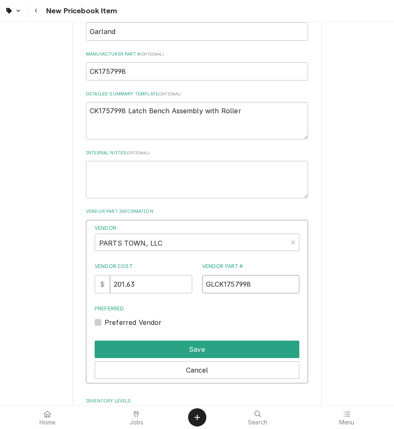
type input "GLCK1757998"
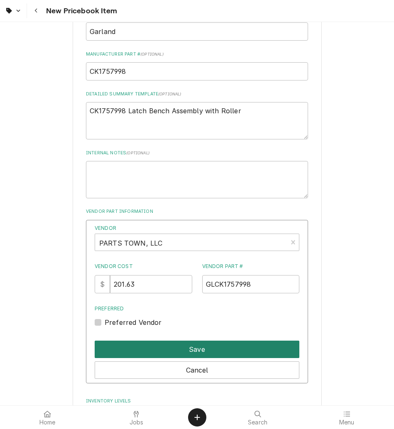
click at [196, 351] on button "Save" at bounding box center [197, 349] width 205 height 17
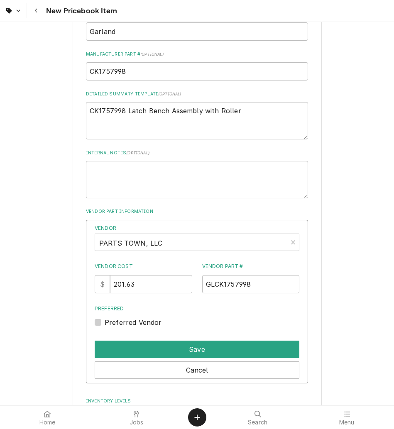
type textarea "x"
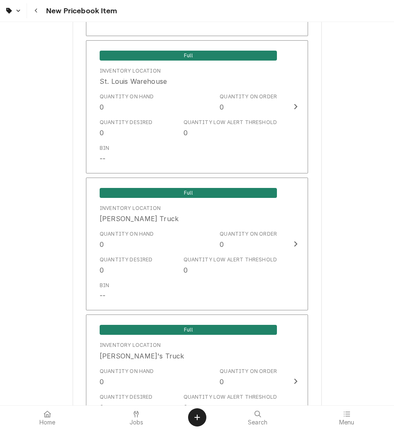
scroll to position [1622, 0]
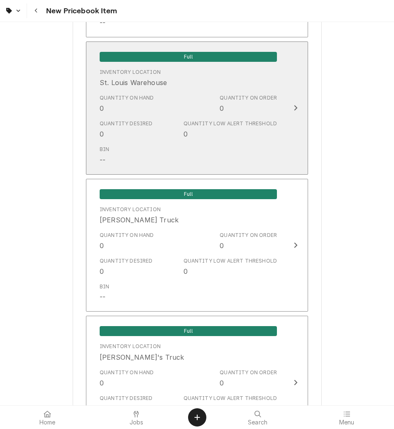
click at [246, 161] on div "Bin --" at bounding box center [188, 155] width 177 height 26
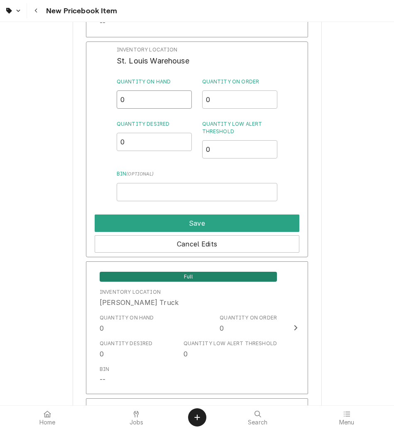
click at [145, 93] on input "0" at bounding box center [154, 99] width 75 height 18
type input "2"
click at [169, 198] on input "Bin ( optional )" at bounding box center [197, 192] width 161 height 18
type input "m"
type input "M3 [PERSON_NAME]"
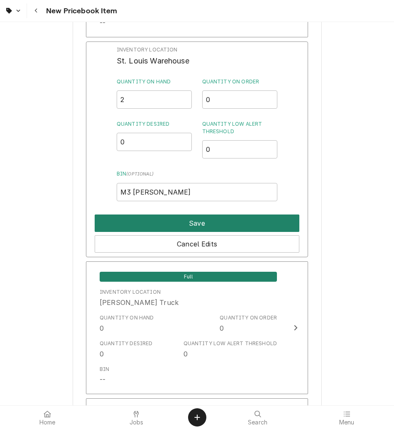
click at [193, 215] on button "Save" at bounding box center [197, 222] width 205 height 17
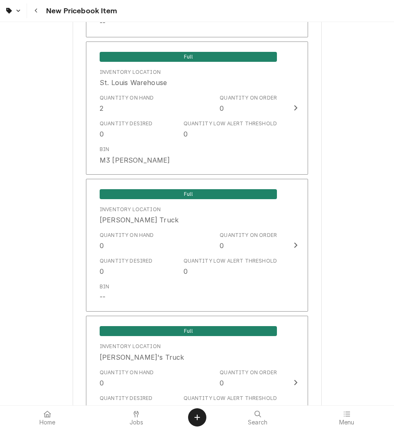
scroll to position [1721, 0]
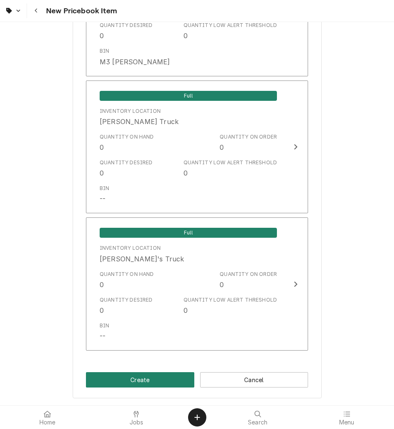
click at [147, 387] on button "Create" at bounding box center [140, 379] width 108 height 15
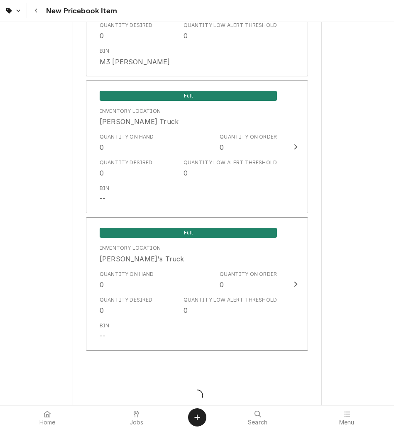
type textarea "x"
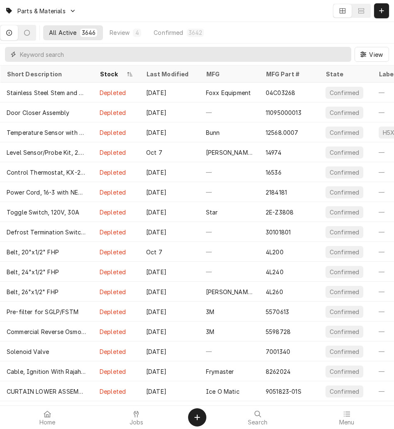
click at [248, 48] on input "Dynamic Content Wrapper" at bounding box center [183, 54] width 327 height 15
paste input "CK1757998"
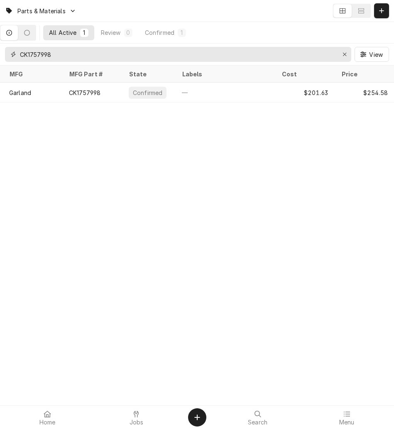
scroll to position [0, 336]
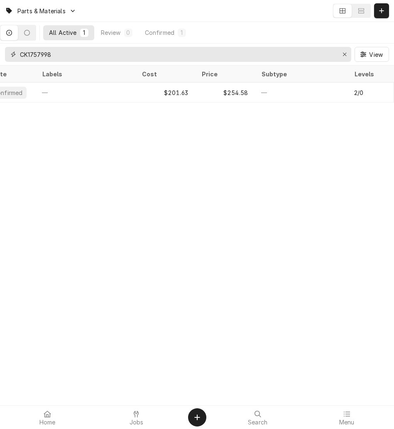
type input "CK1757998"
click at [344, 54] on icon "Erase input" at bounding box center [344, 54] width 3 height 3
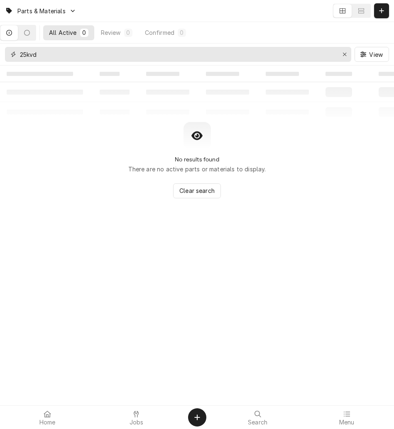
type input "25kvdc"
drag, startPoint x: 90, startPoint y: 52, endPoint x: -2, endPoint y: 52, distance: 92.5
click at [0, 52] on html "Parts & Materials All Active 0 Review 0 Confirmed 0 25kvdc View ‌ ‌ ‌ ‌ ‌ ‌ ‌ ‌…" at bounding box center [197, 214] width 394 height 429
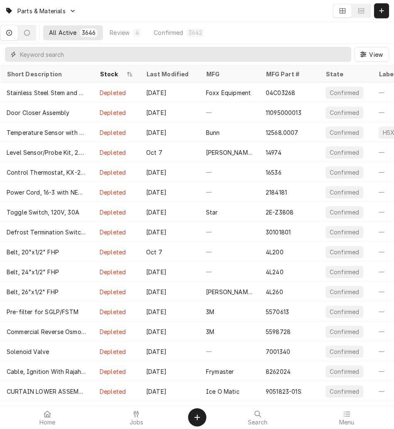
click at [257, 54] on input "Dynamic Content Wrapper" at bounding box center [183, 54] width 327 height 15
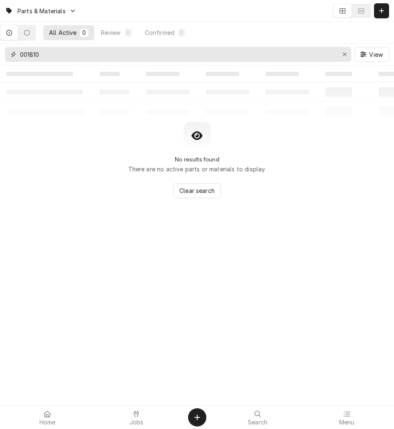
type input "001810"
click at [345, 59] on button "Erase input" at bounding box center [344, 54] width 13 height 13
click at [345, 59] on input "Dynamic Content Wrapper" at bounding box center [185, 54] width 331 height 15
paste input "Pilot Assembly, 25kVDC, 250 Degrees C"
type input "Pilot Assembly, 25kVDC, 250 Degrees C"
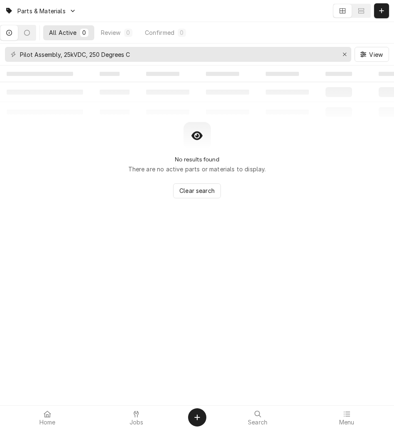
click at [386, 7] on button "Dynamic Content Wrapper" at bounding box center [381, 10] width 15 height 15
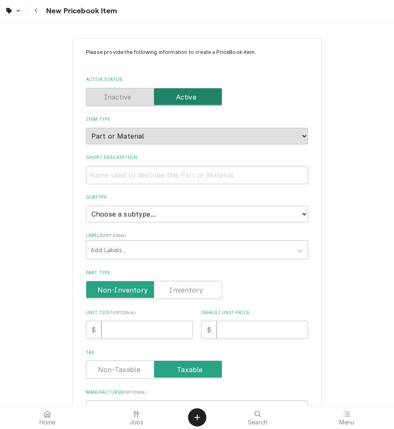
click at [195, 293] on label "Part Type" at bounding box center [154, 290] width 136 height 18
click at [195, 293] on input "Part Type" at bounding box center [154, 290] width 129 height 18
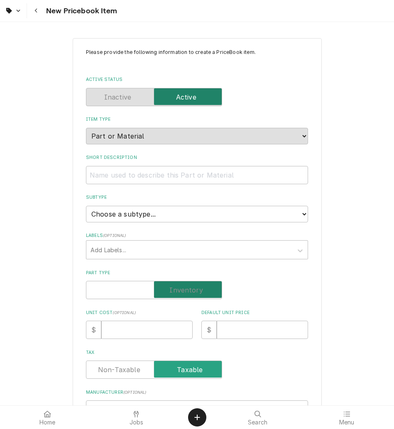
checkbox input "true"
click at [201, 174] on input "Short Description" at bounding box center [197, 175] width 222 height 18
paste input "Pilot Assembly, 25kVDC, 250 Degrees C"
type textarea "x"
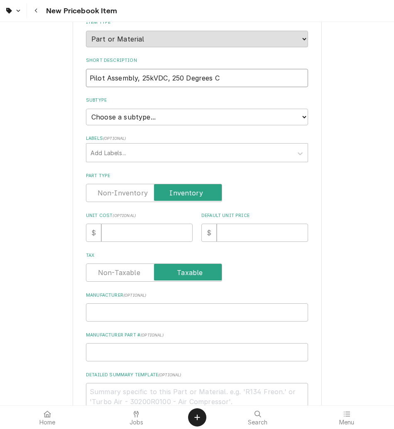
scroll to position [97, 0]
type input "Pilot Assembly, 25kVDC, 250 Degrees C"
click at [116, 399] on textarea "Detailed Summary Template ( optional )" at bounding box center [197, 400] width 222 height 37
paste textarea "Pilot Assembly, 25kVDC, 250 Degrees C"
type textarea "x"
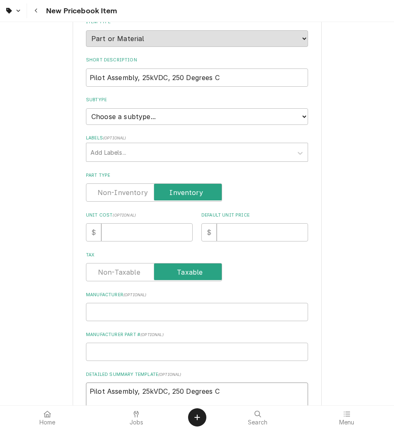
type textarea "Pilot Assembly, 25kVDC, 250 Degrees C"
click at [107, 309] on input "Manufacturer ( optional )" at bounding box center [197, 312] width 222 height 18
paste input "Hestan Commercial 001810"
type textarea "x"
type input "Hestan Commercial 001810"
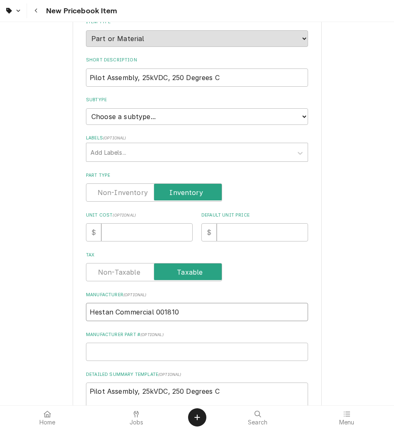
drag, startPoint x: 189, startPoint y: 311, endPoint x: 149, endPoint y: 311, distance: 40.2
click at [149, 311] on input "Hestan Commercial 001810" at bounding box center [197, 312] width 222 height 18
type textarea "x"
type input "Hestan Commercial"
click at [128, 354] on input "Manufacturer Part # ( optional )" at bounding box center [197, 352] width 222 height 18
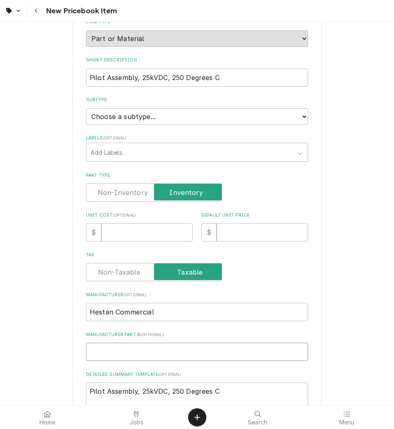
paste input "001810"
type textarea "x"
type input "001810"
type textarea "x"
type input "001810"
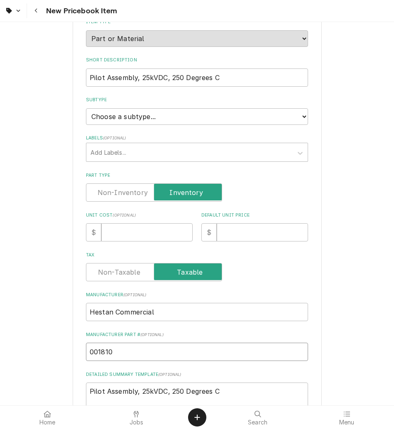
type textarea "x"
type input "01810"
type textarea "x"
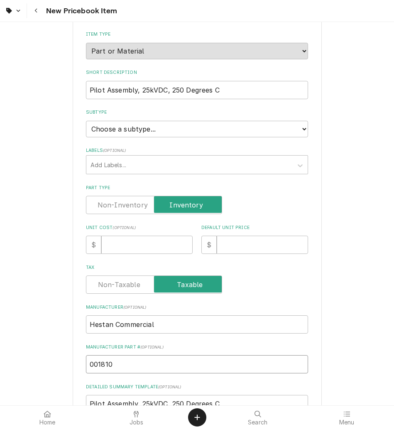
scroll to position [85, 0]
type input "001810"
click at [152, 245] on input "Unit Cost ( optional )" at bounding box center [146, 245] width 91 height 18
type textarea "x"
type input "7"
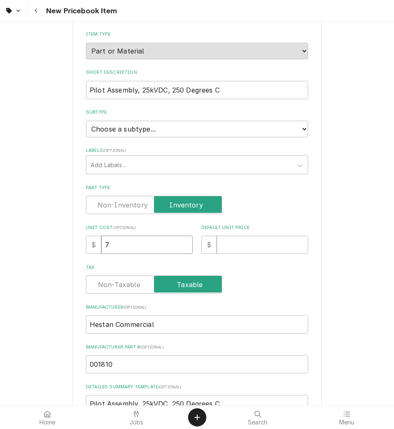
type textarea "x"
type input "70"
type textarea "x"
type input "70.6"
type textarea "x"
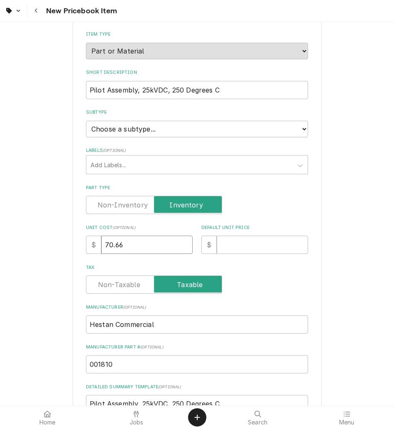
type input "70.66"
click at [246, 247] on input "Default Unit Price" at bounding box center [262, 245] width 91 height 18
type textarea "x"
type input "7"
type textarea "x"
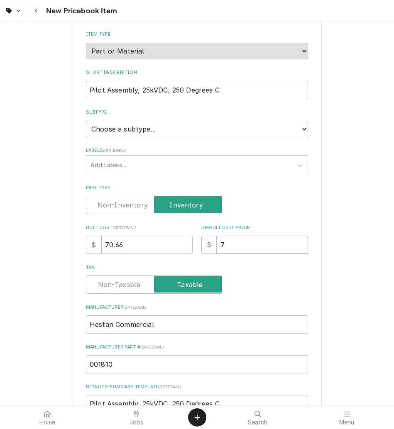
type input "76"
type textarea "x"
type input "76.8"
type textarea "x"
type input "76.80"
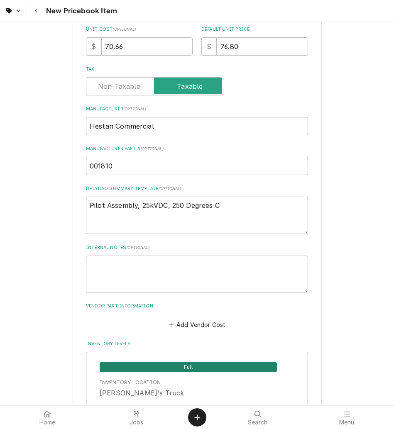
scroll to position [284, 0]
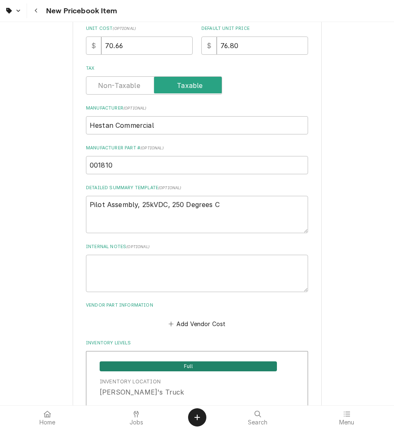
click at [199, 323] on button "Add Vendor Cost" at bounding box center [197, 324] width 60 height 12
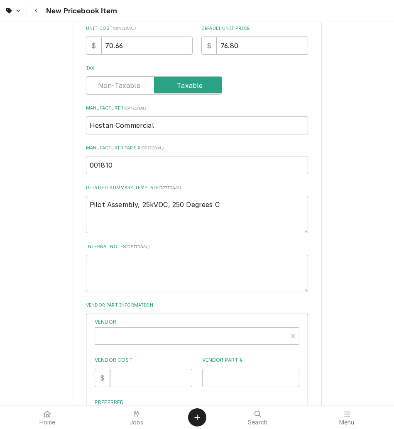
type textarea "x"
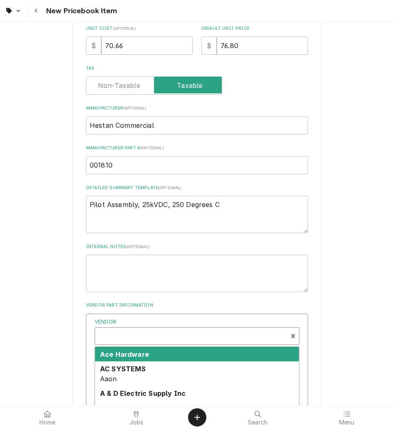
scroll to position [2, 0]
click at [173, 336] on div "Vendor" at bounding box center [191, 337] width 184 height 20
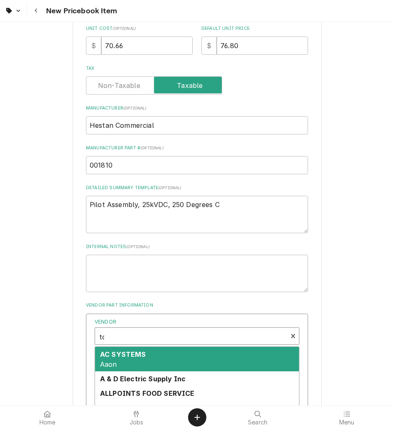
type input "town"
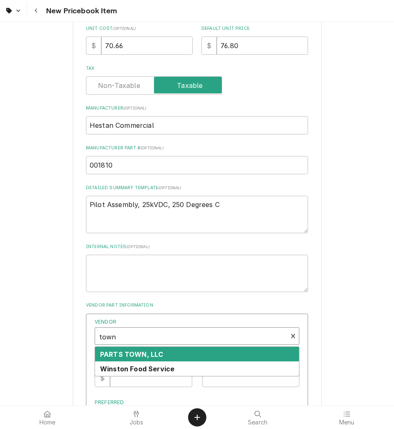
click at [169, 354] on div "PARTS TOWN, LLC" at bounding box center [197, 354] width 204 height 15
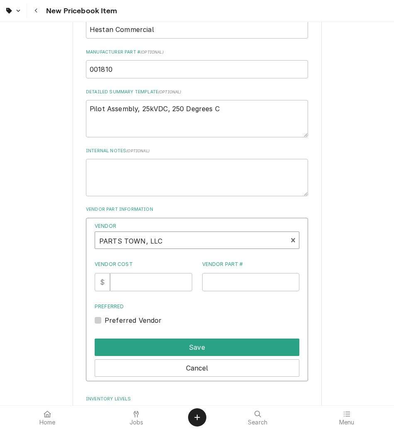
scroll to position [381, 0]
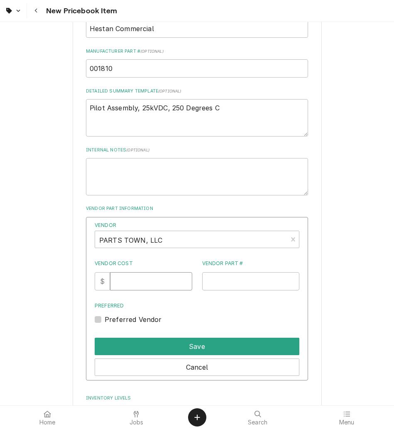
click at [153, 281] on input "Vendor Cost" at bounding box center [151, 281] width 82 height 18
type input "70.66"
click at [258, 278] on input "Vendor Part #" at bounding box center [250, 281] width 97 height 18
paste input "HES001810"
type input "HES001810"
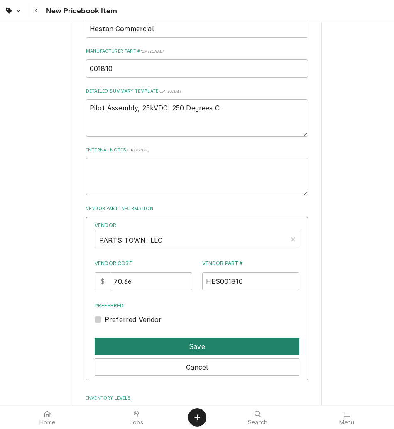
click at [243, 351] on button "Save" at bounding box center [197, 346] width 205 height 17
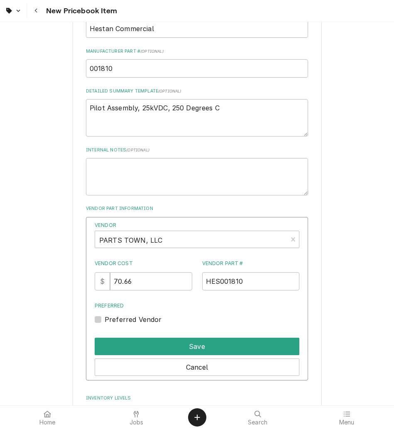
type textarea "x"
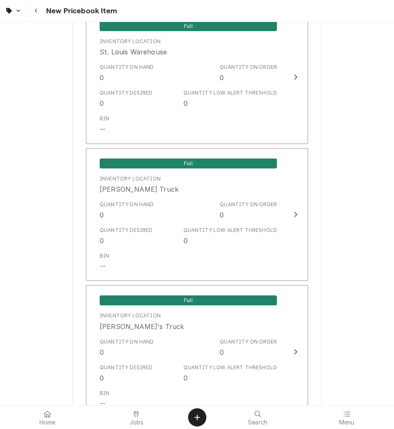
scroll to position [1656, 0]
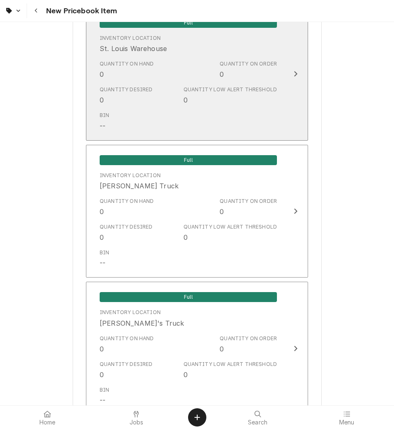
click at [250, 122] on div "Bin --" at bounding box center [188, 121] width 177 height 26
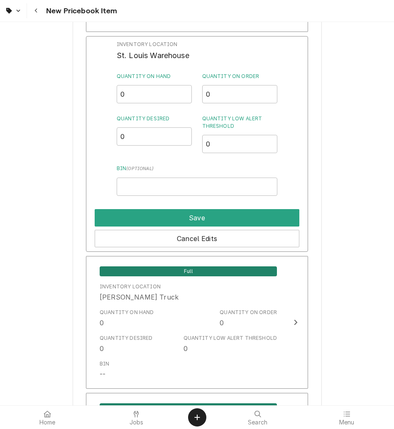
scroll to position [1627, 0]
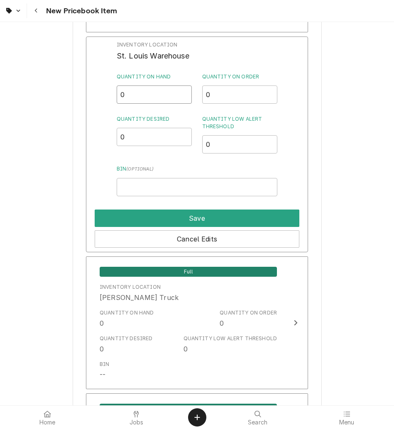
click at [151, 98] on input "0" at bounding box center [154, 94] width 75 height 18
type input "2"
click at [146, 184] on input "Bin ( optional )" at bounding box center [197, 187] width 161 height 18
type input "m"
type input "M3 Blodgett"
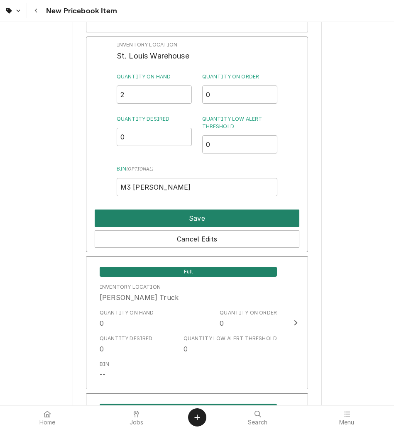
click at [244, 220] on button "Save" at bounding box center [197, 217] width 205 height 17
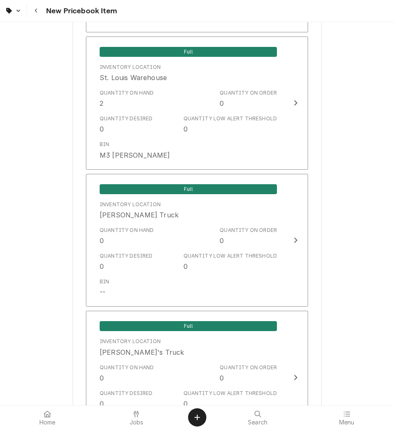
scroll to position [1721, 0]
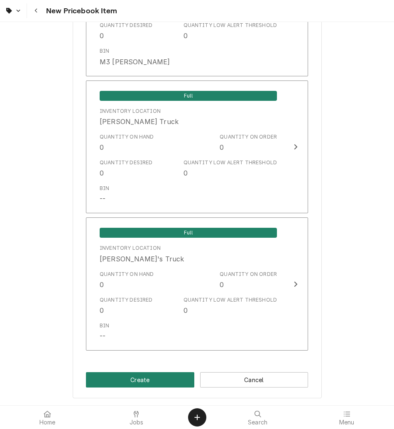
click at [169, 382] on button "Create" at bounding box center [140, 379] width 108 height 15
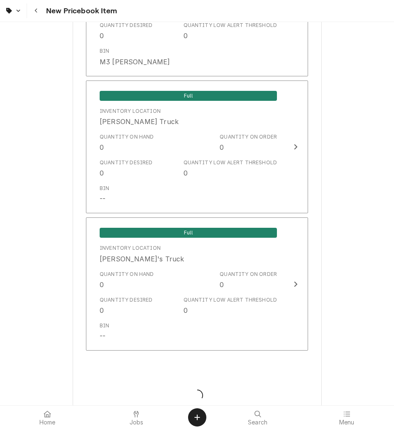
type textarea "x"
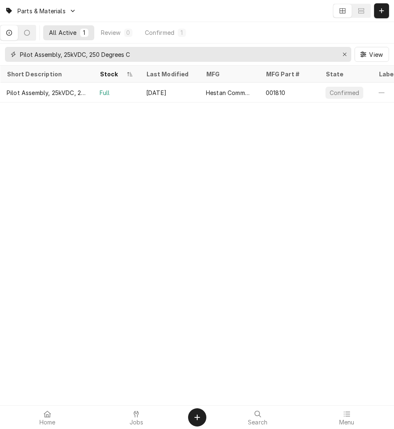
click at [344, 54] on icon "Erase input" at bounding box center [344, 54] width 3 height 3
type input "1757998"
click at [254, 94] on div "Garland" at bounding box center [229, 93] width 60 height 20
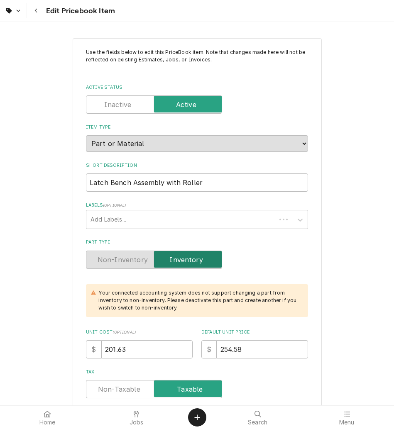
type textarea "x"
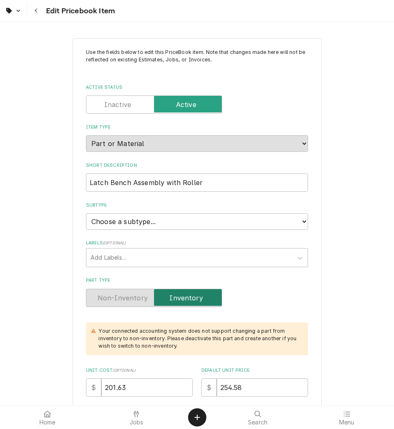
click at [33, 9] on div "Navigate back" at bounding box center [36, 11] width 8 height 8
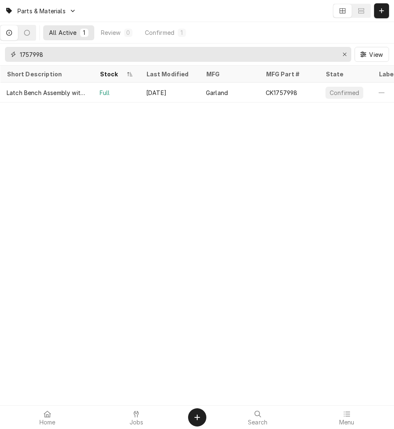
click at [340, 56] on div "Erase input" at bounding box center [344, 54] width 8 height 8
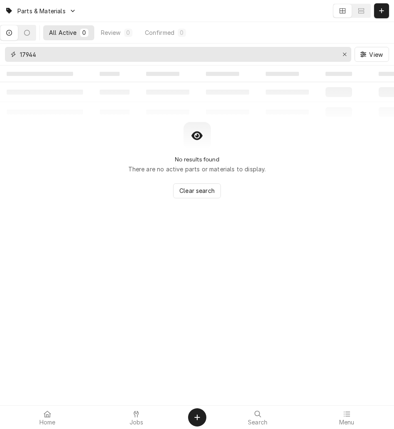
type input "17944"
click at [341, 53] on div "Erase input" at bounding box center [344, 54] width 8 height 8
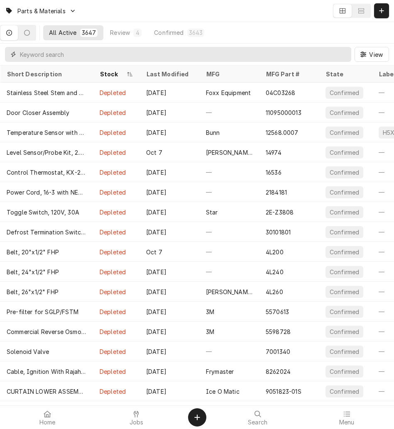
click at [324, 53] on input "Dynamic Content Wrapper" at bounding box center [183, 54] width 327 height 15
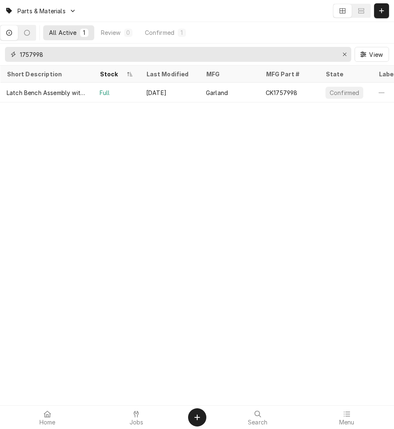
type input "1757998"
click at [175, 93] on div "Oct 10" at bounding box center [169, 93] width 60 height 20
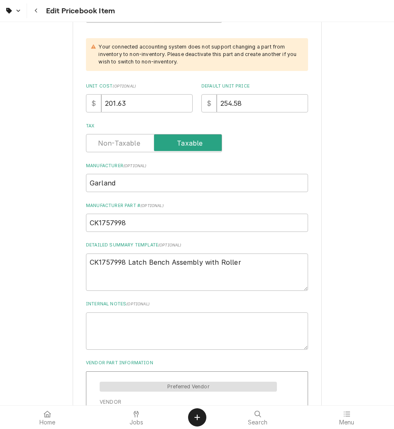
scroll to position [286, 0]
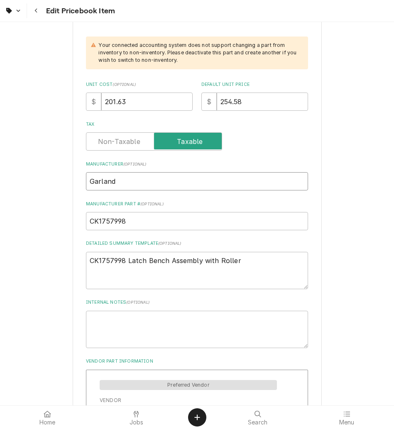
drag, startPoint x: 122, startPoint y: 179, endPoint x: 37, endPoint y: 179, distance: 85.0
type textarea "x"
type input "B"
type textarea "x"
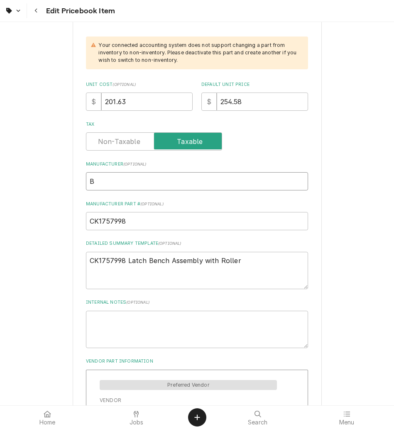
type input "Bl"
type textarea "x"
type input "Blo"
type textarea "x"
type input "Blod"
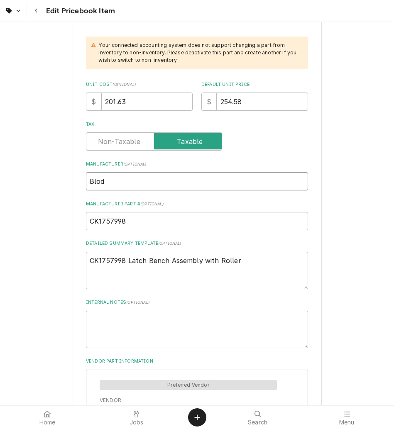
type textarea "x"
type input "Blodg"
type textarea "x"
type input "Blodge"
type textarea "x"
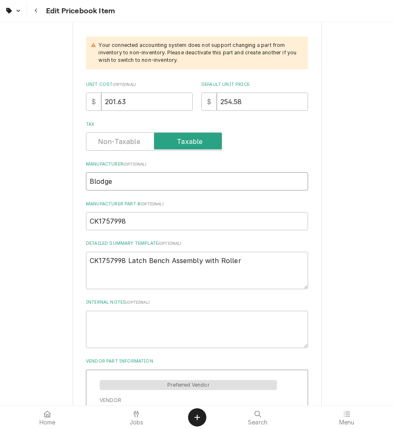
type input "Blodget"
type textarea "x"
type input "[PERSON_NAME]"
drag, startPoint x: 154, startPoint y: 224, endPoint x: 51, endPoint y: 220, distance: 103.3
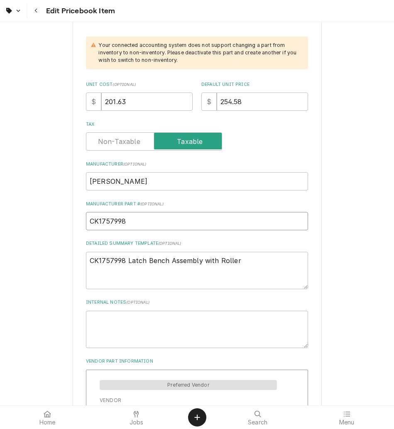
type textarea "x"
type input "1"
type textarea "x"
type input "17"
type textarea "x"
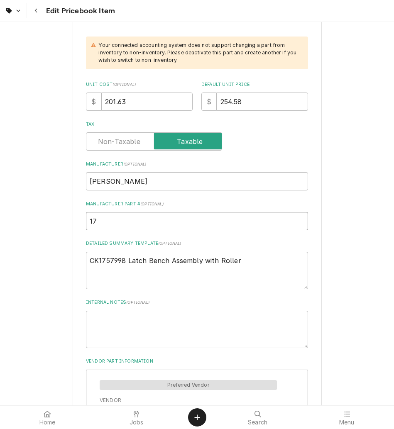
type input "179"
type textarea "x"
type input "1794"
type textarea "x"
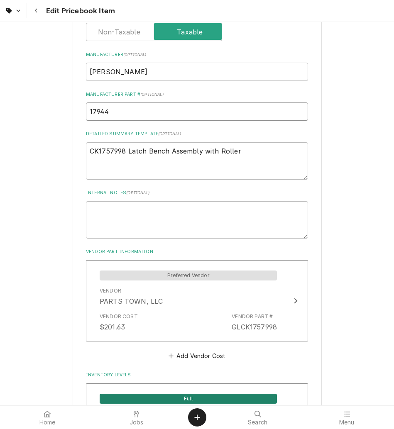
scroll to position [396, 0]
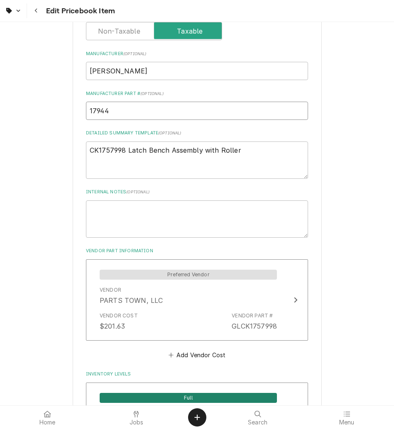
type input "17944"
drag, startPoint x: 233, startPoint y: 147, endPoint x: 41, endPoint y: 148, distance: 191.2
paste textarea "Blodgett 17944 Door Catch, Roller Type, CTB"
type textarea "x"
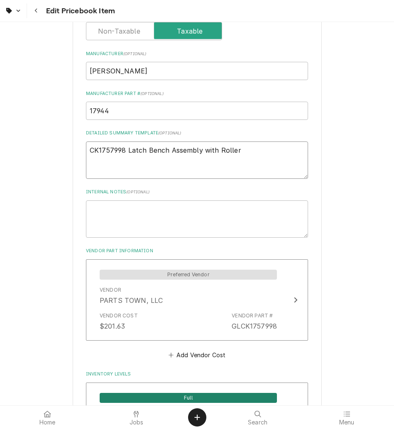
type textarea "Blodgett 17944 Door Catch, Roller Type, CTB"
drag, startPoint x: 115, startPoint y: 153, endPoint x: -2, endPoint y: 139, distance: 118.2
click at [0, 139] on html "Edit Pricebook Item Use the fields below to edit this PriceBook item. Note that…" at bounding box center [197, 214] width 394 height 429
type textarea "x"
type textarea "17944 Door Catch, Roller Type, CTB"
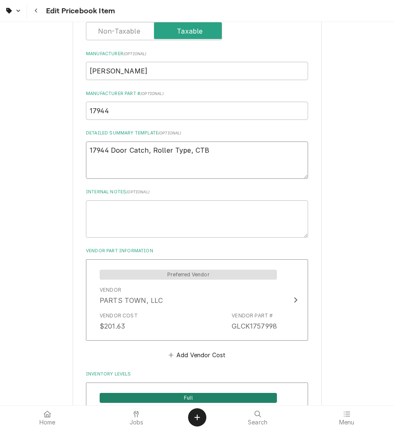
type textarea "x"
drag, startPoint x: 199, startPoint y: 162, endPoint x: 79, endPoint y: 163, distance: 119.9
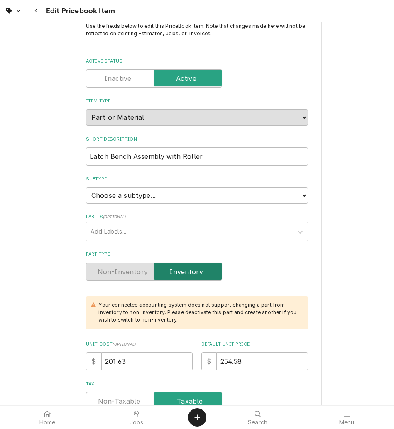
scroll to position [25, 0]
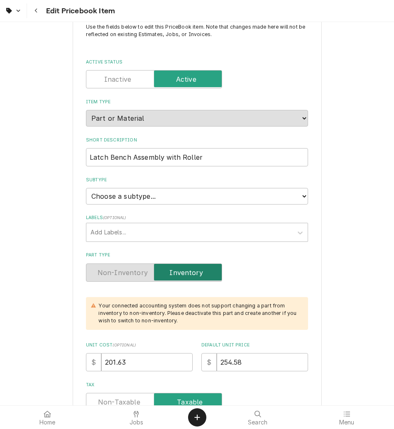
type textarea "17944 Door Catch, Roller Type, CTB"
click at [146, 156] on input "Latch Bench Assembly with Roller" at bounding box center [197, 157] width 222 height 18
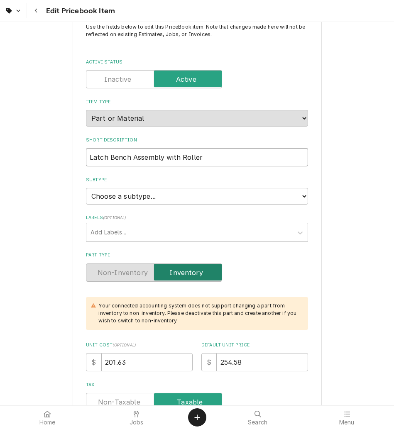
paste input "Door Catch, Roller Type, CTB"
type textarea "x"
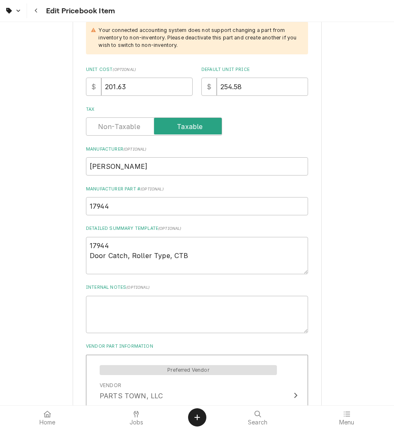
scroll to position [303, 0]
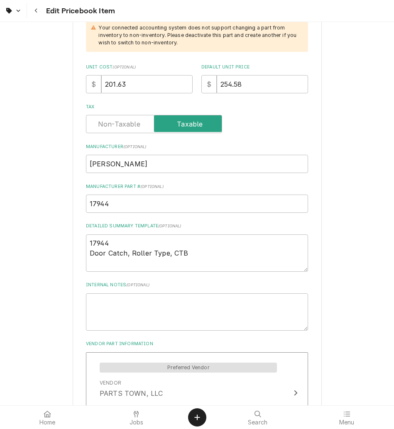
type input "Door Catch, Roller Type, CTB"
click at [131, 87] on input "201.63" at bounding box center [146, 84] width 91 height 18
type textarea "x"
type input "201.6"
type textarea "x"
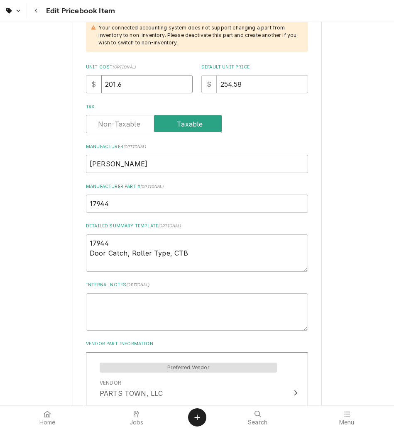
type input "201"
type textarea "x"
type input "20"
type textarea "x"
type input "2"
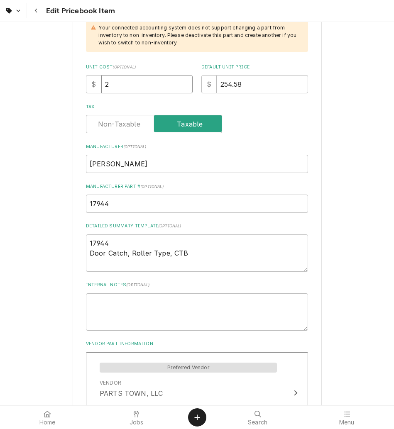
type textarea "x"
type input "1"
type textarea "x"
type input "12"
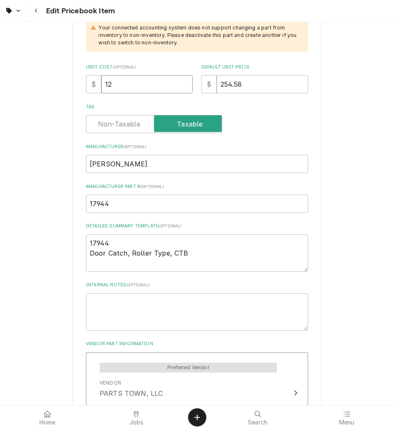
type textarea "x"
type input "124"
type textarea "x"
type input "124.1"
type textarea "x"
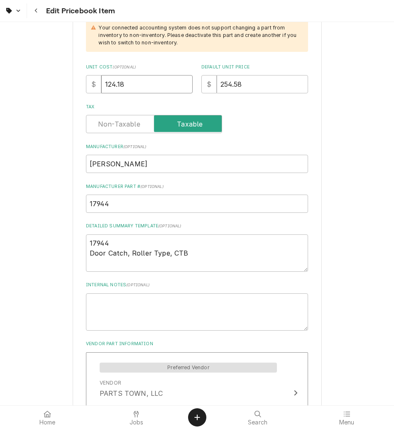
type input "124.18"
drag, startPoint x: 252, startPoint y: 83, endPoint x: 183, endPoint y: 80, distance: 69.3
click at [183, 80] on div "Unit Cost ( optional ) $ 124.18 Default Unit Price $ 254.58" at bounding box center [197, 78] width 222 height 29
type textarea "x"
type input "1"
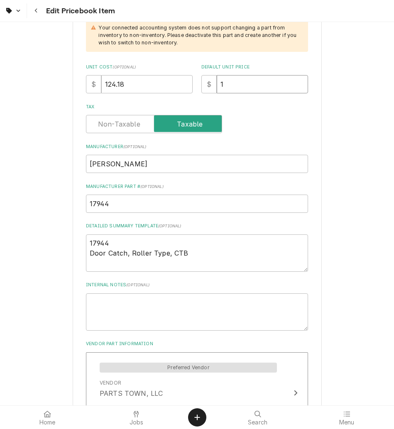
type textarea "x"
type input "17"
type textarea "x"
type input "172"
type textarea "x"
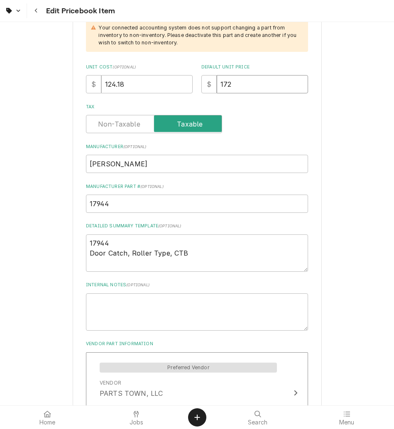
type input "172.4"
type textarea "x"
type input "172.46"
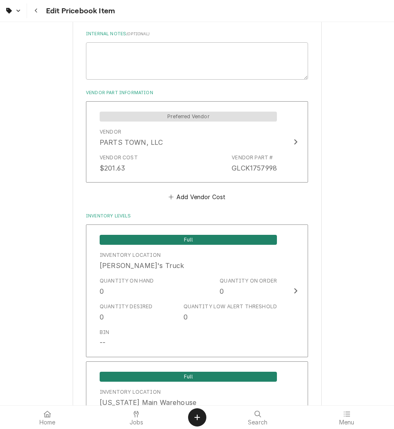
scroll to position [557, 0]
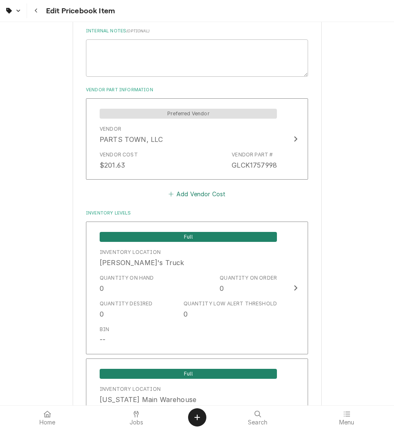
click at [209, 194] on button "Add Vendor Cost" at bounding box center [197, 194] width 60 height 12
type textarea "x"
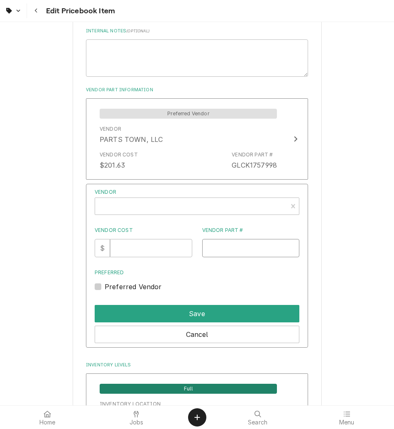
click at [258, 251] on input "Vendor Part #" at bounding box center [250, 248] width 97 height 18
paste input "BL17944"
type input "BL17944"
click at [158, 255] on input "Vendor Cost" at bounding box center [151, 248] width 82 height 18
type input "124.18"
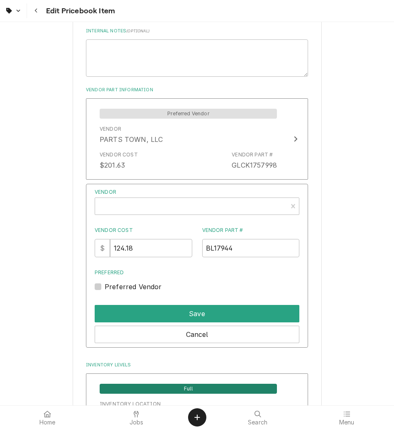
type textarea "x"
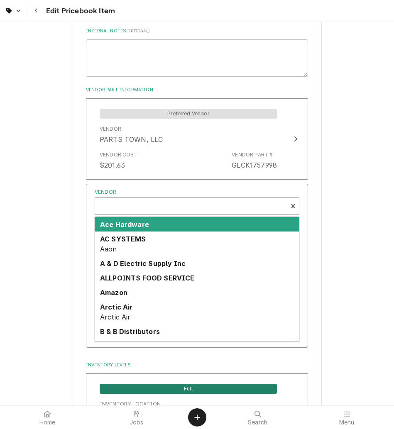
scroll to position [2, 0]
click at [176, 205] on div "Vendor" at bounding box center [191, 207] width 184 height 20
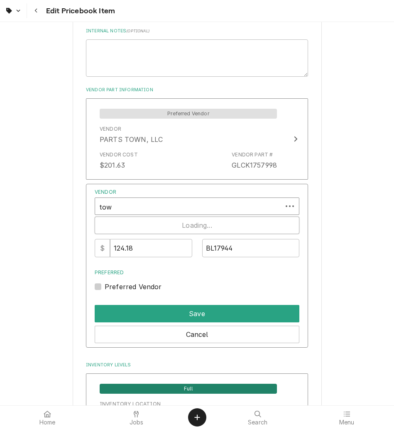
type input "town"
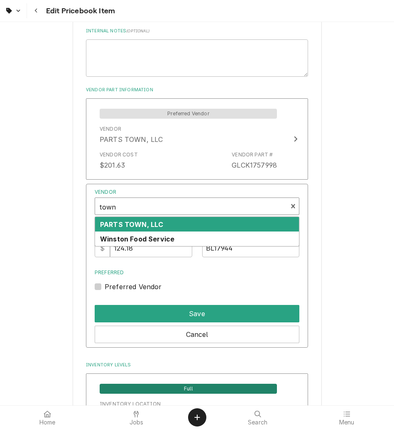
click at [168, 227] on div "PARTS TOWN, LLC" at bounding box center [197, 224] width 204 height 15
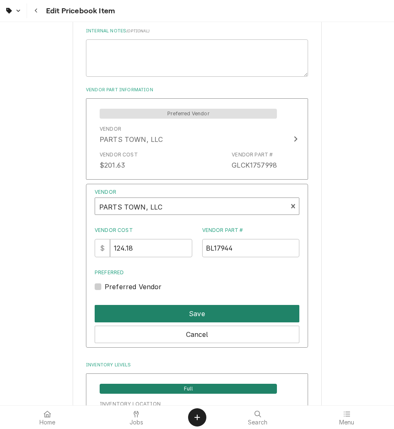
click at [191, 314] on button "Save" at bounding box center [197, 313] width 205 height 17
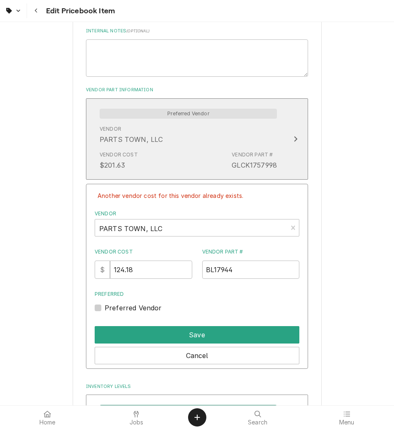
click at [275, 146] on div "Preferred Vendor Vendor PARTS TOWN, LLC Vendor Cost $201.63 Vendor Part # GLCK1…" at bounding box center [188, 139] width 190 height 72
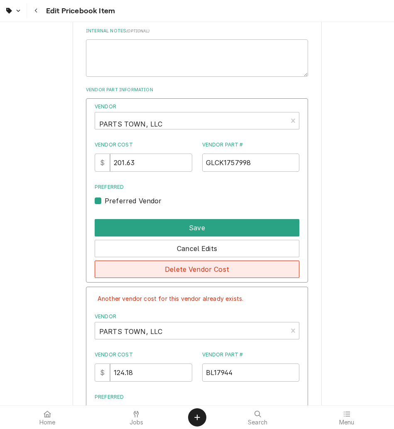
click at [211, 274] on button "Delete Vendor Cost" at bounding box center [197, 269] width 205 height 17
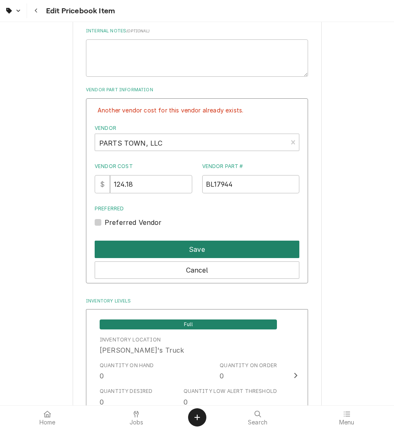
click at [219, 247] on button "Save" at bounding box center [197, 249] width 205 height 17
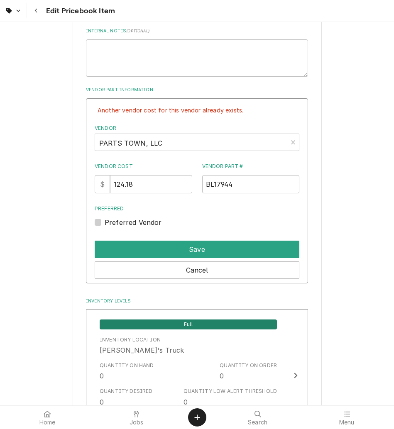
type textarea "x"
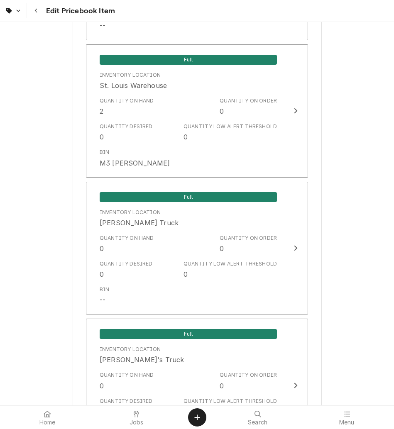
scroll to position [1671, 0]
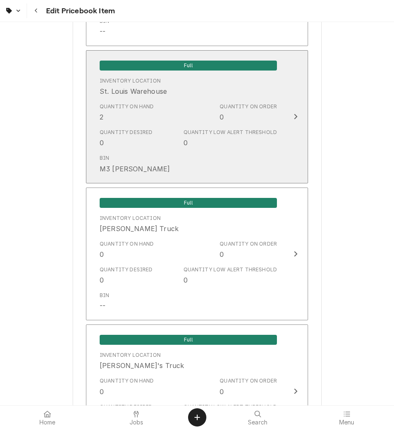
click at [246, 120] on div "Quantity on Order 0" at bounding box center [247, 112] width 57 height 19
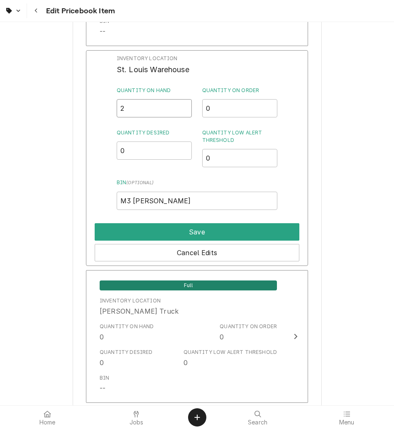
click at [155, 110] on input "2" at bounding box center [154, 108] width 75 height 18
type input "4"
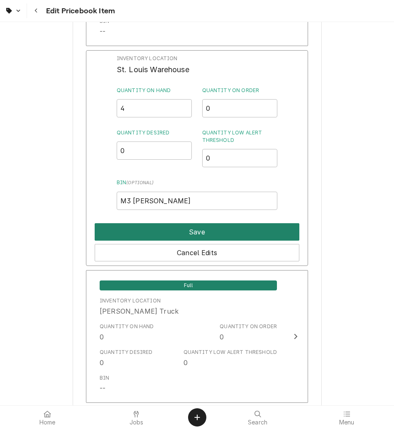
click at [222, 230] on button "Save" at bounding box center [197, 231] width 205 height 17
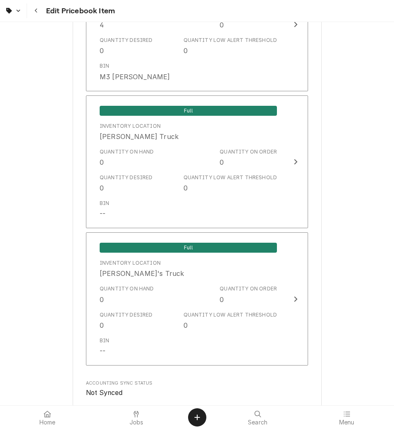
scroll to position [1906, 0]
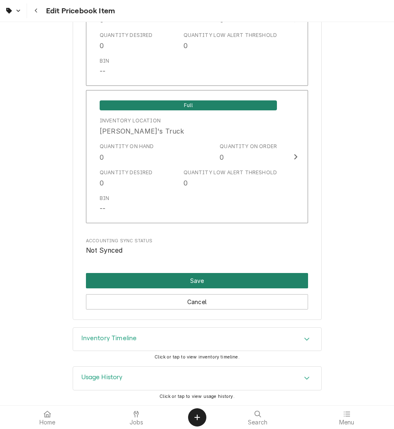
click at [222, 280] on button "Save" at bounding box center [197, 280] width 222 height 15
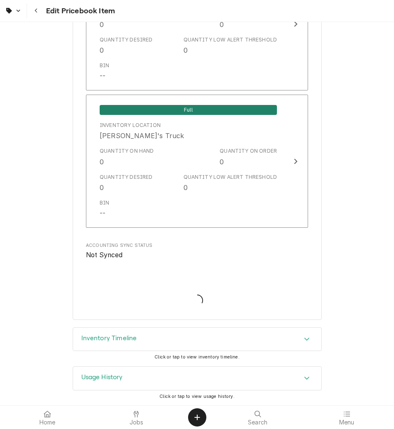
scroll to position [1901, 0]
type textarea "x"
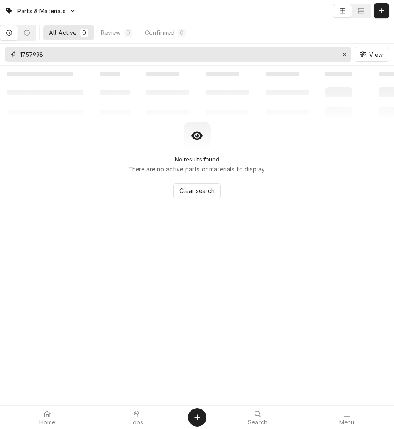
click at [348, 54] on div "Erase input" at bounding box center [344, 54] width 8 height 8
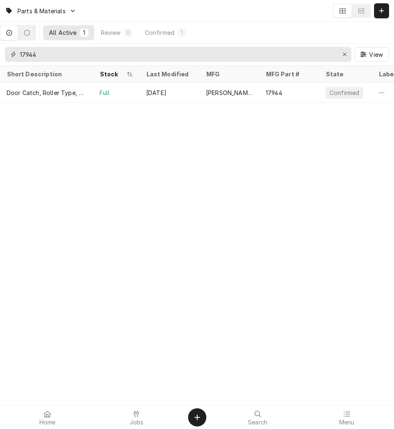
type input "17944"
click at [348, 54] on div "Erase input" at bounding box center [344, 54] width 8 height 8
type input "57562"
click at [193, 97] on div "Apr 22" at bounding box center [169, 93] width 60 height 20
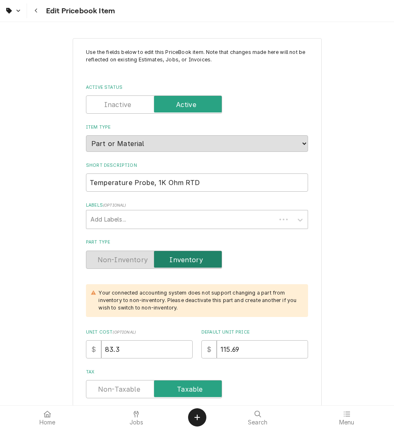
type textarea "x"
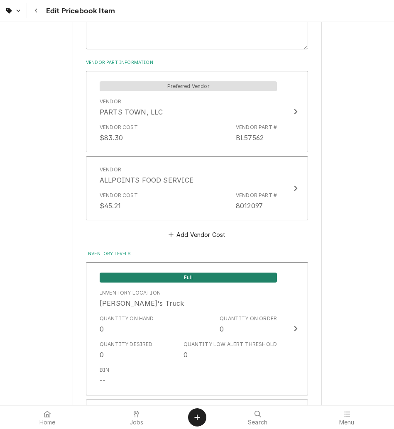
scroll to position [594, 0]
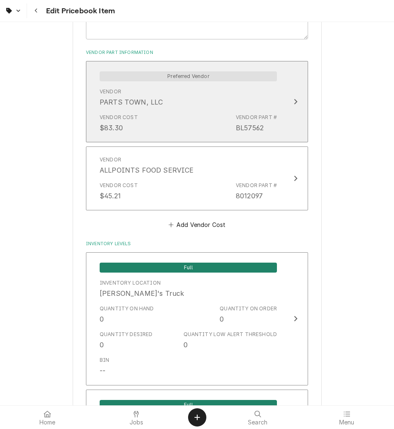
click at [185, 129] on div "Vendor Cost $83.30 Vendor Part # BL57562" at bounding box center [188, 123] width 177 height 26
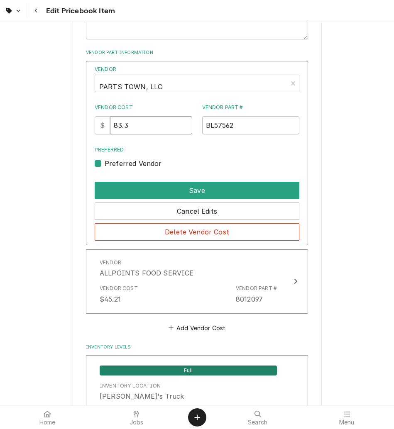
drag, startPoint x: 138, startPoint y: 127, endPoint x: 68, endPoint y: 127, distance: 69.7
type input "84.11"
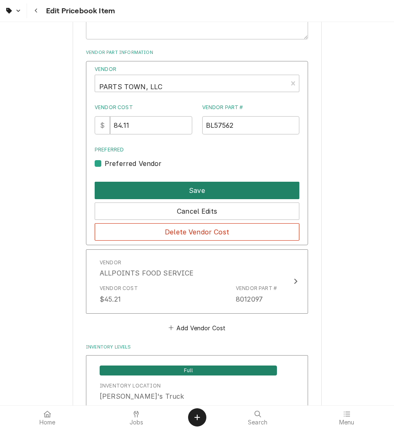
click at [175, 186] on button "Save" at bounding box center [197, 190] width 205 height 17
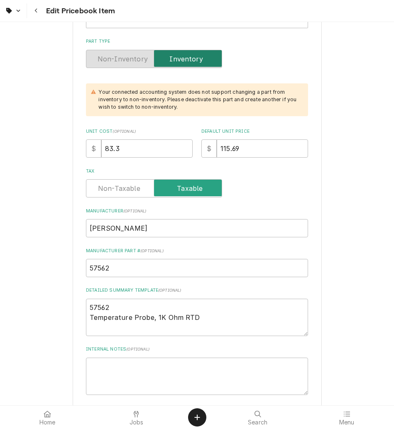
scroll to position [244, 0]
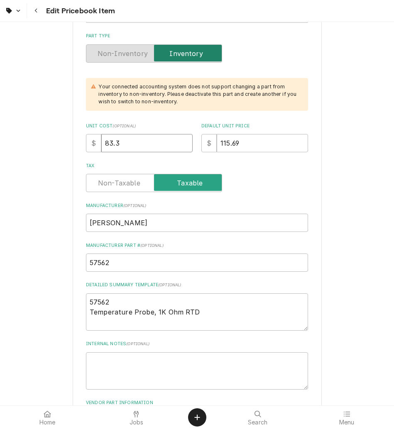
click at [130, 137] on input "83.3" at bounding box center [146, 143] width 91 height 18
type textarea "x"
type input "83"
type textarea "x"
type input "8"
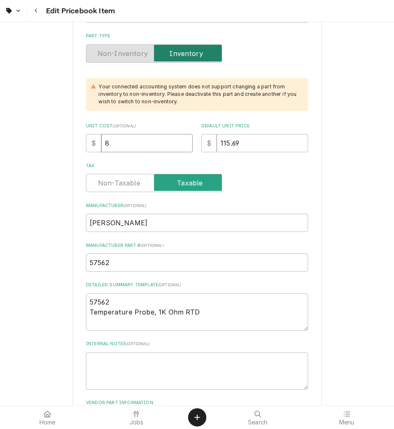
type textarea "x"
type input "2"
type textarea "x"
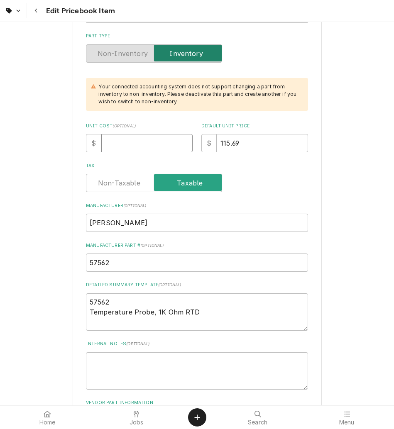
type input "8"
type textarea "x"
type input "84"
type textarea "x"
type input "84.1"
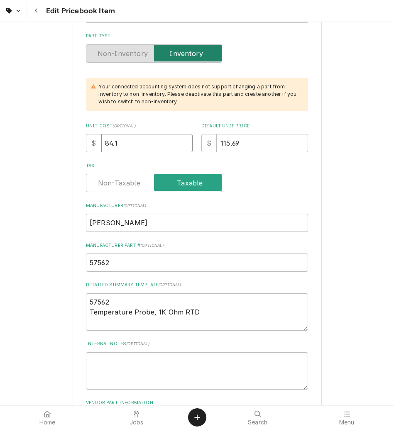
type textarea "x"
type input "84.11"
drag, startPoint x: 243, startPoint y: 145, endPoint x: 191, endPoint y: 142, distance: 51.9
click at [191, 142] on div "Unit Cost ( optional ) $ 84.11 Default Unit Price $ 115.69" at bounding box center [197, 137] width 222 height 29
type textarea "x"
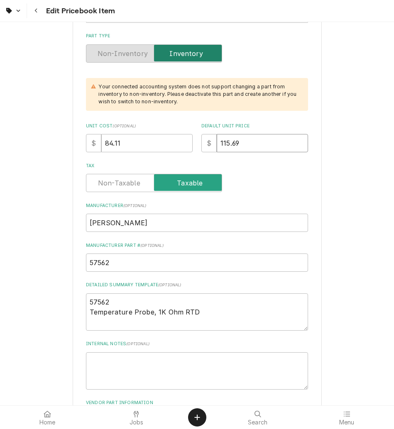
type input "1"
type textarea "x"
type input "11"
type textarea "x"
type input "116"
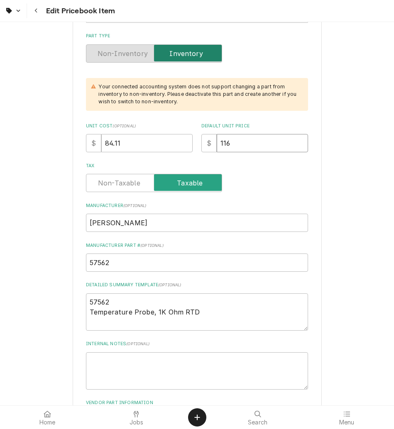
type textarea "x"
type input "116.8"
type textarea "x"
type input "116.81"
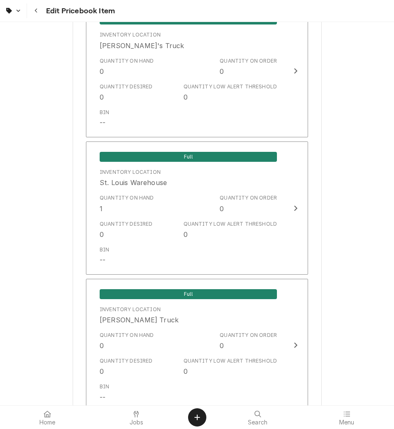
scroll to position [1669, 0]
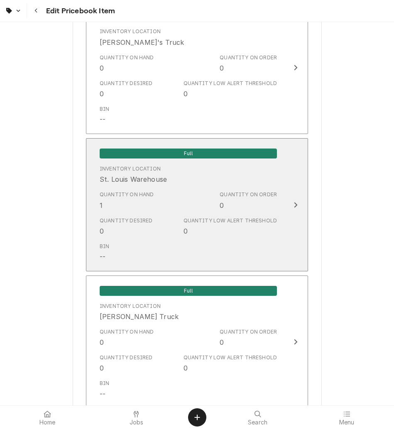
click at [245, 209] on div "Quantity on Order 0" at bounding box center [247, 200] width 57 height 19
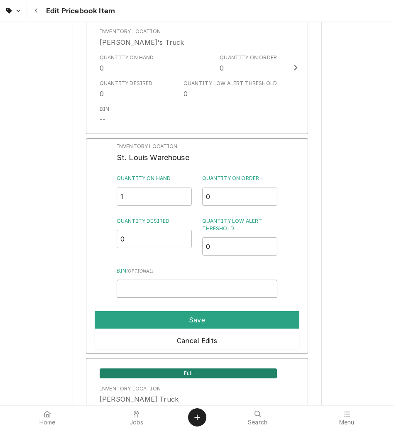
click at [158, 290] on input "Bin ( optional )" at bounding box center [197, 289] width 161 height 18
type input "m"
type input "M3 [PERSON_NAME]"
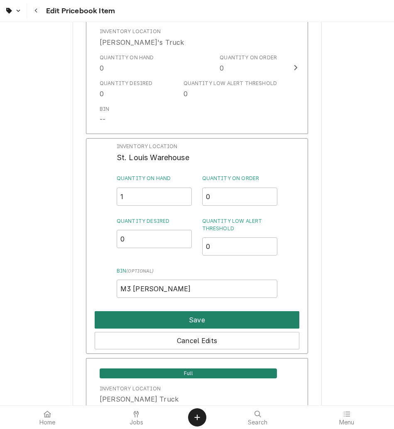
click at [179, 322] on button "Save" at bounding box center [197, 319] width 205 height 17
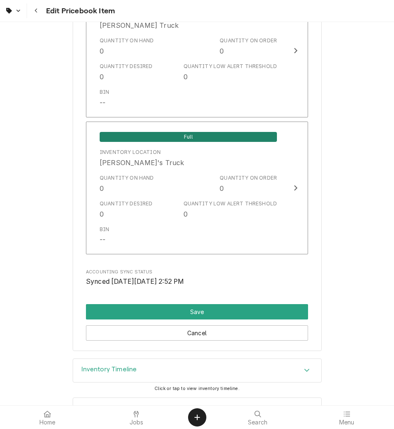
scroll to position [1992, 0]
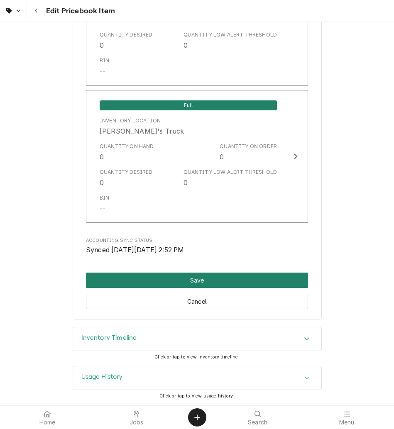
click at [202, 277] on button "Save" at bounding box center [197, 280] width 222 height 15
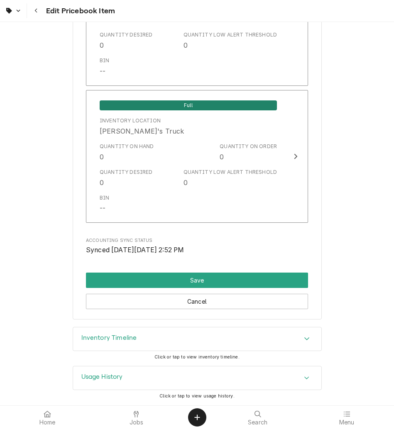
scroll to position [1987, 0]
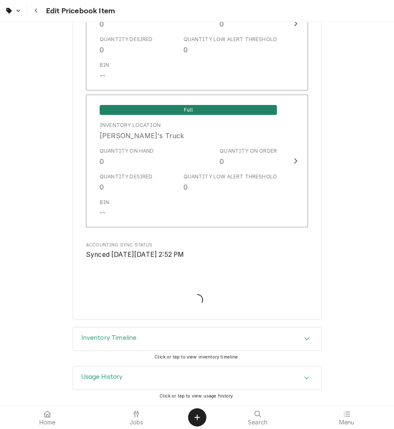
type textarea "x"
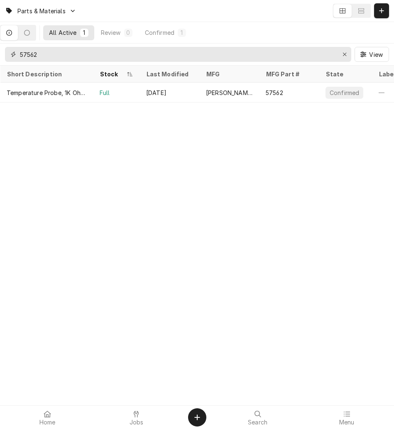
click at [346, 59] on button "Erase input" at bounding box center [344, 54] width 13 height 13
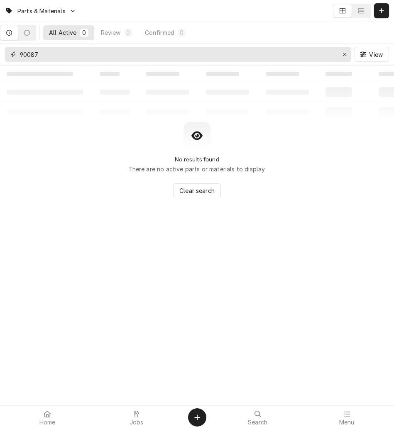
drag, startPoint x: 137, startPoint y: 50, endPoint x: 10, endPoint y: 53, distance: 127.8
click at [10, 53] on div "90087" at bounding box center [178, 54] width 346 height 15
type input "90087"
click at [385, 12] on div "Dynamic Content Wrapper" at bounding box center [381, 11] width 8 height 8
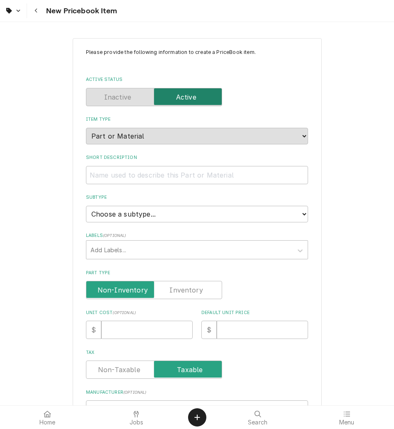
click at [37, 11] on icon "Navigate back" at bounding box center [36, 11] width 4 height 6
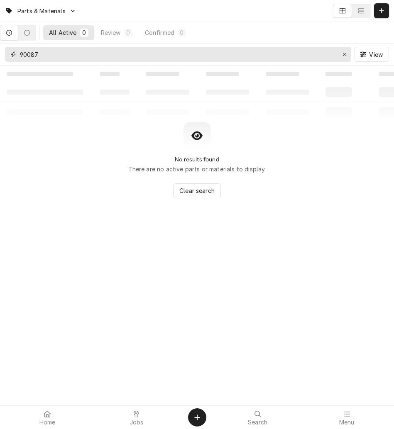
click at [343, 55] on icon "Erase input" at bounding box center [344, 54] width 3 height 3
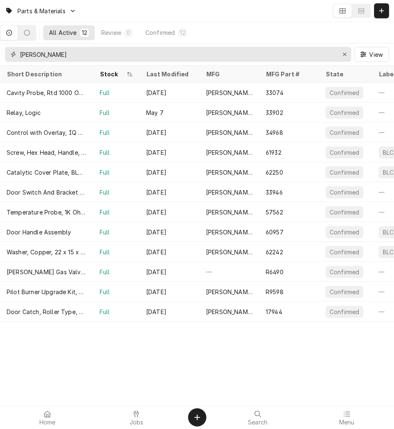
type input "[PERSON_NAME]"
click at [380, 16] on button "Dynamic Content Wrapper" at bounding box center [381, 10] width 15 height 15
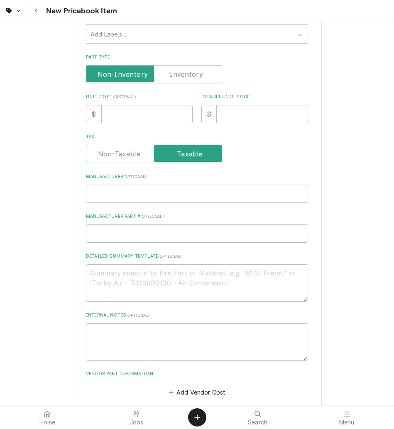
scroll to position [259, 0]
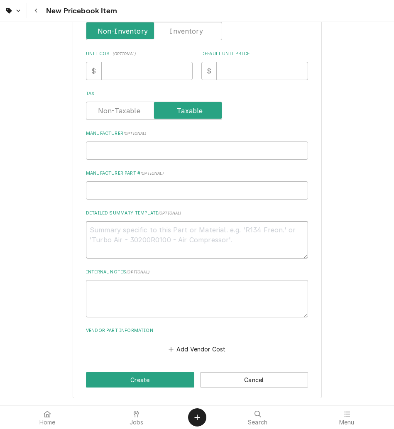
click at [137, 249] on textarea "Detailed Summary Template ( optional )" at bounding box center [197, 239] width 222 height 37
paste textarea "[PERSON_NAME] 90087 Door Catch, Spring Kit"
type textarea "x"
type textarea "[PERSON_NAME] 90087 Door Catch, Spring Kit"
drag, startPoint x: 114, startPoint y: 224, endPoint x: 52, endPoint y: 226, distance: 62.2
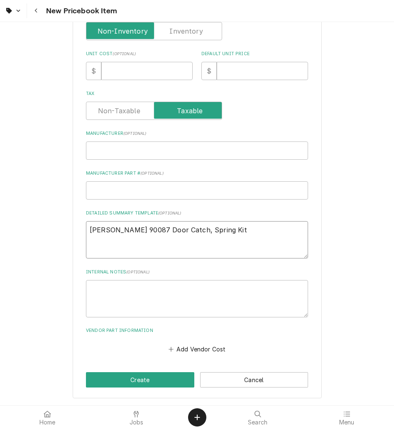
click at [52, 226] on div "Please provide the following information to create a PriceBook item. Active Sta…" at bounding box center [197, 88] width 394 height 633
type textarea "x"
type textarea "90087 Door Catch, Spring Kit"
click at [145, 153] on input "Manufacturer ( optional )" at bounding box center [197, 150] width 222 height 18
paste input "[PERSON_NAME]"
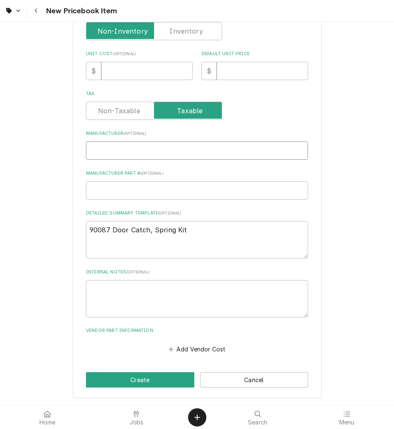
type textarea "x"
type input "[PERSON_NAME]"
drag, startPoint x: 110, startPoint y: 230, endPoint x: 48, endPoint y: 229, distance: 62.6
click at [48, 229] on div "Please provide the following information to create a PriceBook item. Active Sta…" at bounding box center [197, 88] width 394 height 633
click at [125, 188] on input "Manufacturer Part # ( optional )" at bounding box center [197, 190] width 222 height 18
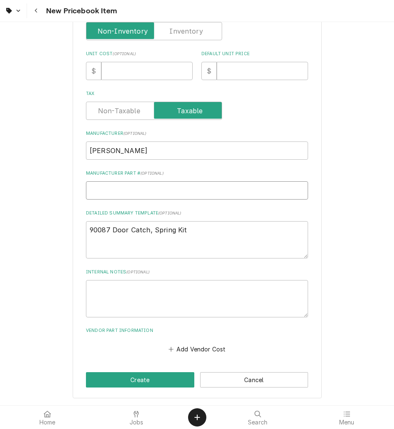
paste input "90087"
type textarea "x"
type input "90087"
click at [110, 229] on textarea "90087 Door Catch, Spring Kit" at bounding box center [197, 239] width 222 height 37
type textarea "x"
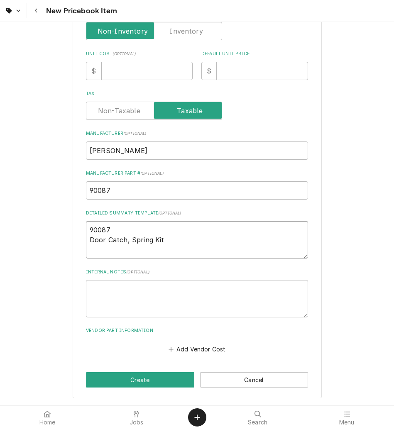
type textarea "90087 Door Catch, Spring Kit"
click at [114, 70] on input "Unit Cost ( optional )" at bounding box center [146, 71] width 91 height 18
type textarea "x"
type input "6"
type textarea "x"
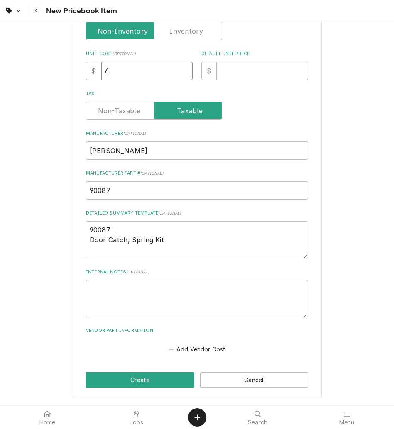
type input "62"
type textarea "x"
type input "62.6"
type textarea "x"
type input "62.64"
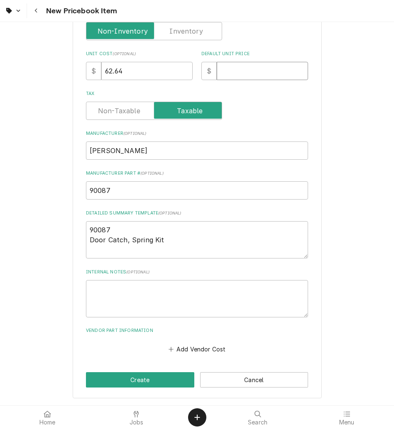
click at [254, 78] on input "Default Unit Price" at bounding box center [262, 71] width 91 height 18
type textarea "x"
type input "8"
type textarea "x"
type input "87"
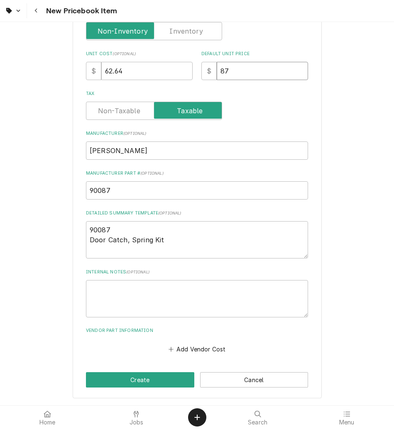
type textarea "x"
type input "87.0"
type textarea "x"
type input "87.00"
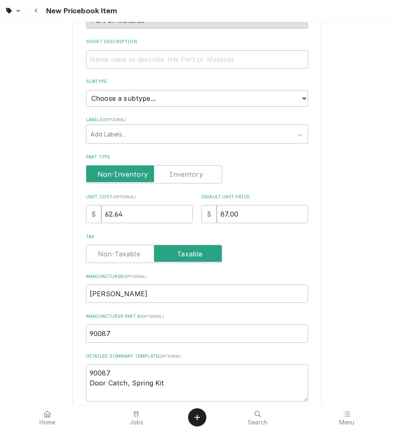
scroll to position [114, 0]
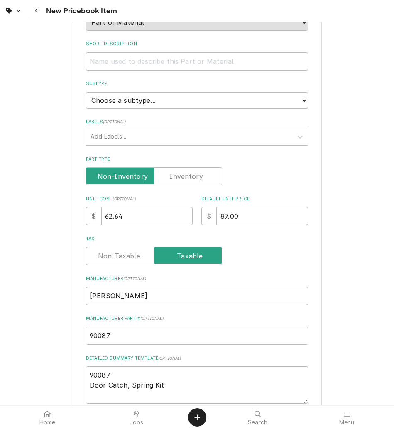
click at [191, 171] on label "Part Type" at bounding box center [154, 176] width 136 height 18
click at [191, 171] on input "Part Type" at bounding box center [154, 176] width 129 height 18
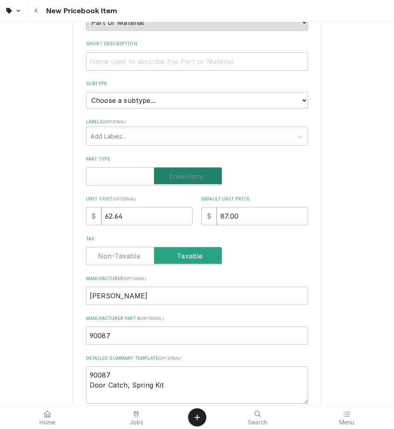
checkbox input "true"
click at [158, 61] on input "Short Description" at bounding box center [197, 61] width 222 height 18
drag, startPoint x: 162, startPoint y: 385, endPoint x: 78, endPoint y: 390, distance: 83.9
click at [112, 66] on input "Short Description" at bounding box center [197, 61] width 222 height 18
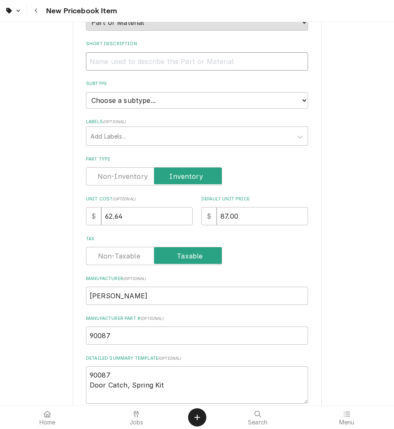
paste input "Door Catch, Spring Kit"
type textarea "x"
type input "Door Catch, Spring Kit"
type textarea "x"
type input "Door Catch, Spring Kitc"
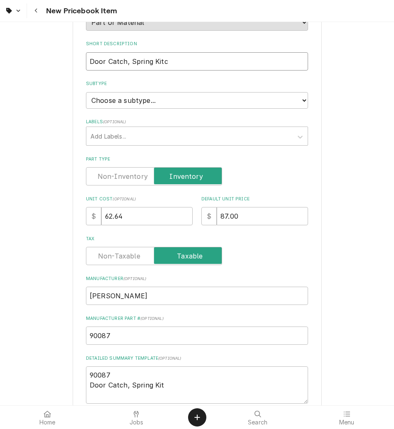
type textarea "x"
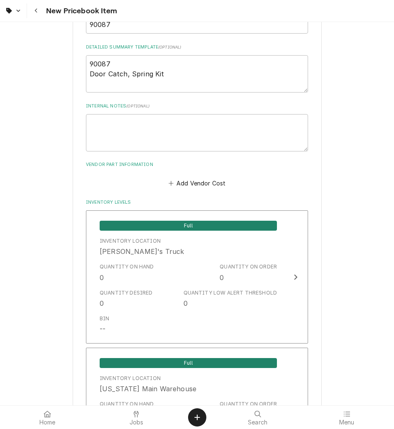
scroll to position [438, 0]
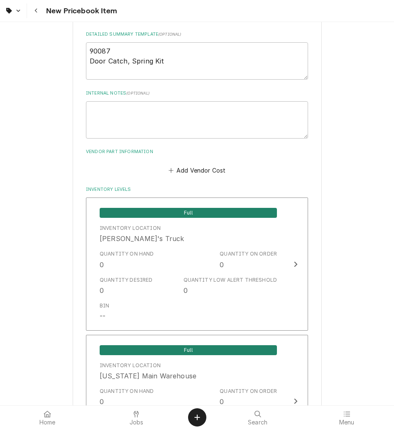
type input "Door Catch, Spring Kit"
click at [178, 174] on button "Add Vendor Cost" at bounding box center [197, 170] width 60 height 12
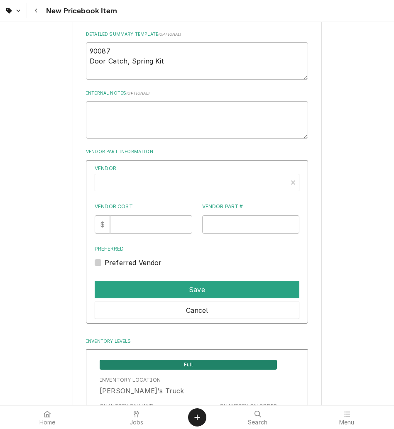
type textarea "x"
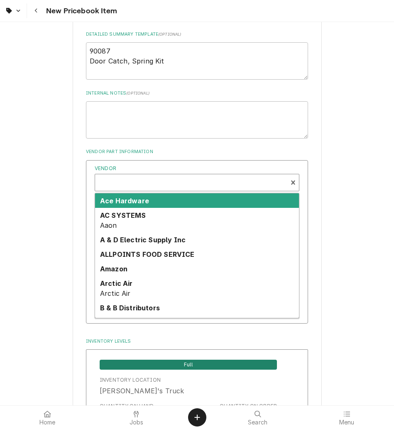
scroll to position [2, 0]
click at [159, 185] on div "Vendor" at bounding box center [191, 183] width 184 height 20
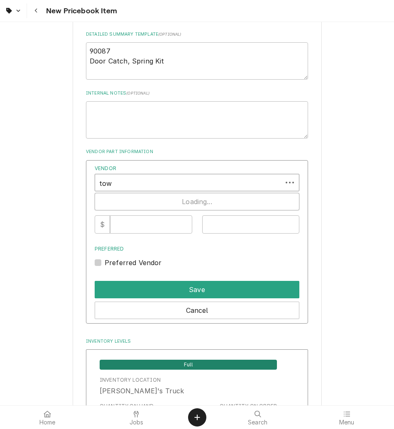
type input "town"
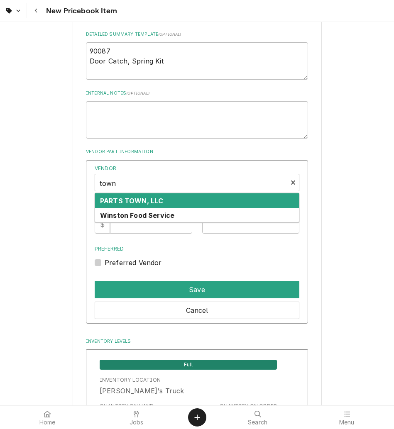
click at [153, 200] on strong "PARTS TOWN, LLC" at bounding box center [131, 201] width 63 height 8
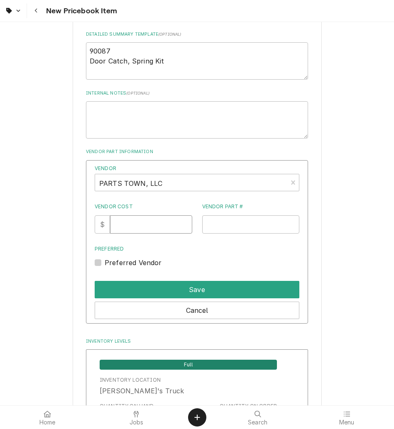
click at [152, 229] on input "Vendor Cost" at bounding box center [151, 224] width 82 height 18
type input "62.64"
click at [220, 219] on input "Vendor Part #" at bounding box center [250, 224] width 97 height 18
click at [237, 220] on input "Vendor Part #" at bounding box center [250, 224] width 97 height 18
paste input "BL90087"
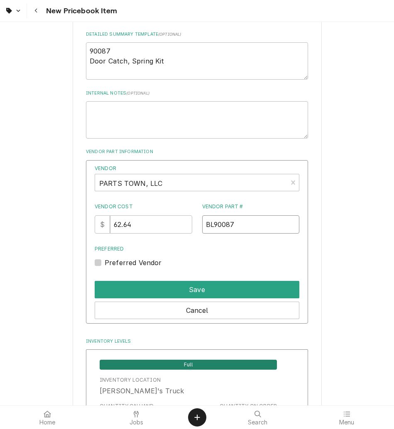
click at [209, 224] on input "BL90087" at bounding box center [250, 224] width 97 height 18
type input "BL90087"
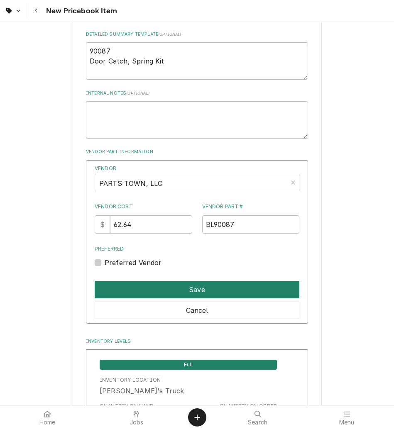
click at [207, 287] on button "Save" at bounding box center [197, 289] width 205 height 17
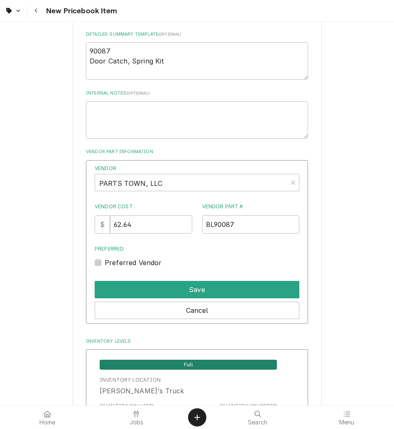
type textarea "x"
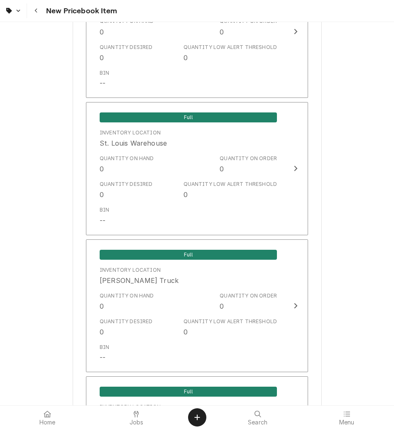
scroll to position [1570, 0]
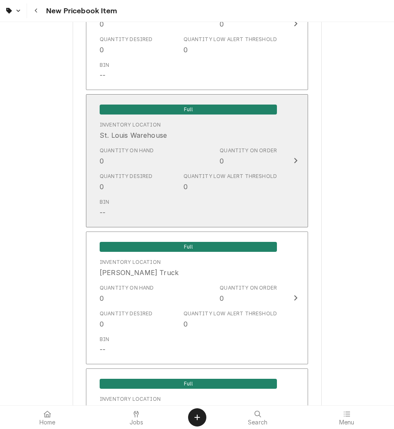
click at [222, 181] on div "Quantity Low Alert Threshold 0" at bounding box center [229, 182] width 93 height 19
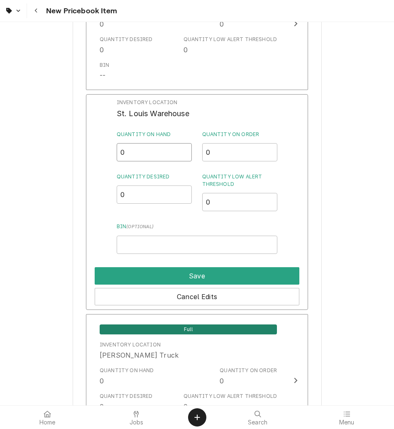
click at [149, 152] on input "0" at bounding box center [154, 152] width 75 height 18
type input "1"
click at [163, 241] on input "Bin ( optional )" at bounding box center [197, 245] width 161 height 18
type input "m"
type input "M3 [PERSON_NAME]"
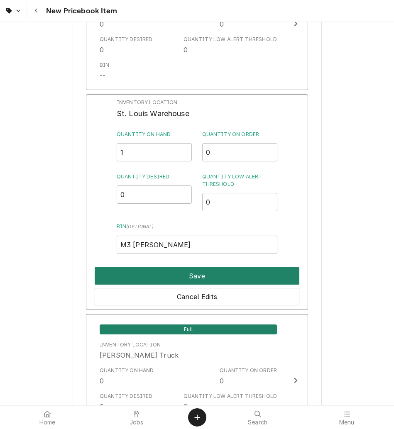
click at [177, 275] on button "Save" at bounding box center [197, 275] width 205 height 17
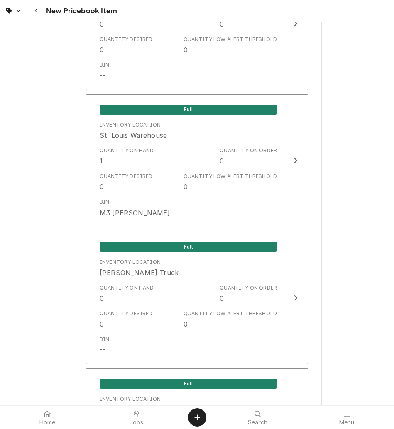
scroll to position [1721, 0]
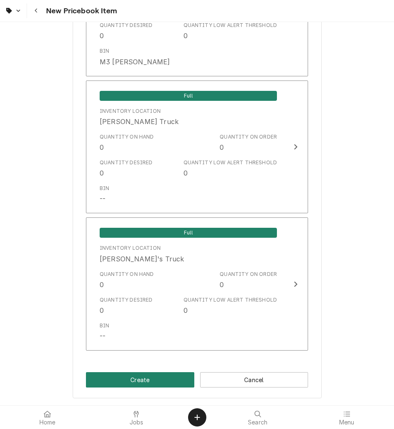
click at [151, 384] on button "Create" at bounding box center [140, 379] width 108 height 15
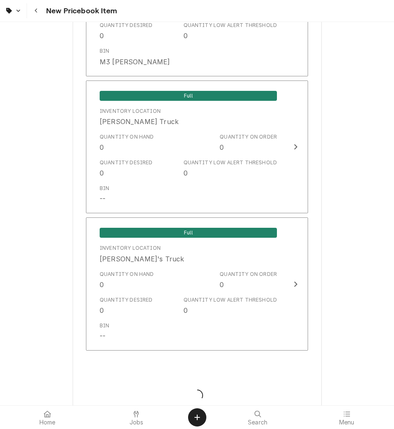
type textarea "x"
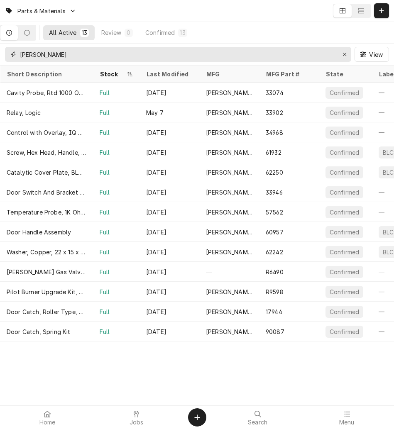
click at [348, 51] on div "Erase input" at bounding box center [344, 54] width 8 height 8
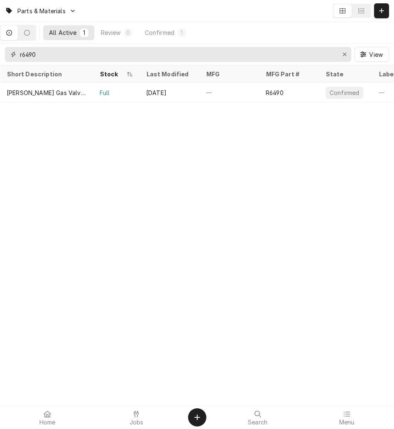
type input "r6490"
click at [190, 98] on div "May 20" at bounding box center [169, 93] width 60 height 20
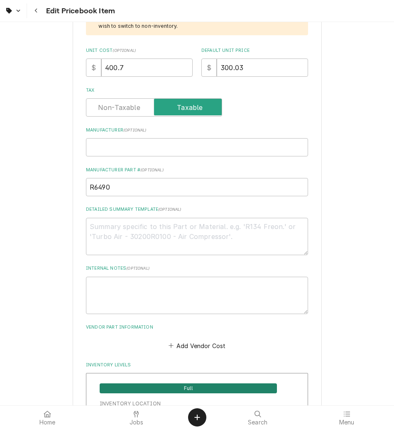
scroll to position [317, 0]
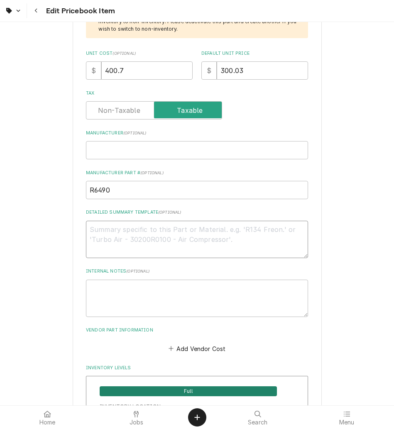
click at [123, 234] on textarea "Detailed Summary Template ( optional )" at bounding box center [197, 239] width 222 height 37
paste textarea "[PERSON_NAME] R6490 Gas Valve, Pilot, 25V, 1/4", Natural/Propane Gas"
type textarea "x"
type textarea "[PERSON_NAME] R6490 Gas Valve, Pilot, 25V, 1/4", Natural/Propane Gas"
drag, startPoint x: 115, startPoint y: 231, endPoint x: 40, endPoint y: 225, distance: 74.9
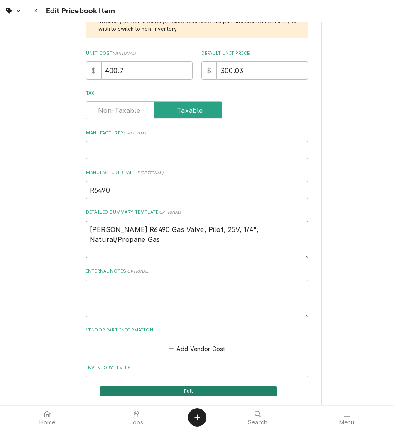
type textarea "x"
type textarea "R6490 Gas Valve, Pilot, 25V, 1/4", Natural/Propane Gas"
click at [123, 150] on input "Manufacturer ( optional )" at bounding box center [197, 150] width 222 height 18
paste input "[PERSON_NAME]"
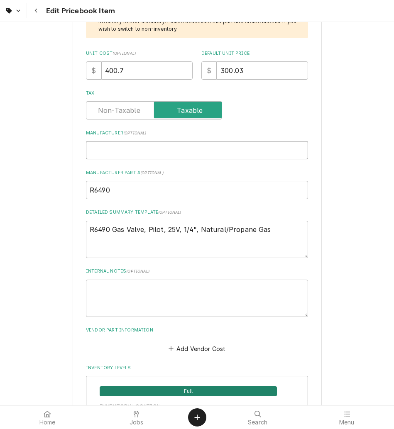
type textarea "x"
type input "[PERSON_NAME]"
click at [110, 228] on textarea "R6490 Gas Valve, Pilot, 25V, 1/4", Natural/Propane Gas" at bounding box center [197, 239] width 222 height 37
type textarea "x"
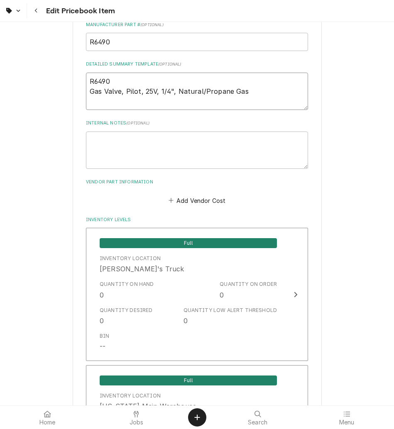
scroll to position [462, 0]
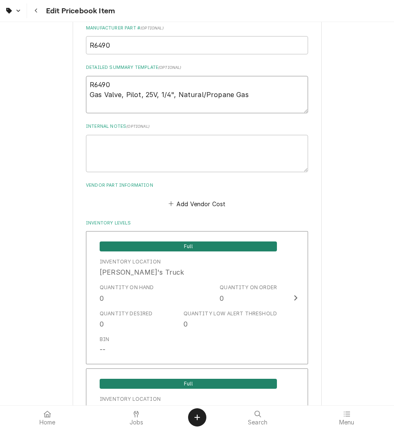
type textarea "R6490 Gas Valve, Pilot, 25V, 1/4", Natural/Propane Gas"
click at [179, 199] on button "Add Vendor Cost" at bounding box center [197, 204] width 60 height 12
type textarea "x"
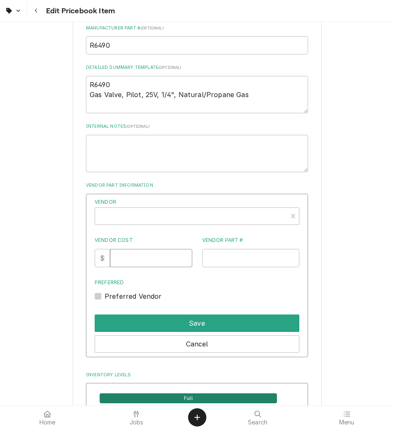
click at [133, 256] on input "Vendor Cost" at bounding box center [151, 258] width 82 height 18
type input "300.03"
click at [223, 258] on input "Vendor Part #" at bounding box center [250, 258] width 97 height 18
click at [219, 249] on input "Vendor Part #" at bounding box center [250, 258] width 97 height 18
paste input "BLR6490"
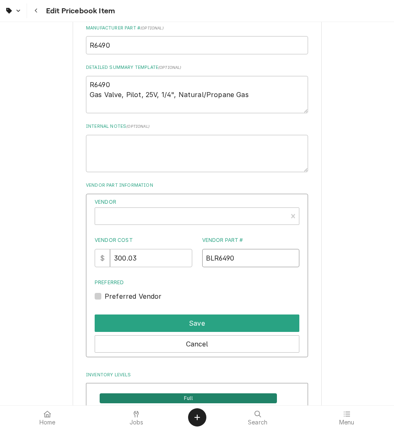
click at [209, 259] on input "BLR6490" at bounding box center [250, 258] width 97 height 18
type input "BLR6490"
type textarea "x"
click at [172, 212] on div "Vendor" at bounding box center [191, 217] width 184 height 20
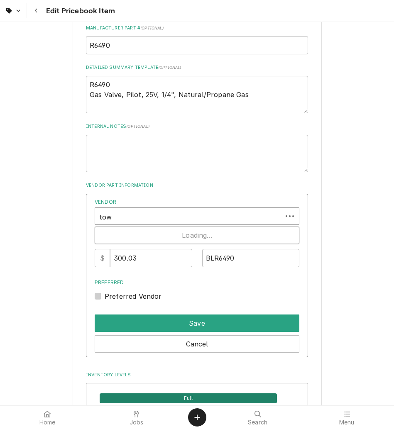
type input "town"
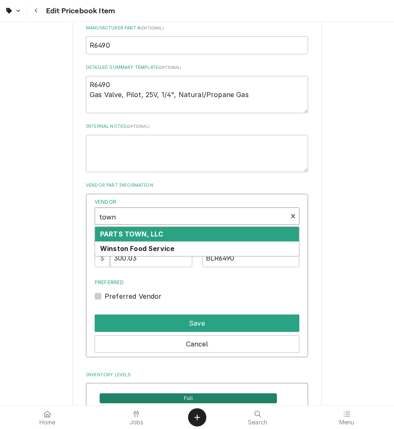
click at [272, 233] on div "PARTS TOWN, LLC" at bounding box center [197, 234] width 204 height 15
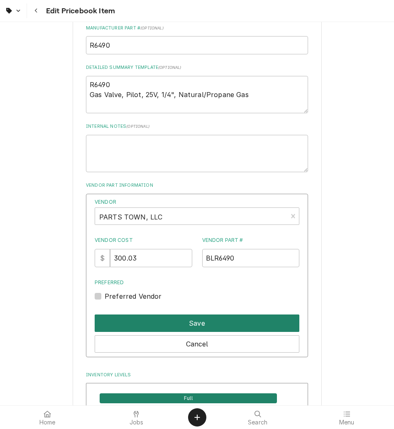
click at [230, 323] on button "Save" at bounding box center [197, 322] width 205 height 17
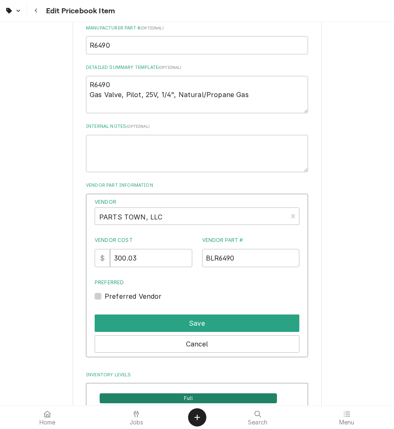
type textarea "x"
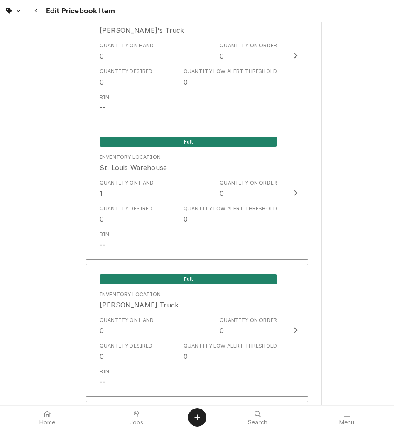
scroll to position [1598, 0]
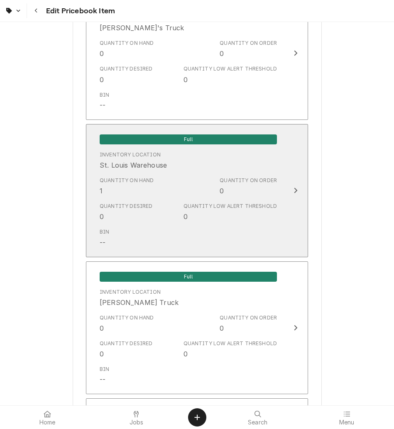
click at [221, 227] on div "Bin --" at bounding box center [188, 238] width 177 height 26
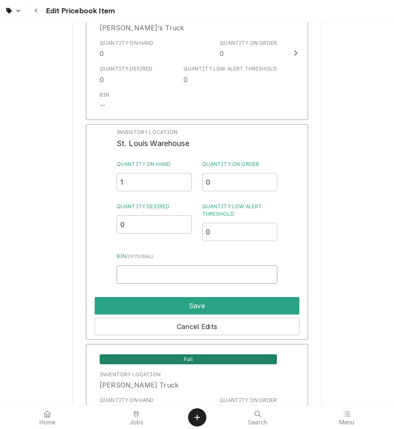
click at [131, 279] on input "Bin ( optional )" at bounding box center [197, 274] width 161 height 18
type input "m"
type input "M3 [PERSON_NAME]"
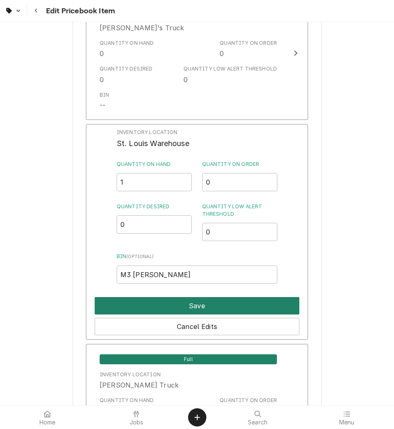
click at [161, 308] on button "Save" at bounding box center [197, 305] width 205 height 17
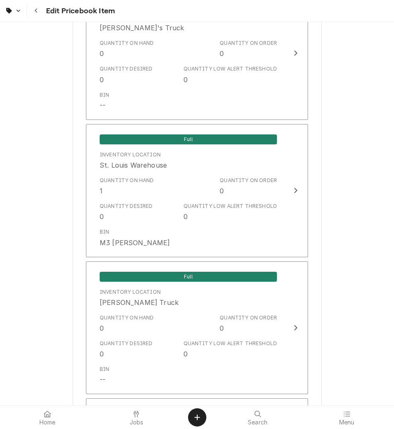
scroll to position [1906, 0]
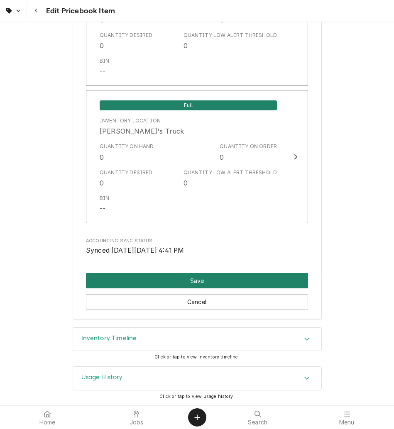
click at [175, 283] on button "Save" at bounding box center [197, 280] width 222 height 15
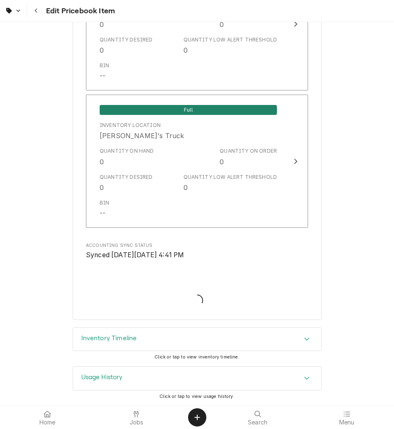
scroll to position [1901, 0]
type textarea "x"
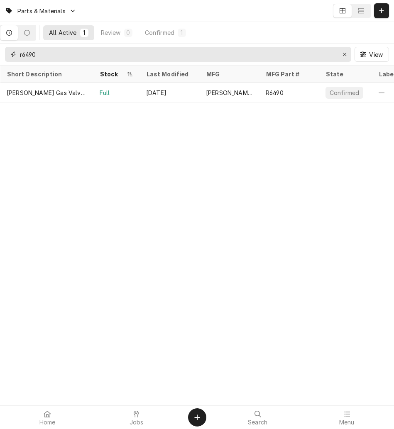
click at [342, 54] on icon "Erase input" at bounding box center [344, 54] width 5 height 6
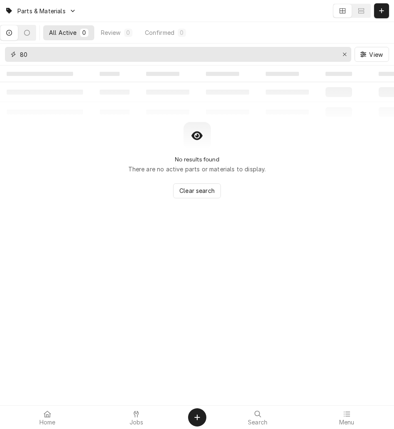
type input "8"
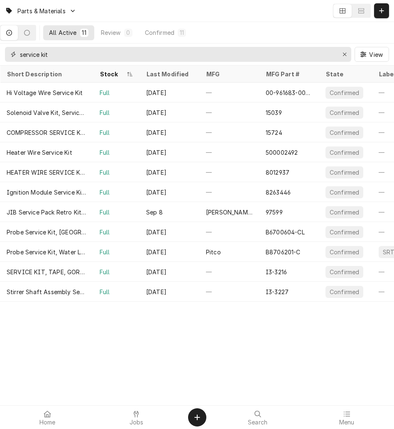
type input "service kit"
click at [63, 255] on div "Probe Service Kit, Water Level, Rethermalizer" at bounding box center [46, 252] width 93 height 20
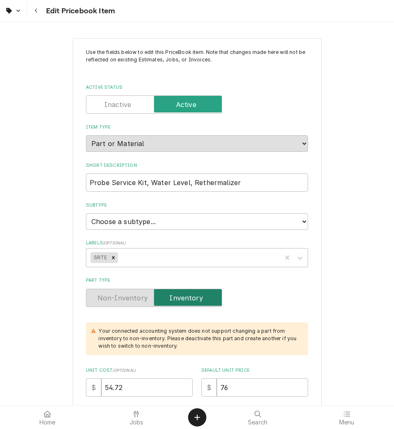
click at [38, 8] on div "Navigate back" at bounding box center [36, 11] width 8 height 8
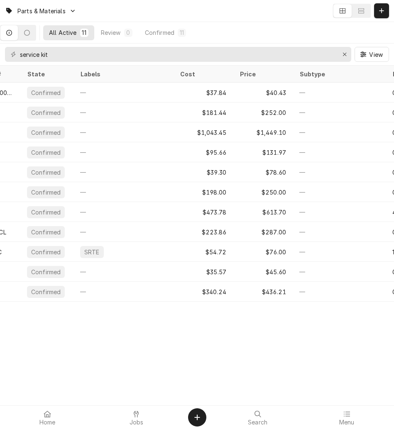
scroll to position [0, 336]
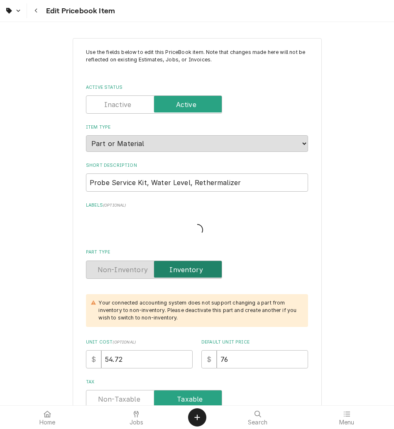
type textarea "x"
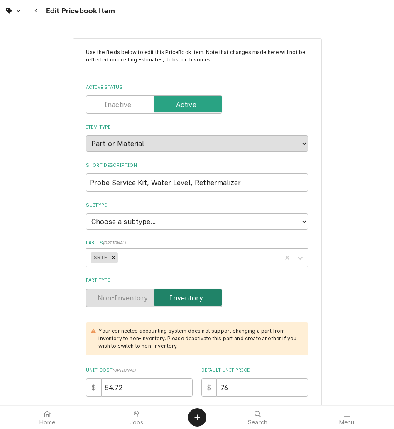
click at [32, 9] on div "Navigate back" at bounding box center [36, 11] width 8 height 8
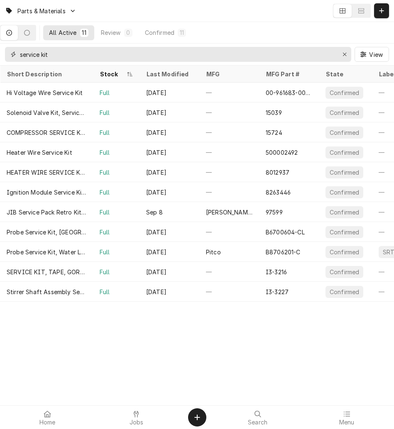
click at [343, 54] on icon "Erase input" at bounding box center [344, 54] width 5 height 6
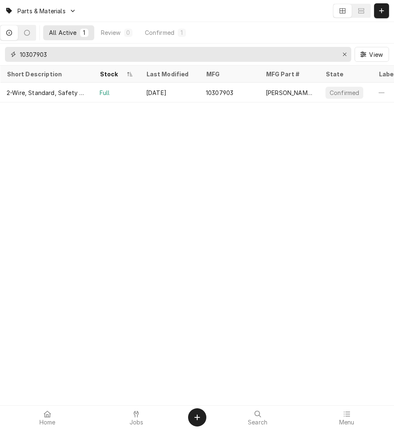
type input "10307903"
click at [232, 89] on div "10307903" at bounding box center [219, 92] width 27 height 9
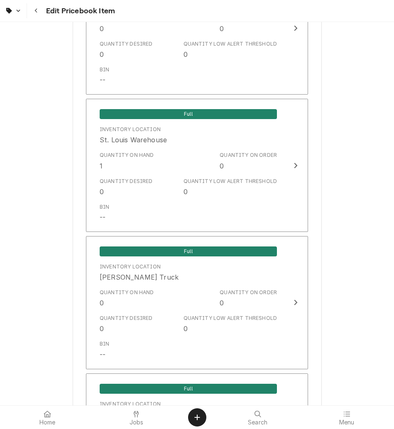
scroll to position [1709, 0]
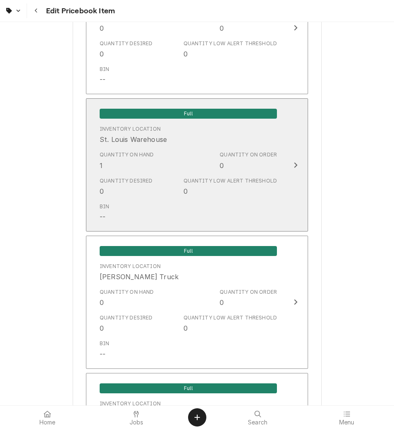
click at [219, 190] on div "Quantity Low Alert Threshold 0" at bounding box center [229, 186] width 93 height 19
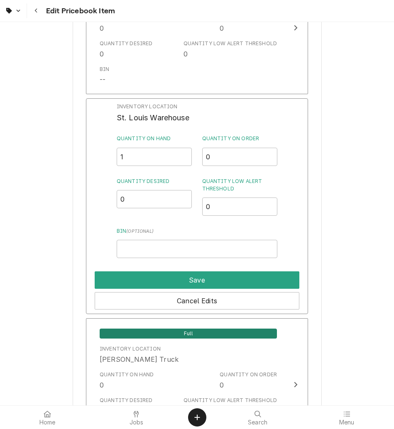
click at [156, 258] on div "Inventory Location [GEOGRAPHIC_DATA] Warehouse Quantity on Hand 1 Quantity on O…" at bounding box center [197, 206] width 222 height 216
click at [157, 249] on input "Bin ( optional )" at bounding box center [197, 249] width 161 height 18
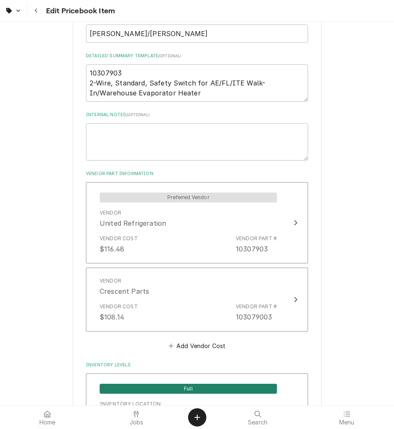
scroll to position [475, 0]
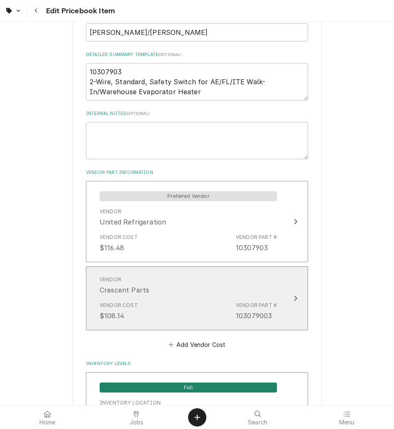
click at [192, 300] on div "Vendor Cost $108.14 Vendor Part # 103079003" at bounding box center [188, 311] width 177 height 26
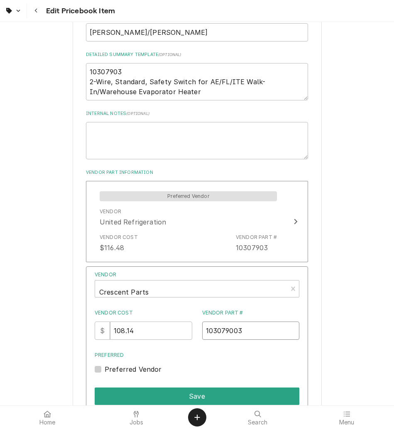
click at [241, 325] on input "103079003" at bounding box center [250, 330] width 97 height 18
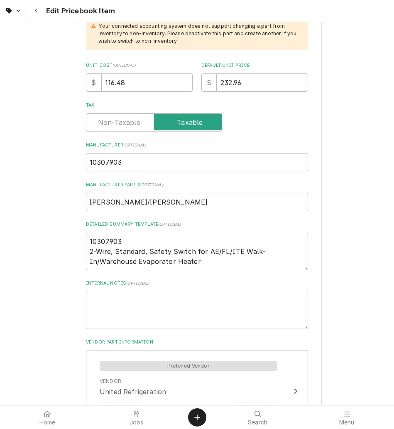
scroll to position [312, 0]
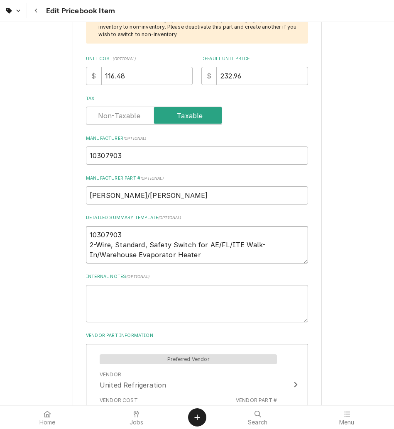
drag, startPoint x: 150, startPoint y: 257, endPoint x: 71, endPoint y: 246, distance: 79.7
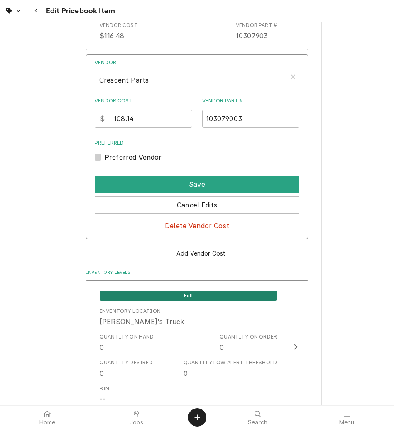
scroll to position [684, 0]
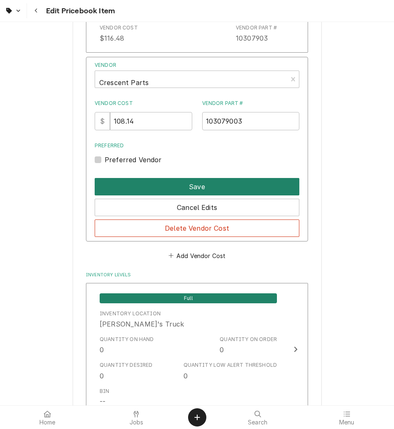
click at [267, 185] on button "Save" at bounding box center [197, 186] width 205 height 17
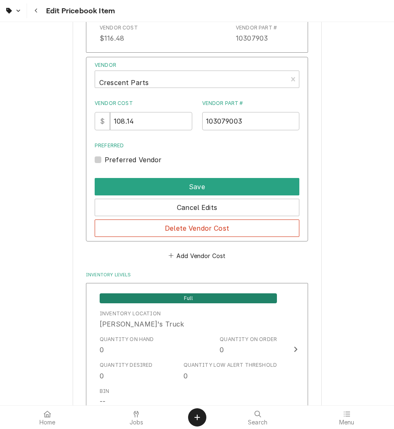
type textarea "x"
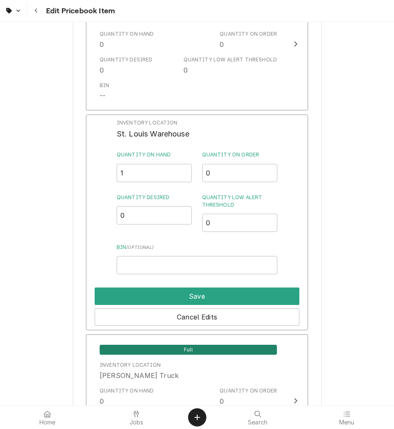
scroll to position [1697, 0]
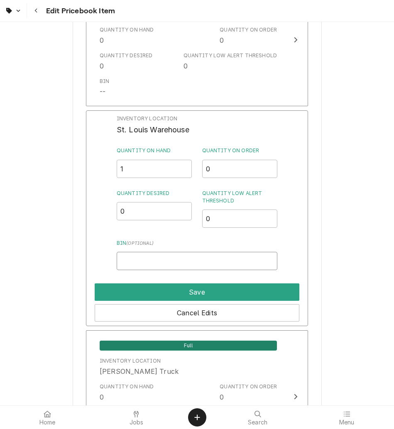
click at [158, 266] on input "Bin ( optional )" at bounding box center [197, 261] width 161 height 18
type input "m"
click at [158, 266] on input "Bin ( optional )" at bounding box center [197, 261] width 161 height 18
type input "m"
type input "M2 Witt"
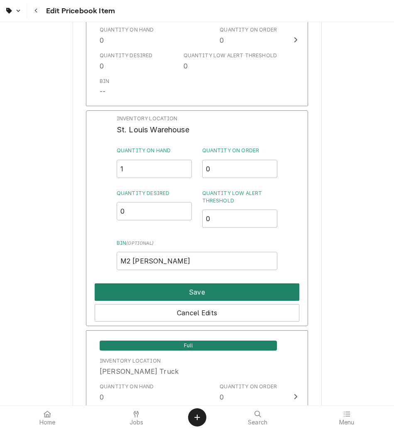
click at [171, 292] on button "Save" at bounding box center [197, 291] width 205 height 17
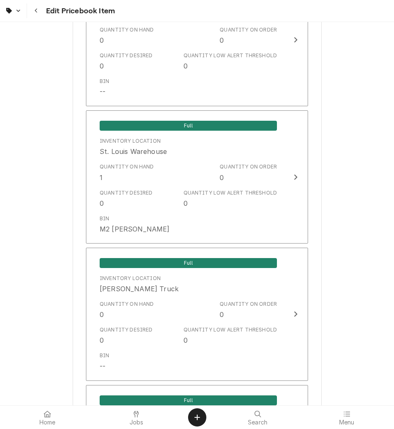
scroll to position [1992, 0]
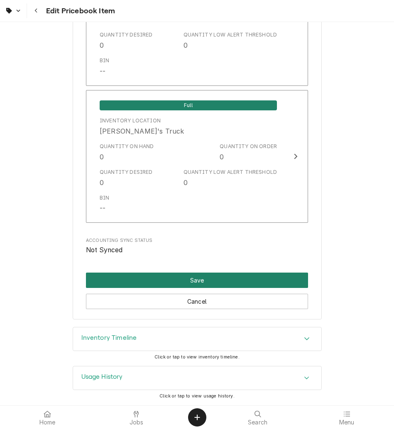
click at [187, 274] on button "Save" at bounding box center [197, 280] width 222 height 15
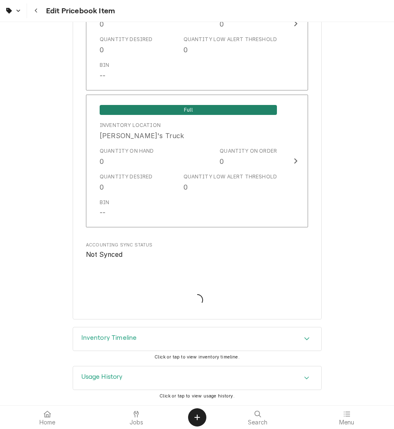
scroll to position [1987, 0]
type textarea "x"
